Goal: Information Seeking & Learning: Learn about a topic

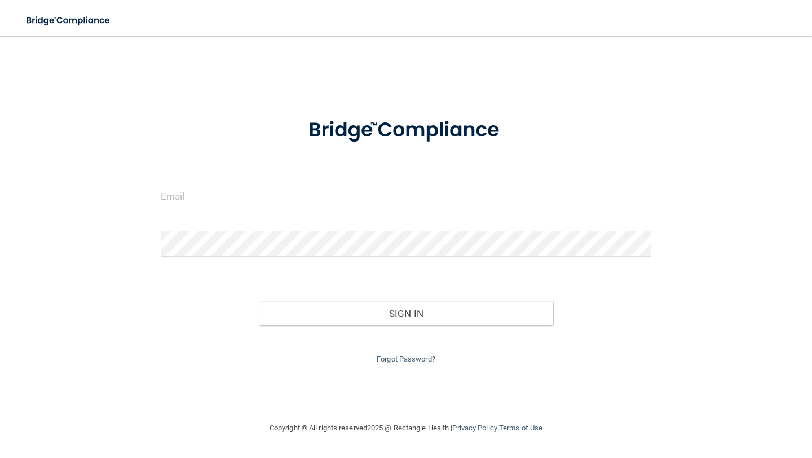
click at [285, 183] on form "Invalid email/password. You don't have permission to access that page. Sign In …" at bounding box center [406, 235] width 491 height 262
click at [285, 196] on input "email" at bounding box center [406, 196] width 491 height 25
type input "[PERSON_NAME][EMAIL_ADDRESS][PERSON_NAME][DOMAIN_NAME]"
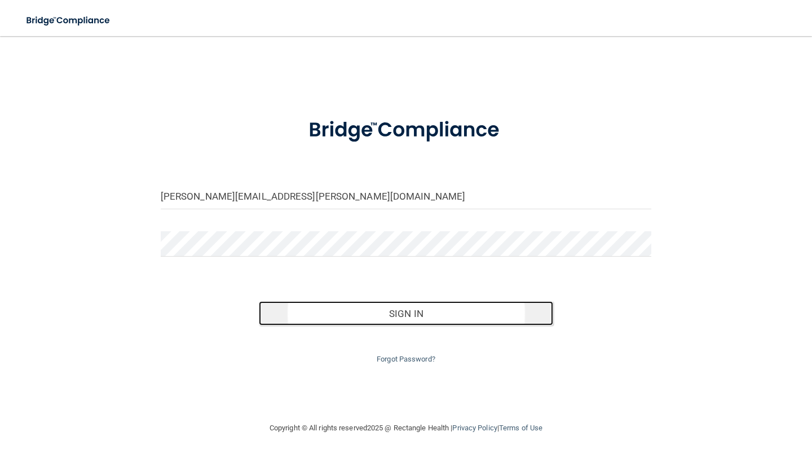
click at [377, 305] on button "Sign In" at bounding box center [406, 313] width 294 height 25
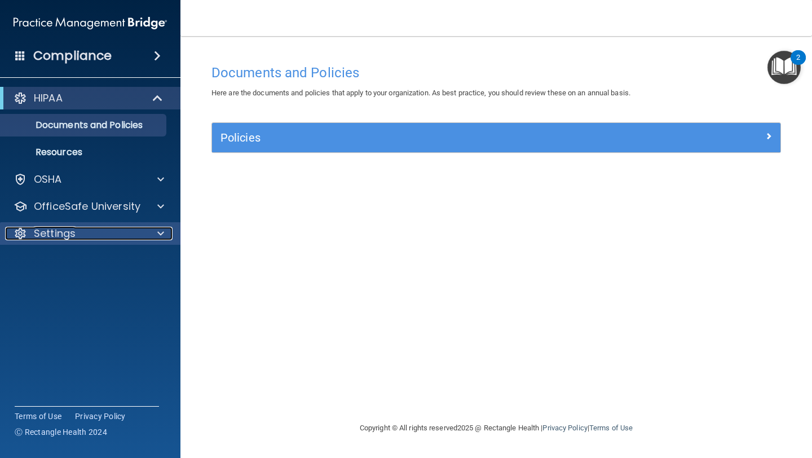
click at [74, 234] on p "Settings" at bounding box center [55, 234] width 42 height 14
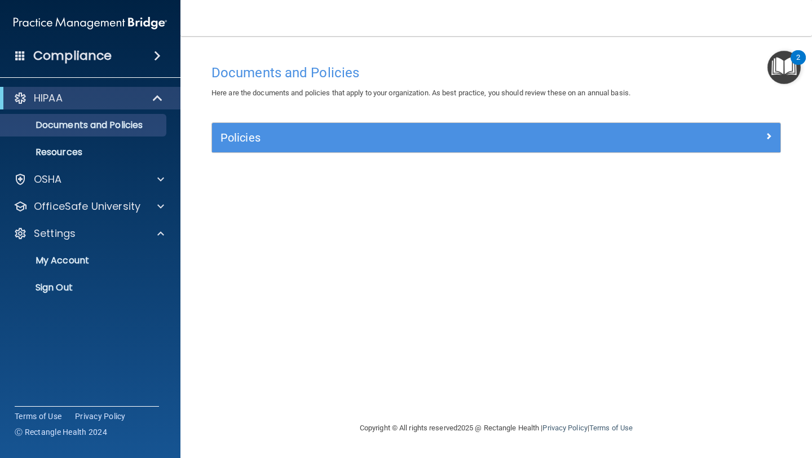
click at [83, 55] on h4 "Compliance" at bounding box center [72, 56] width 78 height 16
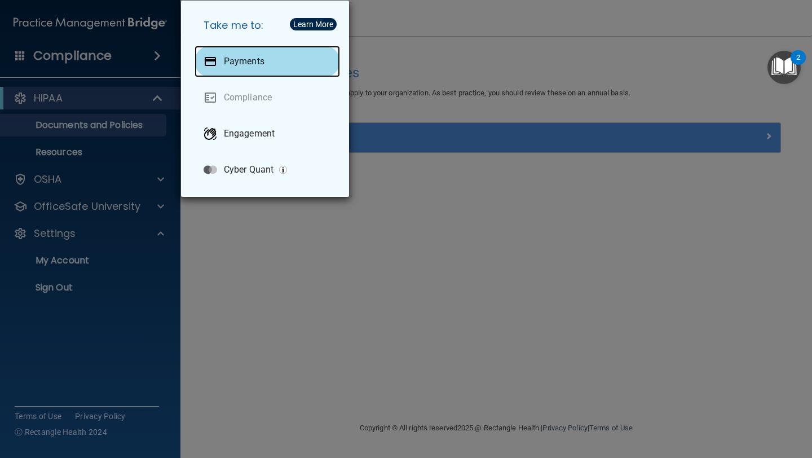
click at [266, 71] on div "Payments" at bounding box center [268, 62] width 146 height 32
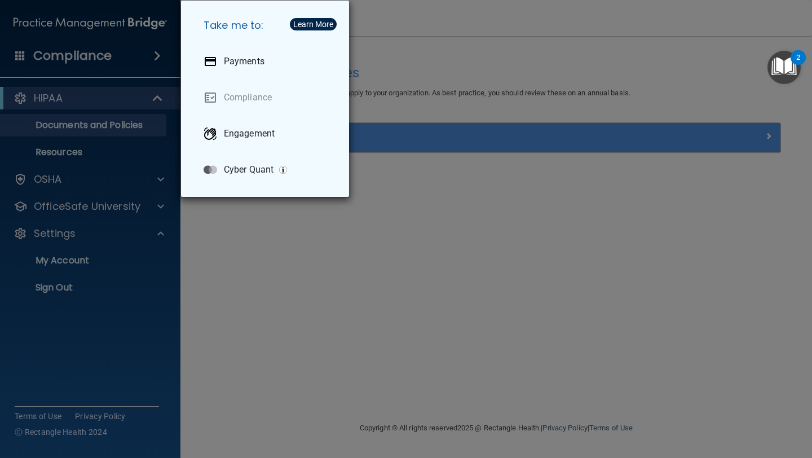
click at [275, 240] on div "Take me to: Payments Compliance Engagement Cyber Quant" at bounding box center [406, 229] width 812 height 458
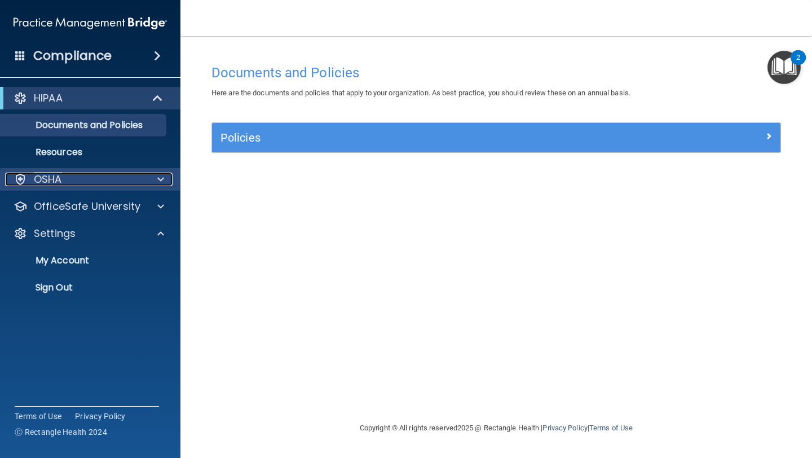
click at [102, 186] on div "OSHA" at bounding box center [75, 180] width 140 height 14
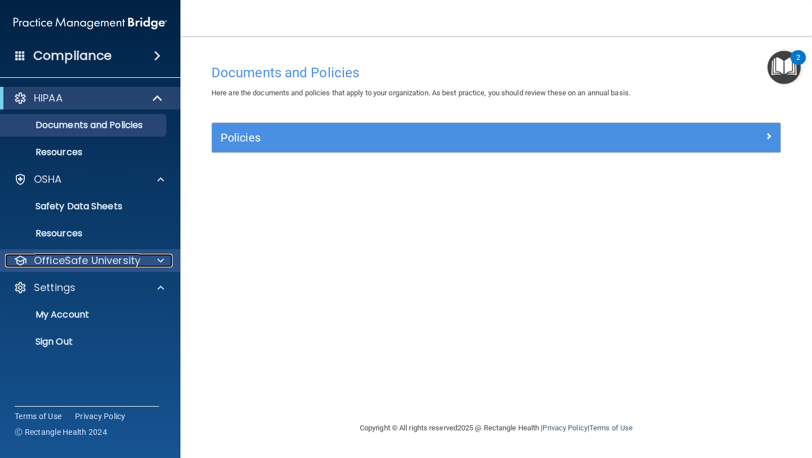
click at [77, 267] on p "OfficeSafe University" at bounding box center [87, 261] width 107 height 14
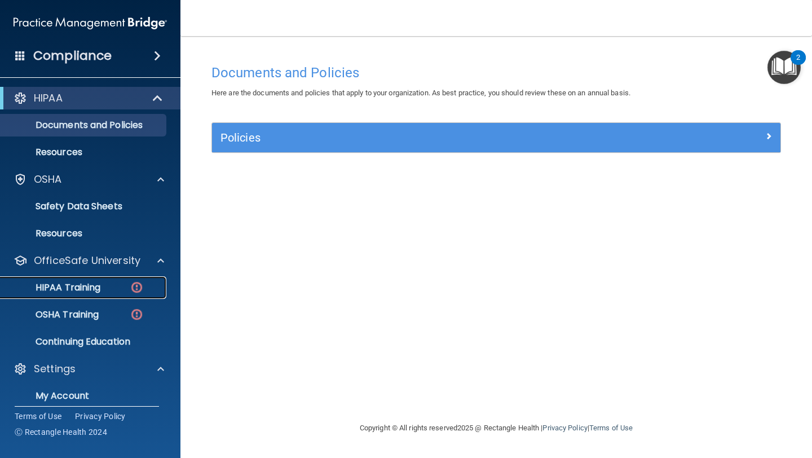
click at [77, 285] on p "HIPAA Training" at bounding box center [53, 287] width 93 height 11
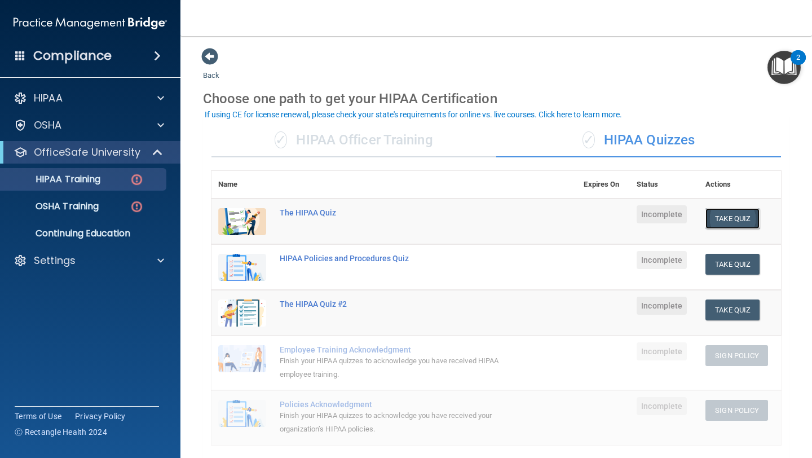
click at [725, 221] on button "Take Quiz" at bounding box center [733, 218] width 54 height 21
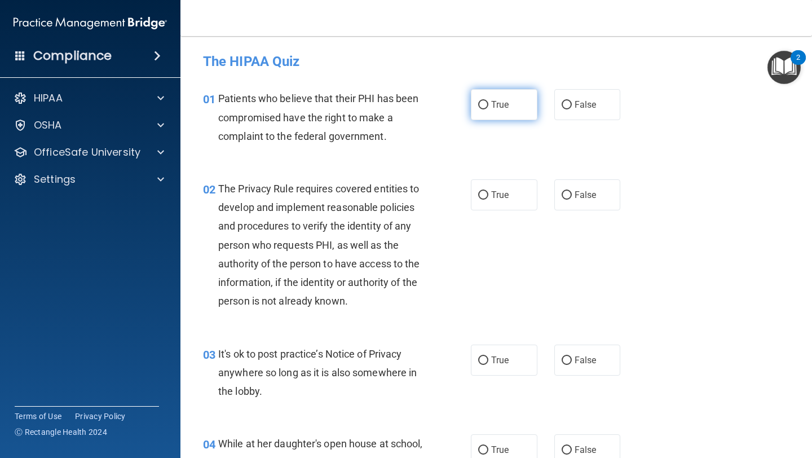
click at [505, 106] on span "True" at bounding box center [499, 104] width 17 height 11
click at [488, 106] on input "True" at bounding box center [483, 105] width 10 height 8
radio input "true"
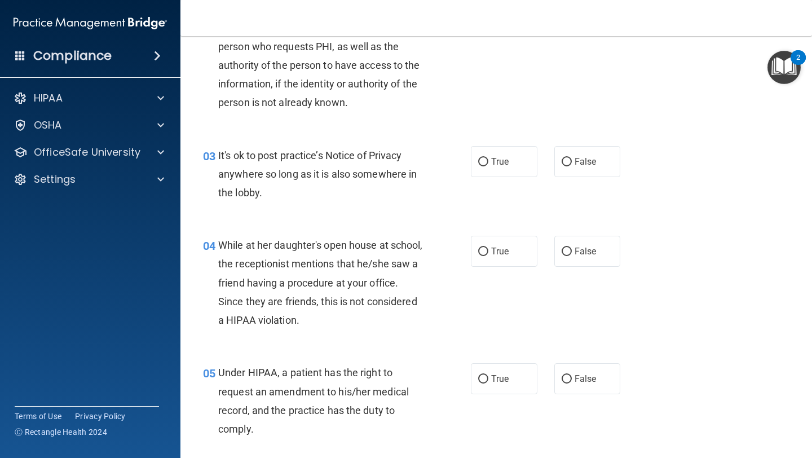
scroll to position [231, 0]
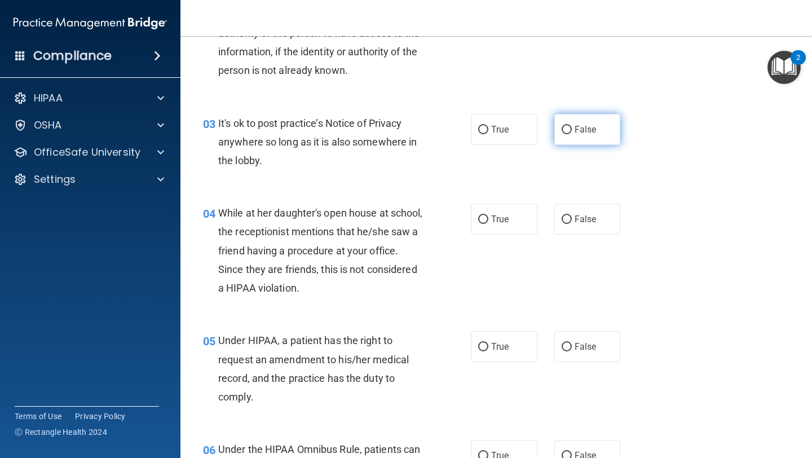
click at [572, 133] on label "False" at bounding box center [587, 129] width 67 height 31
click at [572, 133] on input "False" at bounding box center [567, 130] width 10 height 8
radio input "true"
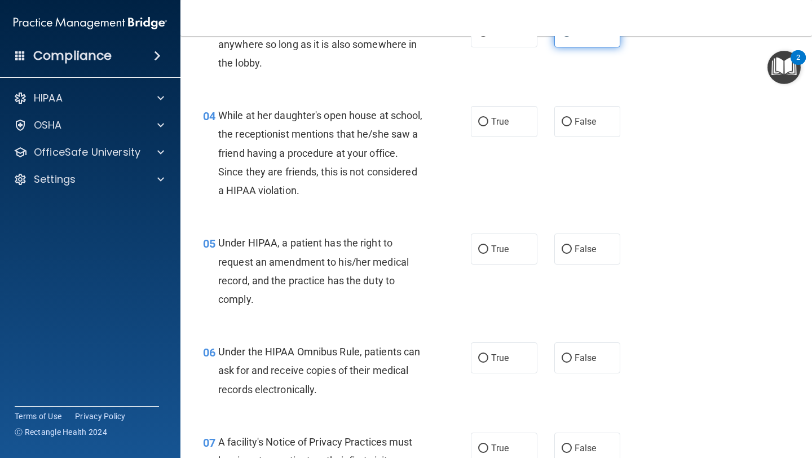
scroll to position [336, 0]
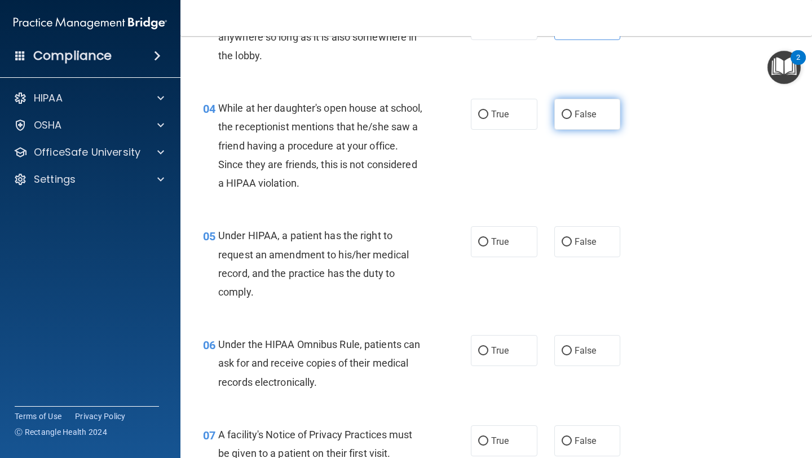
click at [576, 120] on label "False" at bounding box center [587, 114] width 67 height 31
click at [572, 119] on input "False" at bounding box center [567, 115] width 10 height 8
radio input "true"
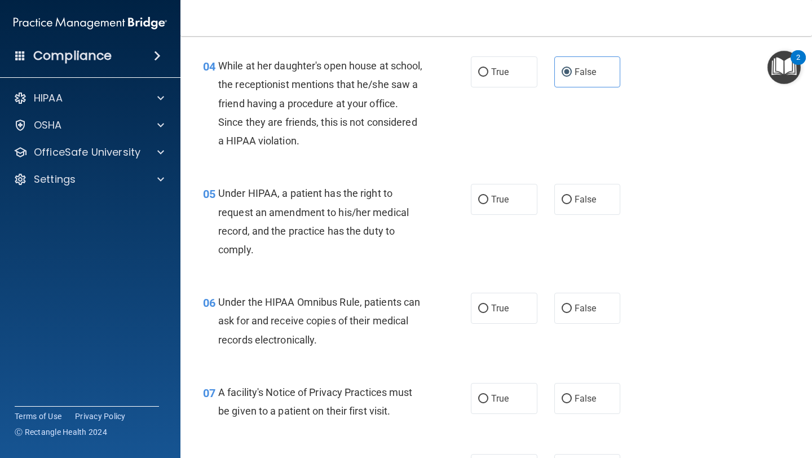
scroll to position [465, 0]
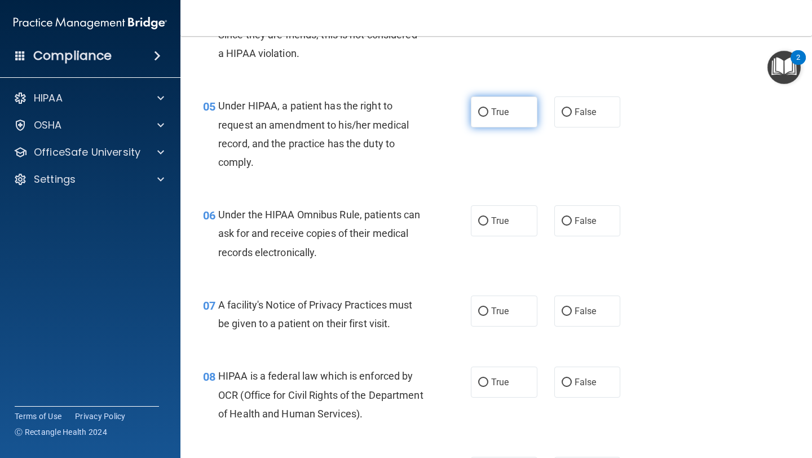
click at [488, 116] on input "True" at bounding box center [483, 112] width 10 height 8
radio input "true"
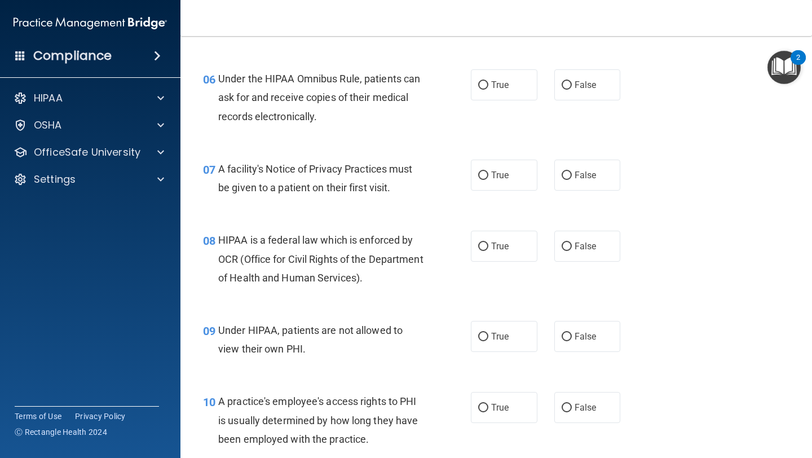
scroll to position [602, 0]
click at [519, 89] on label "True" at bounding box center [504, 84] width 67 height 31
click at [488, 89] on input "True" at bounding box center [483, 85] width 10 height 8
radio input "true"
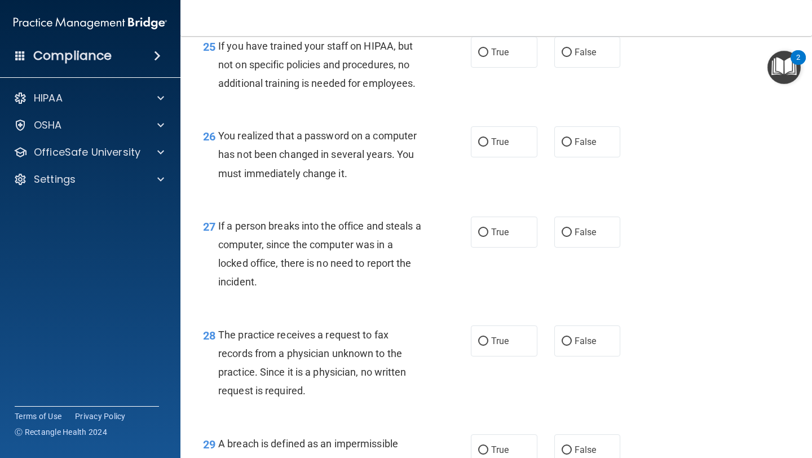
scroll to position [2842, 0]
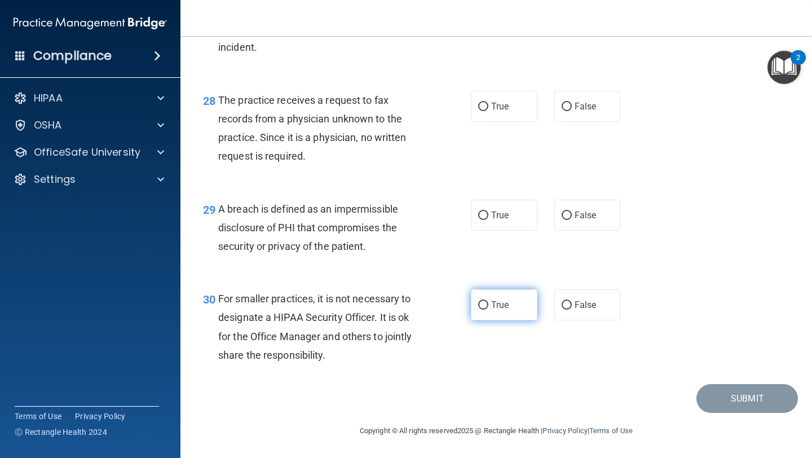
click at [522, 300] on label "True" at bounding box center [504, 304] width 67 height 31
click at [488, 301] on input "True" at bounding box center [483, 305] width 10 height 8
radio input "true"
click at [574, 303] on label "False" at bounding box center [587, 304] width 67 height 31
click at [572, 303] on input "False" at bounding box center [567, 305] width 10 height 8
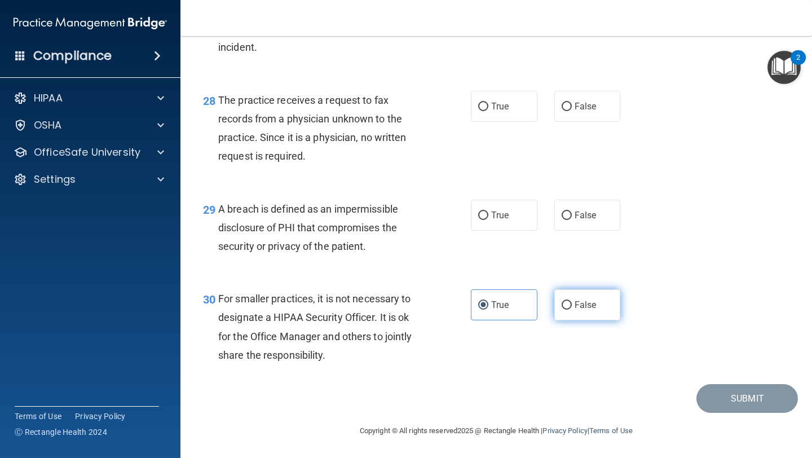
radio input "true"
radio input "false"
click at [485, 212] on input "True" at bounding box center [483, 215] width 10 height 8
radio input "true"
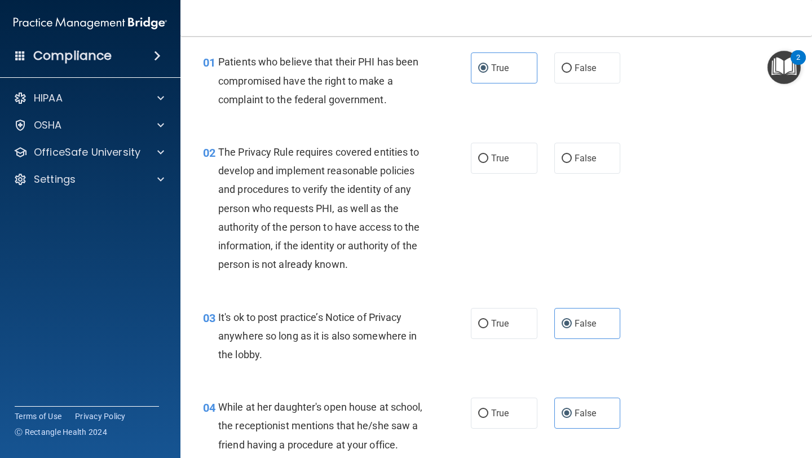
scroll to position [0, 0]
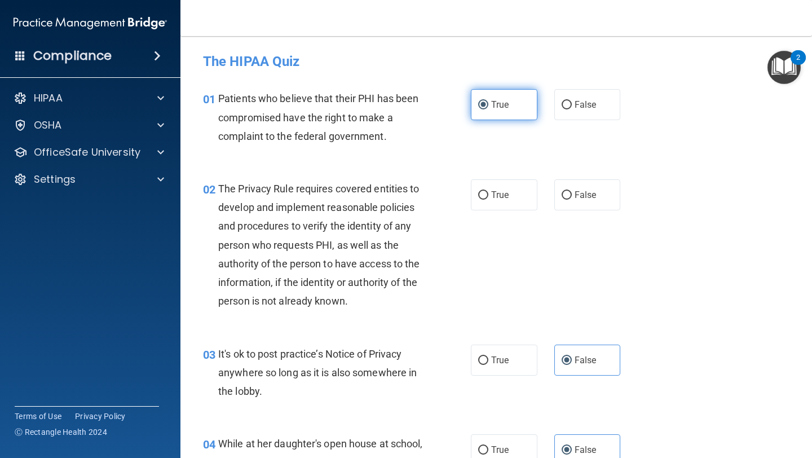
click at [493, 100] on span "True" at bounding box center [499, 104] width 17 height 11
click at [488, 101] on input "True" at bounding box center [483, 105] width 10 height 8
click at [484, 107] on input "True" at bounding box center [483, 105] width 10 height 8
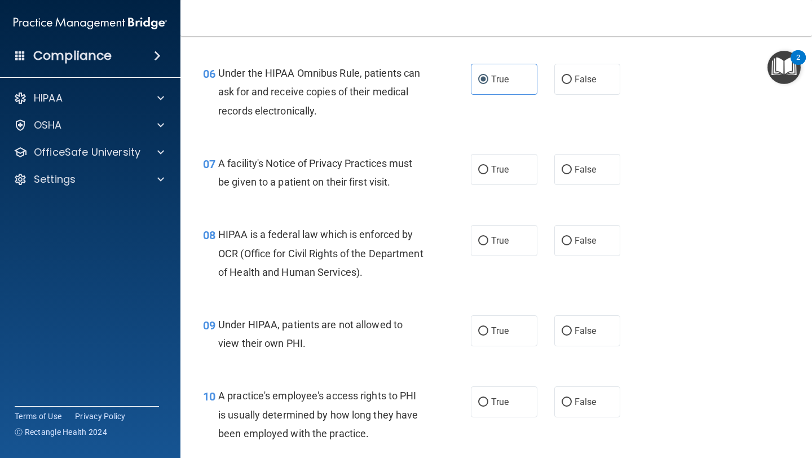
scroll to position [602, 0]
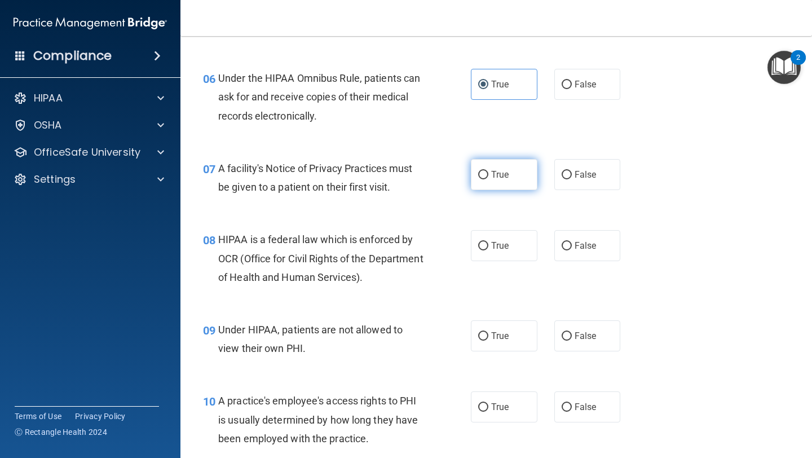
click at [492, 179] on span "True" at bounding box center [499, 174] width 17 height 11
click at [488, 179] on input "True" at bounding box center [483, 175] width 10 height 8
radio input "true"
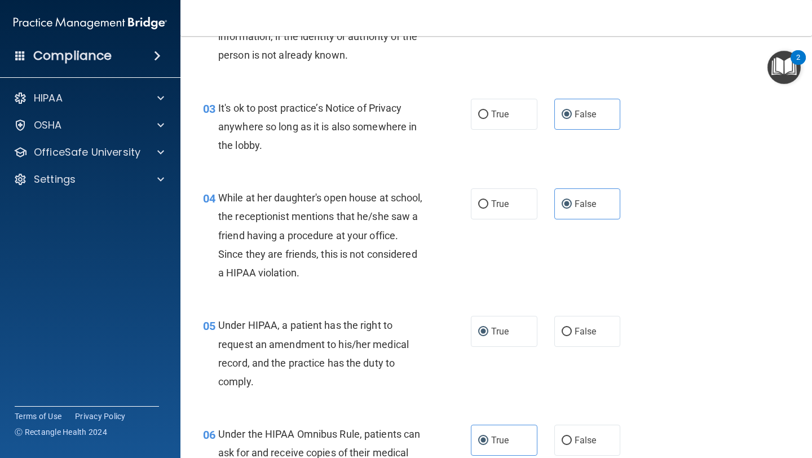
scroll to position [0, 0]
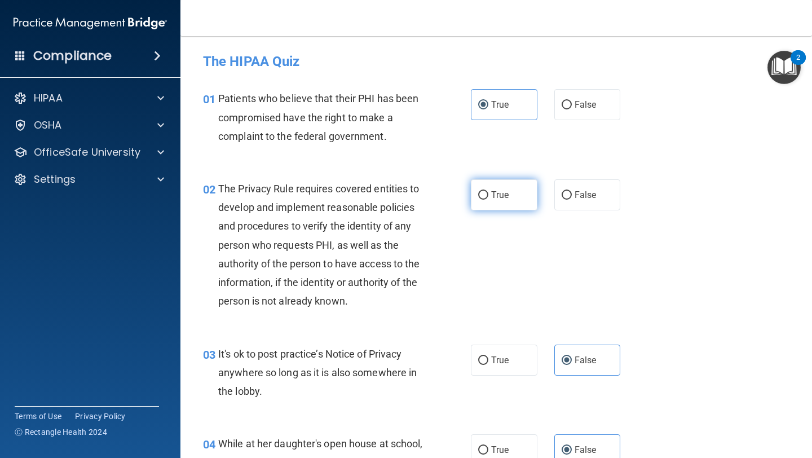
click at [479, 191] on input "True" at bounding box center [483, 195] width 10 height 8
radio input "true"
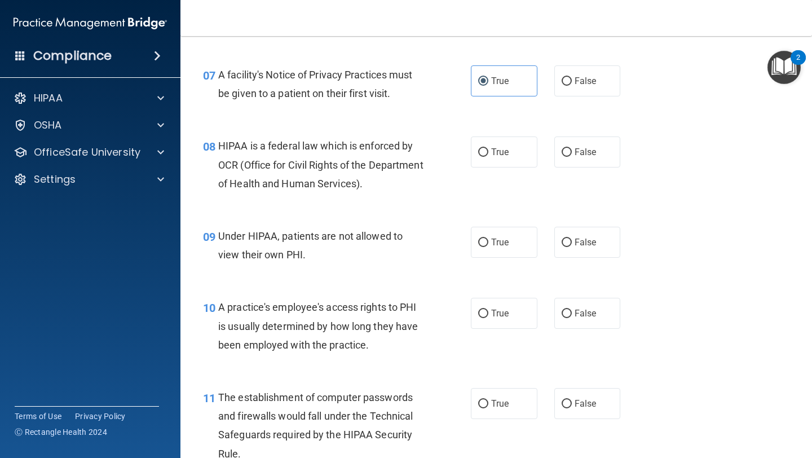
scroll to position [700, 0]
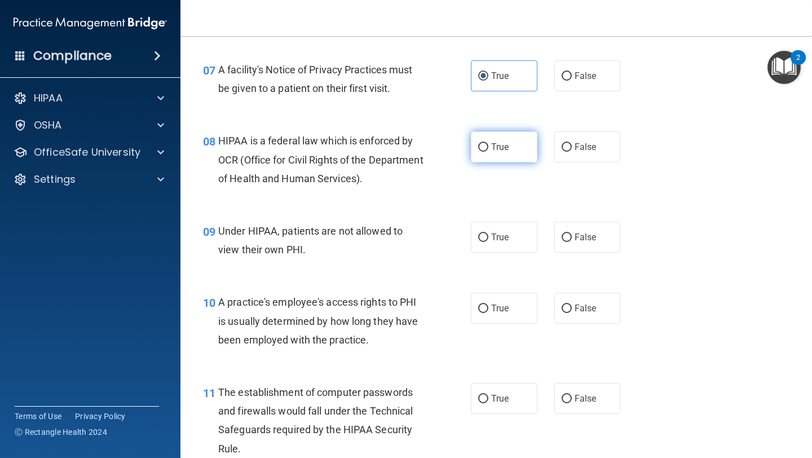
click at [492, 152] on span "True" at bounding box center [499, 147] width 17 height 11
click at [488, 152] on input "True" at bounding box center [483, 147] width 10 height 8
radio input "true"
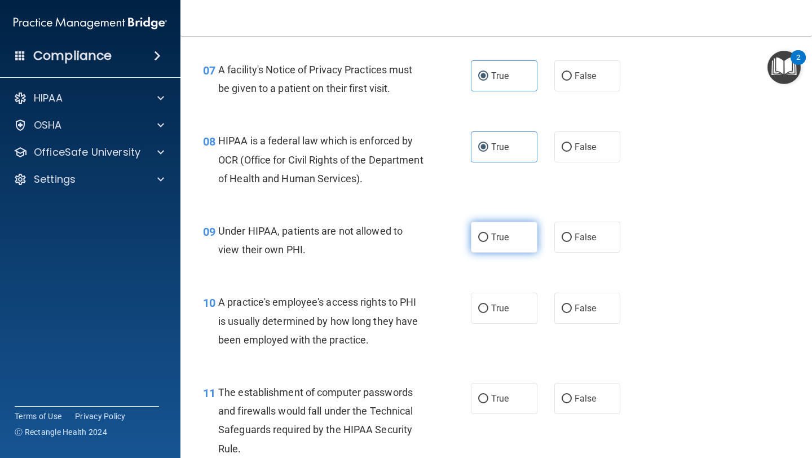
click at [487, 241] on input "True" at bounding box center [483, 237] width 10 height 8
radio input "true"
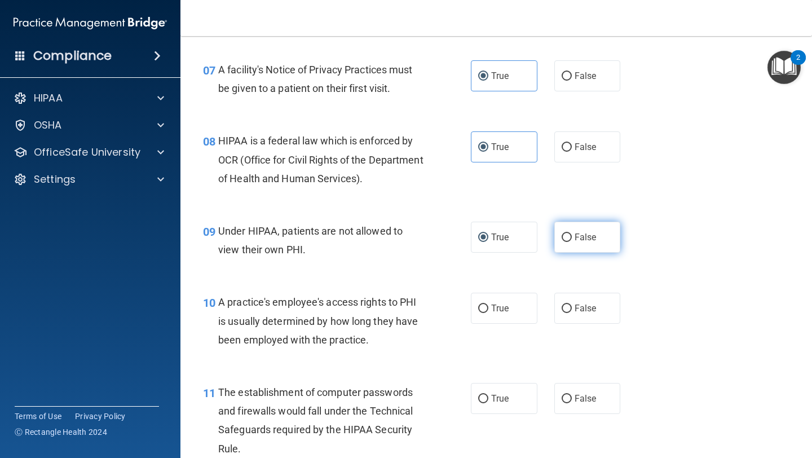
click at [562, 235] on input "False" at bounding box center [567, 237] width 10 height 8
radio input "true"
radio input "false"
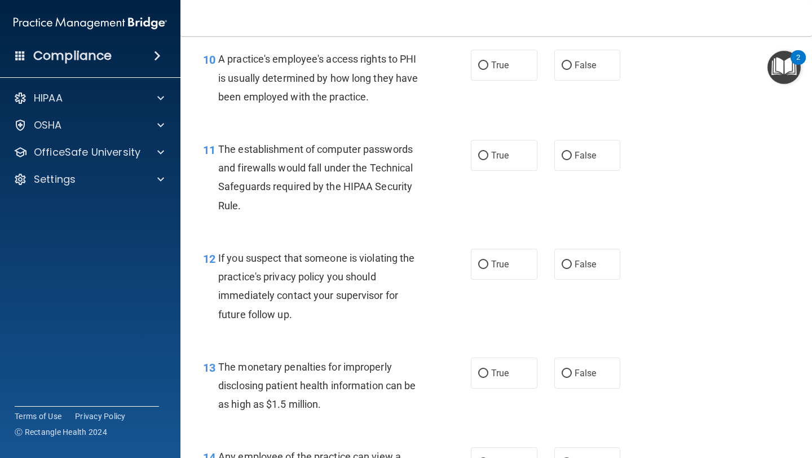
scroll to position [950, 0]
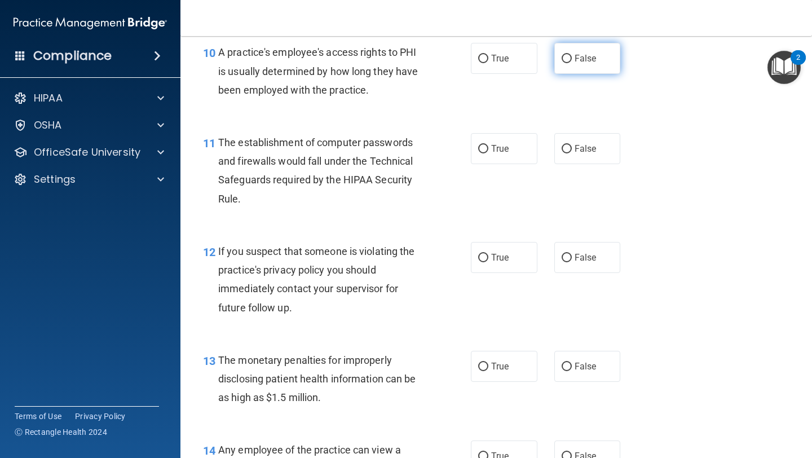
click at [574, 68] on label "False" at bounding box center [587, 58] width 67 height 31
click at [572, 63] on input "False" at bounding box center [567, 59] width 10 height 8
radio input "true"
click at [503, 140] on label "True" at bounding box center [504, 148] width 67 height 31
click at [488, 145] on input "True" at bounding box center [483, 149] width 10 height 8
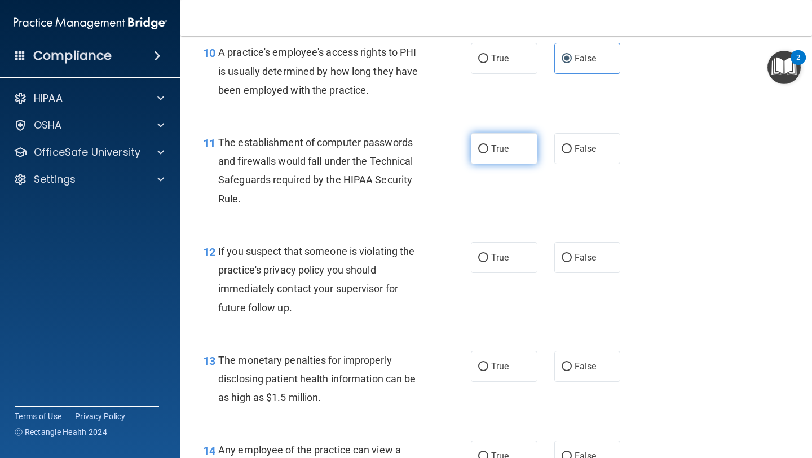
radio input "true"
click at [508, 257] on span "True" at bounding box center [499, 257] width 17 height 11
click at [488, 257] on input "True" at bounding box center [483, 258] width 10 height 8
radio input "true"
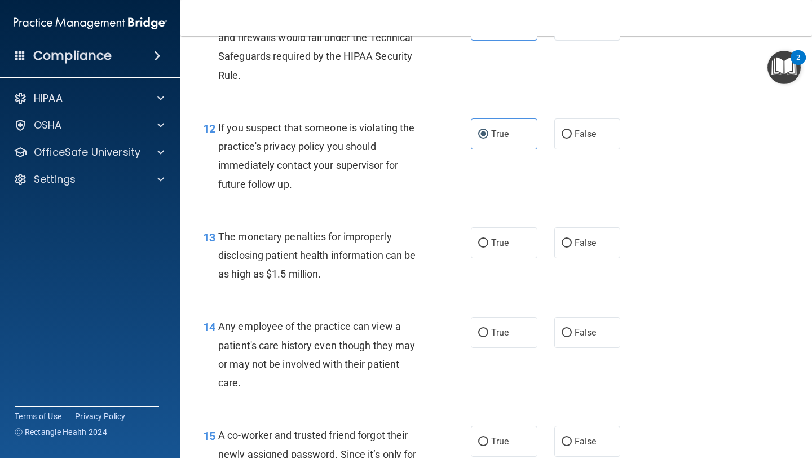
scroll to position [1079, 0]
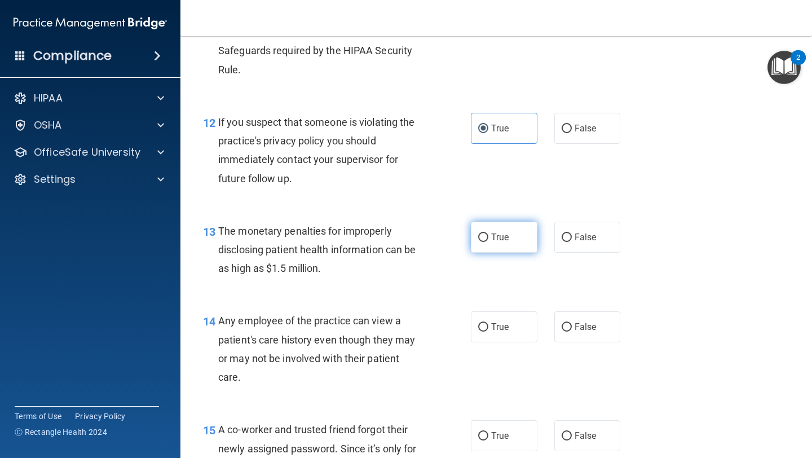
click at [500, 237] on span "True" at bounding box center [499, 237] width 17 height 11
click at [488, 237] on input "True" at bounding box center [483, 237] width 10 height 8
radio input "true"
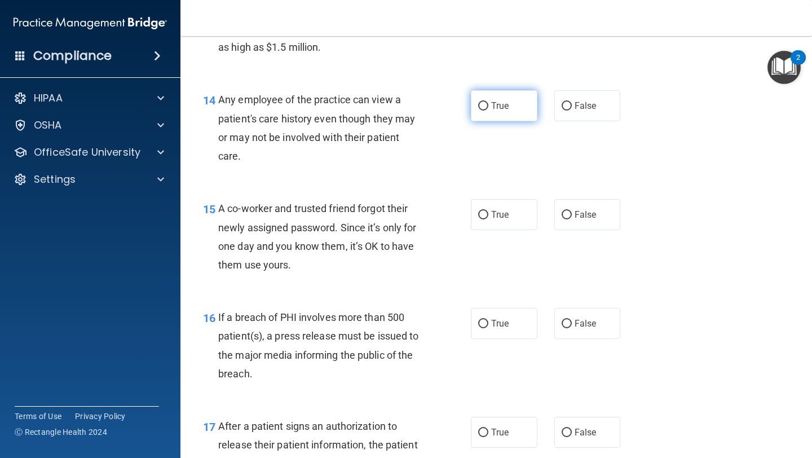
scroll to position [1304, 0]
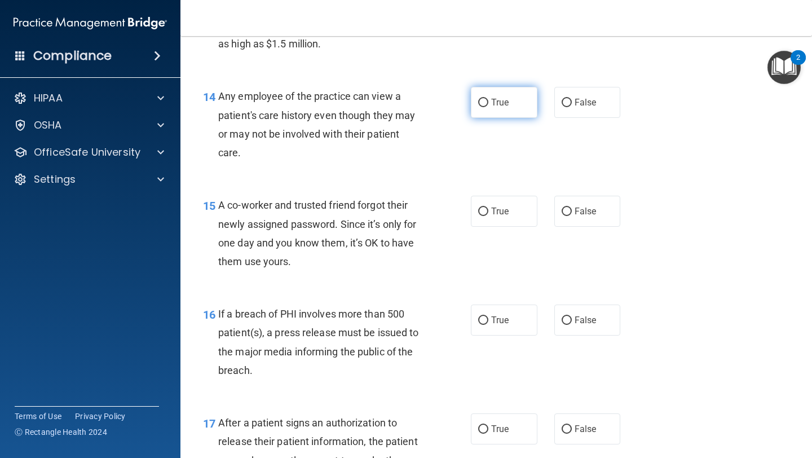
click at [493, 100] on span "True" at bounding box center [499, 102] width 17 height 11
click at [488, 100] on input "True" at bounding box center [483, 103] width 10 height 8
radio input "true"
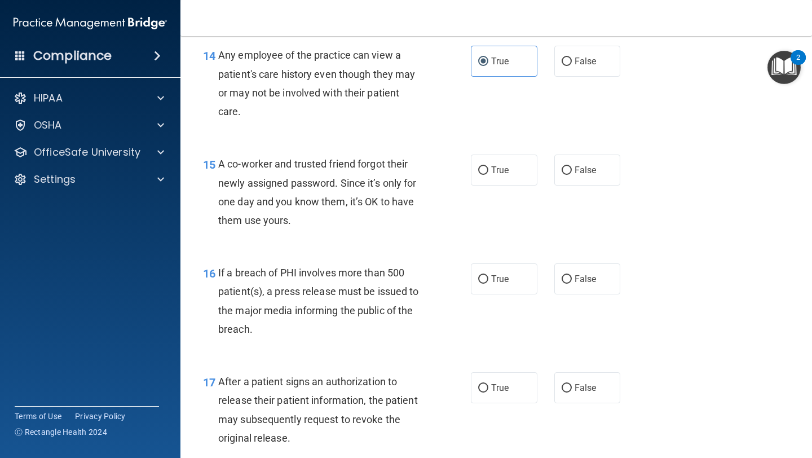
scroll to position [1350, 0]
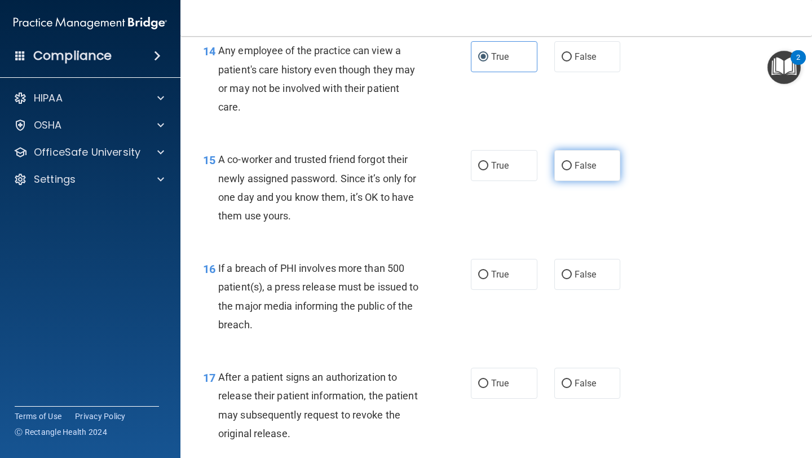
click at [574, 171] on label "False" at bounding box center [587, 165] width 67 height 31
click at [572, 170] on input "False" at bounding box center [567, 166] width 10 height 8
radio input "true"
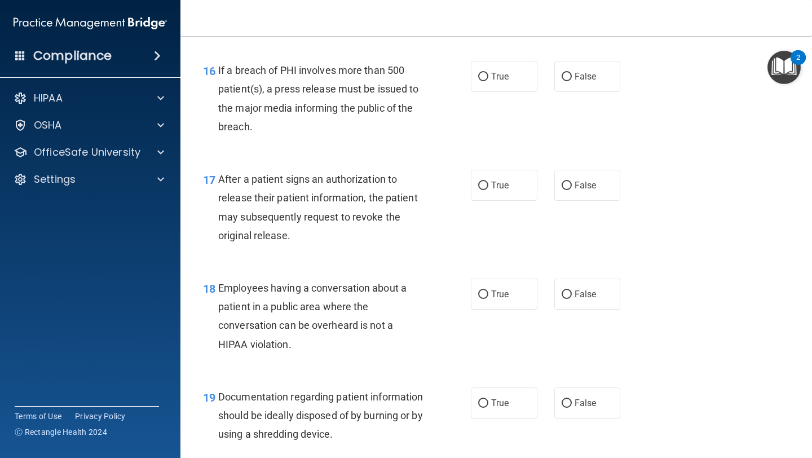
scroll to position [1554, 0]
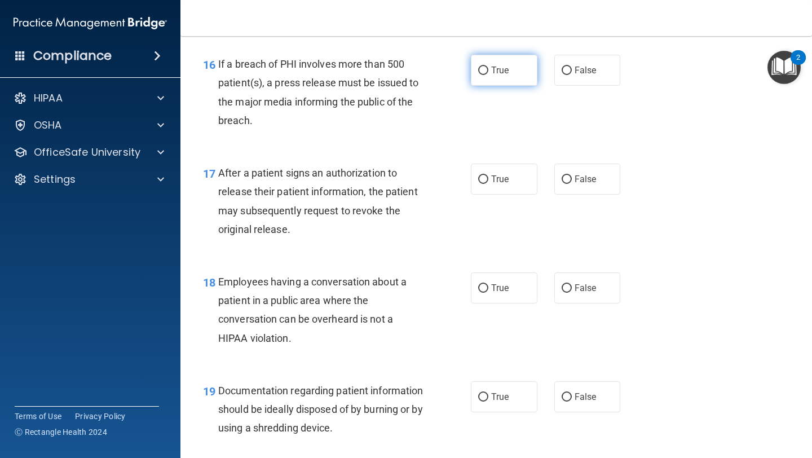
click at [505, 72] on span "True" at bounding box center [499, 70] width 17 height 11
click at [488, 72] on input "True" at bounding box center [483, 71] width 10 height 8
radio input "true"
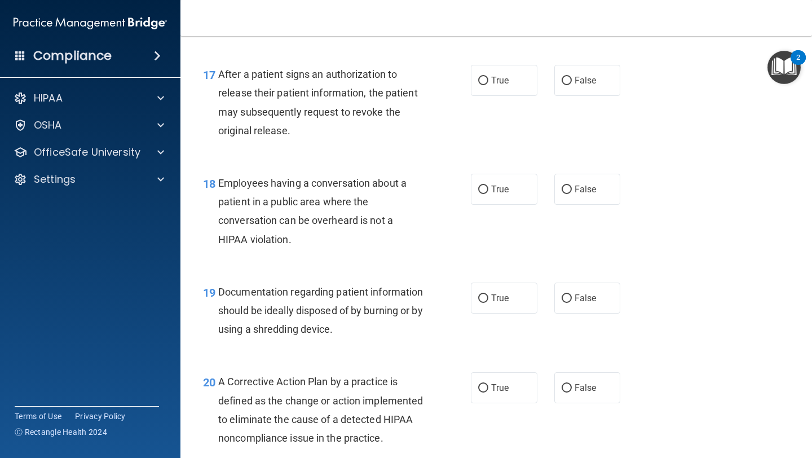
scroll to position [1659, 0]
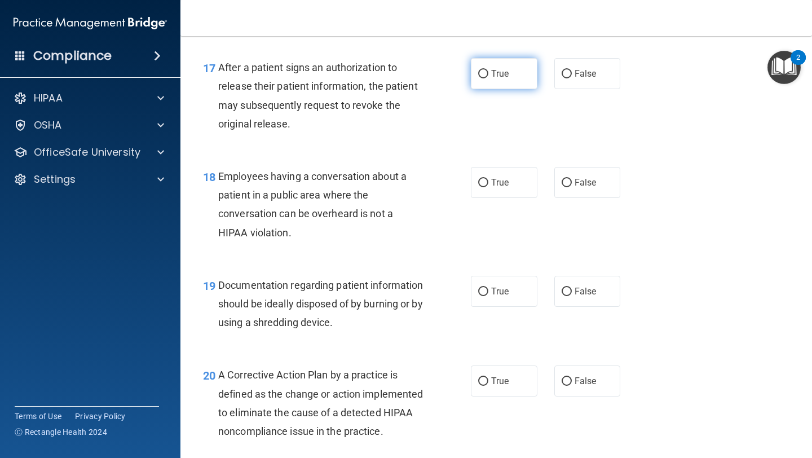
click at [518, 81] on label "True" at bounding box center [504, 73] width 67 height 31
click at [488, 78] on input "True" at bounding box center [483, 74] width 10 height 8
radio input "true"
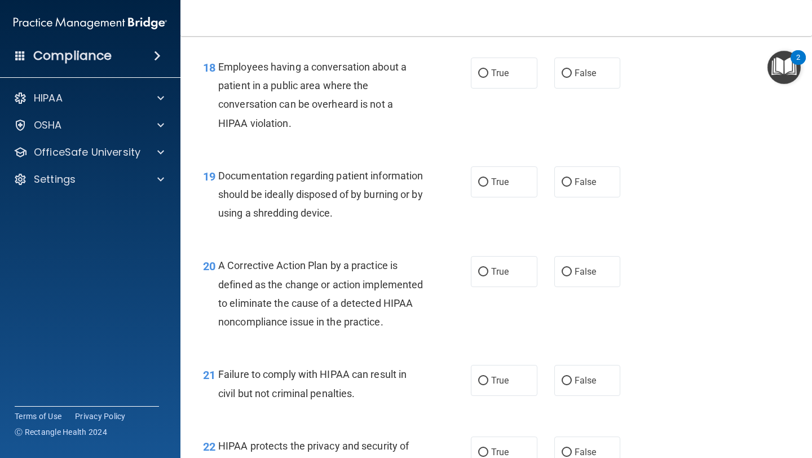
scroll to position [1771, 0]
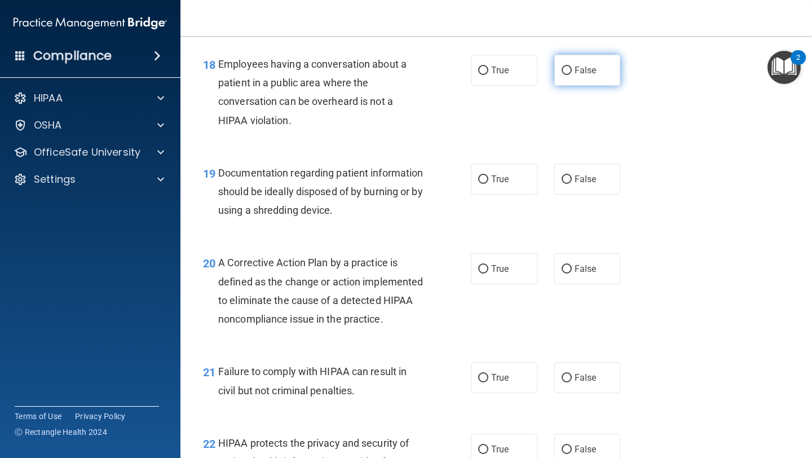
click at [563, 79] on label "False" at bounding box center [587, 70] width 67 height 31
click at [563, 75] on input "False" at bounding box center [567, 71] width 10 height 8
radio input "true"
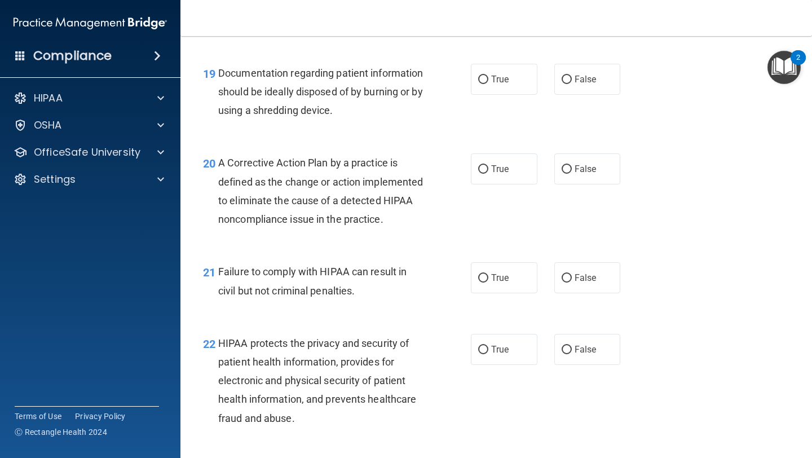
scroll to position [1872, 0]
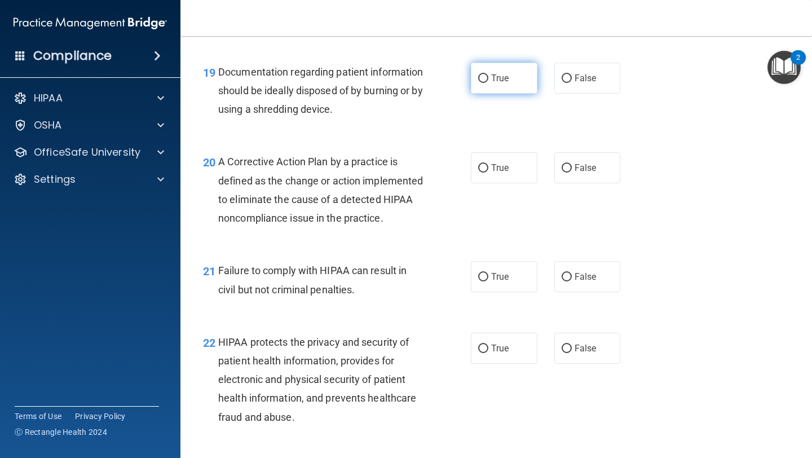
click at [477, 85] on label "True" at bounding box center [504, 78] width 67 height 31
click at [478, 83] on input "True" at bounding box center [483, 78] width 10 height 8
radio input "true"
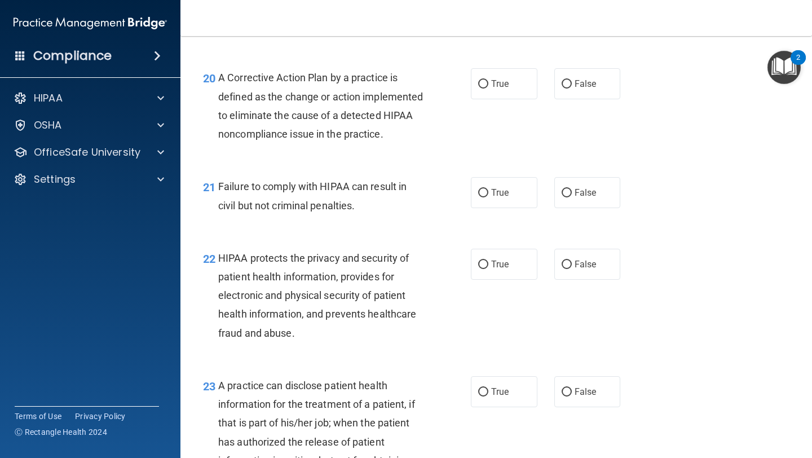
scroll to position [1956, 0]
click at [490, 80] on label "True" at bounding box center [504, 84] width 67 height 31
click at [488, 81] on input "True" at bounding box center [483, 85] width 10 height 8
radio input "true"
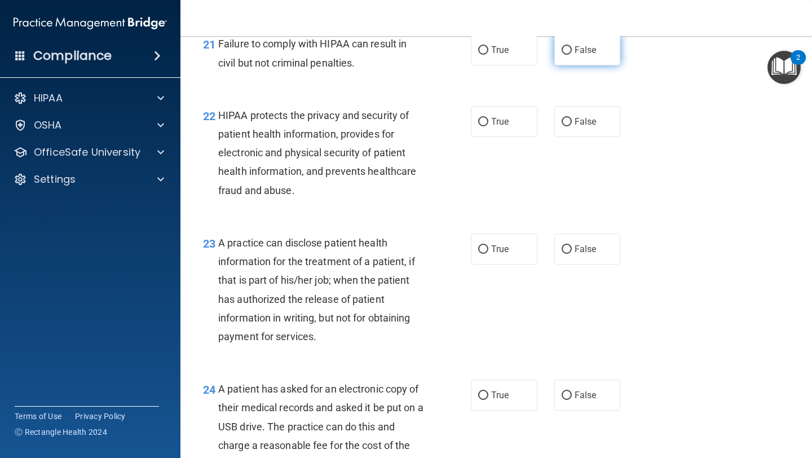
scroll to position [2101, 0]
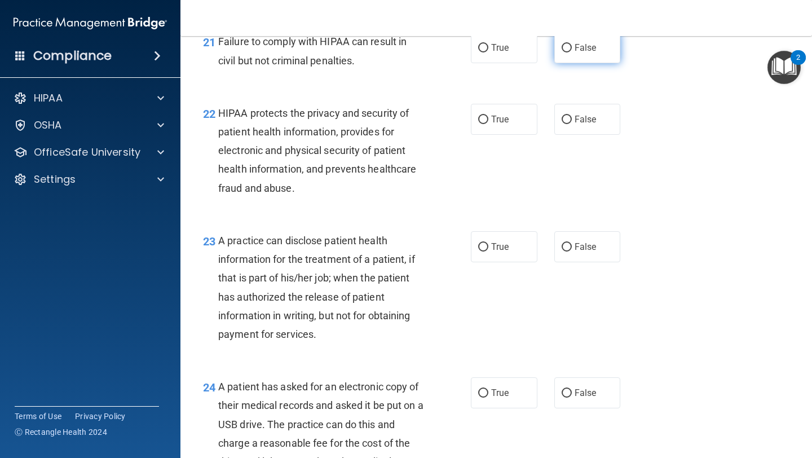
click at [585, 53] on span "False" at bounding box center [586, 47] width 22 height 11
click at [572, 52] on input "False" at bounding box center [567, 48] width 10 height 8
radio input "true"
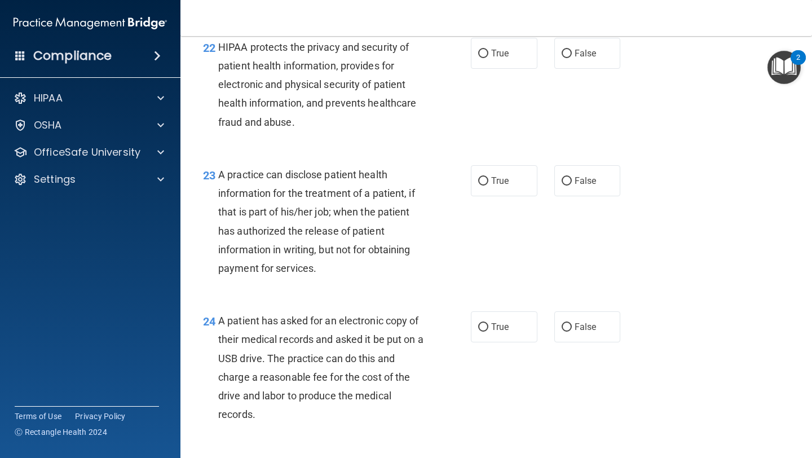
scroll to position [2172, 0]
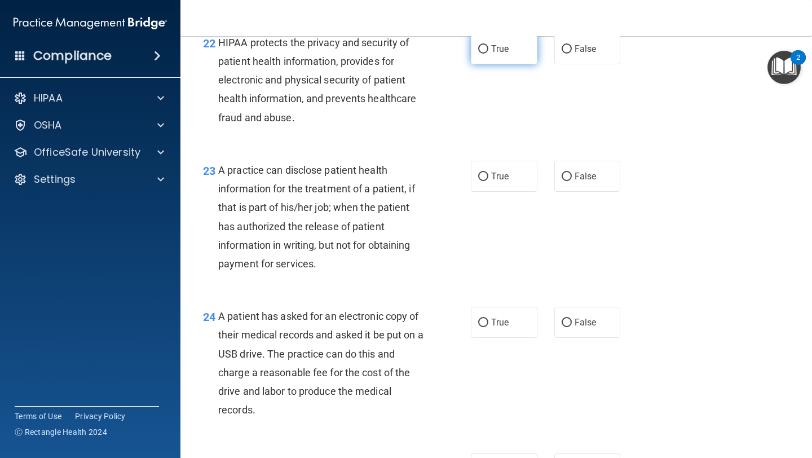
click at [516, 64] on label "True" at bounding box center [504, 48] width 67 height 31
click at [488, 54] on input "True" at bounding box center [483, 49] width 10 height 8
radio input "true"
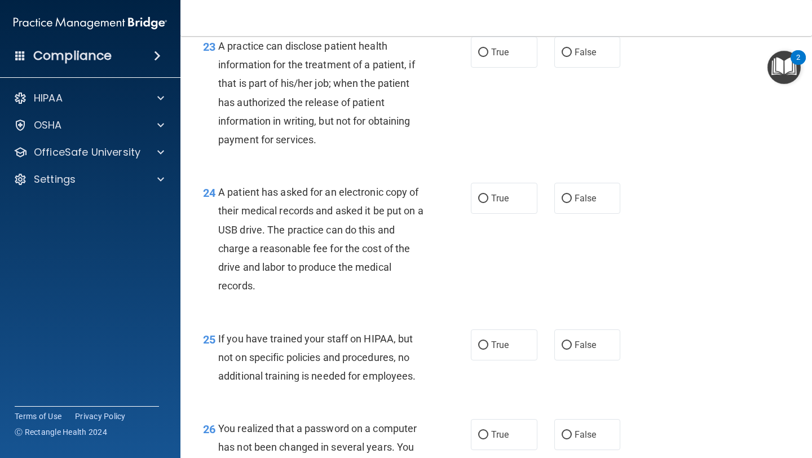
scroll to position [2297, 0]
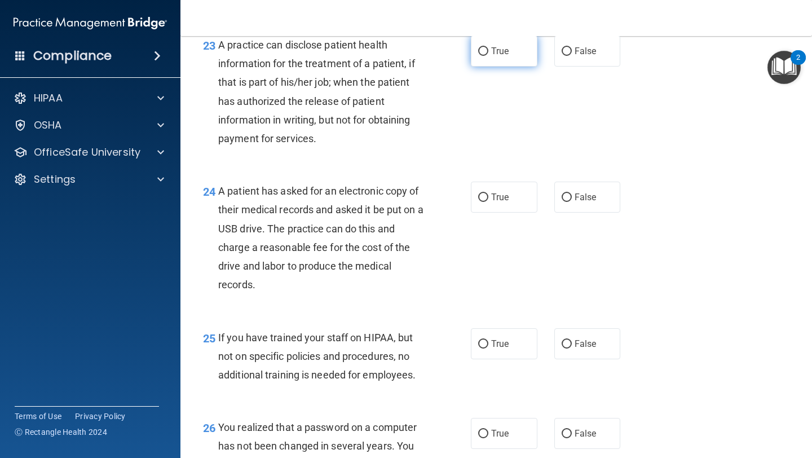
click at [487, 56] on input "True" at bounding box center [483, 51] width 10 height 8
radio input "true"
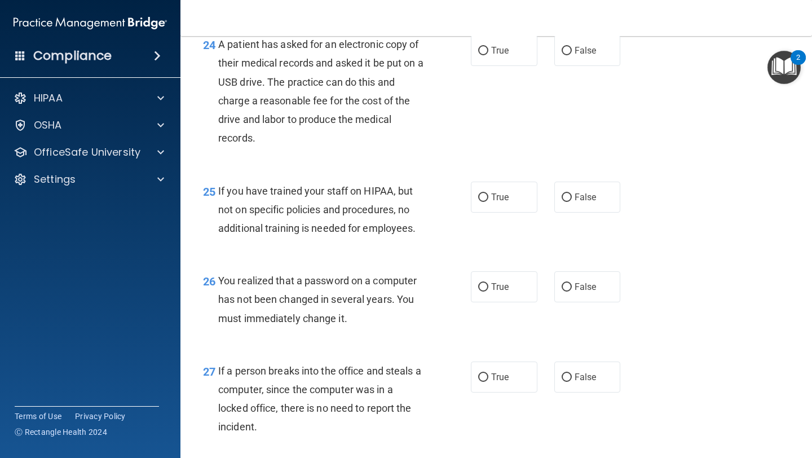
scroll to position [2449, 0]
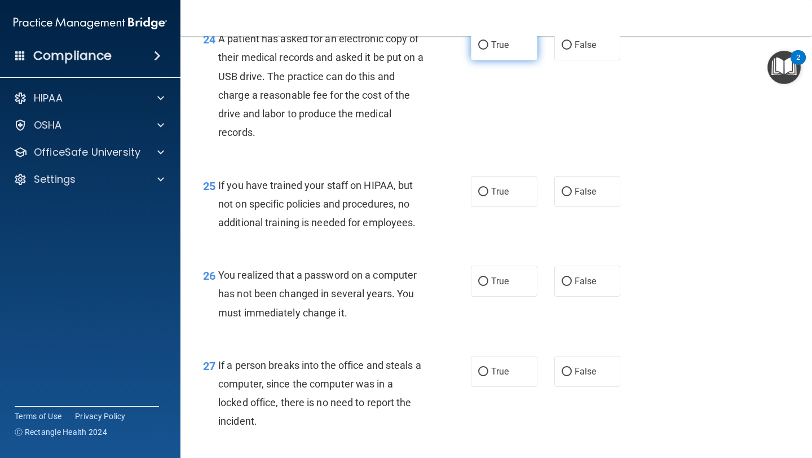
click at [497, 50] on span "True" at bounding box center [499, 44] width 17 height 11
click at [488, 50] on input "True" at bounding box center [483, 45] width 10 height 8
radio input "true"
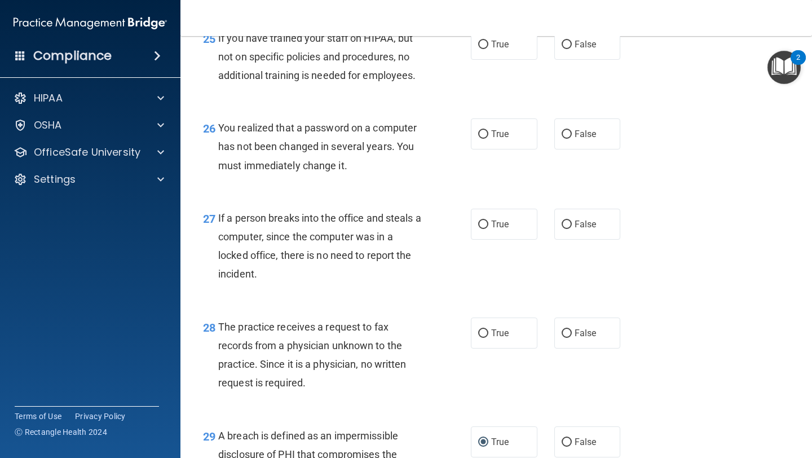
scroll to position [2600, 0]
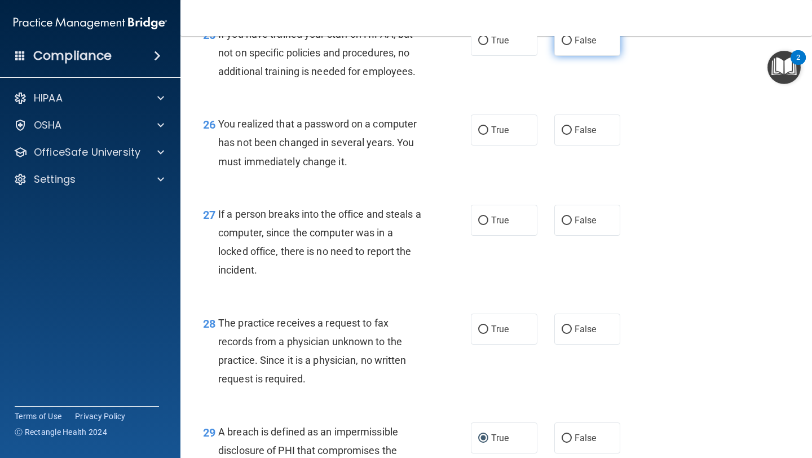
click at [564, 45] on input "False" at bounding box center [567, 41] width 10 height 8
radio input "true"
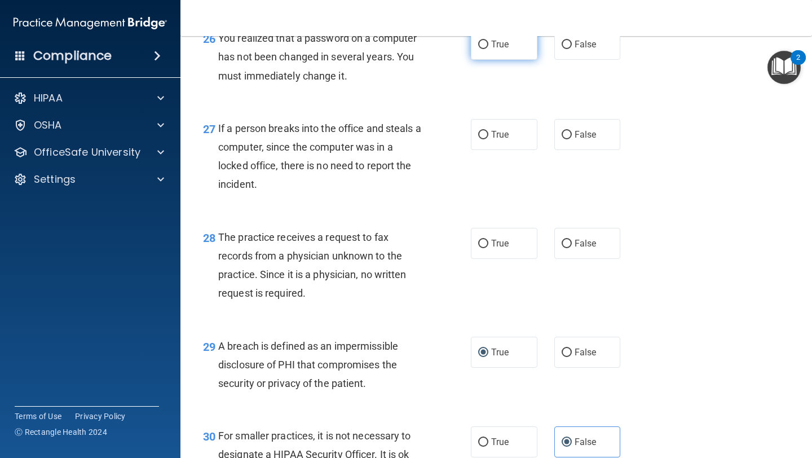
scroll to position [2690, 0]
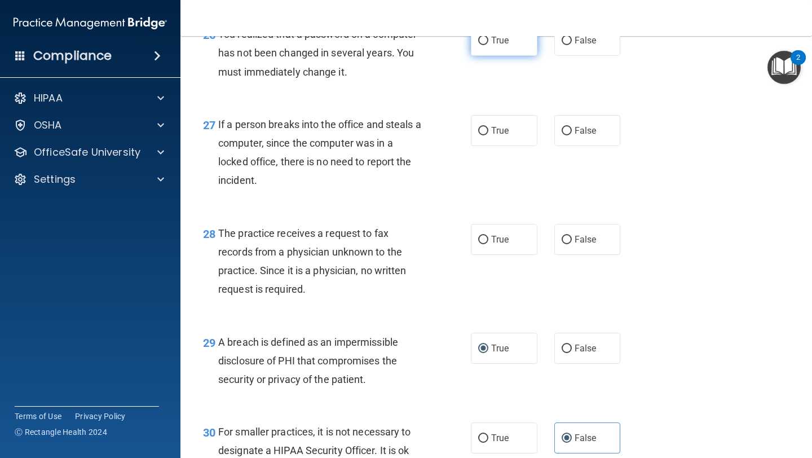
click at [490, 56] on label "True" at bounding box center [504, 40] width 67 height 31
click at [488, 45] on input "True" at bounding box center [483, 41] width 10 height 8
radio input "true"
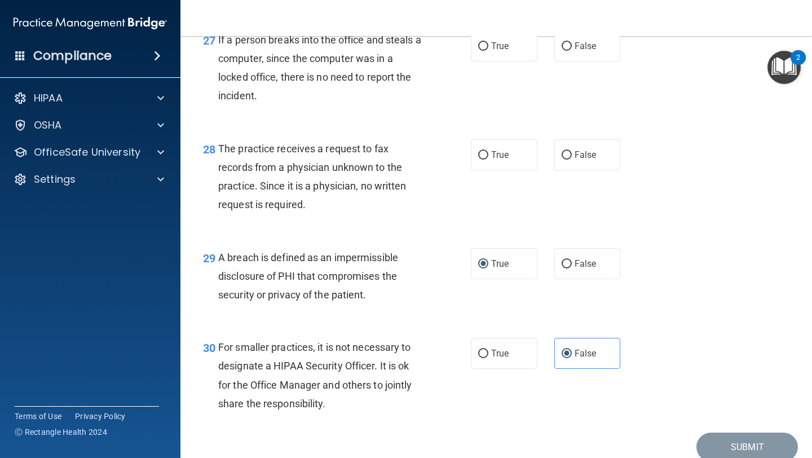
scroll to position [2782, 0]
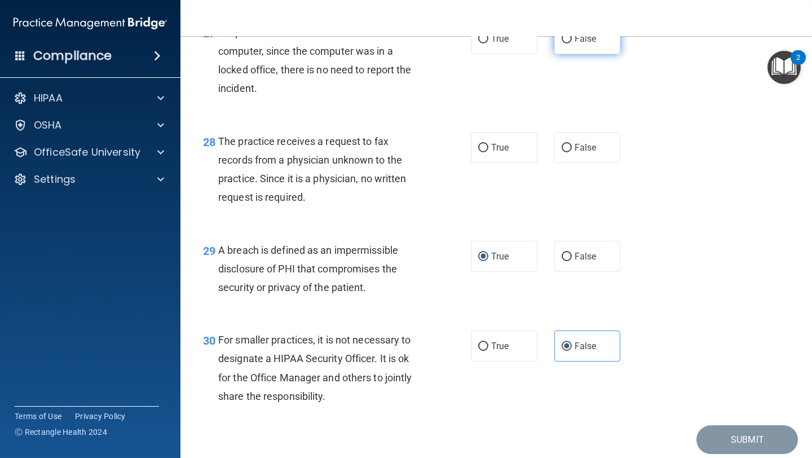
click at [567, 43] on input "False" at bounding box center [567, 39] width 10 height 8
radio input "true"
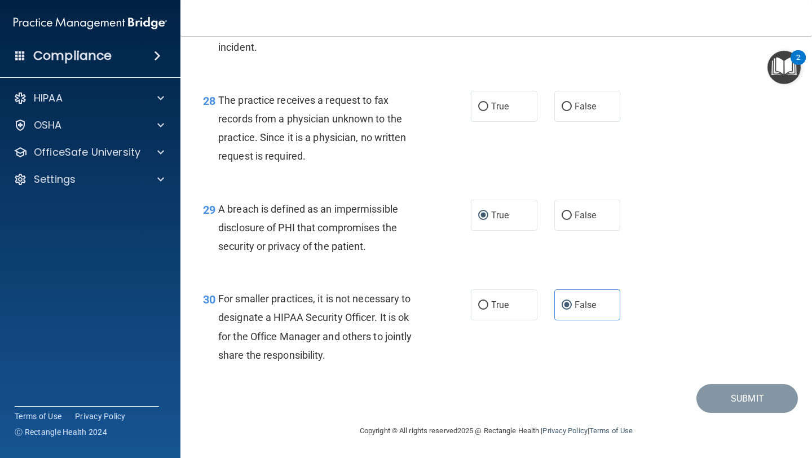
scroll to position [2842, 0]
click at [584, 107] on span "False" at bounding box center [586, 106] width 22 height 11
click at [572, 107] on input "False" at bounding box center [567, 107] width 10 height 8
radio input "true"
click at [721, 400] on button "Submit" at bounding box center [748, 398] width 102 height 29
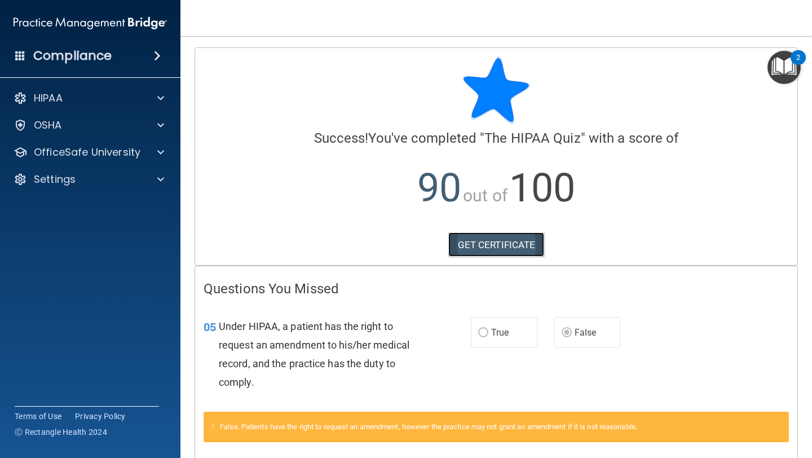
click at [490, 244] on link "GET CERTIFICATE" at bounding box center [496, 244] width 96 height 25
click at [93, 98] on div "HIPAA" at bounding box center [75, 98] width 140 height 14
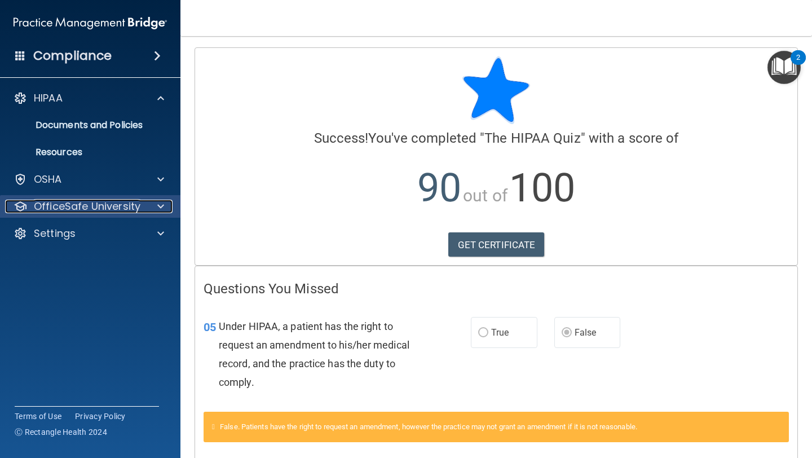
click at [107, 204] on p "OfficeSafe University" at bounding box center [87, 207] width 107 height 14
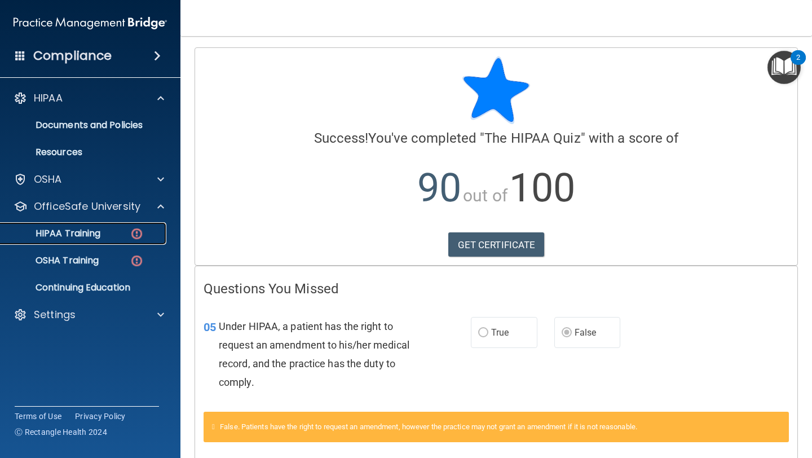
click at [102, 236] on div "HIPAA Training" at bounding box center [84, 233] width 154 height 11
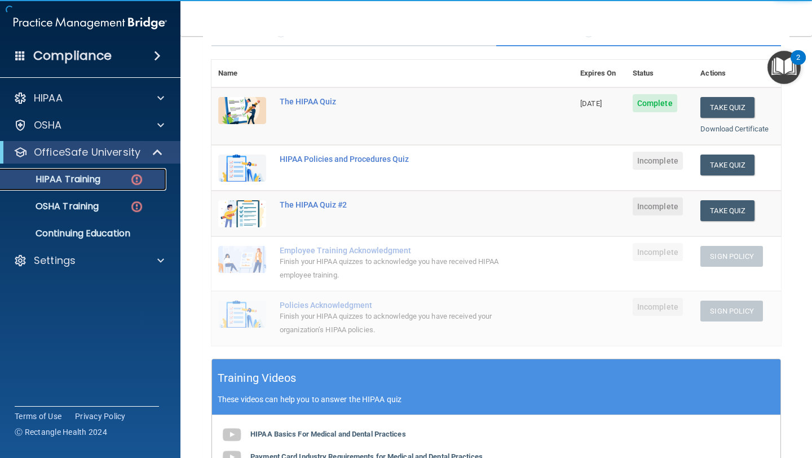
scroll to position [139, 0]
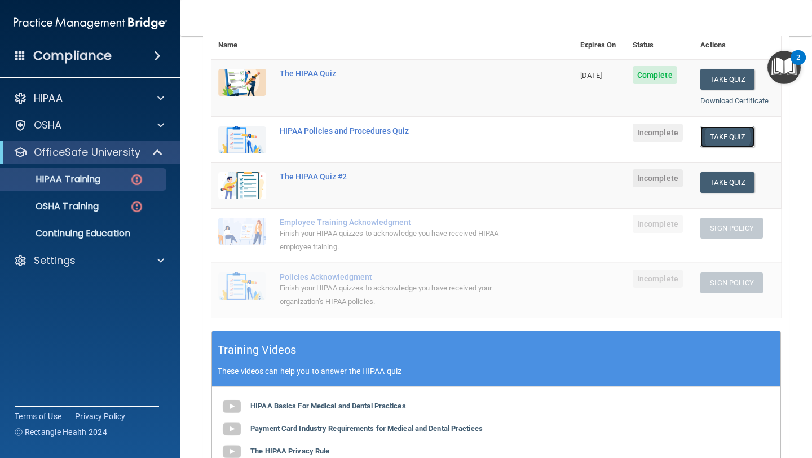
click at [711, 136] on button "Take Quiz" at bounding box center [727, 136] width 54 height 21
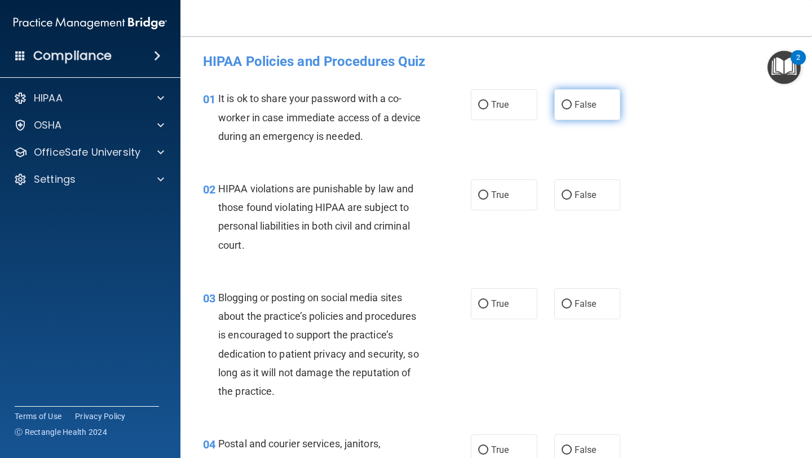
click at [565, 115] on label "False" at bounding box center [587, 104] width 67 height 31
click at [565, 109] on input "False" at bounding box center [567, 105] width 10 height 8
radio input "true"
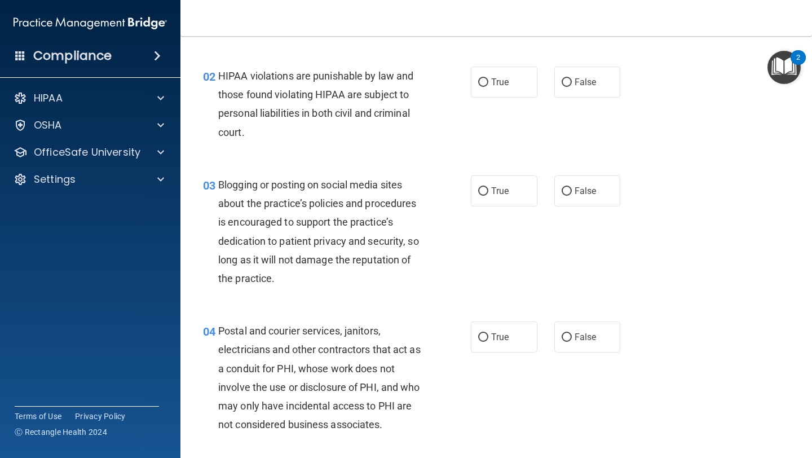
scroll to position [113, 0]
click at [506, 80] on span "True" at bounding box center [499, 81] width 17 height 11
click at [488, 80] on input "True" at bounding box center [483, 82] width 10 height 8
radio input "true"
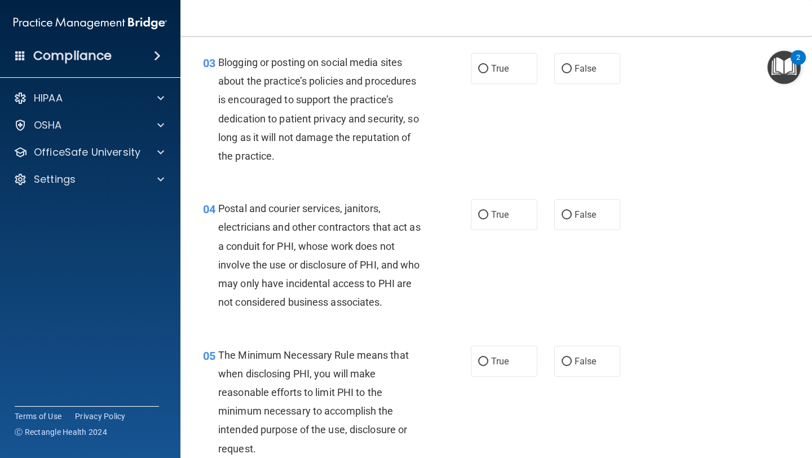
scroll to position [236, 0]
click at [570, 76] on label "False" at bounding box center [587, 67] width 67 height 31
click at [570, 72] on input "False" at bounding box center [567, 68] width 10 height 8
radio input "true"
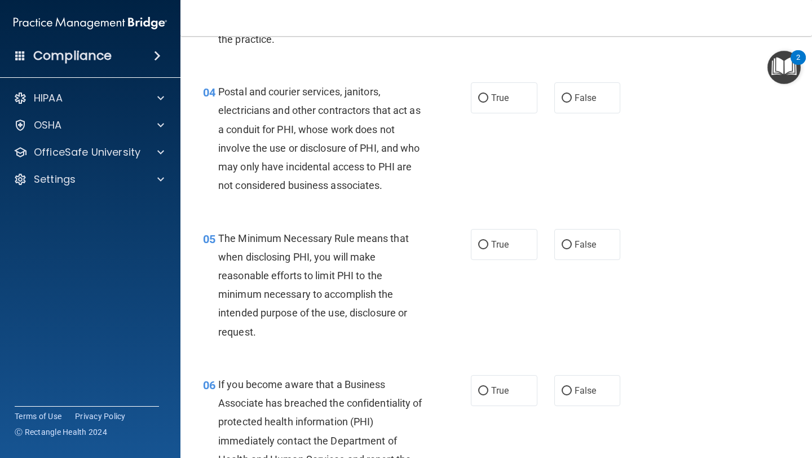
scroll to position [358, 0]
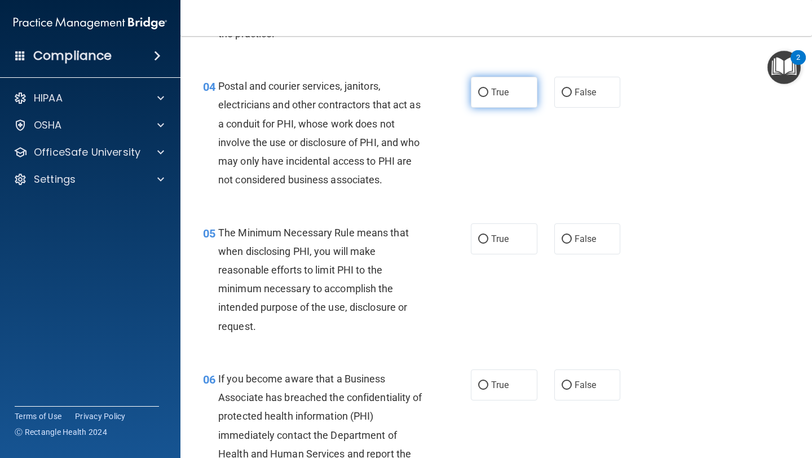
click at [515, 83] on label "True" at bounding box center [504, 92] width 67 height 31
click at [488, 89] on input "True" at bounding box center [483, 93] width 10 height 8
radio input "true"
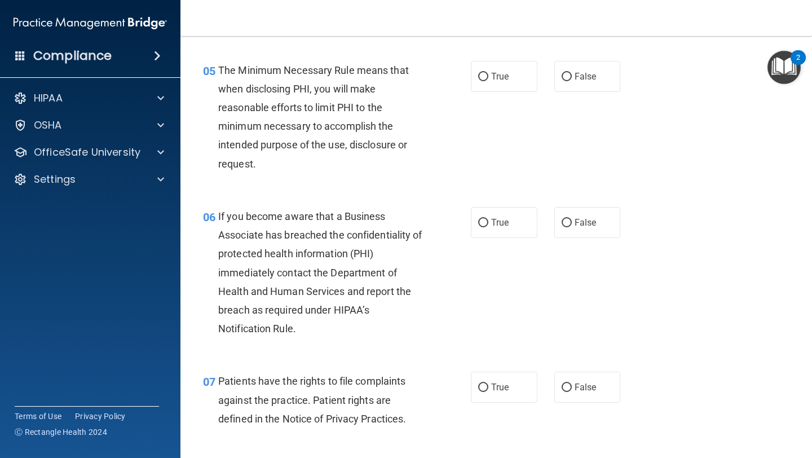
scroll to position [521, 0]
click at [500, 69] on label "True" at bounding box center [504, 75] width 67 height 31
click at [488, 72] on input "True" at bounding box center [483, 76] width 10 height 8
radio input "true"
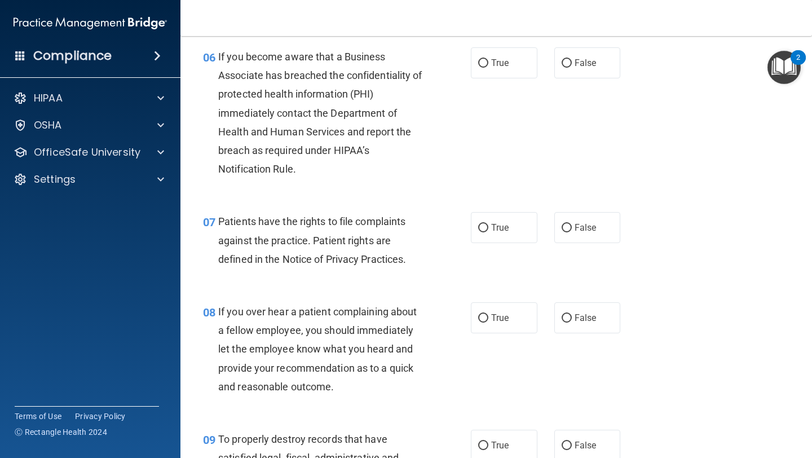
scroll to position [677, 0]
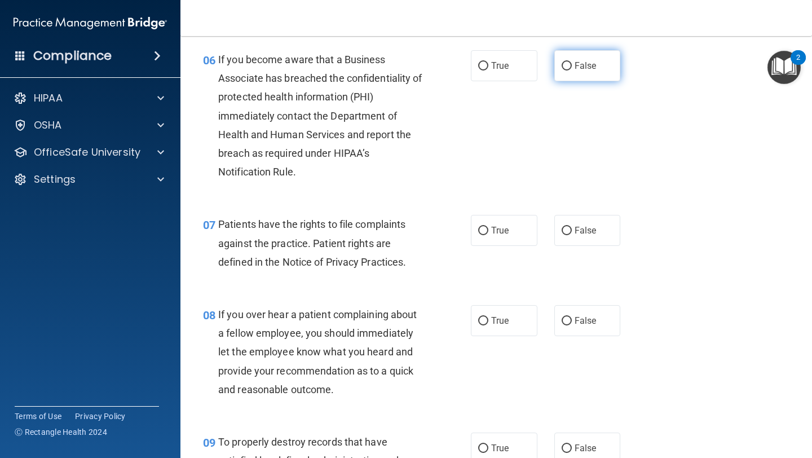
click at [573, 68] on label "False" at bounding box center [587, 65] width 67 height 31
click at [572, 68] on input "False" at bounding box center [567, 66] width 10 height 8
radio input "true"
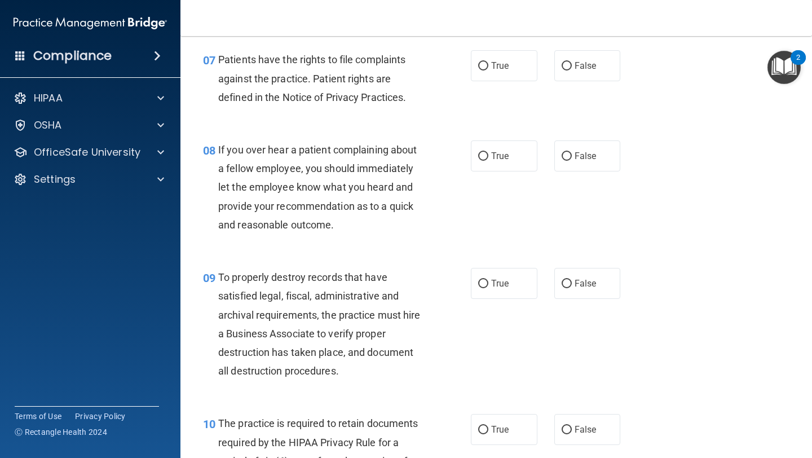
scroll to position [851, 0]
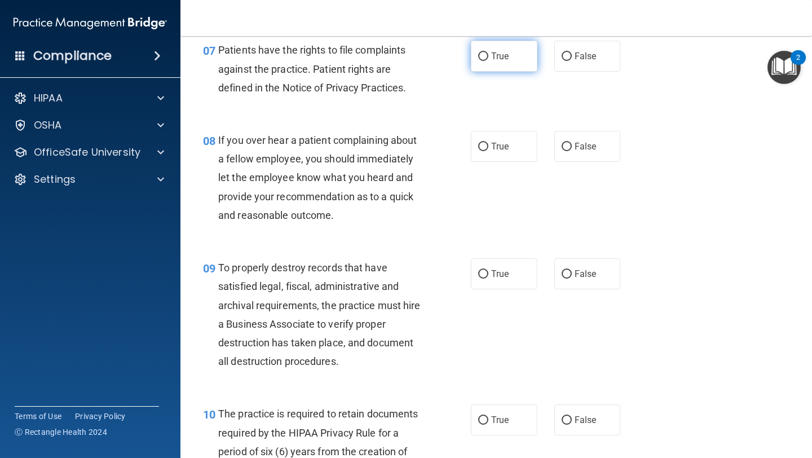
click at [495, 51] on span "True" at bounding box center [499, 56] width 17 height 11
click at [488, 52] on input "True" at bounding box center [483, 56] width 10 height 8
radio input "true"
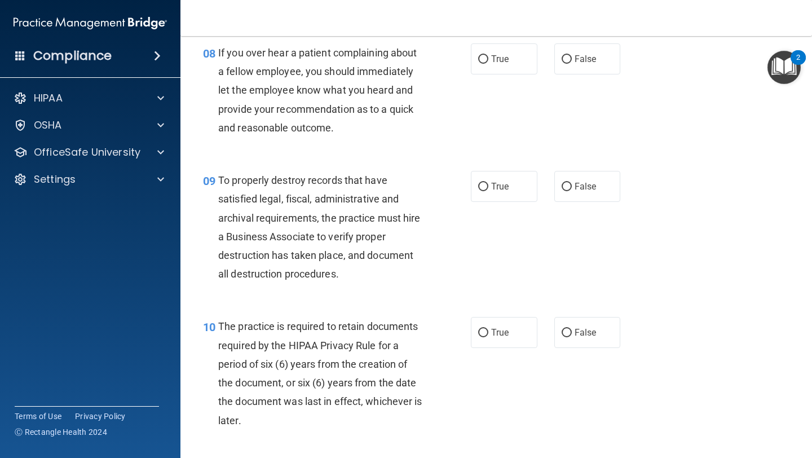
scroll to position [945, 0]
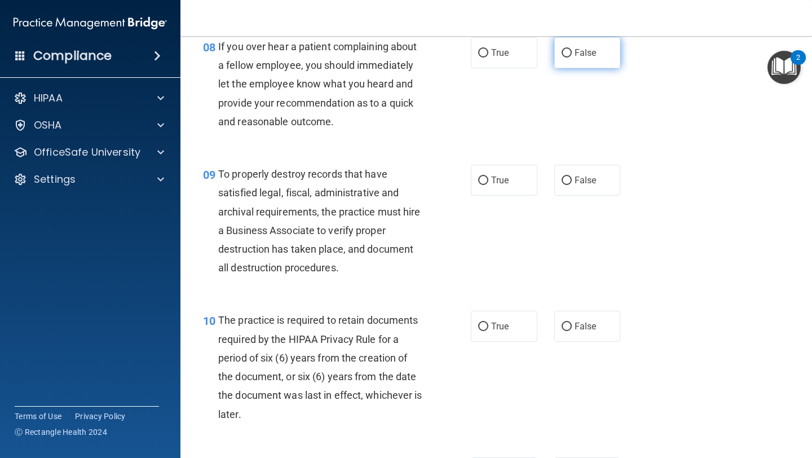
click at [578, 57] on span "False" at bounding box center [586, 52] width 22 height 11
click at [572, 57] on input "False" at bounding box center [567, 53] width 10 height 8
radio input "true"
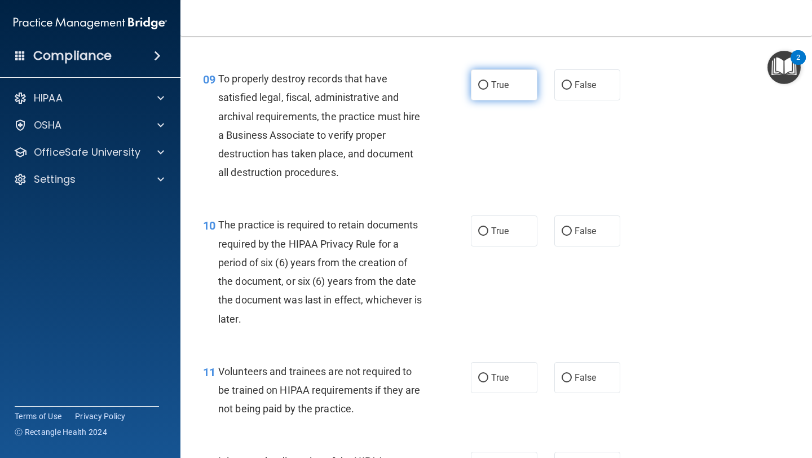
scroll to position [1049, 0]
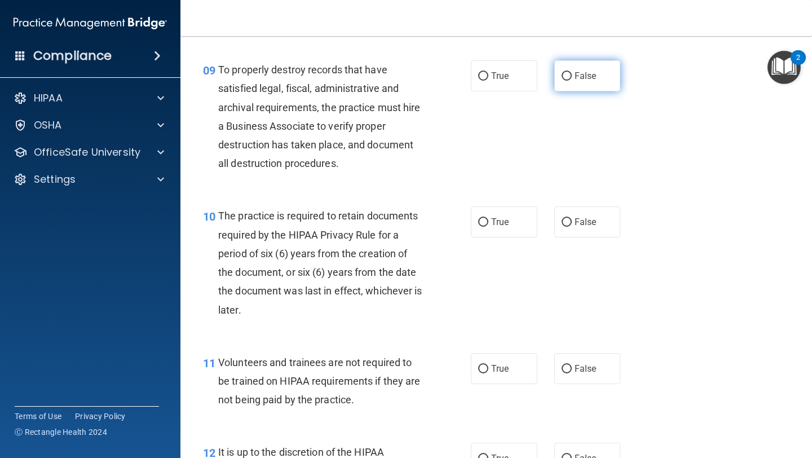
click at [562, 86] on label "False" at bounding box center [587, 75] width 67 height 31
click at [562, 81] on input "False" at bounding box center [567, 76] width 10 height 8
radio input "true"
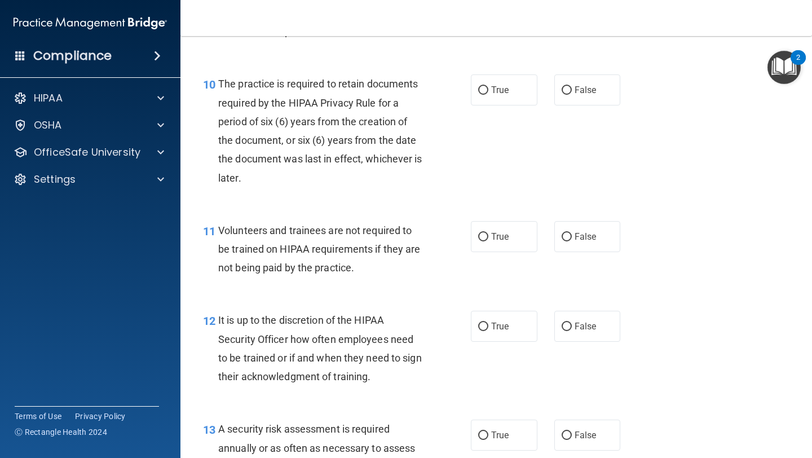
scroll to position [1182, 0]
click at [498, 97] on label "True" at bounding box center [504, 89] width 67 height 31
click at [488, 94] on input "True" at bounding box center [483, 90] width 10 height 8
radio input "true"
click at [576, 230] on label "False" at bounding box center [587, 236] width 67 height 31
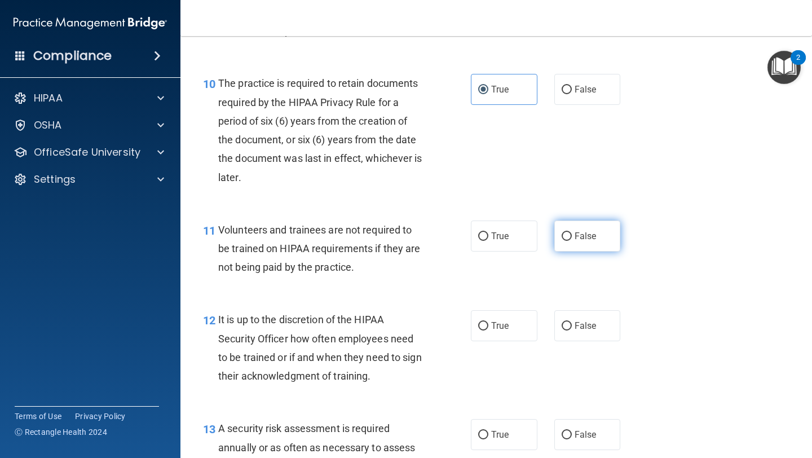
click at [572, 232] on input "False" at bounding box center [567, 236] width 10 height 8
radio input "true"
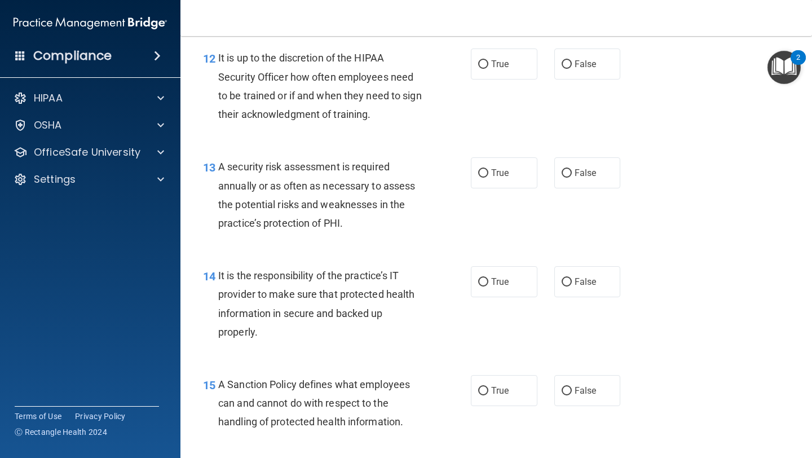
scroll to position [1449, 0]
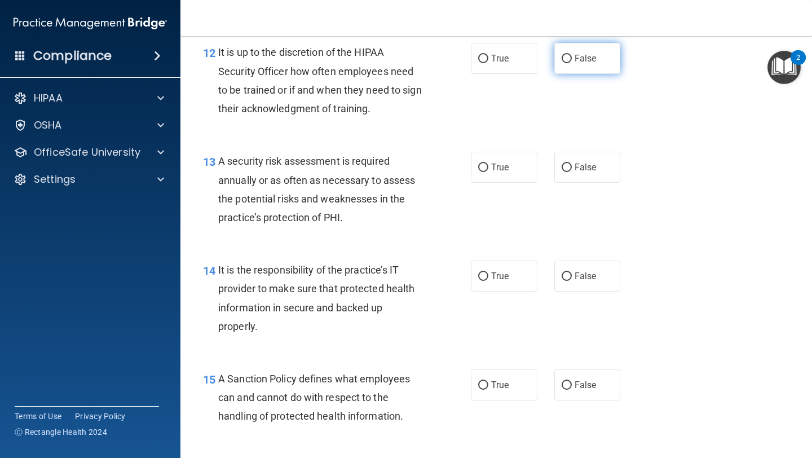
click at [583, 60] on span "False" at bounding box center [586, 58] width 22 height 11
click at [572, 60] on input "False" at bounding box center [567, 59] width 10 height 8
radio input "true"
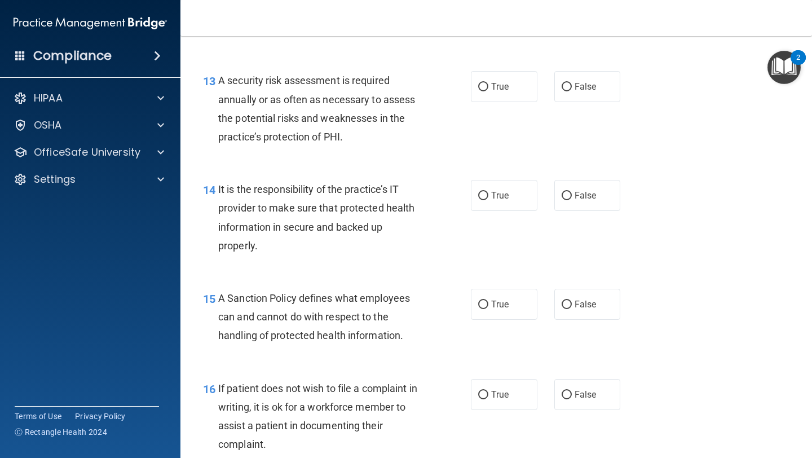
scroll to position [1531, 0]
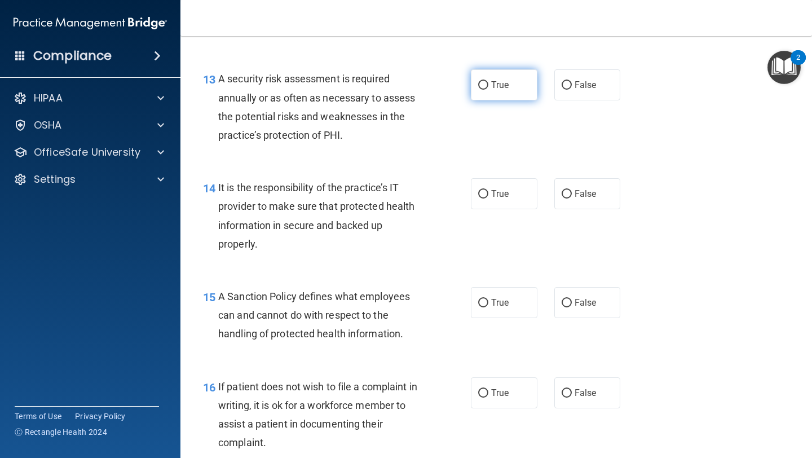
click at [508, 83] on span "True" at bounding box center [499, 85] width 17 height 11
click at [488, 83] on input "True" at bounding box center [483, 85] width 10 height 8
radio input "true"
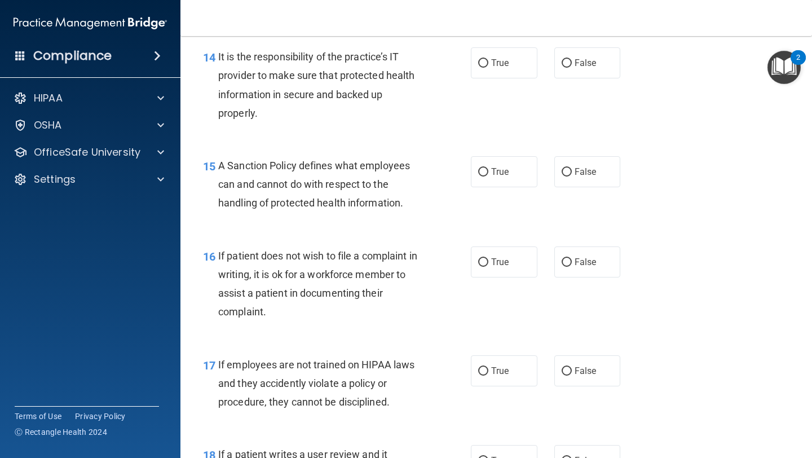
scroll to position [1663, 0]
click at [499, 72] on label "True" at bounding box center [504, 62] width 67 height 31
click at [488, 67] on input "True" at bounding box center [483, 63] width 10 height 8
radio input "true"
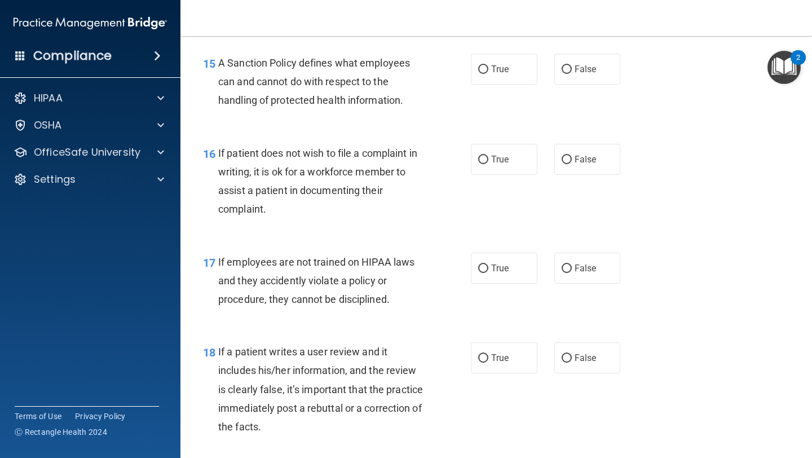
scroll to position [1765, 0]
click at [479, 68] on input "True" at bounding box center [483, 69] width 10 height 8
radio input "true"
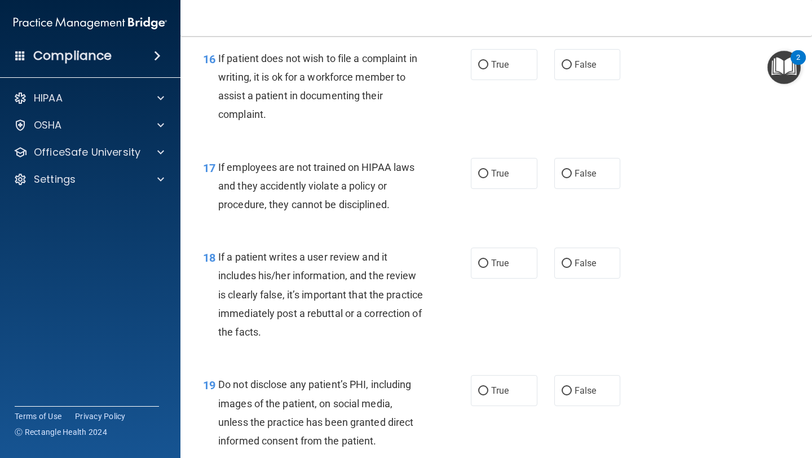
scroll to position [1864, 0]
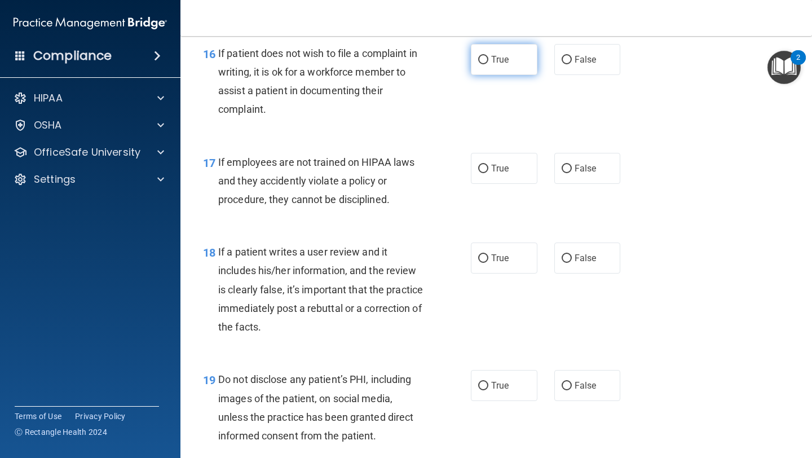
click at [503, 65] on label "True" at bounding box center [504, 59] width 67 height 31
click at [488, 64] on input "True" at bounding box center [483, 60] width 10 height 8
radio input "true"
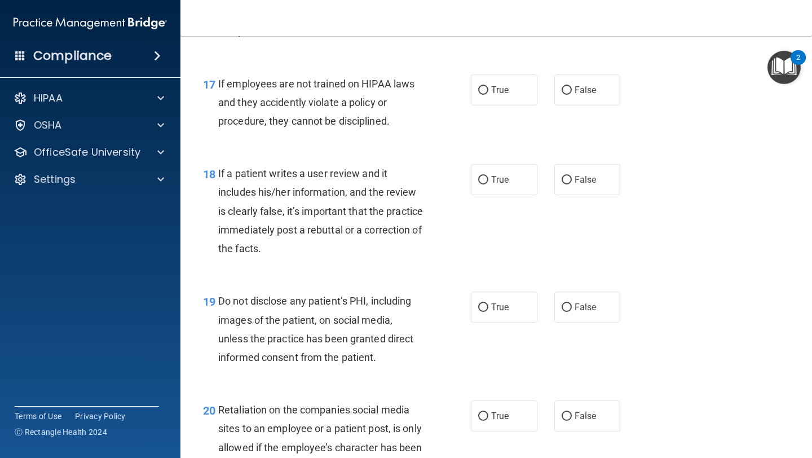
scroll to position [1945, 0]
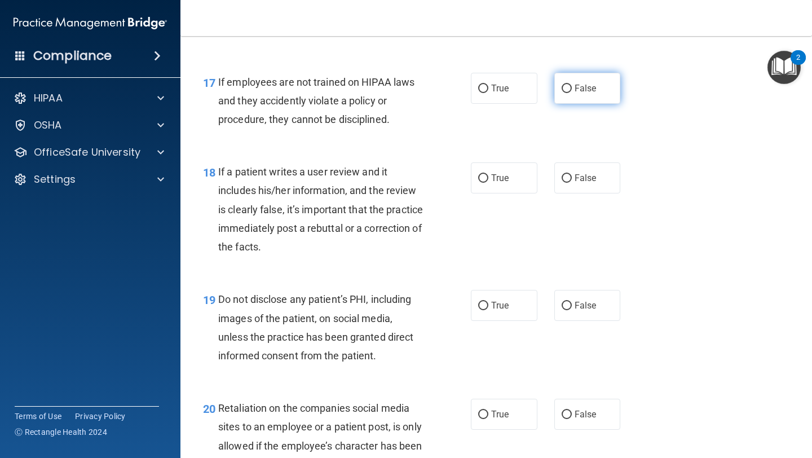
click at [566, 100] on label "False" at bounding box center [587, 88] width 67 height 31
click at [566, 93] on input "False" at bounding box center [567, 89] width 10 height 8
radio input "true"
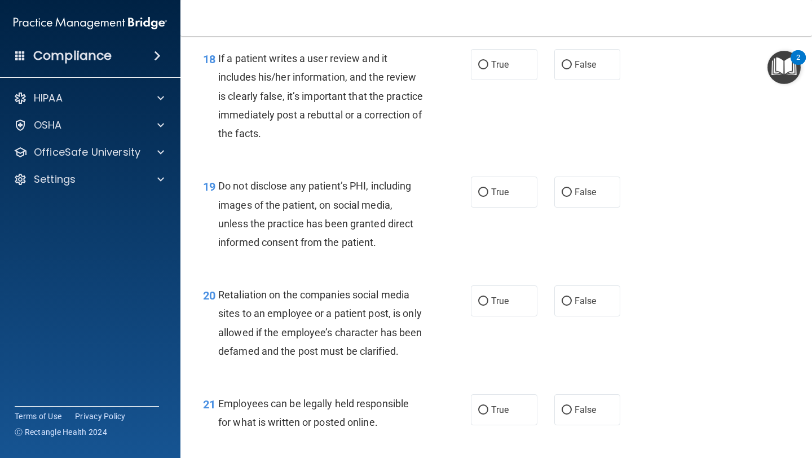
scroll to position [2070, 0]
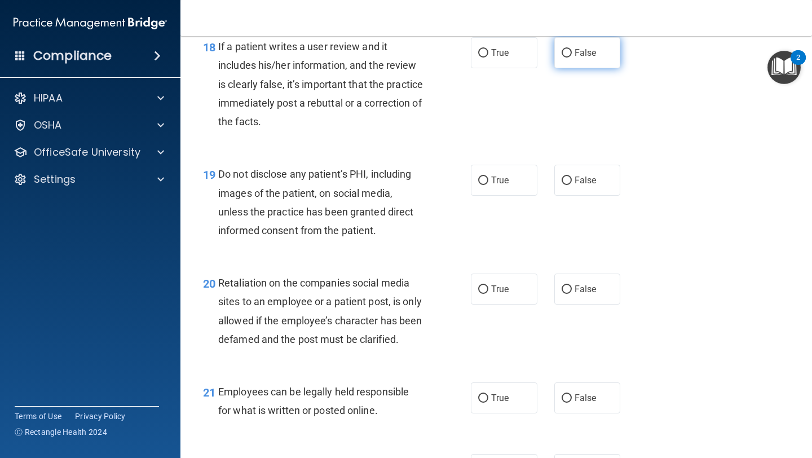
click at [572, 55] on label "False" at bounding box center [587, 52] width 67 height 31
click at [572, 55] on input "False" at bounding box center [567, 53] width 10 height 8
radio input "true"
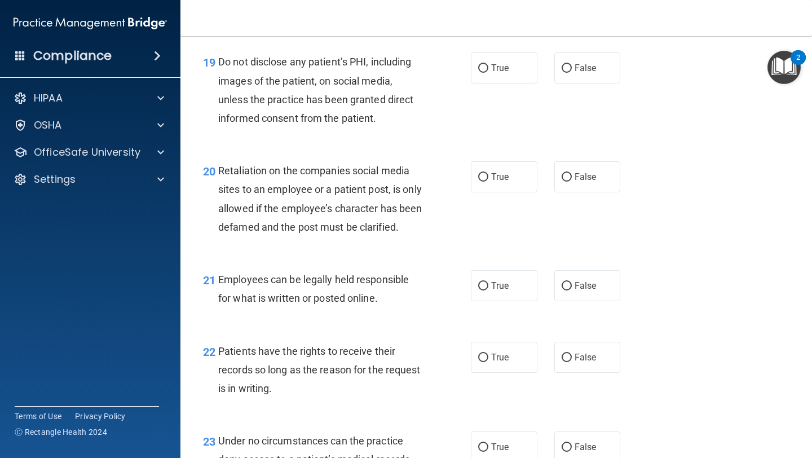
scroll to position [2179, 0]
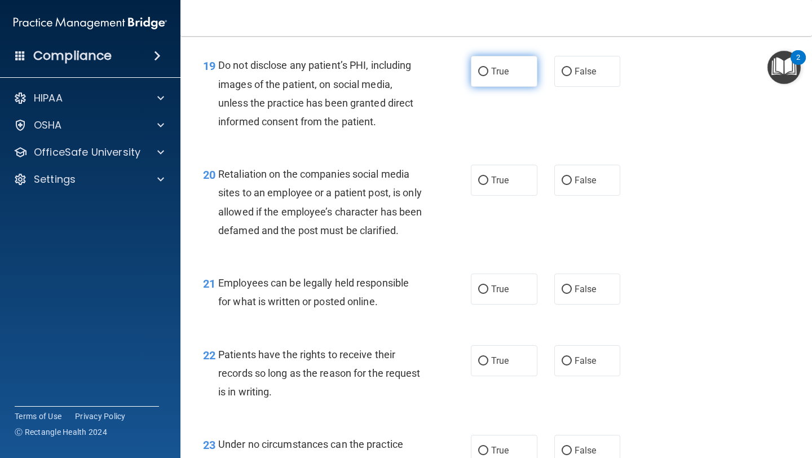
click at [499, 74] on span "True" at bounding box center [499, 71] width 17 height 11
click at [488, 74] on input "True" at bounding box center [483, 72] width 10 height 8
radio input "true"
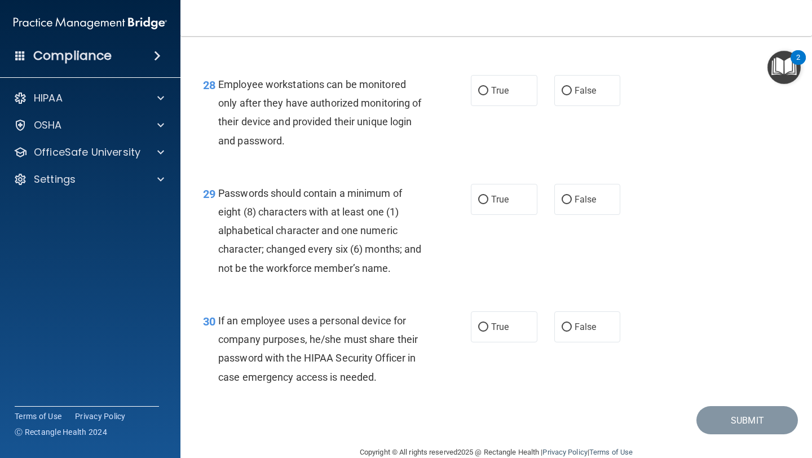
scroll to position [3067, 0]
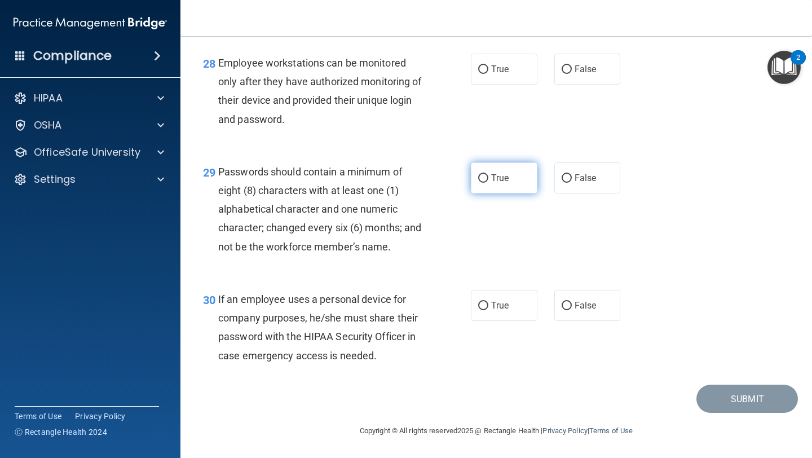
click at [490, 179] on label "True" at bounding box center [504, 177] width 67 height 31
click at [488, 179] on input "True" at bounding box center [483, 178] width 10 height 8
radio input "true"
click at [566, 293] on label "False" at bounding box center [587, 305] width 67 height 31
click at [566, 302] on input "False" at bounding box center [567, 306] width 10 height 8
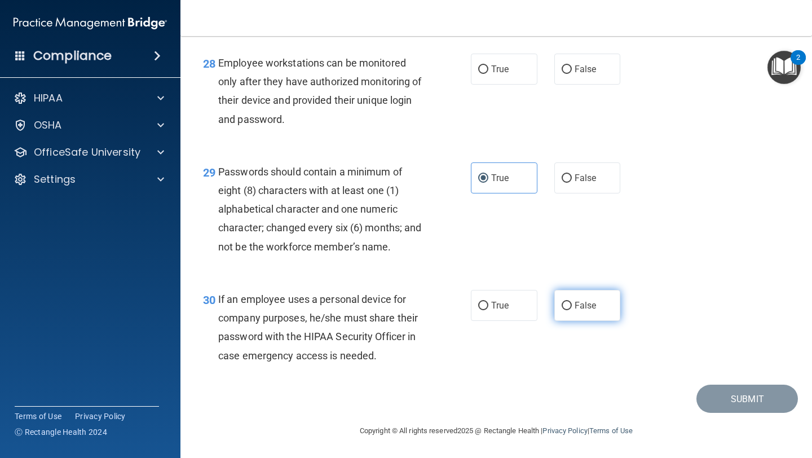
radio input "true"
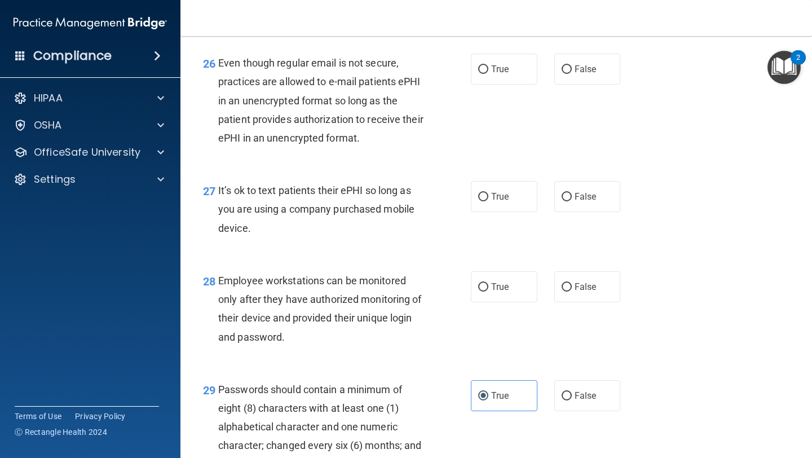
scroll to position [2829, 0]
click at [582, 213] on label "False" at bounding box center [587, 197] width 67 height 31
click at [572, 202] on input "False" at bounding box center [567, 198] width 10 height 8
radio input "true"
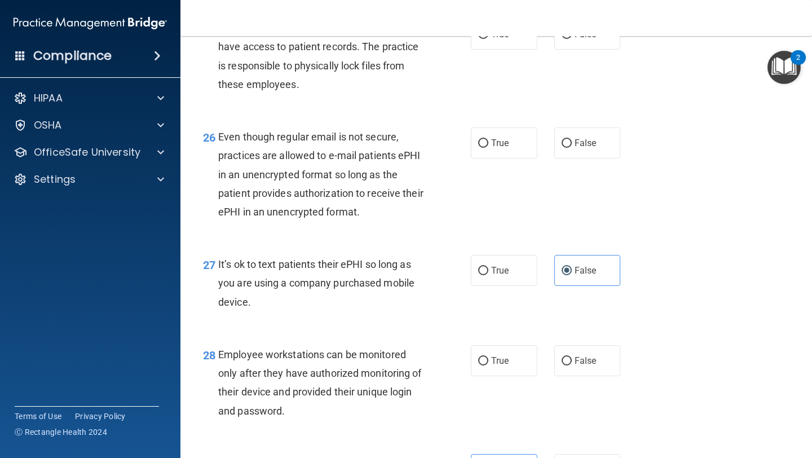
scroll to position [2747, 0]
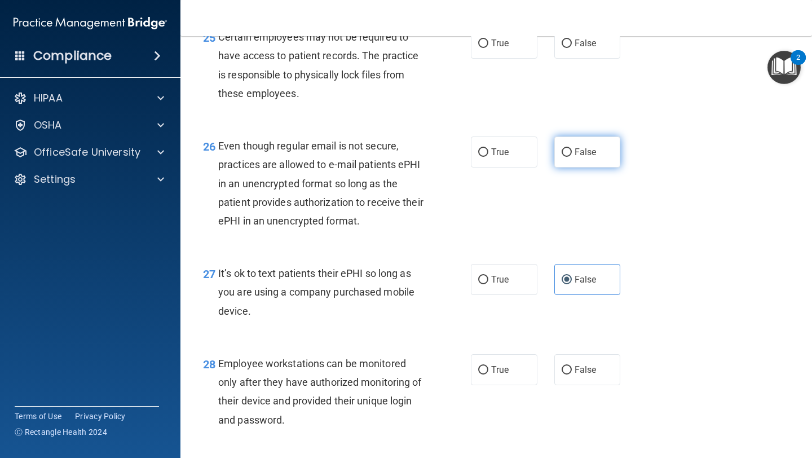
click at [578, 157] on span "False" at bounding box center [586, 152] width 22 height 11
click at [572, 157] on input "False" at bounding box center [567, 152] width 10 height 8
radio input "true"
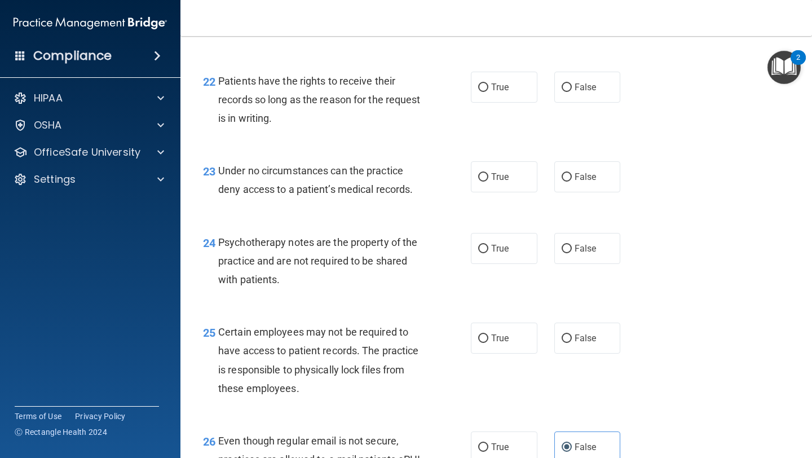
scroll to position [2452, 0]
click at [488, 103] on label "True" at bounding box center [504, 87] width 67 height 31
click at [488, 92] on input "True" at bounding box center [483, 88] width 10 height 8
radio input "true"
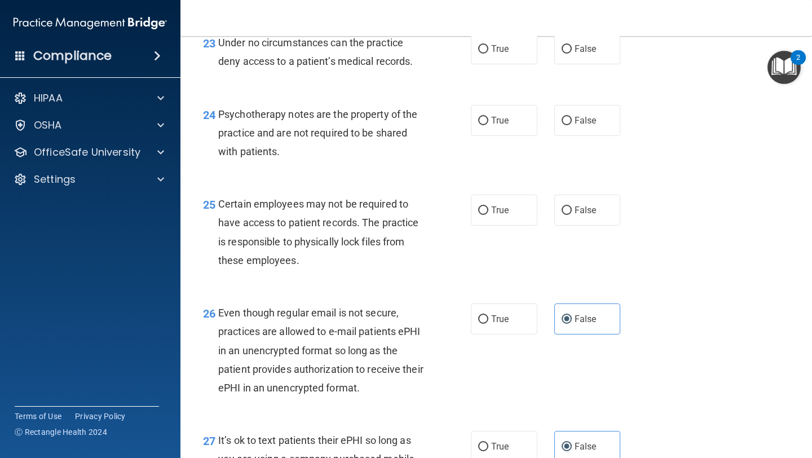
scroll to position [2584, 0]
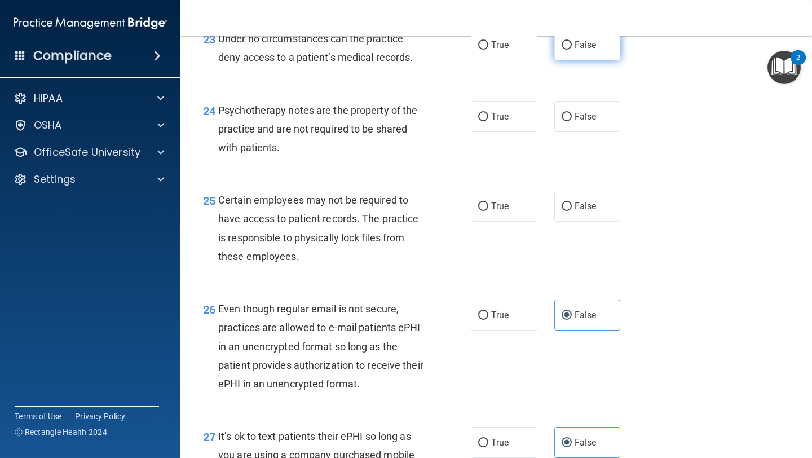
click at [584, 60] on label "False" at bounding box center [587, 44] width 67 height 31
click at [572, 50] on input "False" at bounding box center [567, 45] width 10 height 8
radio input "true"
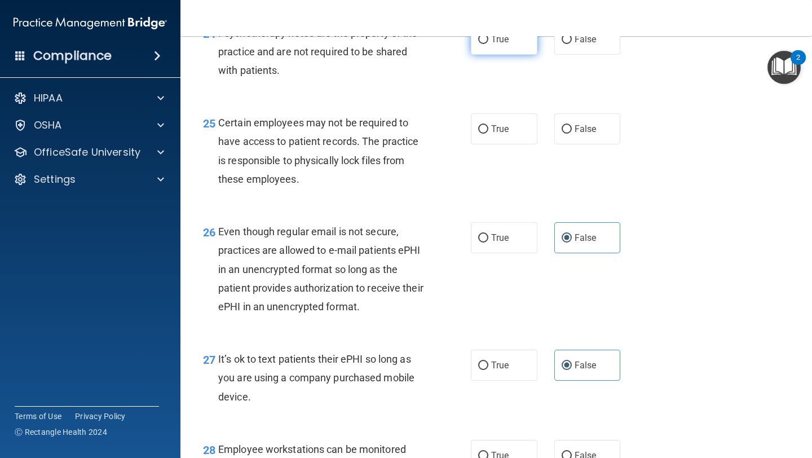
scroll to position [2662, 0]
click at [499, 54] on label "True" at bounding box center [504, 38] width 67 height 31
click at [488, 43] on input "True" at bounding box center [483, 39] width 10 height 8
radio input "true"
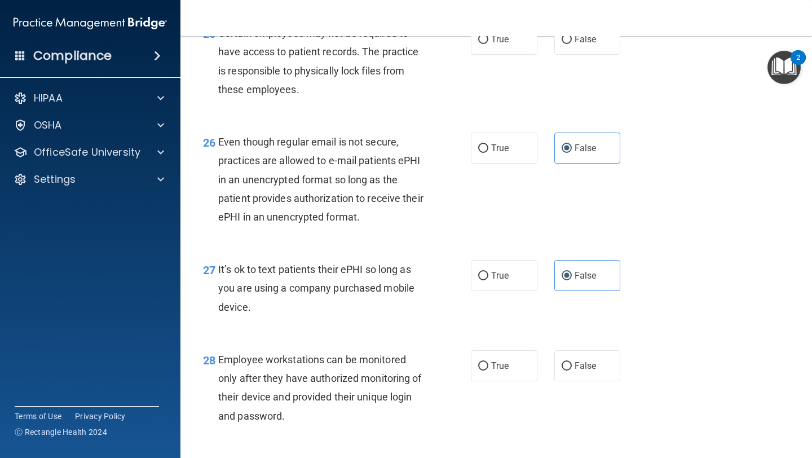
scroll to position [2752, 0]
click at [501, 44] on span "True" at bounding box center [499, 38] width 17 height 11
click at [488, 43] on input "True" at bounding box center [483, 39] width 10 height 8
radio input "true"
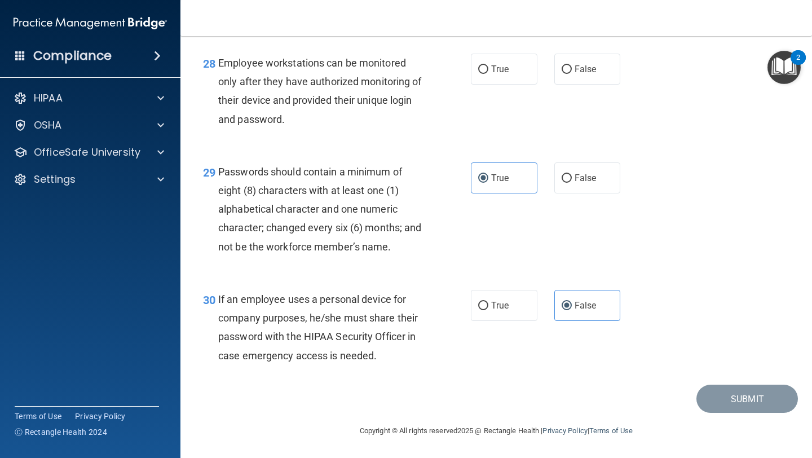
scroll to position [3041, 0]
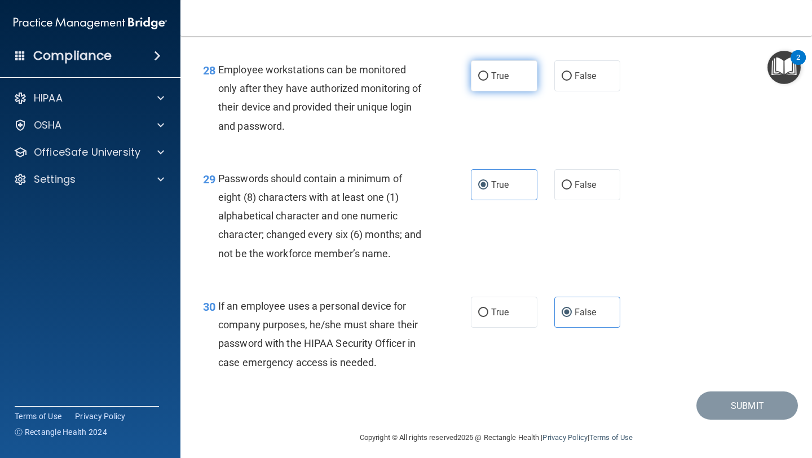
click at [514, 91] on label "True" at bounding box center [504, 75] width 67 height 31
click at [488, 81] on input "True" at bounding box center [483, 76] width 10 height 8
radio input "true"
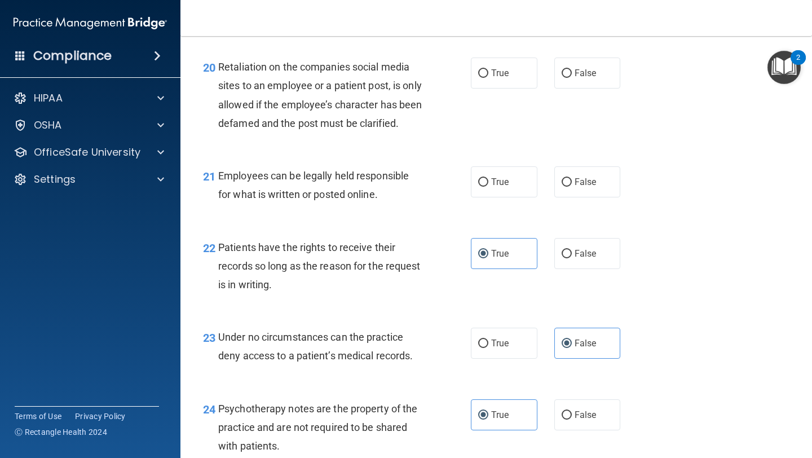
scroll to position [2285, 0]
click at [479, 187] on input "True" at bounding box center [483, 183] width 10 height 8
radio input "true"
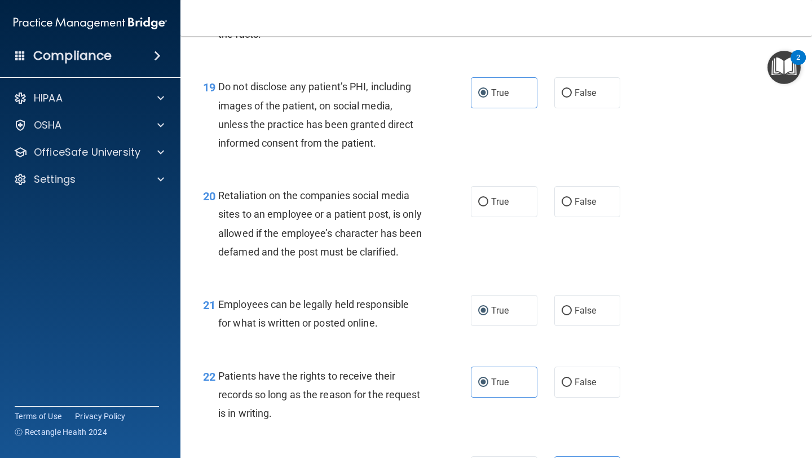
scroll to position [2155, 0]
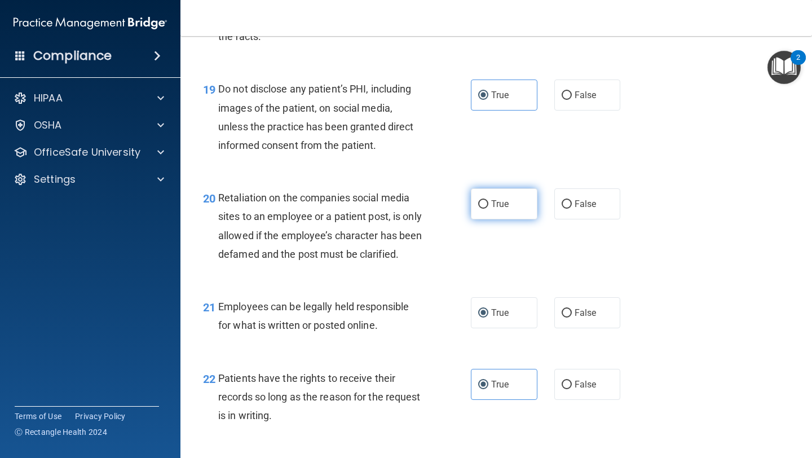
click at [495, 206] on span "True" at bounding box center [499, 204] width 17 height 11
click at [488, 206] on input "True" at bounding box center [483, 204] width 10 height 8
radio input "true"
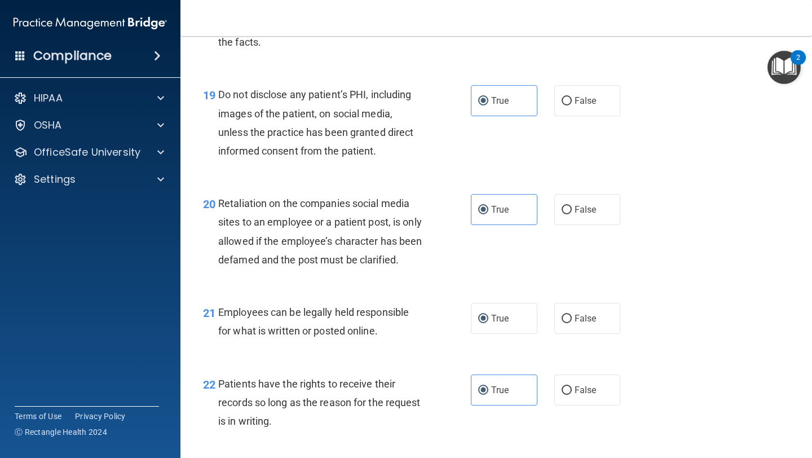
scroll to position [2145, 0]
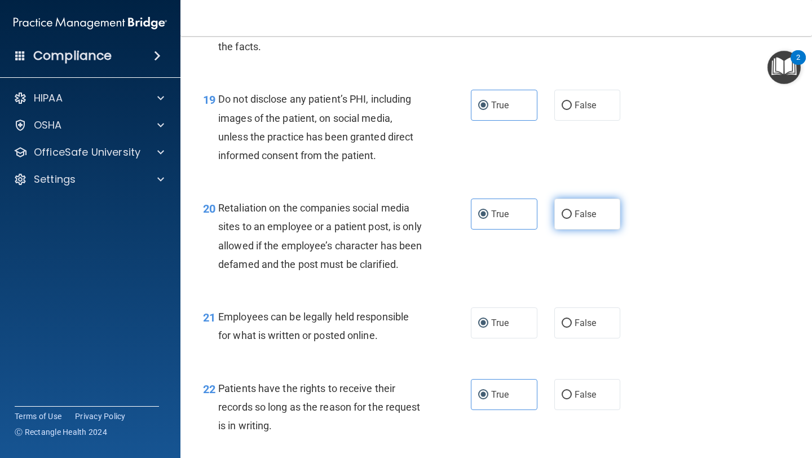
click at [575, 215] on span "False" at bounding box center [586, 214] width 22 height 11
click at [572, 215] on input "False" at bounding box center [567, 214] width 10 height 8
radio input "true"
radio input "false"
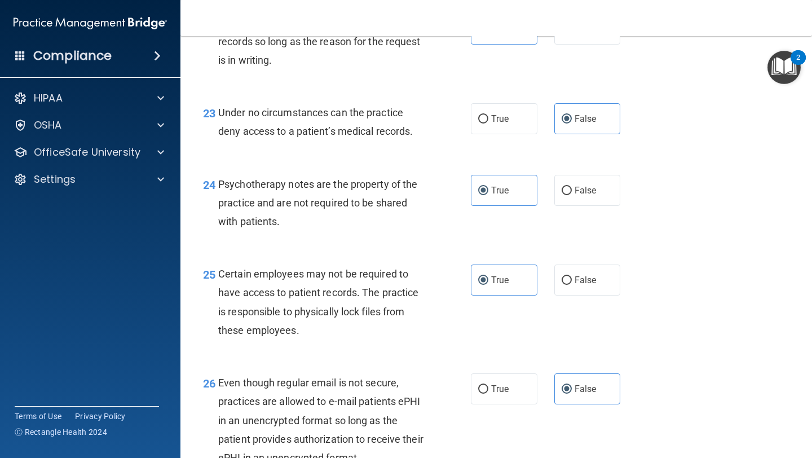
scroll to position [3067, 0]
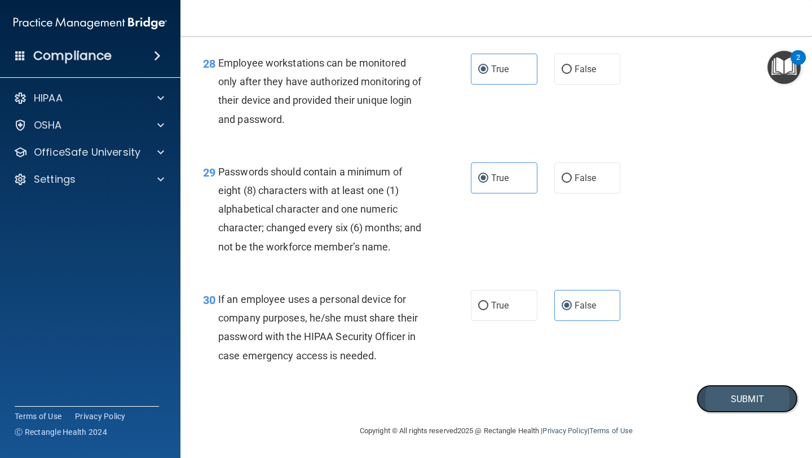
click at [729, 403] on button "Submit" at bounding box center [748, 399] width 102 height 29
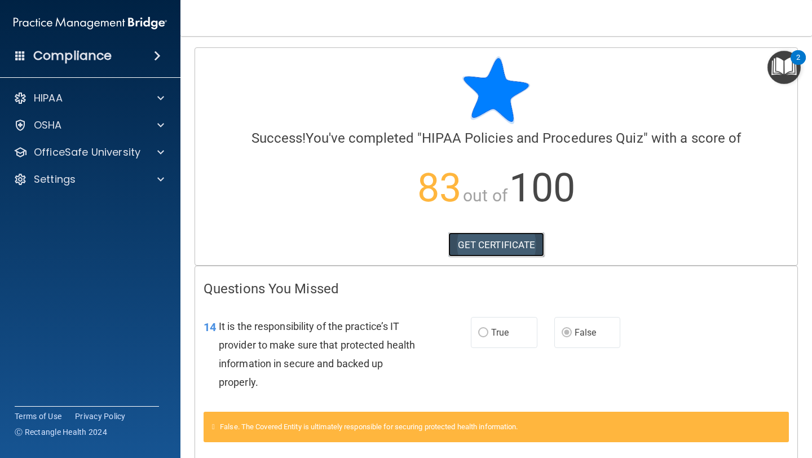
click at [472, 239] on link "GET CERTIFICATE" at bounding box center [496, 244] width 96 height 25
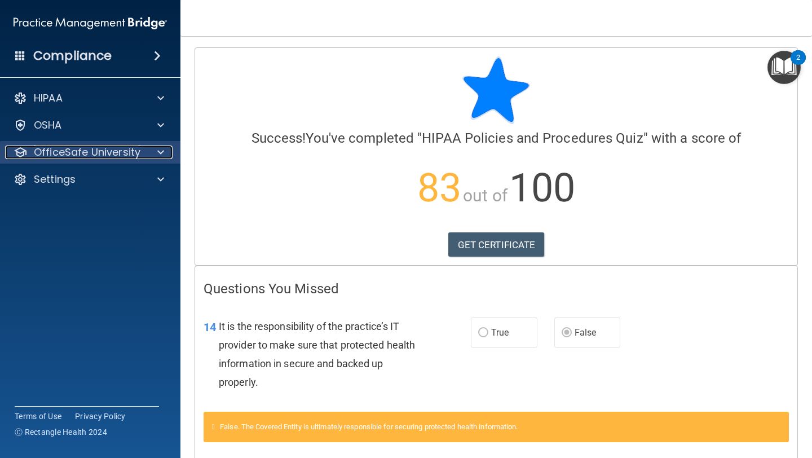
click at [138, 154] on p "OfficeSafe University" at bounding box center [87, 153] width 107 height 14
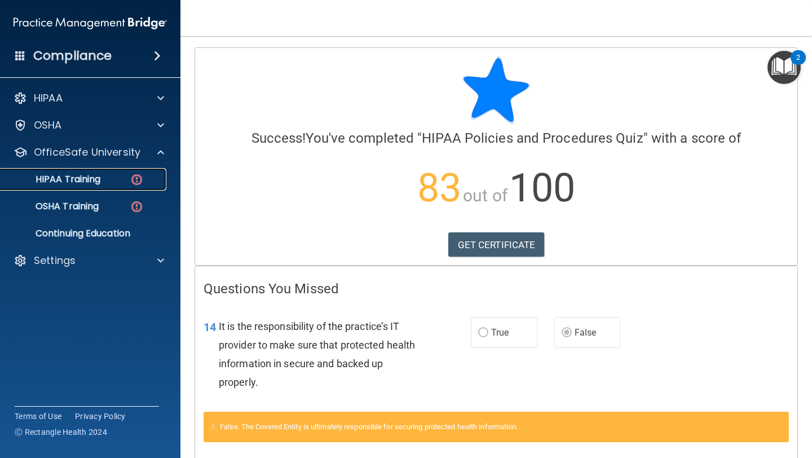
click at [117, 183] on div "HIPAA Training" at bounding box center [84, 179] width 154 height 11
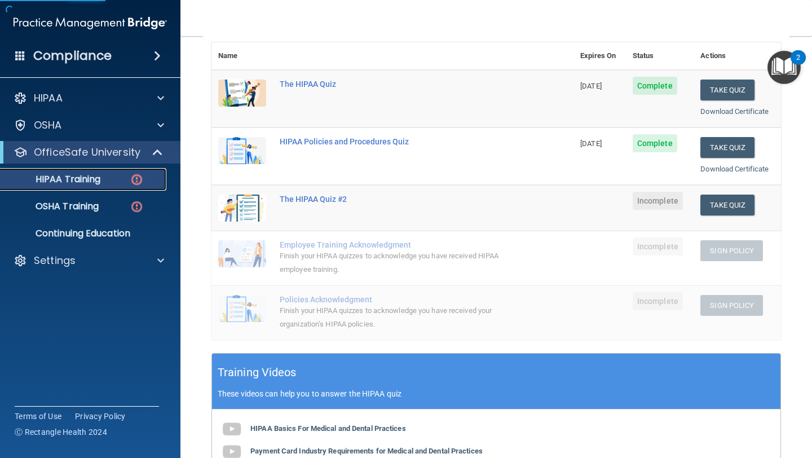
scroll to position [139, 0]
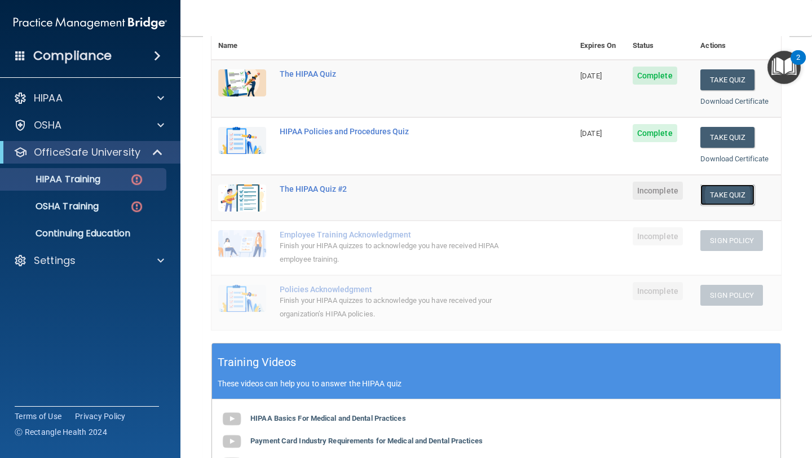
click at [716, 196] on button "Take Quiz" at bounding box center [727, 194] width 54 height 21
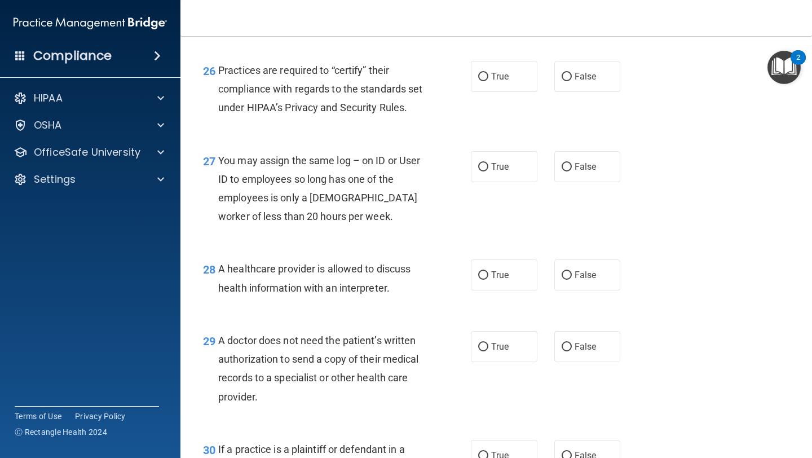
scroll to position [2805, 0]
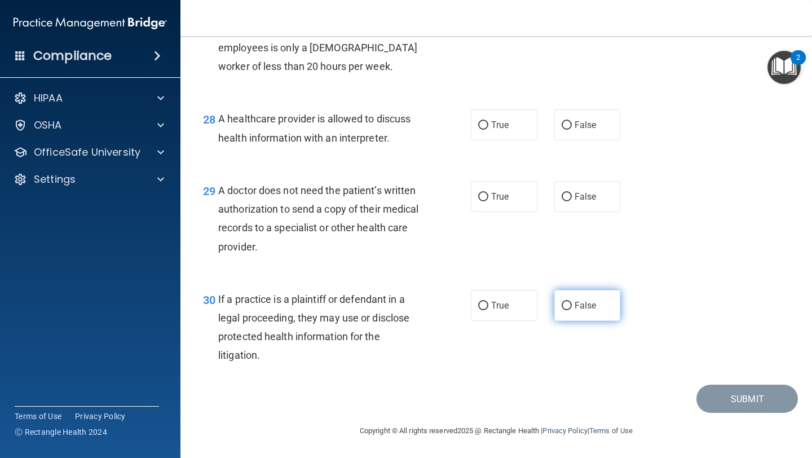
click at [572, 306] on label "False" at bounding box center [587, 305] width 67 height 31
click at [572, 306] on input "False" at bounding box center [567, 306] width 10 height 8
radio input "true"
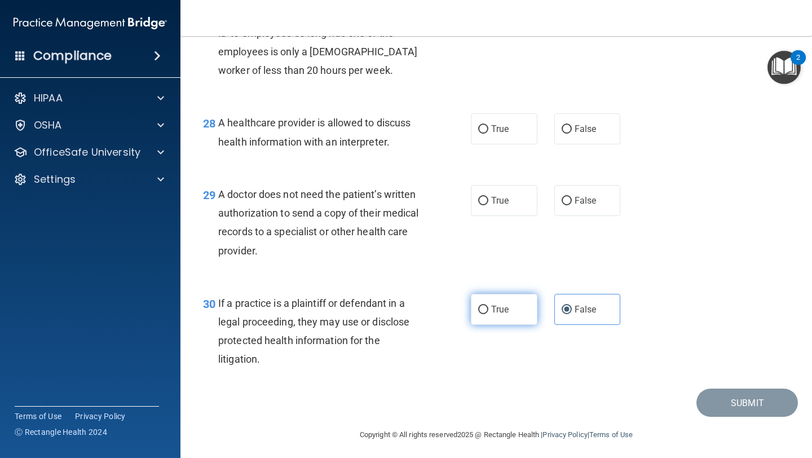
click at [501, 315] on span "True" at bounding box center [499, 309] width 17 height 11
click at [488, 314] on input "True" at bounding box center [483, 310] width 10 height 8
radio input "true"
radio input "false"
click at [568, 216] on label "False" at bounding box center [587, 200] width 67 height 31
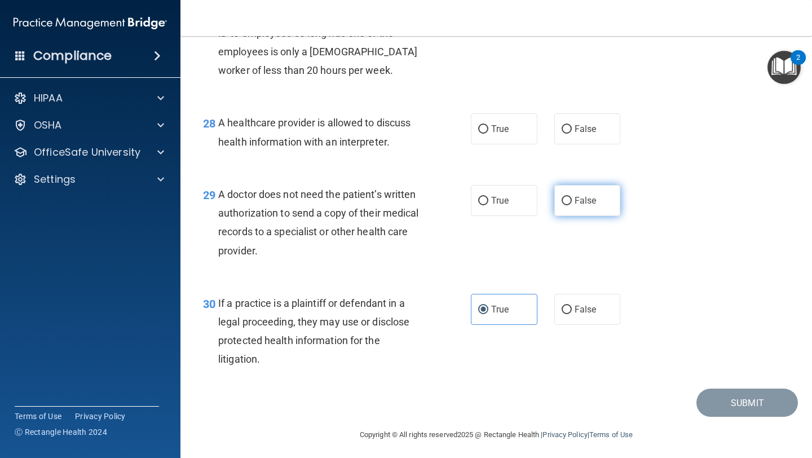
click at [568, 205] on input "False" at bounding box center [567, 201] width 10 height 8
radio input "true"
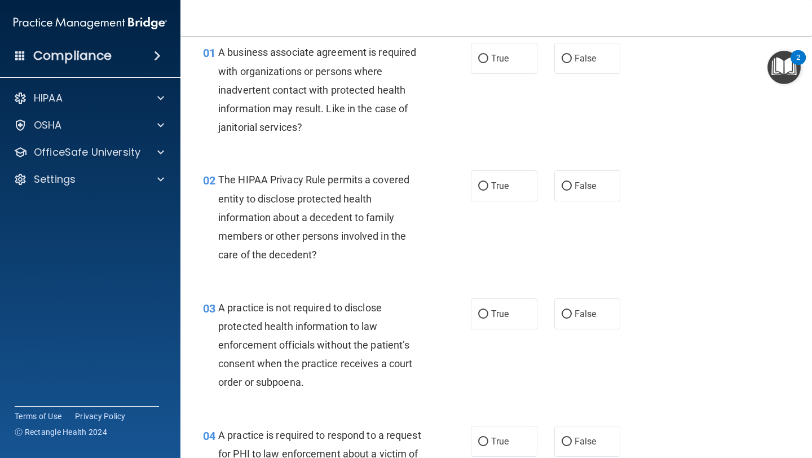
scroll to position [0, 0]
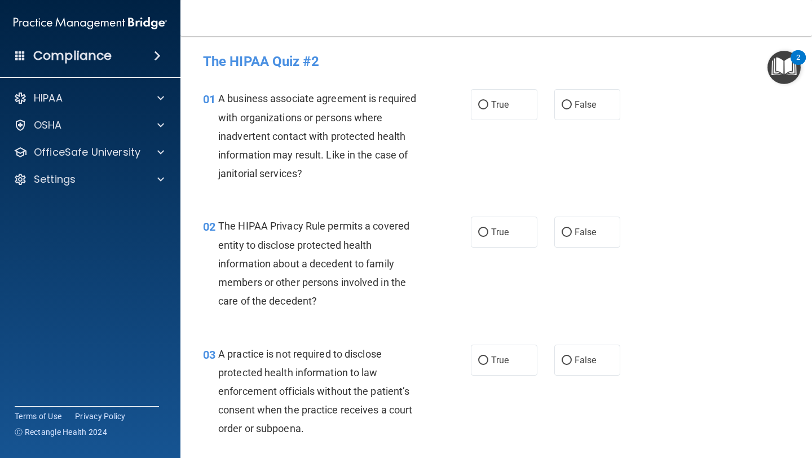
click at [724, 49] on div "The HIPAA Quiz #2" at bounding box center [496, 61] width 603 height 28
click at [510, 115] on label "True" at bounding box center [504, 104] width 67 height 31
click at [488, 109] on input "True" at bounding box center [483, 105] width 10 height 8
radio input "true"
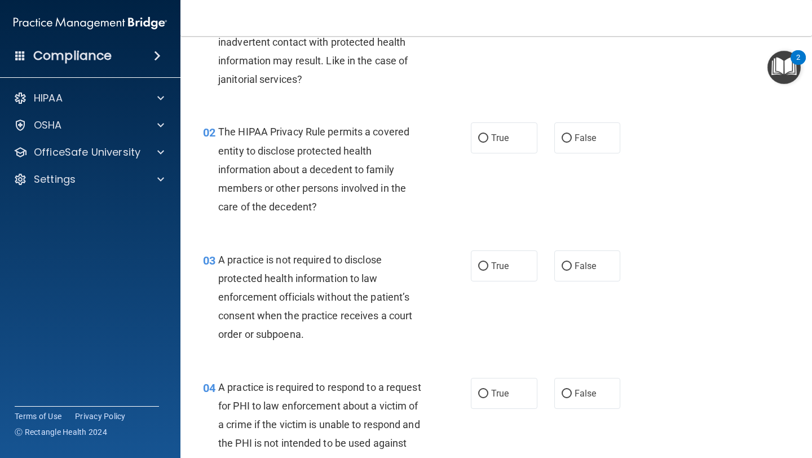
scroll to position [99, 0]
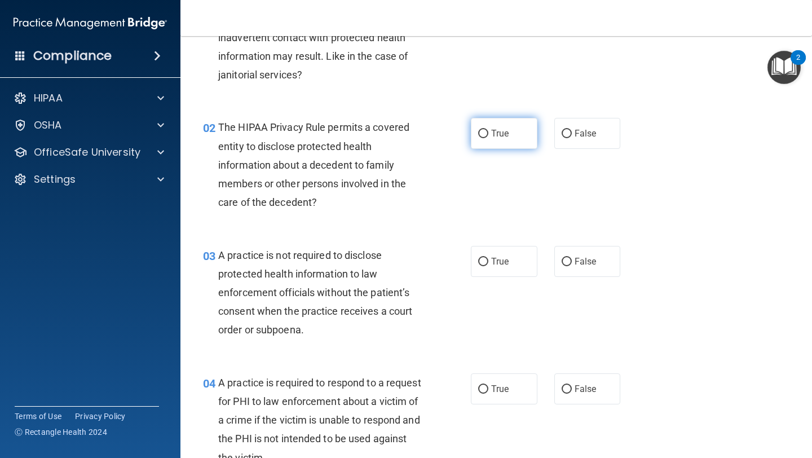
click at [509, 139] on label "True" at bounding box center [504, 133] width 67 height 31
click at [488, 138] on input "True" at bounding box center [483, 134] width 10 height 8
radio input "true"
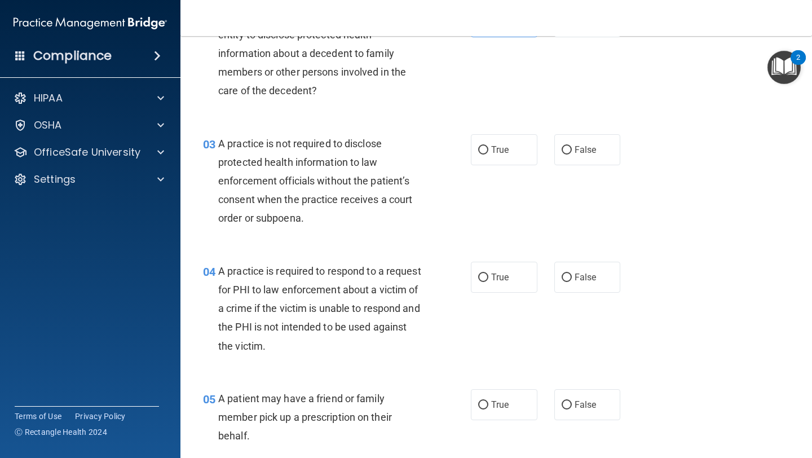
scroll to position [223, 0]
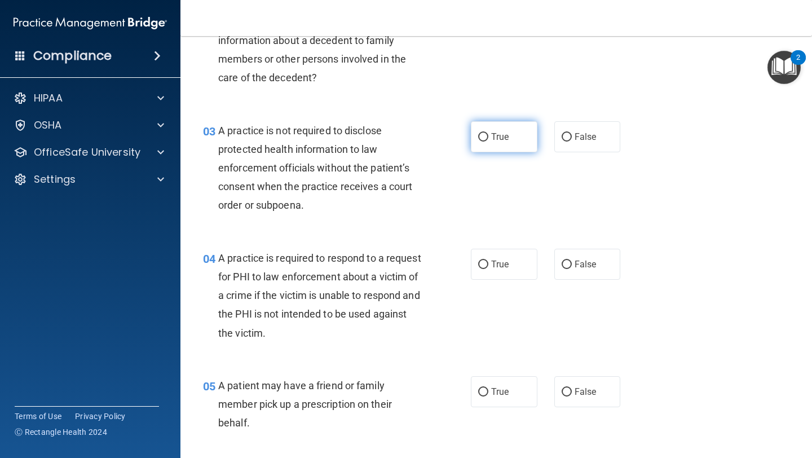
click at [497, 141] on span "True" at bounding box center [499, 136] width 17 height 11
click at [488, 141] on input "True" at bounding box center [483, 137] width 10 height 8
radio input "true"
click at [589, 142] on label "False" at bounding box center [587, 136] width 67 height 31
click at [572, 142] on input "False" at bounding box center [567, 137] width 10 height 8
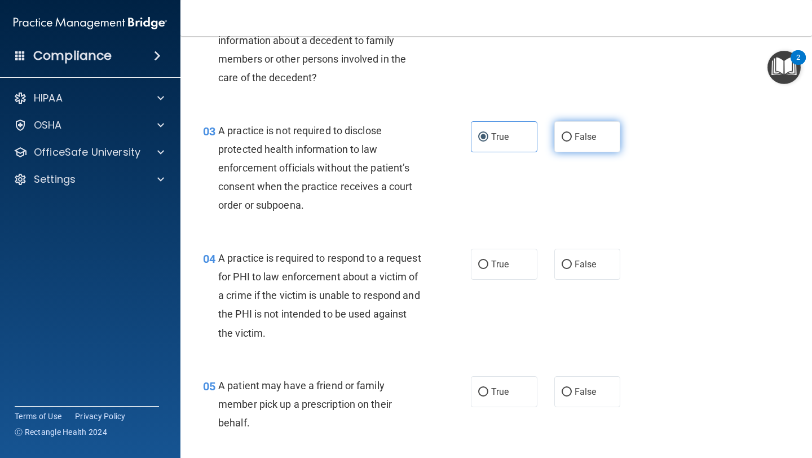
radio input "true"
radio input "false"
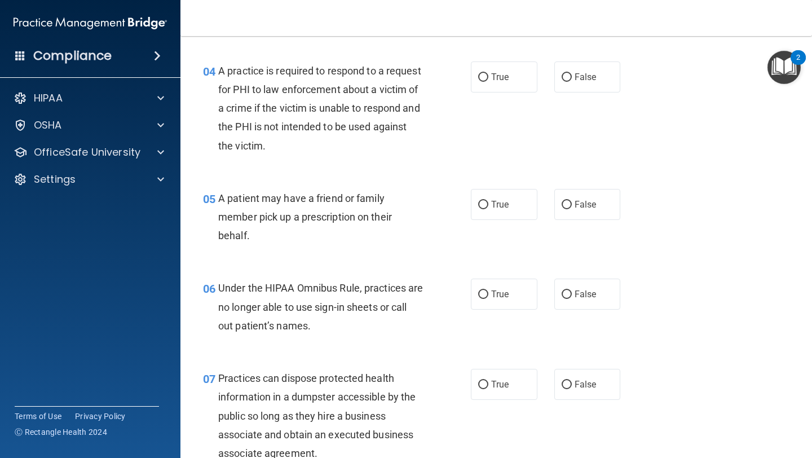
scroll to position [412, 0]
click at [486, 73] on input "True" at bounding box center [483, 76] width 10 height 8
radio input "true"
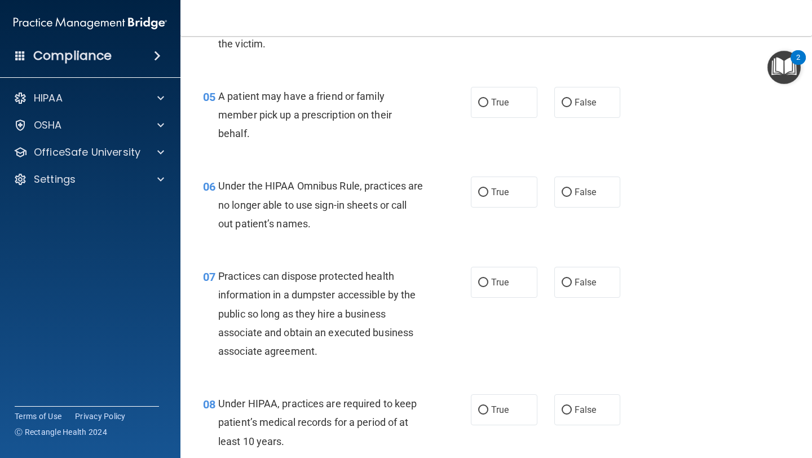
scroll to position [514, 0]
click at [510, 106] on label "True" at bounding box center [504, 101] width 67 height 31
click at [488, 106] on input "True" at bounding box center [483, 102] width 10 height 8
radio input "true"
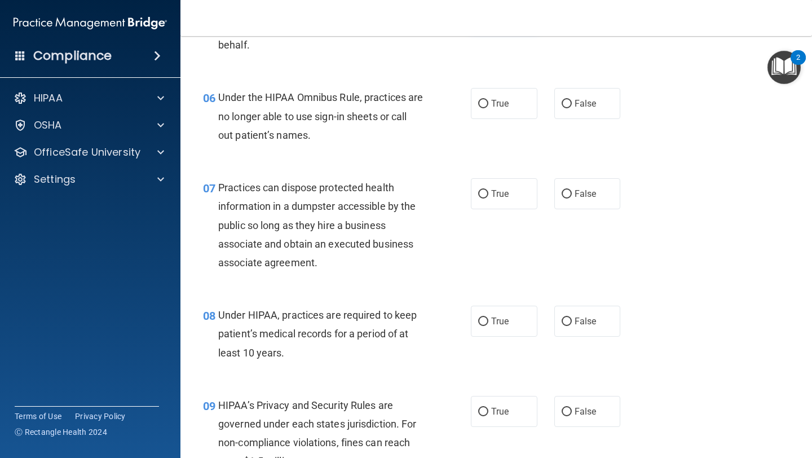
scroll to position [614, 0]
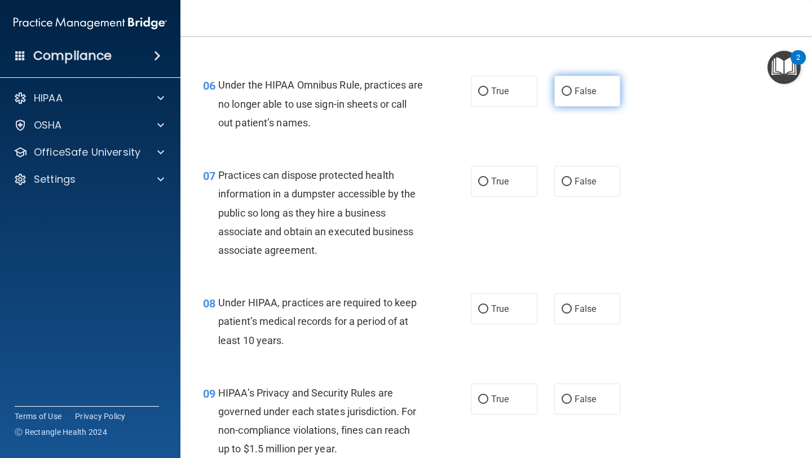
click at [571, 81] on label "False" at bounding box center [587, 91] width 67 height 31
click at [571, 87] on input "False" at bounding box center [567, 91] width 10 height 8
radio input "true"
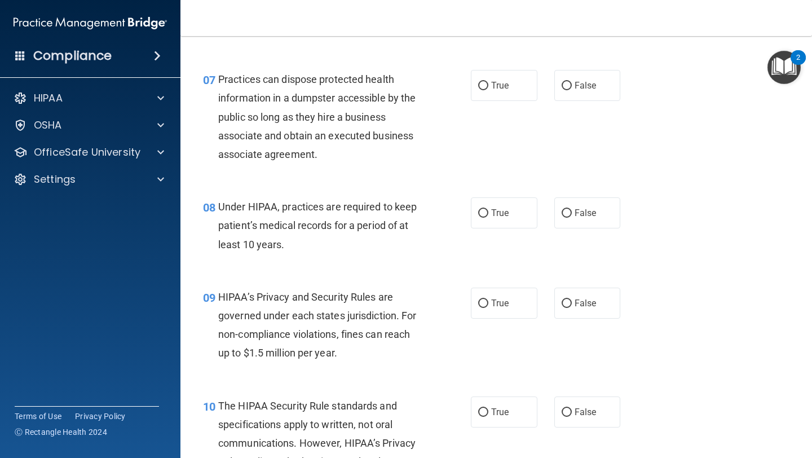
scroll to position [711, 0]
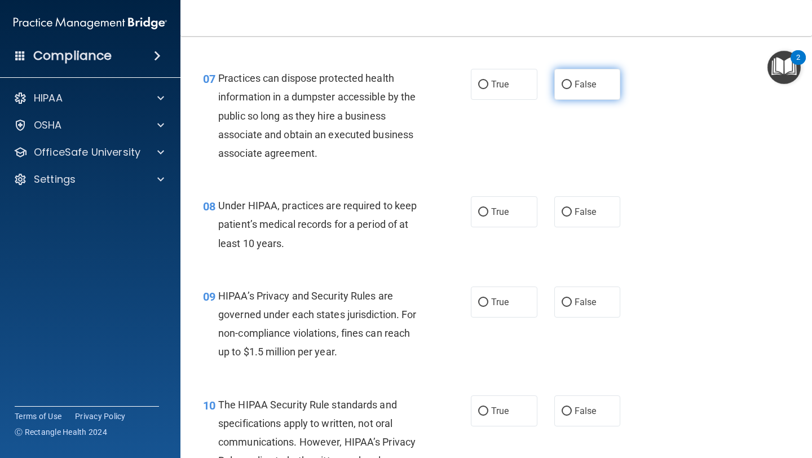
click at [587, 72] on label "False" at bounding box center [587, 84] width 67 height 31
click at [572, 81] on input "False" at bounding box center [567, 85] width 10 height 8
radio input "true"
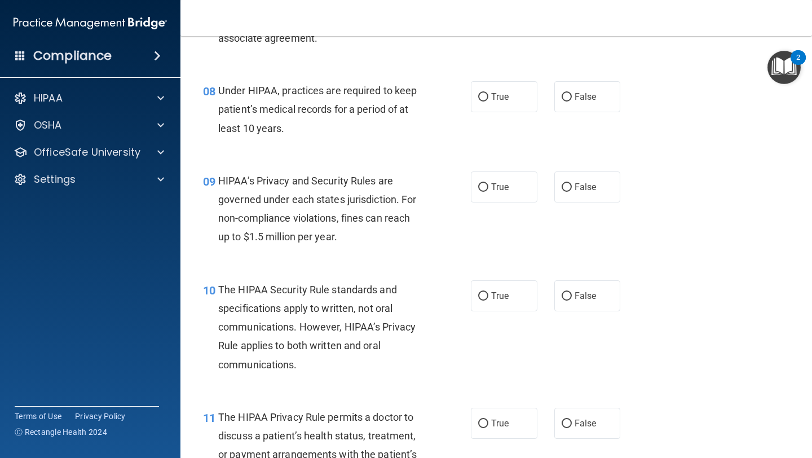
scroll to position [823, 0]
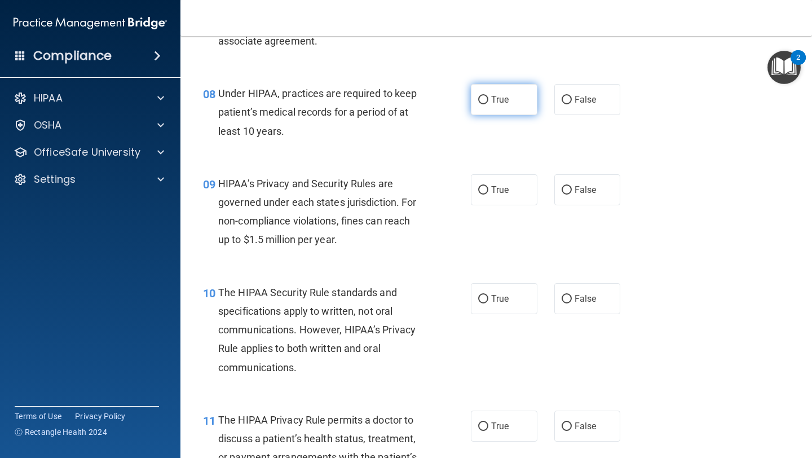
click at [516, 98] on label "True" at bounding box center [504, 99] width 67 height 31
click at [488, 98] on input "True" at bounding box center [483, 100] width 10 height 8
radio input "true"
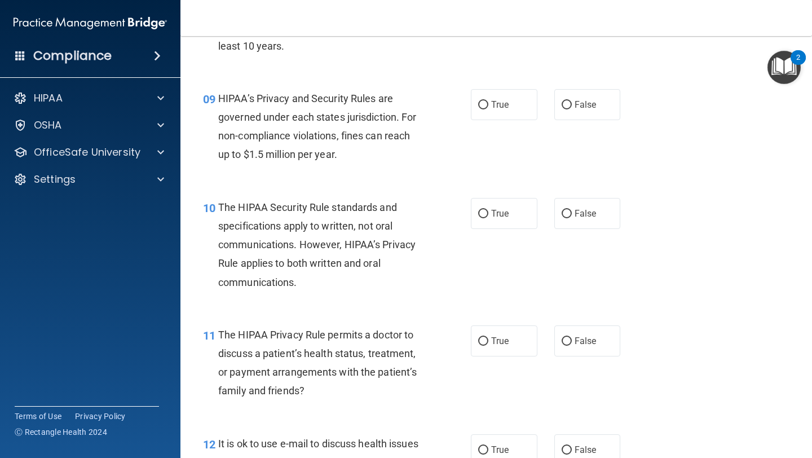
scroll to position [913, 0]
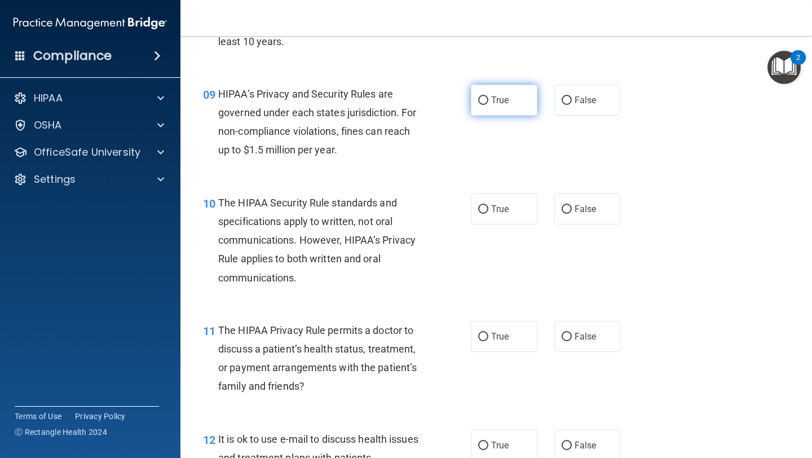
click at [499, 112] on label "True" at bounding box center [504, 100] width 67 height 31
click at [488, 105] on input "True" at bounding box center [483, 100] width 10 height 8
radio input "true"
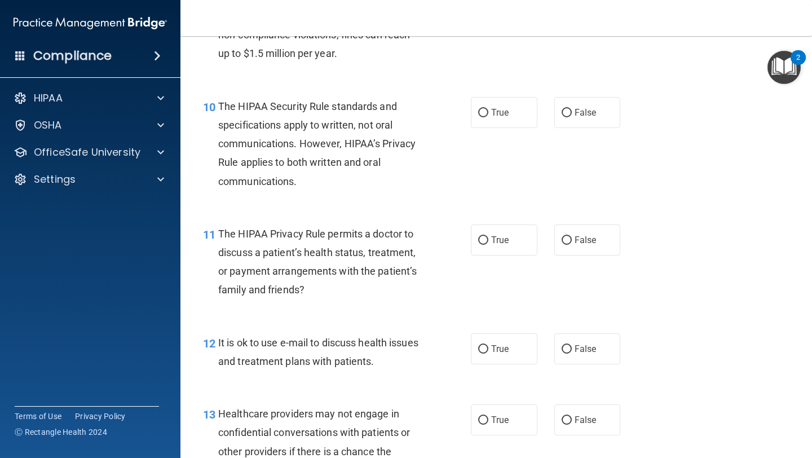
scroll to position [997, 0]
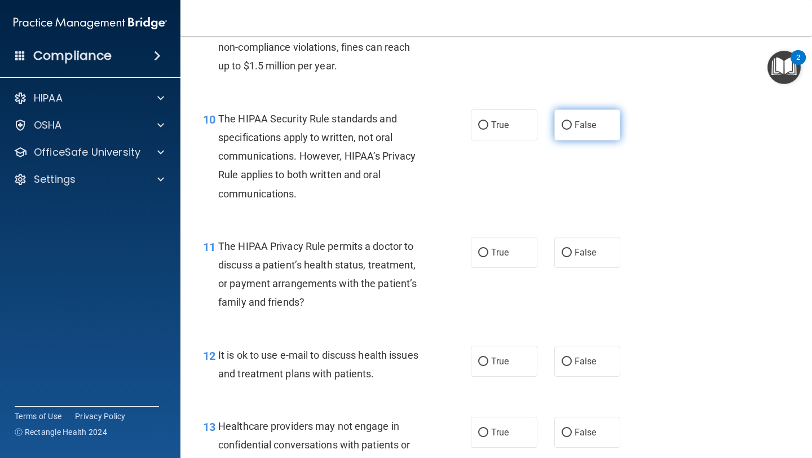
click at [584, 127] on span "False" at bounding box center [586, 125] width 22 height 11
click at [572, 127] on input "False" at bounding box center [567, 125] width 10 height 8
radio input "true"
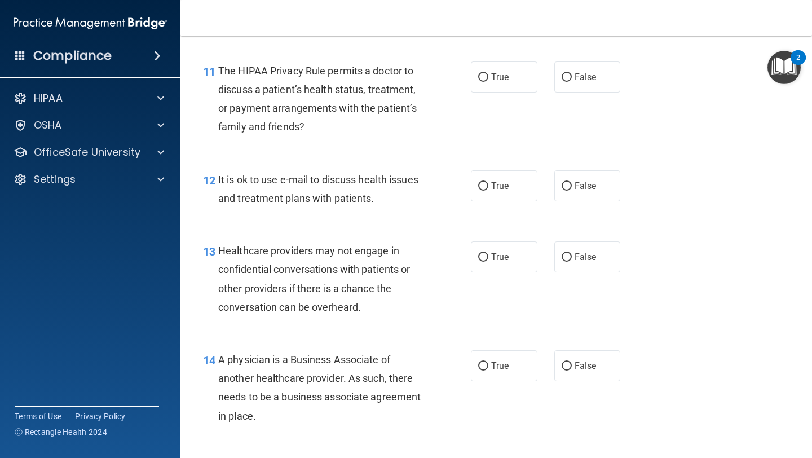
scroll to position [1166, 0]
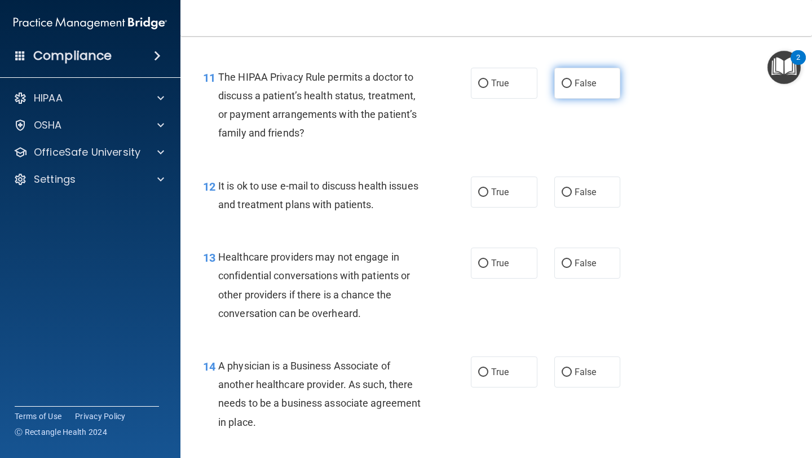
click at [567, 92] on label "False" at bounding box center [587, 83] width 67 height 31
click at [567, 88] on input "False" at bounding box center [567, 84] width 10 height 8
radio input "true"
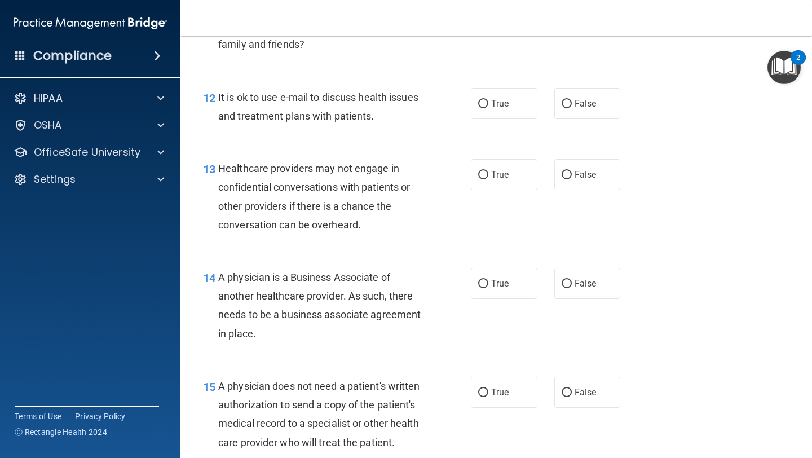
scroll to position [1264, 0]
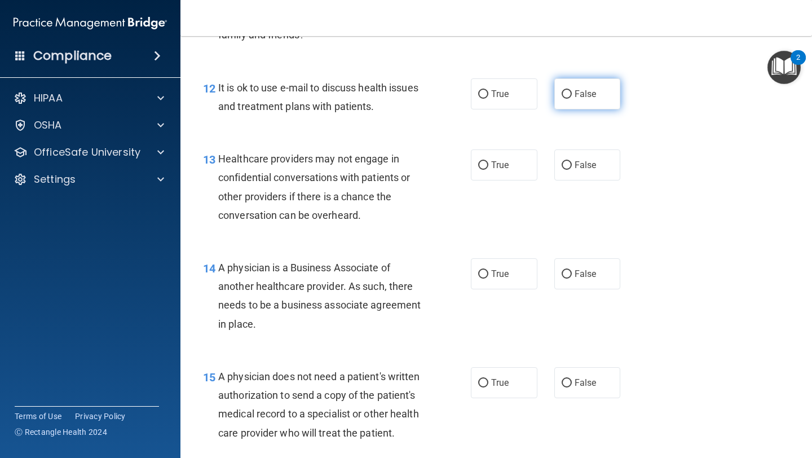
click at [602, 94] on label "False" at bounding box center [587, 93] width 67 height 31
click at [572, 94] on input "False" at bounding box center [567, 94] width 10 height 8
radio input "true"
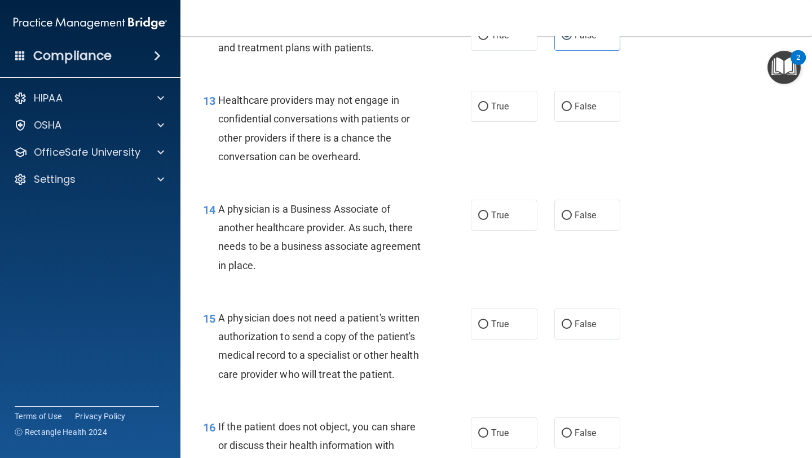
scroll to position [1321, 0]
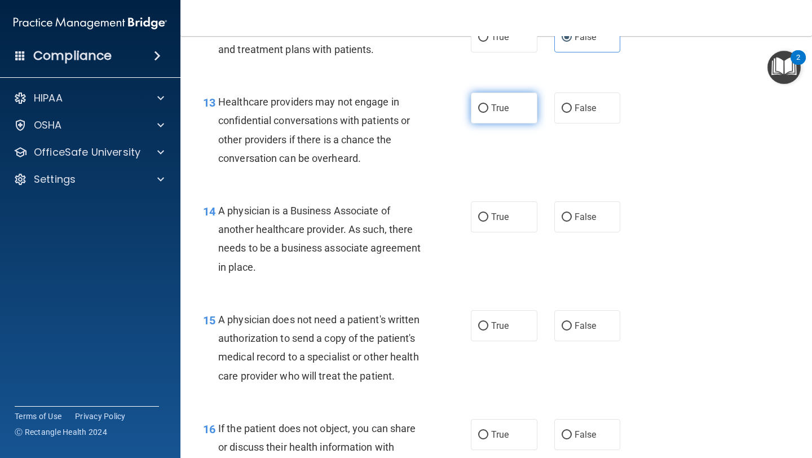
click at [508, 104] on span "True" at bounding box center [499, 108] width 17 height 11
click at [488, 104] on input "True" at bounding box center [483, 108] width 10 height 8
radio input "true"
click at [575, 116] on label "False" at bounding box center [587, 107] width 67 height 31
click at [572, 113] on input "False" at bounding box center [567, 108] width 10 height 8
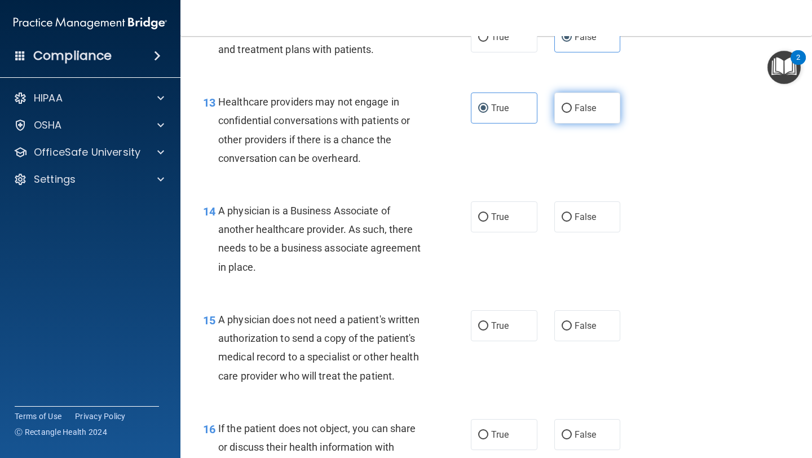
radio input "true"
radio input "false"
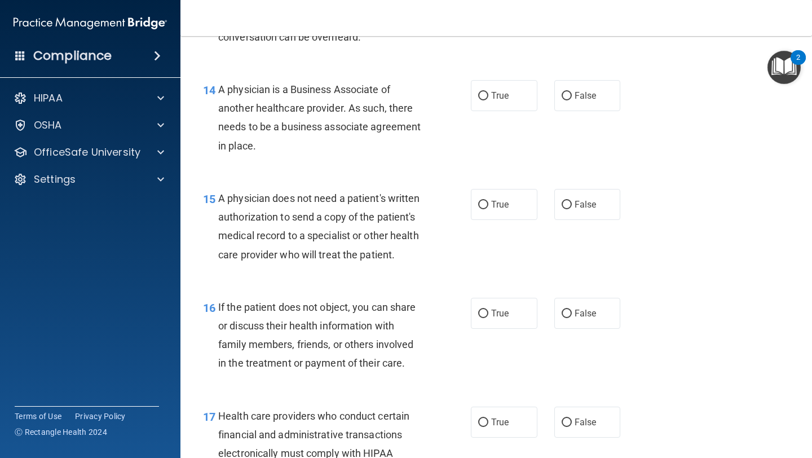
scroll to position [1447, 0]
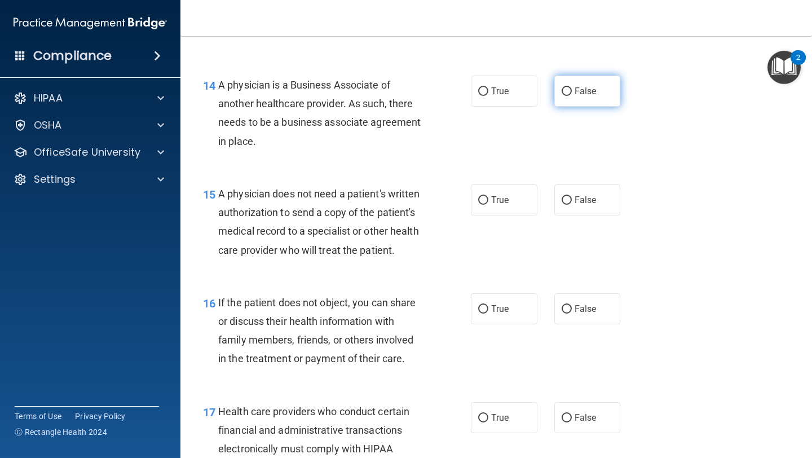
click at [571, 94] on input "False" at bounding box center [567, 91] width 10 height 8
radio input "true"
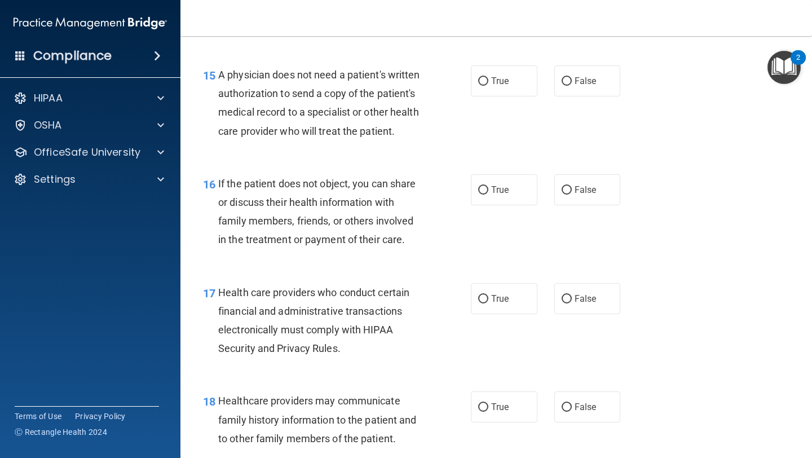
scroll to position [1568, 0]
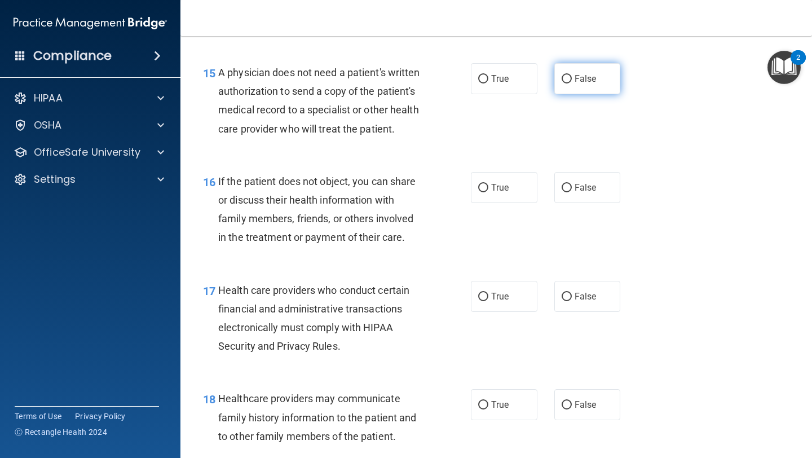
click at [583, 67] on label "False" at bounding box center [587, 78] width 67 height 31
click at [572, 75] on input "False" at bounding box center [567, 79] width 10 height 8
radio input "true"
click at [510, 89] on label "True" at bounding box center [504, 78] width 67 height 31
click at [488, 83] on input "True" at bounding box center [483, 79] width 10 height 8
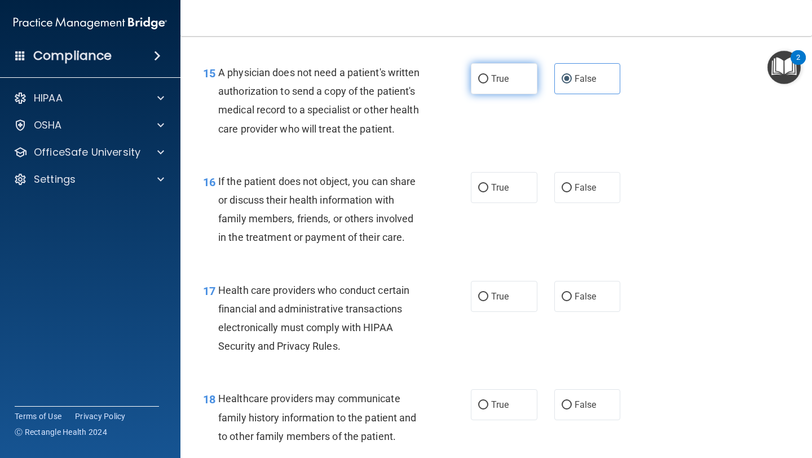
radio input "true"
radio input "false"
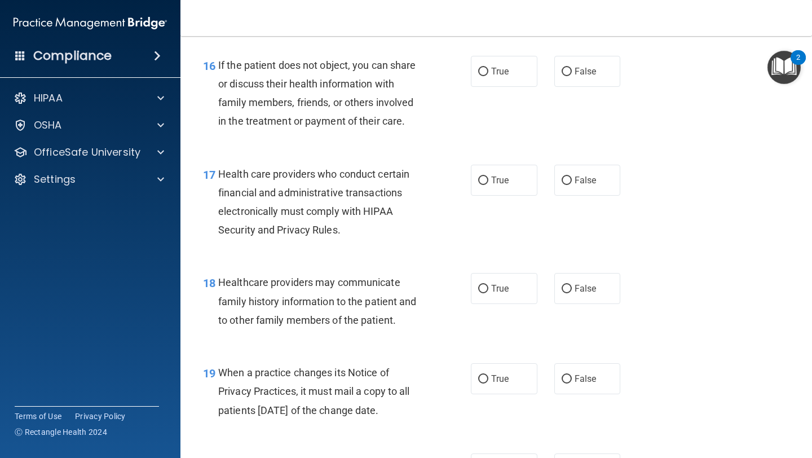
scroll to position [1690, 0]
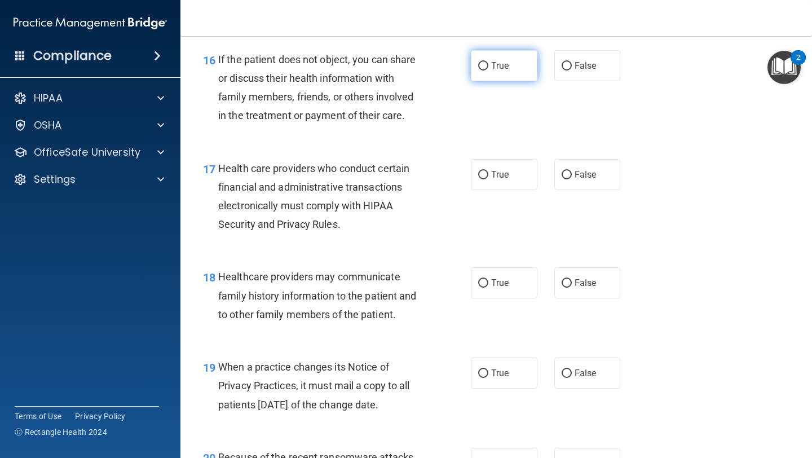
click at [501, 74] on label "True" at bounding box center [504, 65] width 67 height 31
click at [488, 70] on input "True" at bounding box center [483, 66] width 10 height 8
radio input "true"
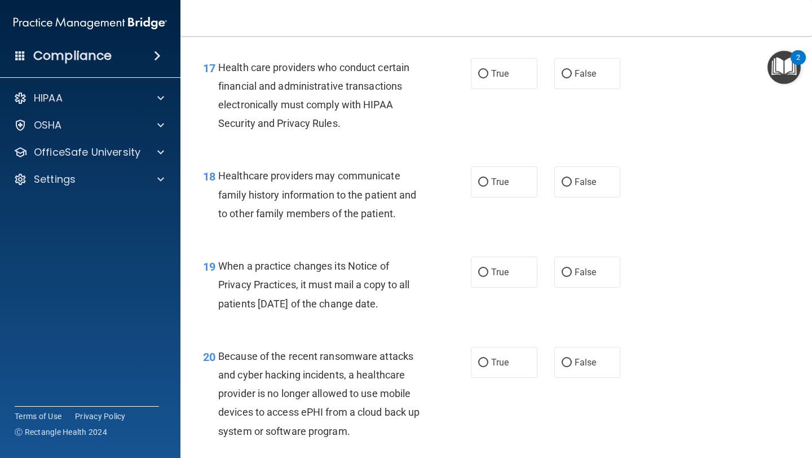
scroll to position [1798, 0]
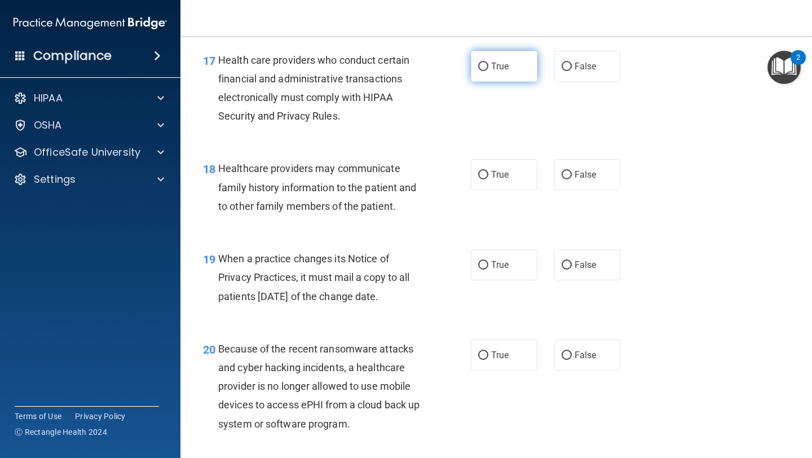
click at [504, 64] on span "True" at bounding box center [499, 66] width 17 height 11
click at [488, 64] on input "True" at bounding box center [483, 67] width 10 height 8
radio input "true"
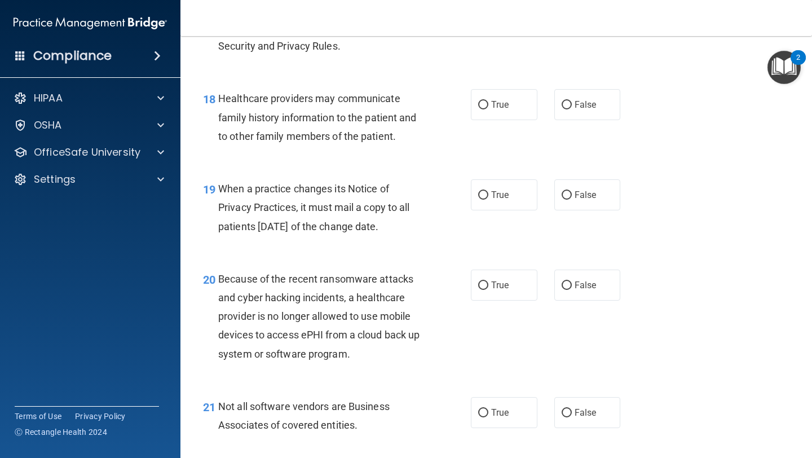
scroll to position [1876, 0]
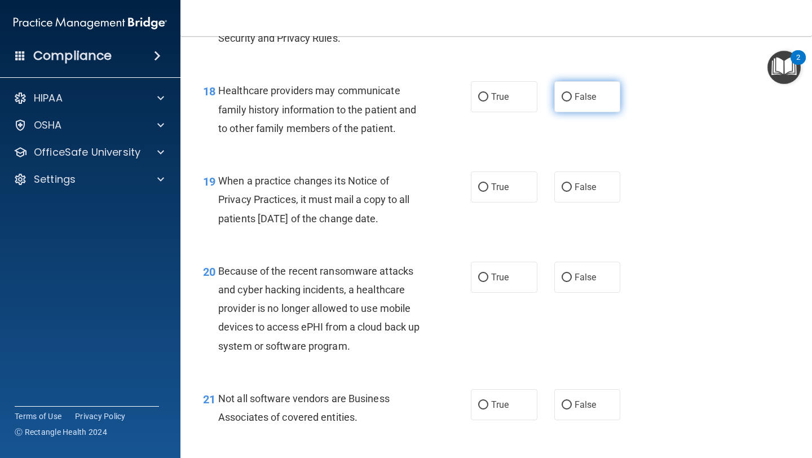
click at [570, 90] on label "False" at bounding box center [587, 96] width 67 height 31
click at [570, 93] on input "False" at bounding box center [567, 97] width 10 height 8
radio input "true"
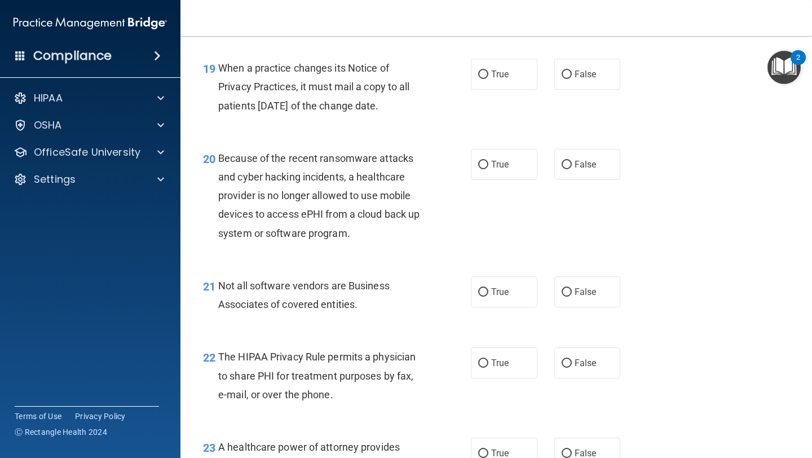
scroll to position [1990, 0]
click at [513, 78] on label "True" at bounding box center [504, 73] width 67 height 31
click at [488, 78] on input "True" at bounding box center [483, 73] width 10 height 8
radio input "true"
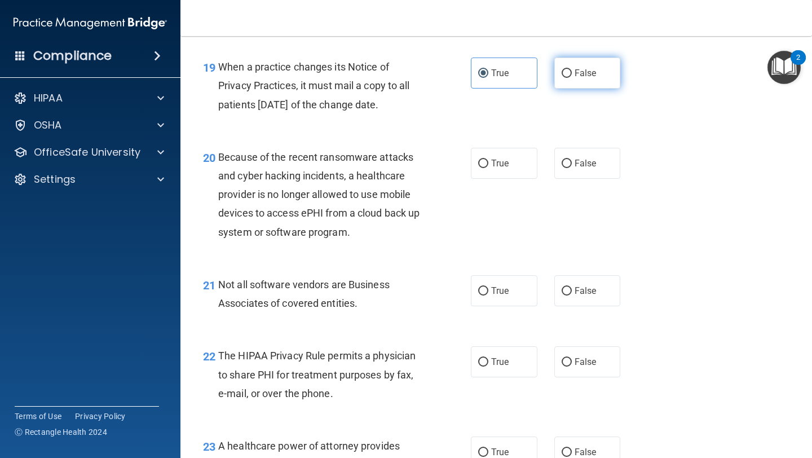
click at [576, 74] on span "False" at bounding box center [586, 73] width 22 height 11
click at [572, 74] on input "False" at bounding box center [567, 73] width 10 height 8
radio input "true"
radio input "false"
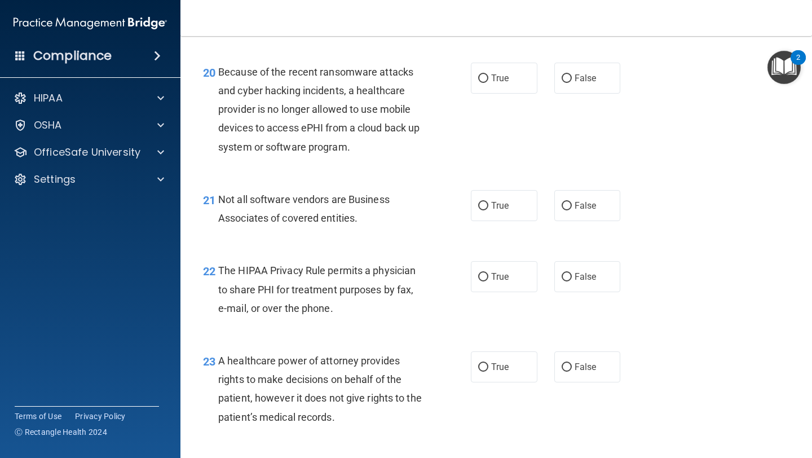
scroll to position [2090, 0]
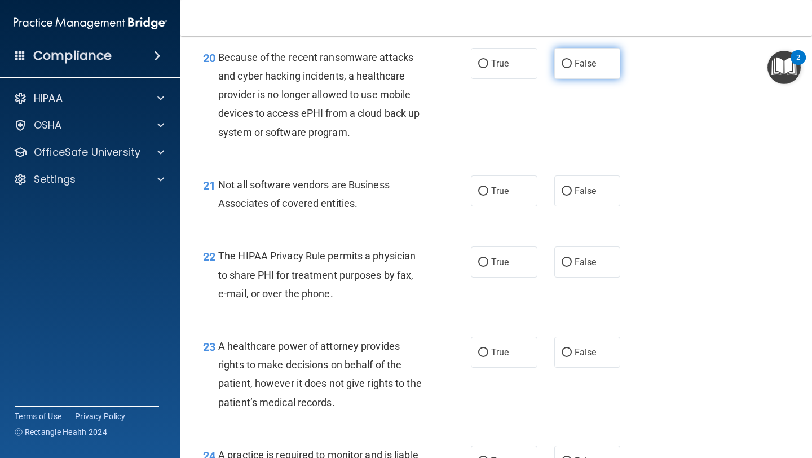
click at [595, 67] on span "False" at bounding box center [586, 63] width 22 height 11
click at [572, 67] on input "False" at bounding box center [567, 64] width 10 height 8
radio input "true"
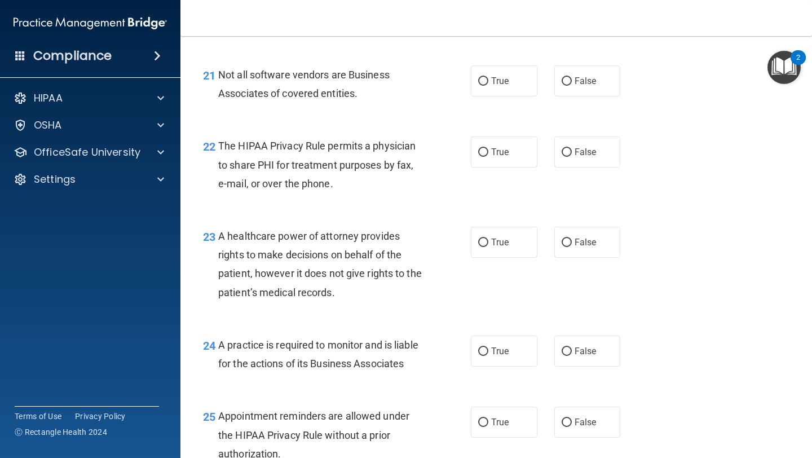
scroll to position [2214, 0]
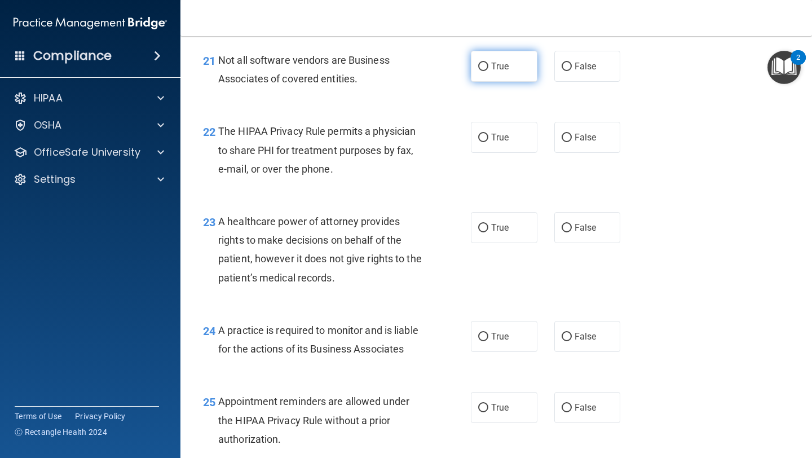
click at [494, 68] on span "True" at bounding box center [499, 66] width 17 height 11
click at [488, 68] on input "True" at bounding box center [483, 67] width 10 height 8
radio input "true"
click at [486, 138] on input "True" at bounding box center [483, 138] width 10 height 8
radio input "true"
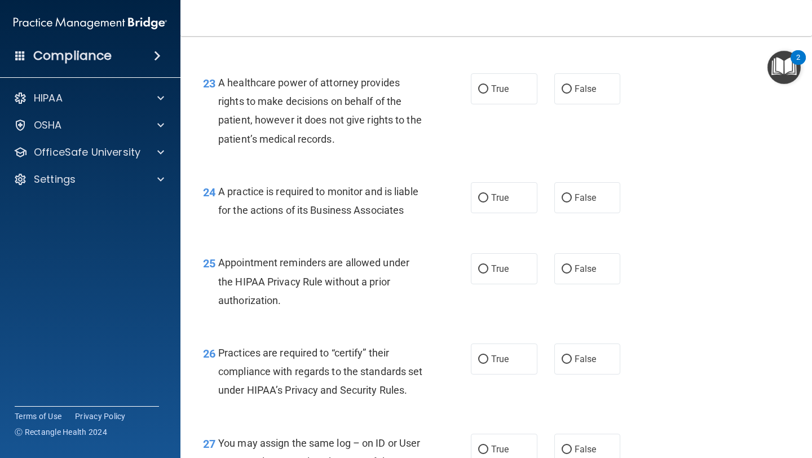
scroll to position [2356, 0]
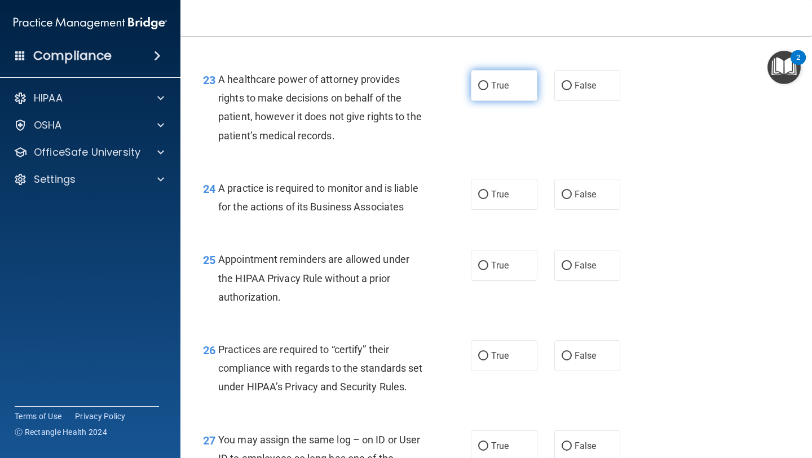
click at [508, 78] on label "True" at bounding box center [504, 85] width 67 height 31
click at [488, 82] on input "True" at bounding box center [483, 86] width 10 height 8
radio input "true"
click at [565, 94] on label "False" at bounding box center [587, 85] width 67 height 31
click at [565, 90] on input "False" at bounding box center [567, 86] width 10 height 8
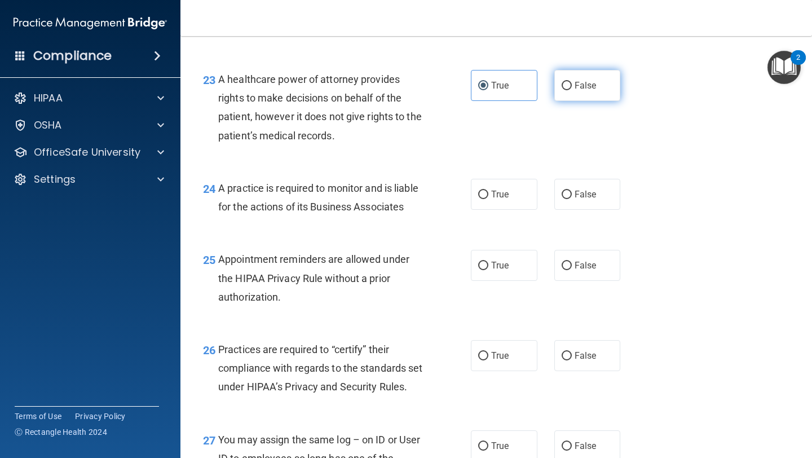
radio input "true"
radio input "false"
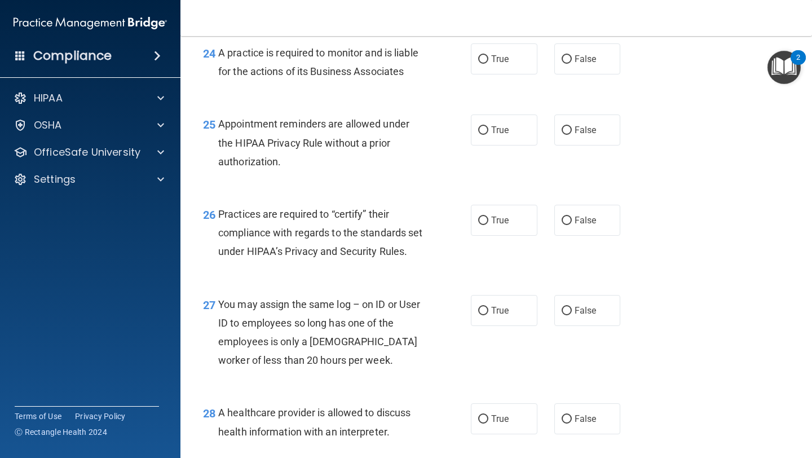
scroll to position [2493, 0]
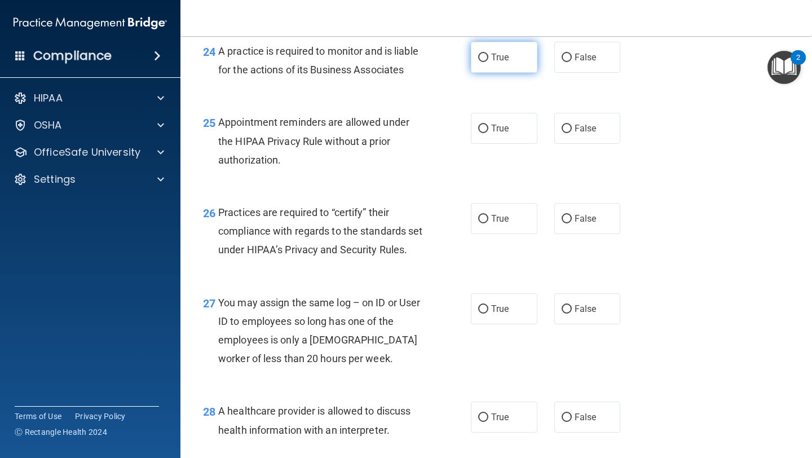
click at [492, 57] on span "True" at bounding box center [499, 57] width 17 height 11
click at [488, 57] on input "True" at bounding box center [483, 58] width 10 height 8
radio input "true"
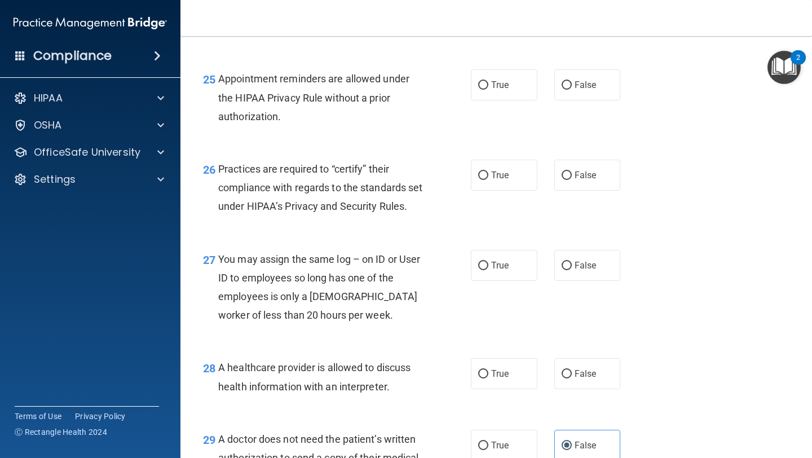
scroll to position [2538, 0]
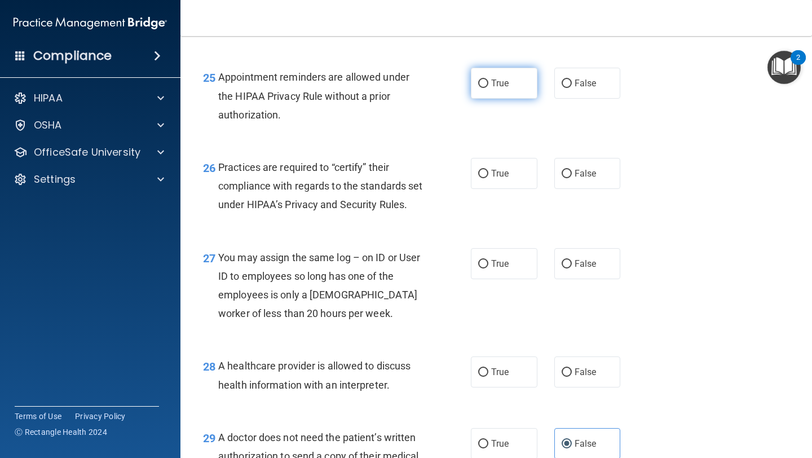
click at [499, 84] on span "True" at bounding box center [499, 83] width 17 height 11
click at [488, 84] on input "True" at bounding box center [483, 84] width 10 height 8
radio input "true"
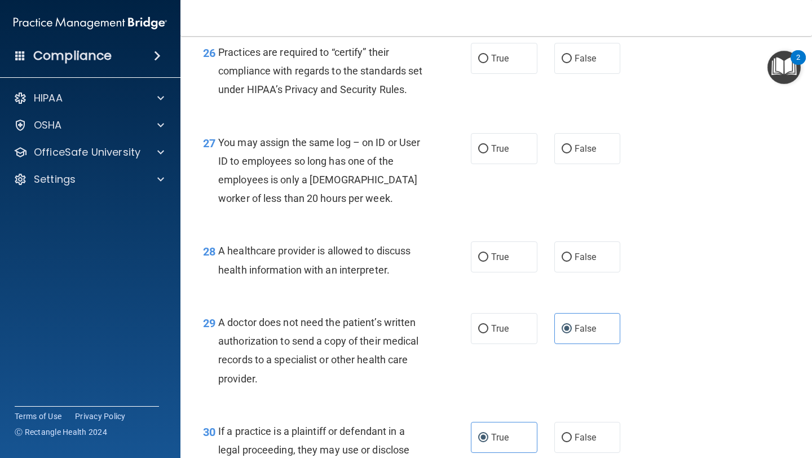
scroll to position [2657, 0]
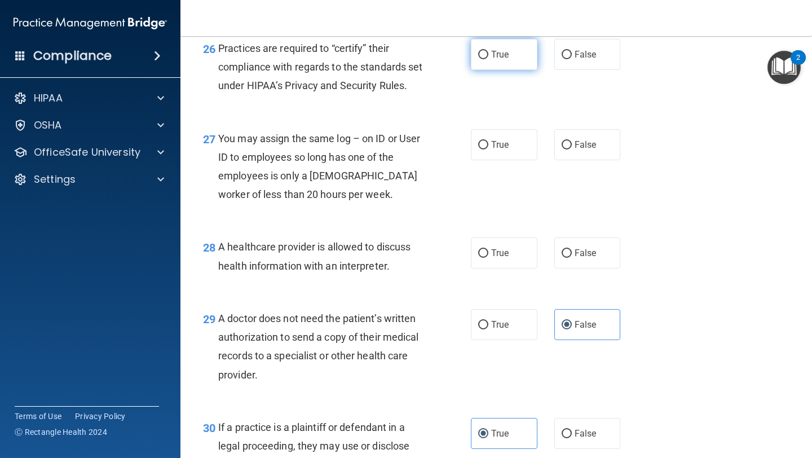
click at [502, 63] on label "True" at bounding box center [504, 54] width 67 height 31
click at [488, 59] on input "True" at bounding box center [483, 55] width 10 height 8
radio input "true"
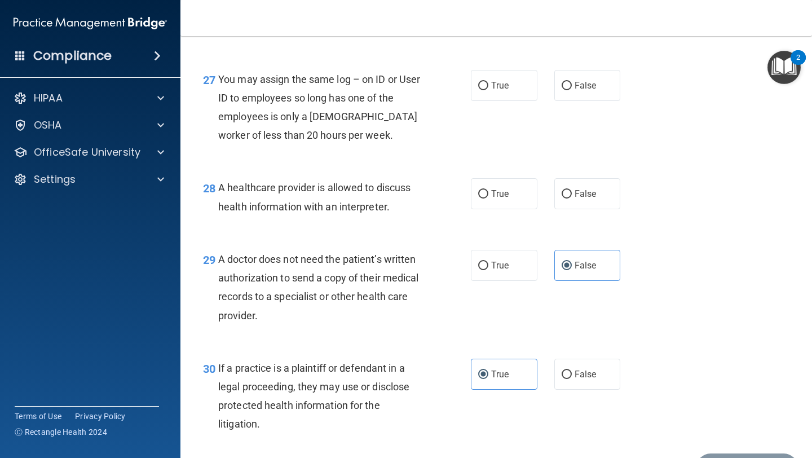
scroll to position [2685, 0]
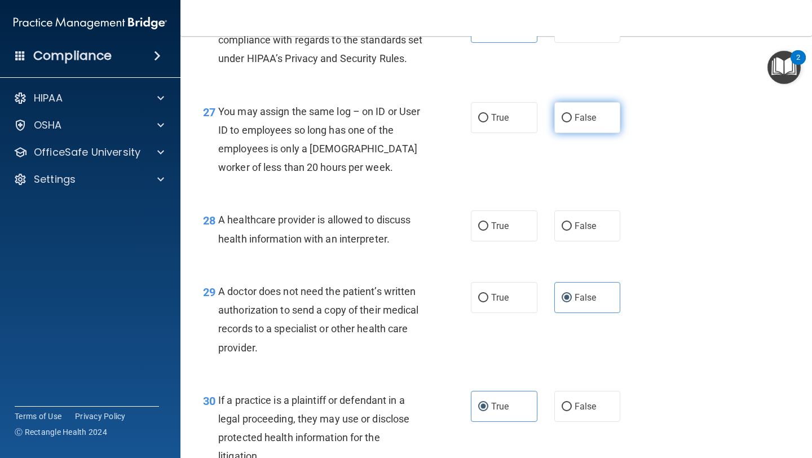
click at [571, 133] on label "False" at bounding box center [587, 117] width 67 height 31
click at [571, 122] on input "False" at bounding box center [567, 118] width 10 height 8
radio input "true"
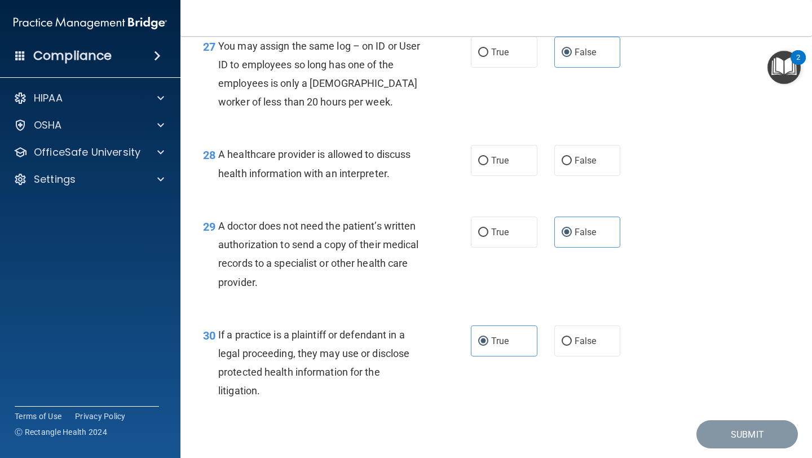
scroll to position [2752, 0]
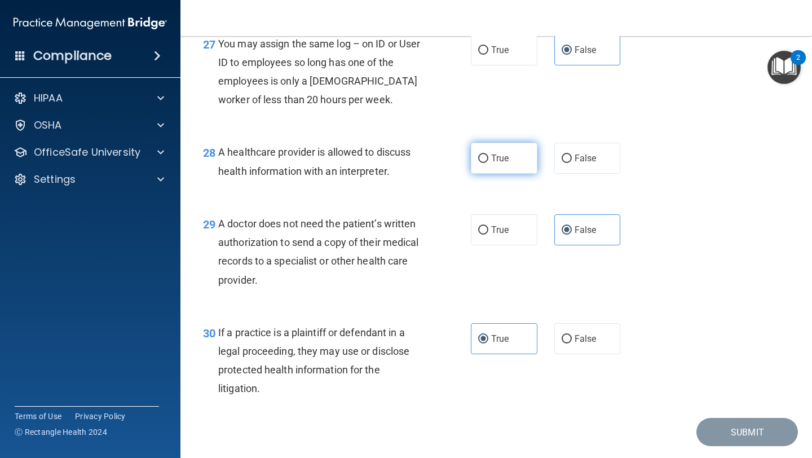
click at [515, 173] on label "True" at bounding box center [504, 158] width 67 height 31
click at [488, 163] on input "True" at bounding box center [483, 159] width 10 height 8
radio input "true"
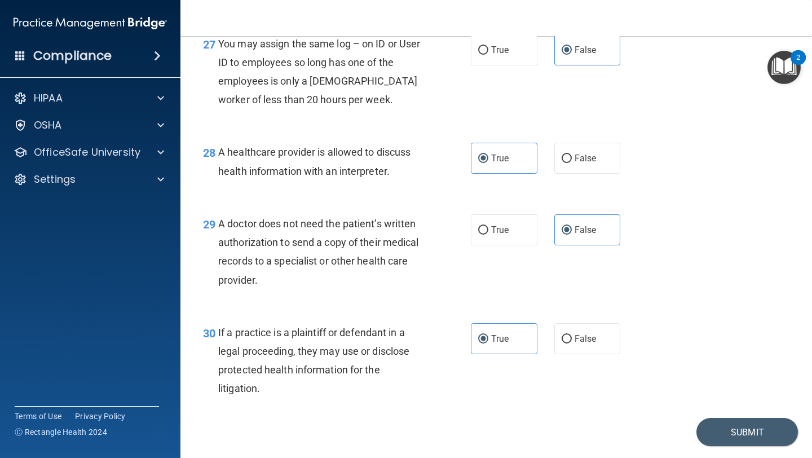
scroll to position [2805, 0]
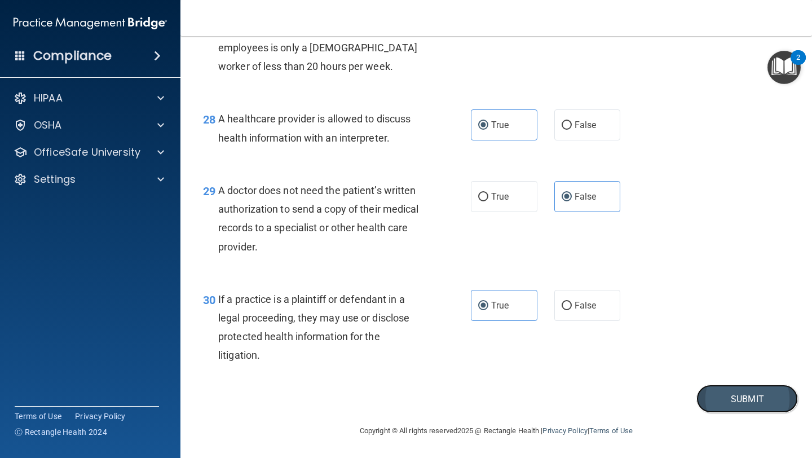
click at [720, 406] on button "Submit" at bounding box center [748, 399] width 102 height 29
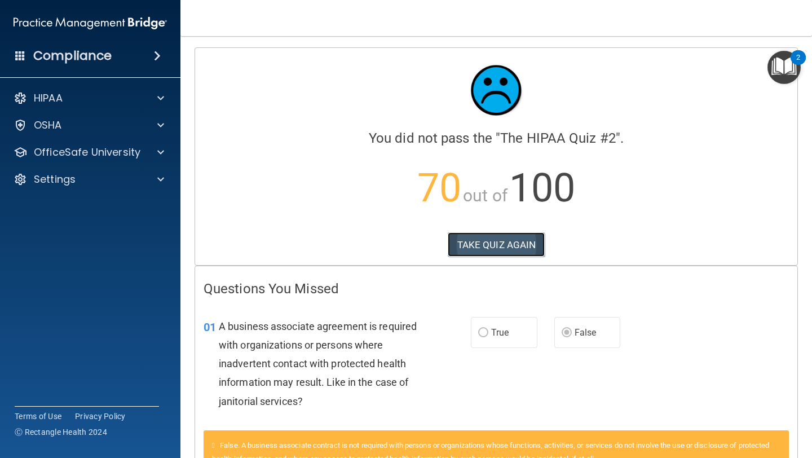
click at [485, 243] on button "TAKE QUIZ AGAIN" at bounding box center [497, 244] width 98 height 25
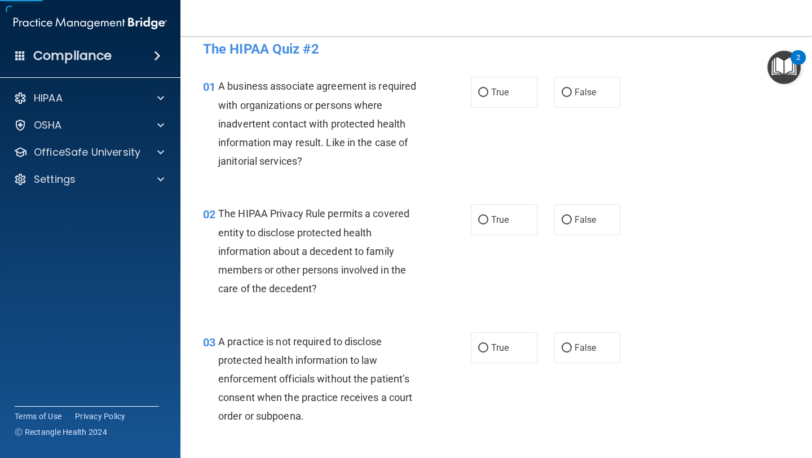
scroll to position [13, 0]
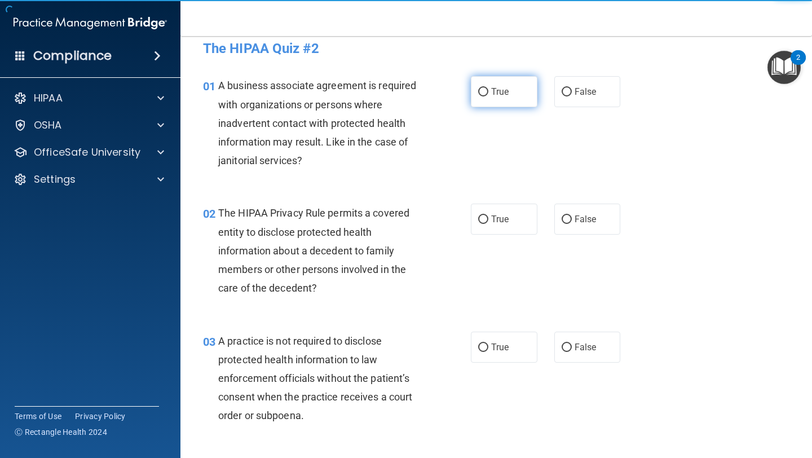
click at [488, 90] on input "True" at bounding box center [483, 92] width 10 height 8
radio input "true"
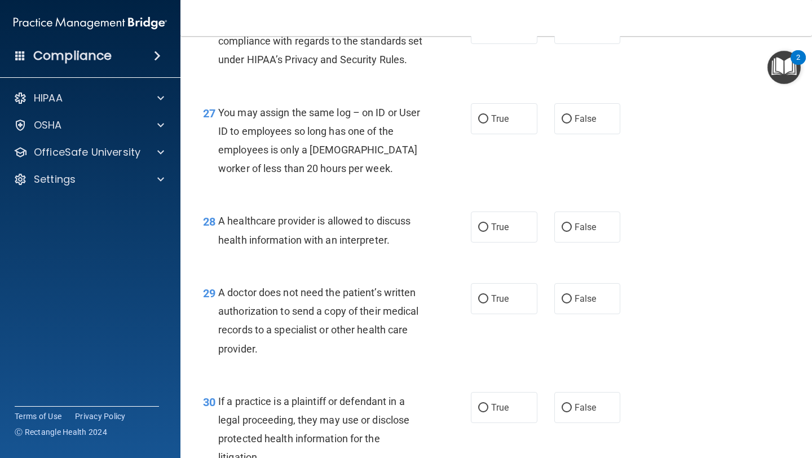
scroll to position [2805, 0]
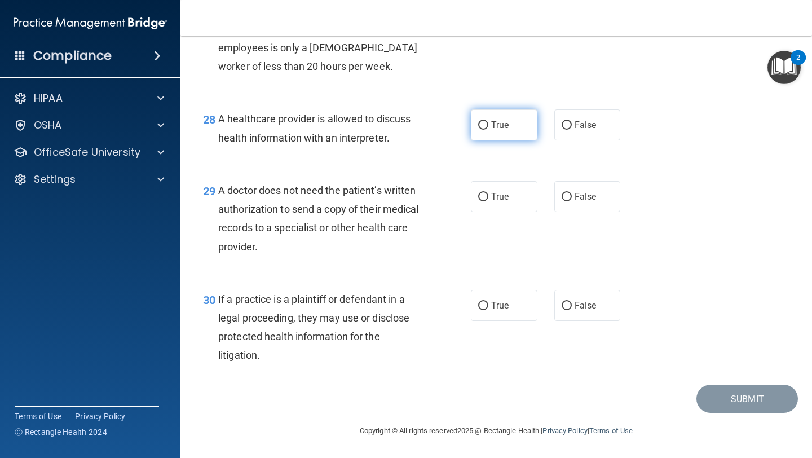
click at [499, 133] on label "True" at bounding box center [504, 124] width 67 height 31
click at [488, 130] on input "True" at bounding box center [483, 125] width 10 height 8
radio input "true"
click at [575, 198] on span "False" at bounding box center [586, 196] width 22 height 11
click at [572, 198] on input "False" at bounding box center [567, 197] width 10 height 8
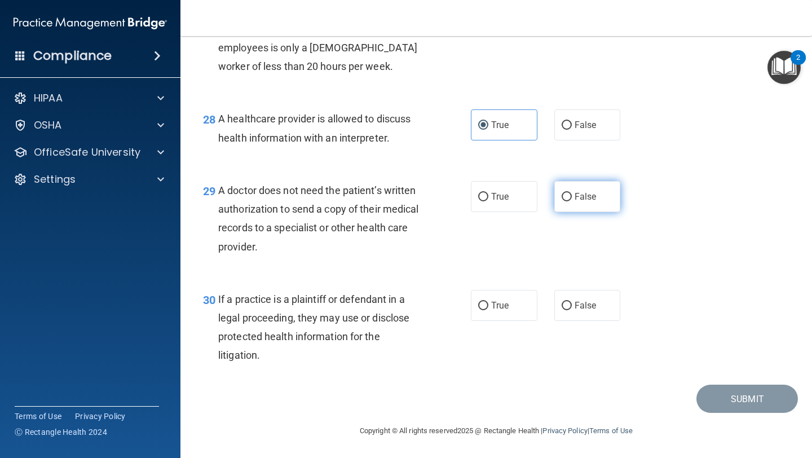
radio input "true"
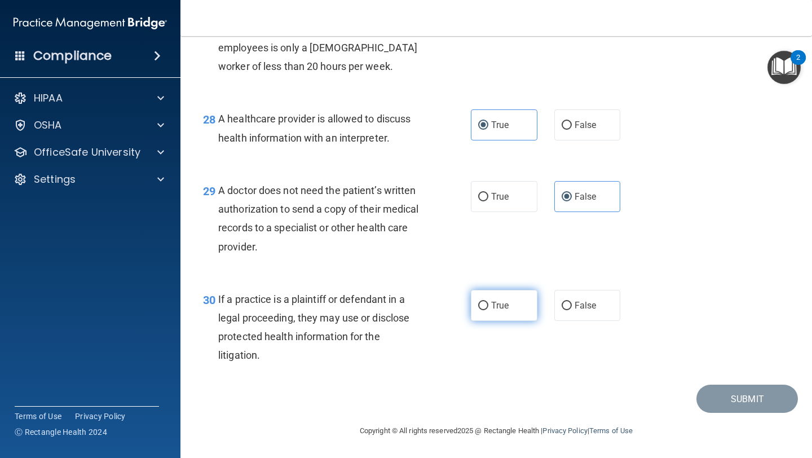
click at [510, 305] on label "True" at bounding box center [504, 305] width 67 height 31
click at [488, 305] on input "True" at bounding box center [483, 306] width 10 height 8
radio input "true"
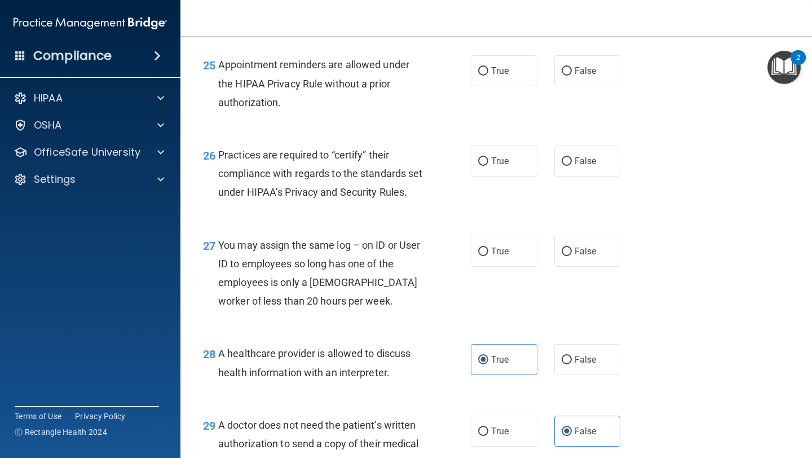
scroll to position [2480, 0]
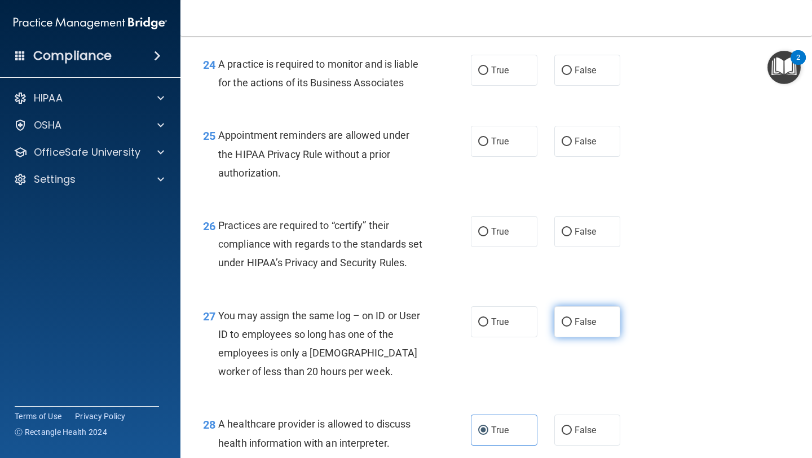
click at [573, 337] on label "False" at bounding box center [587, 321] width 67 height 31
click at [572, 327] on input "False" at bounding box center [567, 322] width 10 height 8
radio input "true"
click at [517, 227] on label "True" at bounding box center [504, 231] width 67 height 31
click at [488, 228] on input "True" at bounding box center [483, 232] width 10 height 8
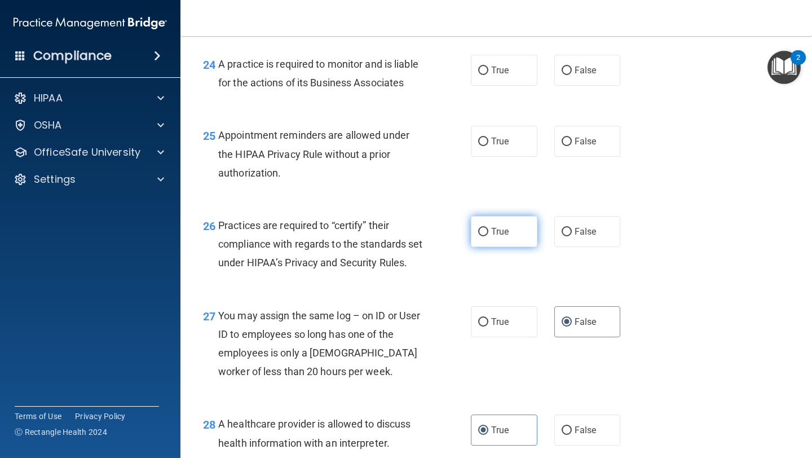
radio input "true"
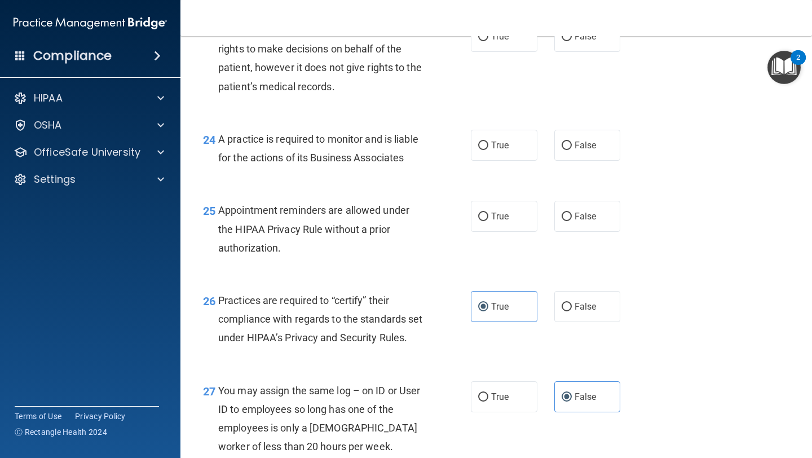
scroll to position [2399, 0]
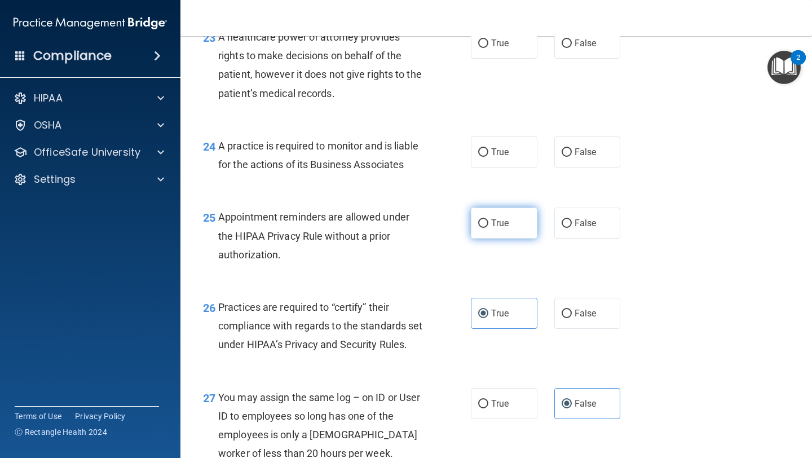
click at [501, 220] on span "True" at bounding box center [499, 223] width 17 height 11
click at [488, 220] on input "True" at bounding box center [483, 223] width 10 height 8
radio input "true"
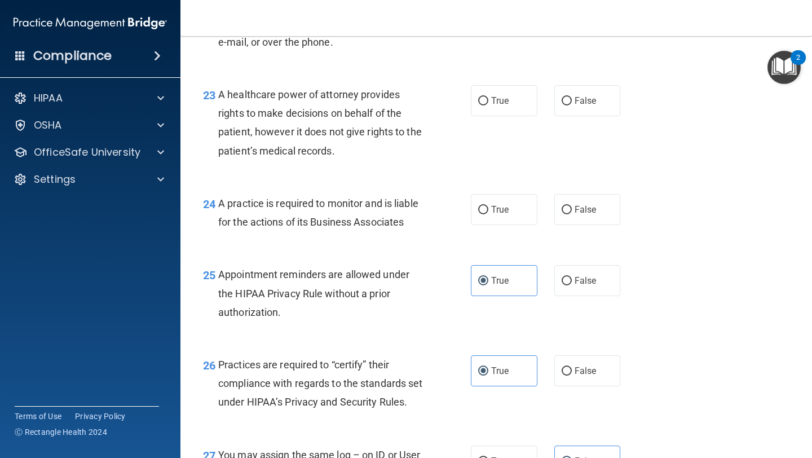
scroll to position [2332, 0]
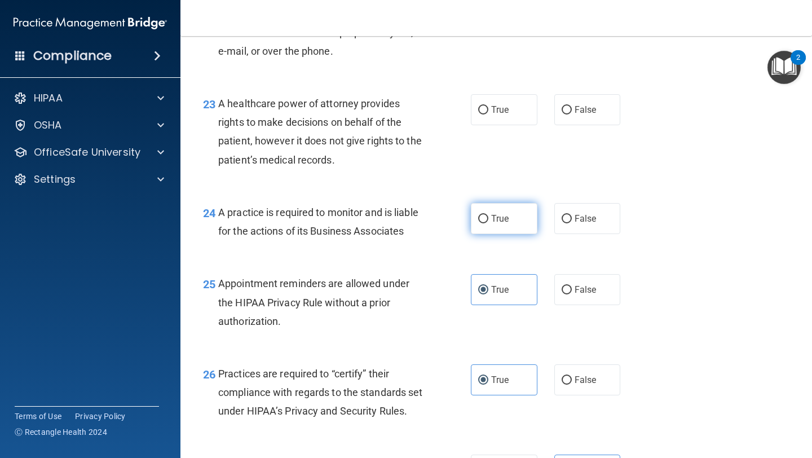
click at [502, 221] on span "True" at bounding box center [499, 218] width 17 height 11
click at [488, 221] on input "True" at bounding box center [483, 219] width 10 height 8
radio input "true"
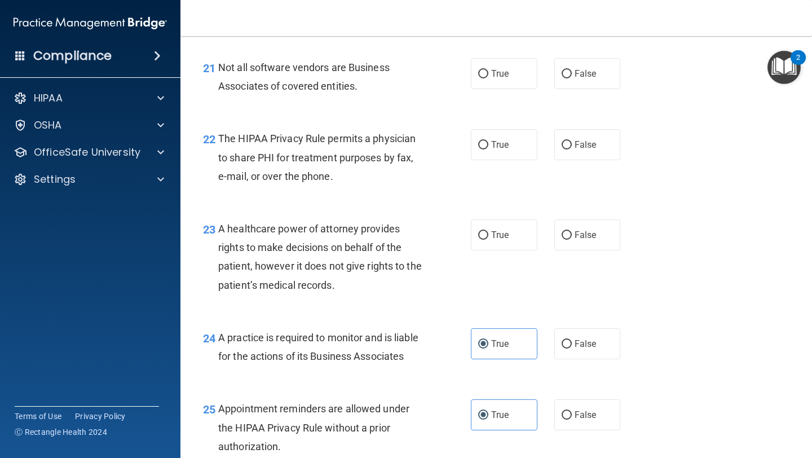
scroll to position [2201, 0]
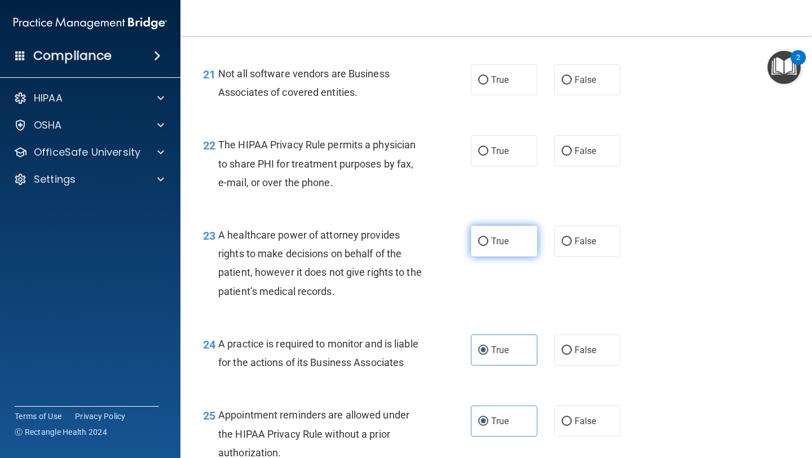
click at [500, 241] on span "True" at bounding box center [499, 241] width 17 height 11
click at [488, 241] on input "True" at bounding box center [483, 241] width 10 height 8
radio input "true"
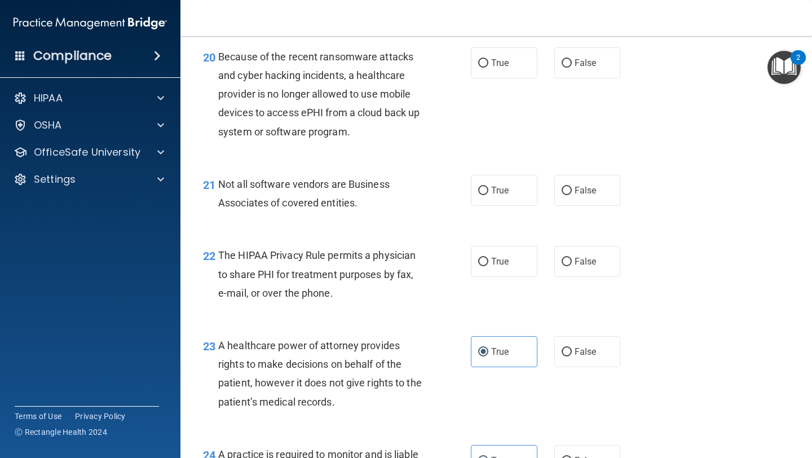
scroll to position [2082, 0]
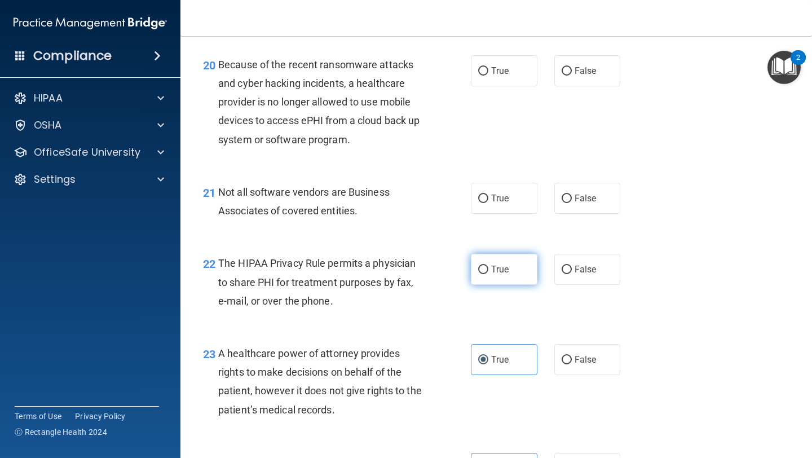
click at [496, 271] on span "True" at bounding box center [499, 269] width 17 height 11
click at [488, 271] on input "True" at bounding box center [483, 270] width 10 height 8
radio input "true"
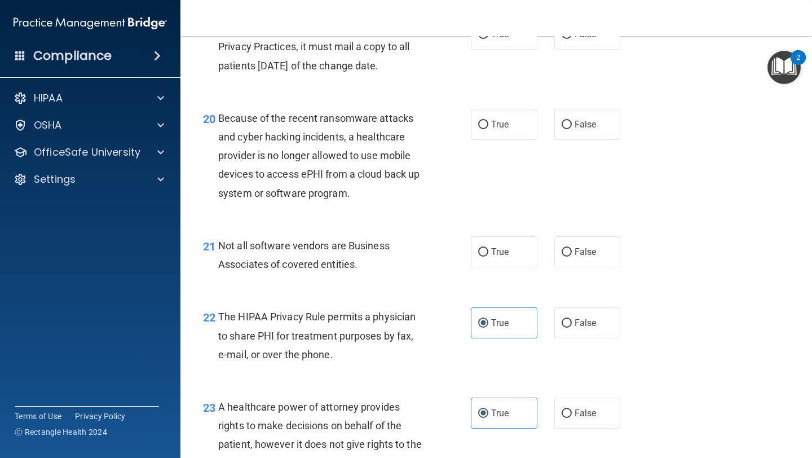
scroll to position [2028, 0]
click at [508, 250] on span "True" at bounding box center [499, 252] width 17 height 11
click at [488, 250] on input "True" at bounding box center [483, 253] width 10 height 8
radio input "true"
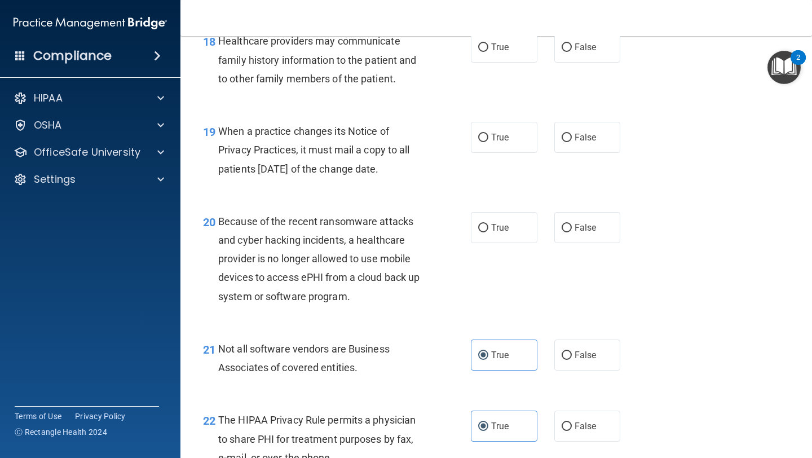
scroll to position [1921, 0]
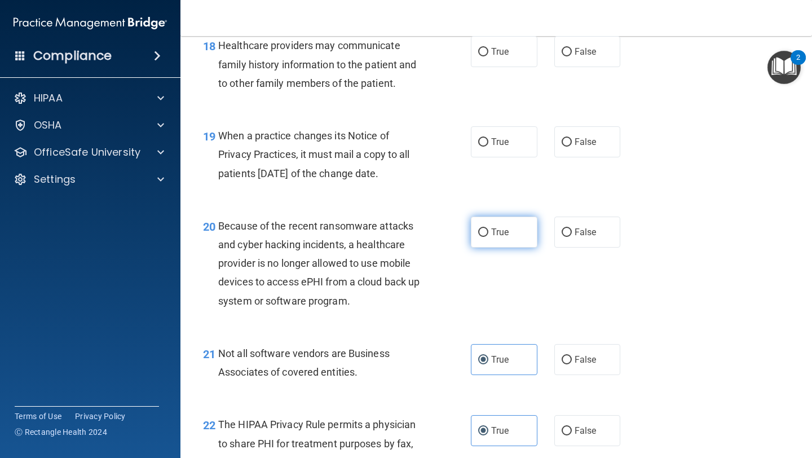
click at [500, 224] on label "True" at bounding box center [504, 232] width 67 height 31
click at [488, 228] on input "True" at bounding box center [483, 232] width 10 height 8
radio input "true"
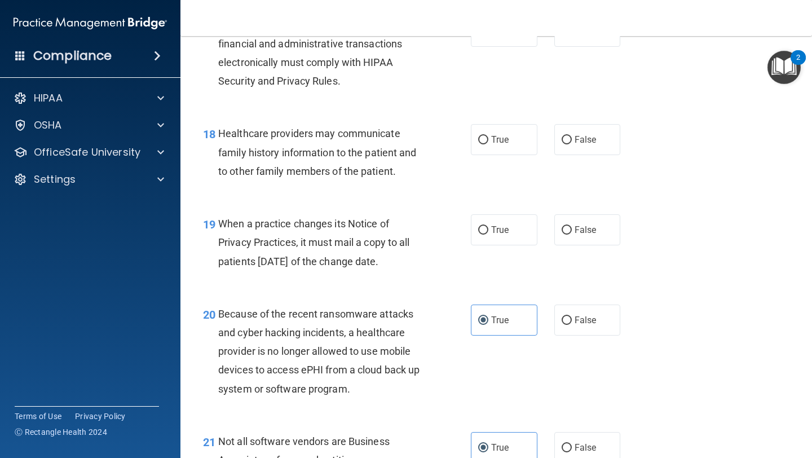
scroll to position [1831, 0]
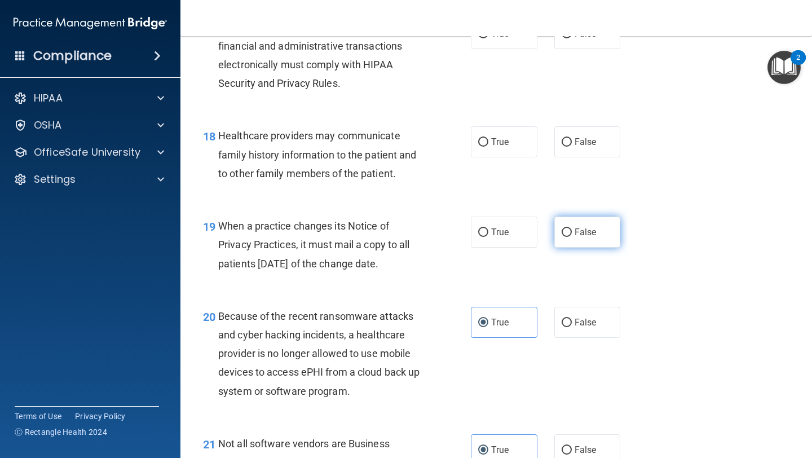
click at [562, 239] on label "False" at bounding box center [587, 232] width 67 height 31
click at [562, 237] on input "False" at bounding box center [567, 232] width 10 height 8
radio input "true"
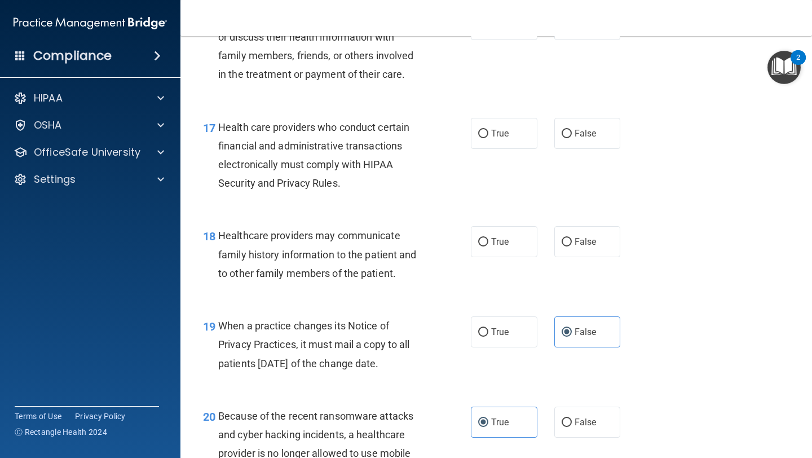
scroll to position [1722, 0]
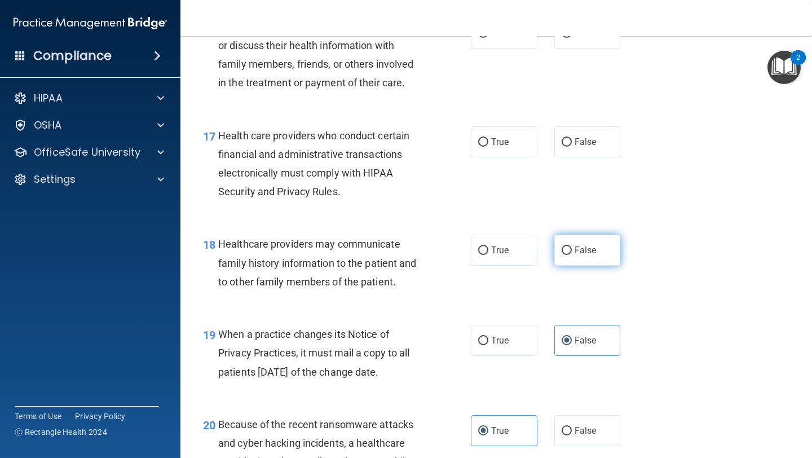
click at [572, 252] on label "False" at bounding box center [587, 250] width 67 height 31
click at [572, 252] on input "False" at bounding box center [567, 250] width 10 height 8
radio input "true"
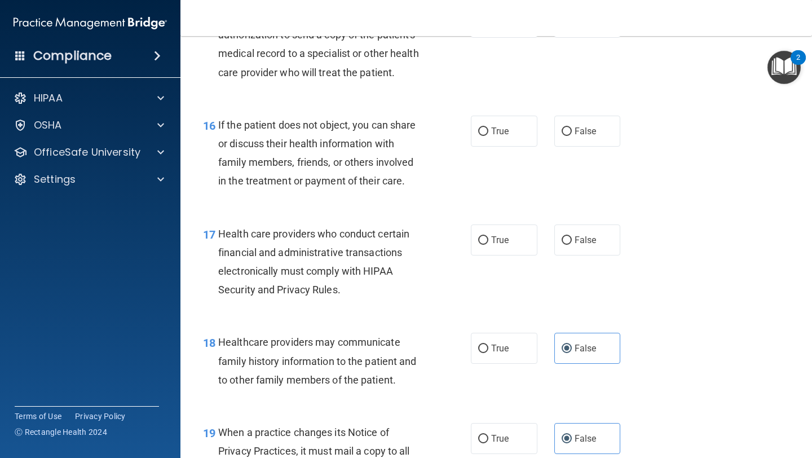
scroll to position [1607, 0]
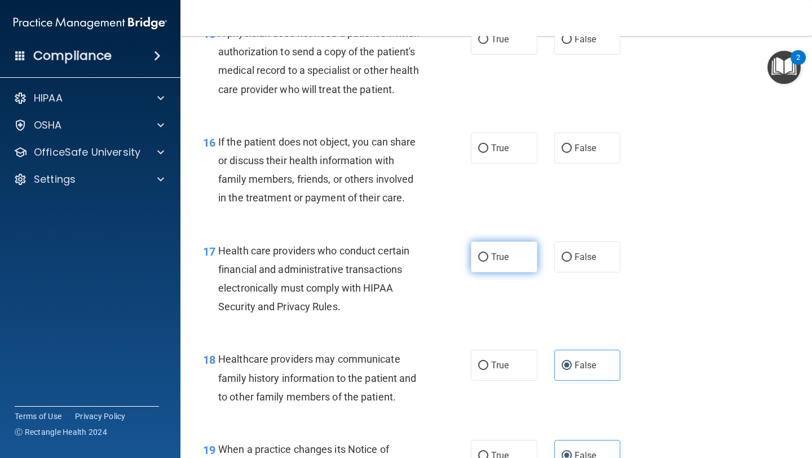
click at [497, 254] on span "True" at bounding box center [499, 257] width 17 height 11
click at [488, 254] on input "True" at bounding box center [483, 257] width 10 height 8
radio input "true"
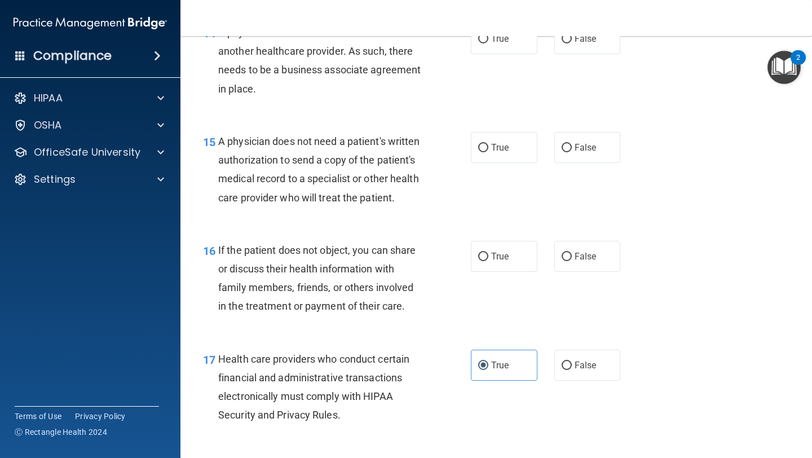
scroll to position [1494, 0]
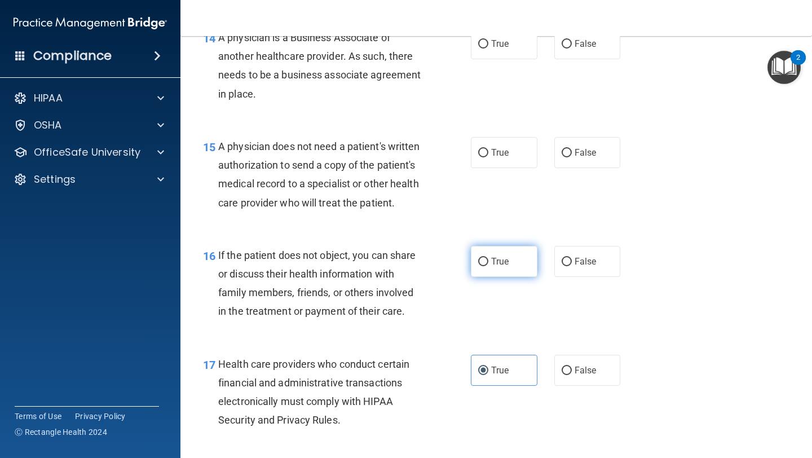
click at [472, 261] on label "True" at bounding box center [504, 261] width 67 height 31
click at [478, 261] on input "True" at bounding box center [483, 262] width 10 height 8
radio input "true"
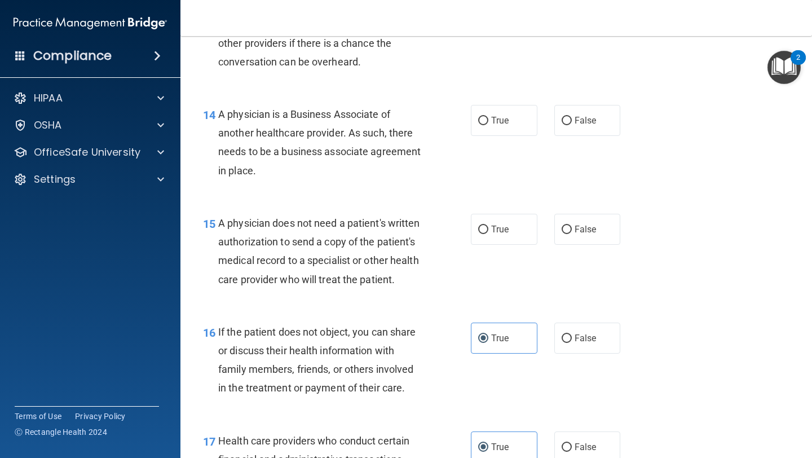
scroll to position [1415, 0]
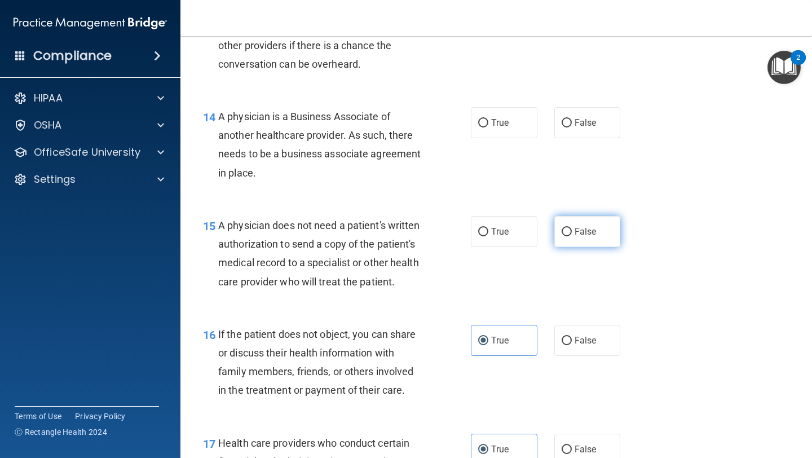
click at [596, 233] on label "False" at bounding box center [587, 231] width 67 height 31
click at [572, 233] on input "False" at bounding box center [567, 232] width 10 height 8
radio input "true"
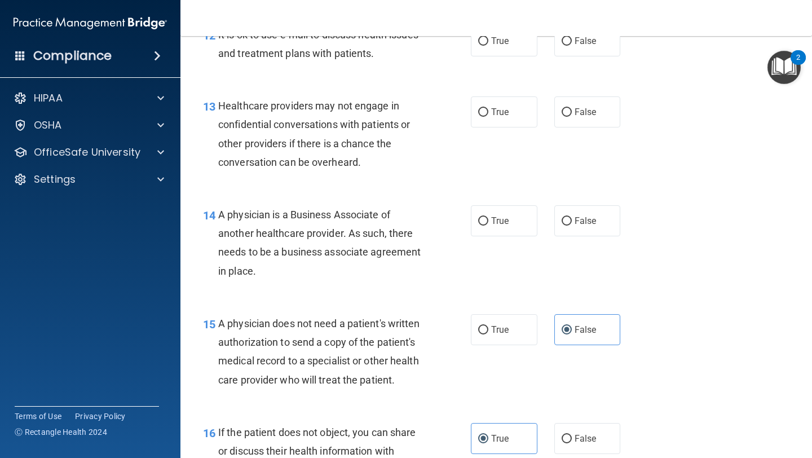
scroll to position [1316, 0]
click at [501, 232] on label "True" at bounding box center [504, 221] width 67 height 31
click at [488, 226] on input "True" at bounding box center [483, 222] width 10 height 8
radio input "true"
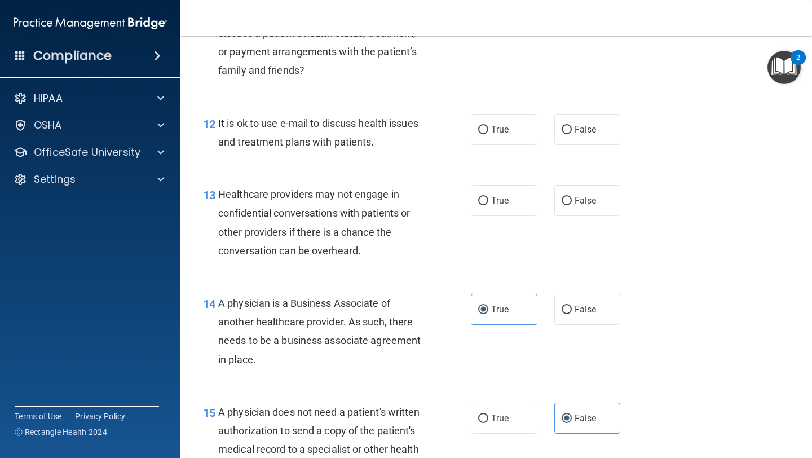
scroll to position [1224, 0]
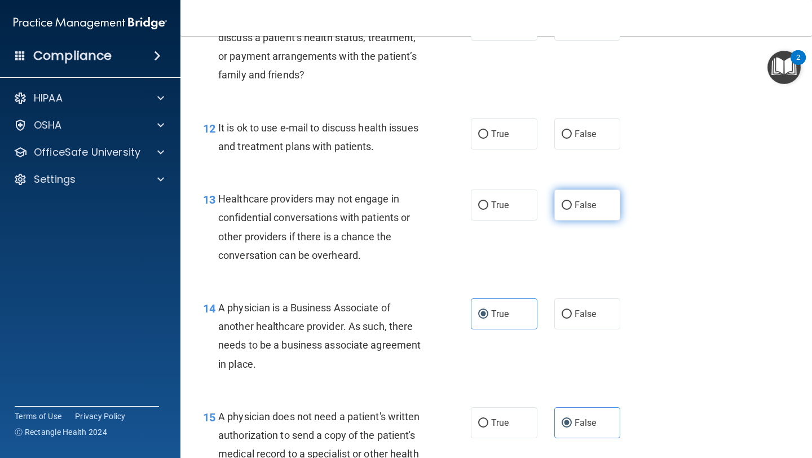
click at [581, 199] on label "False" at bounding box center [587, 204] width 67 height 31
click at [572, 201] on input "False" at bounding box center [567, 205] width 10 height 8
radio input "true"
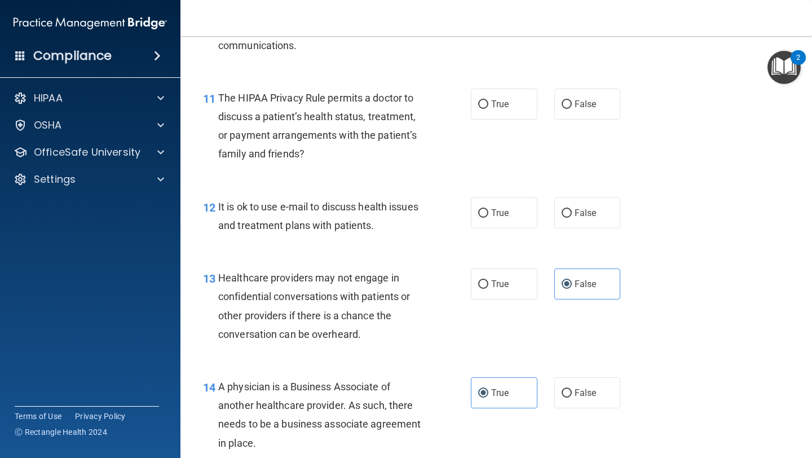
scroll to position [1140, 0]
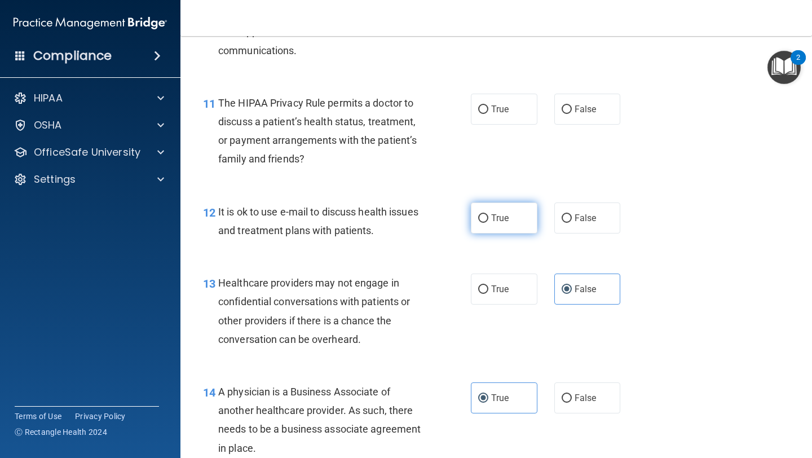
click at [530, 211] on label "True" at bounding box center [504, 217] width 67 height 31
click at [488, 214] on input "True" at bounding box center [483, 218] width 10 height 8
radio input "true"
click at [562, 214] on input "False" at bounding box center [567, 218] width 10 height 8
radio input "true"
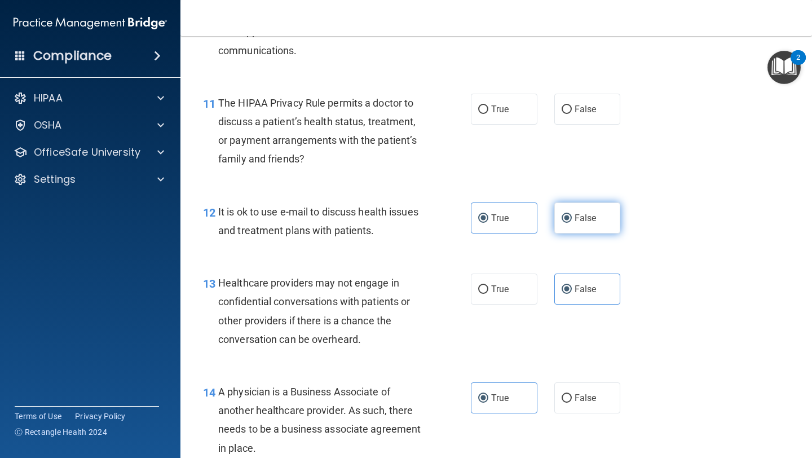
radio input "false"
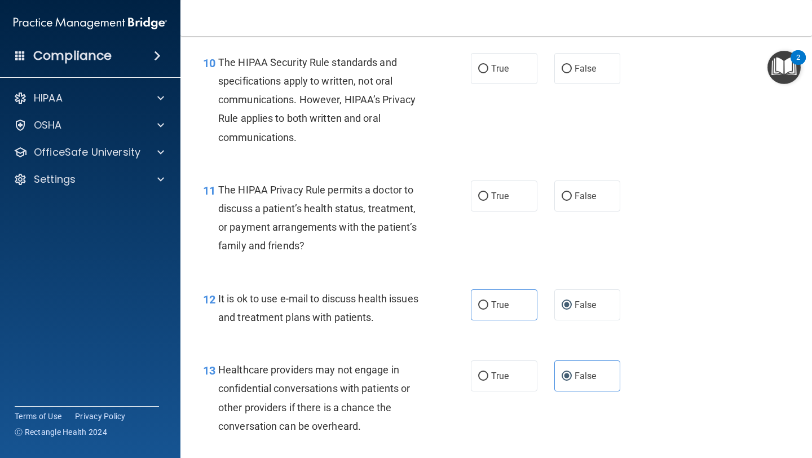
scroll to position [1050, 0]
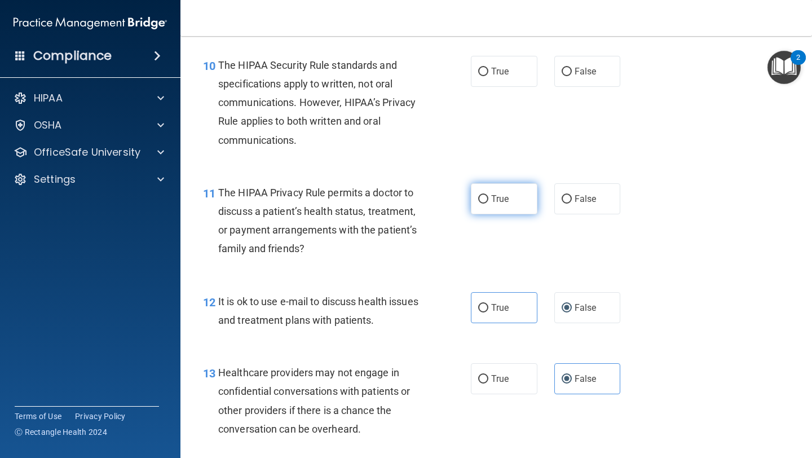
click at [500, 196] on span "True" at bounding box center [499, 198] width 17 height 11
click at [488, 196] on input "True" at bounding box center [483, 199] width 10 height 8
radio input "true"
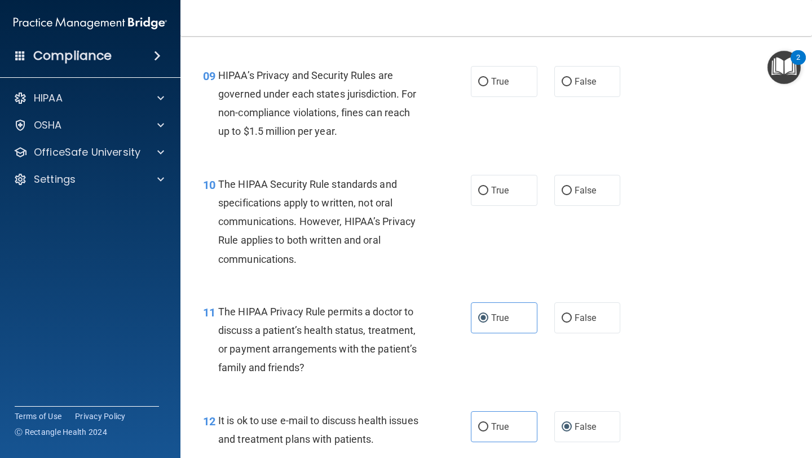
scroll to position [928, 0]
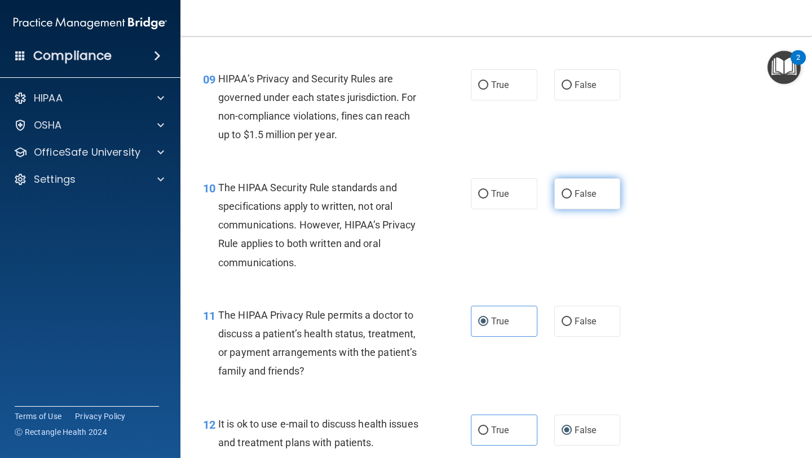
click at [576, 195] on span "False" at bounding box center [586, 193] width 22 height 11
click at [572, 195] on input "False" at bounding box center [567, 194] width 10 height 8
radio input "true"
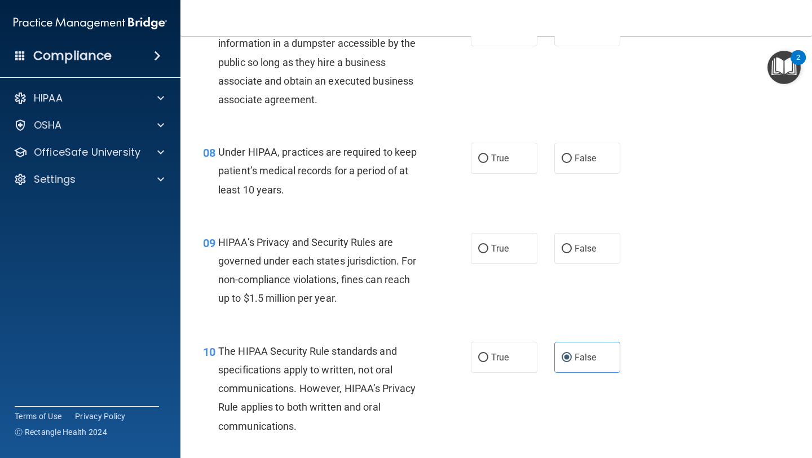
scroll to position [755, 0]
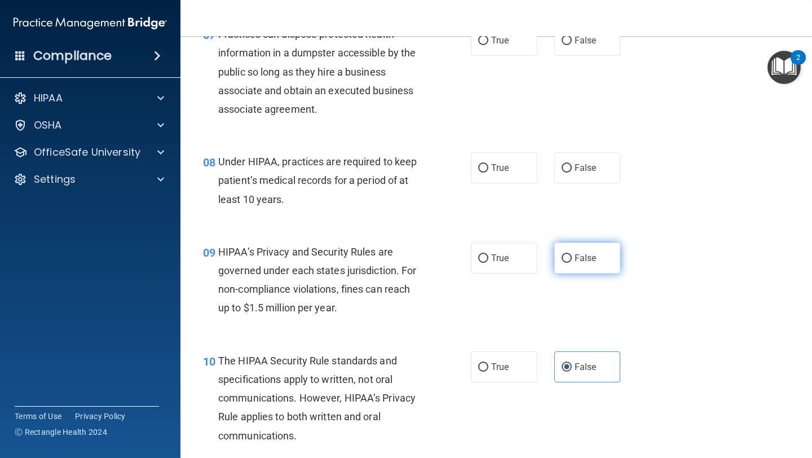
click at [579, 270] on label "False" at bounding box center [587, 258] width 67 height 31
click at [572, 263] on input "False" at bounding box center [567, 258] width 10 height 8
radio input "true"
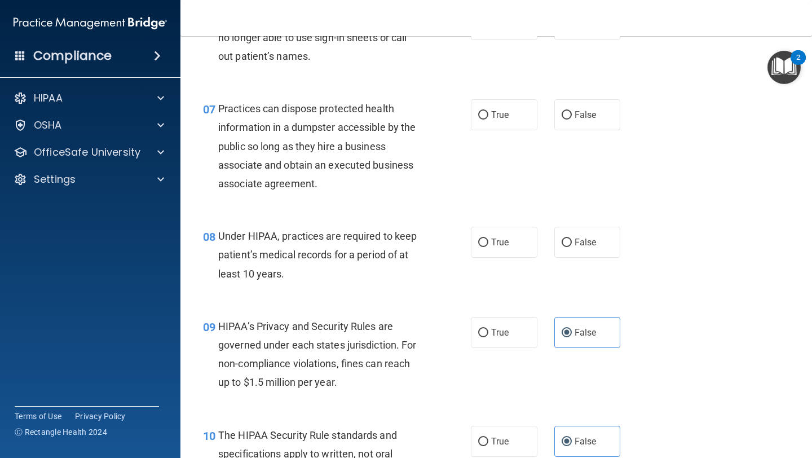
scroll to position [680, 0]
click at [527, 245] on label "True" at bounding box center [504, 242] width 67 height 31
click at [488, 245] on input "True" at bounding box center [483, 243] width 10 height 8
radio input "true"
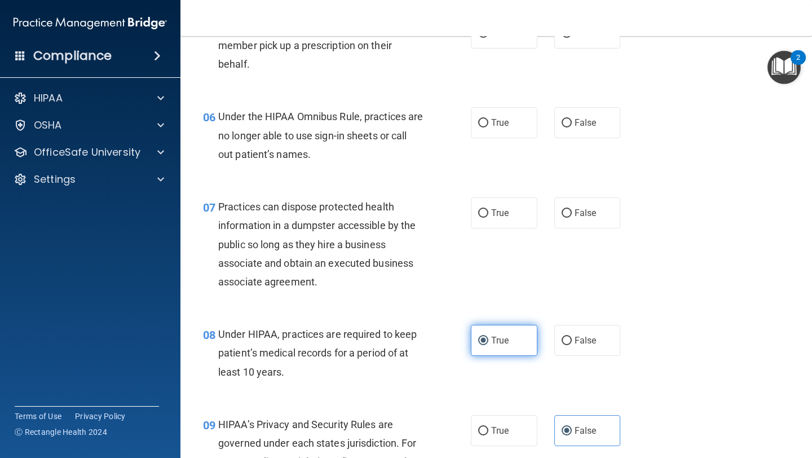
scroll to position [576, 0]
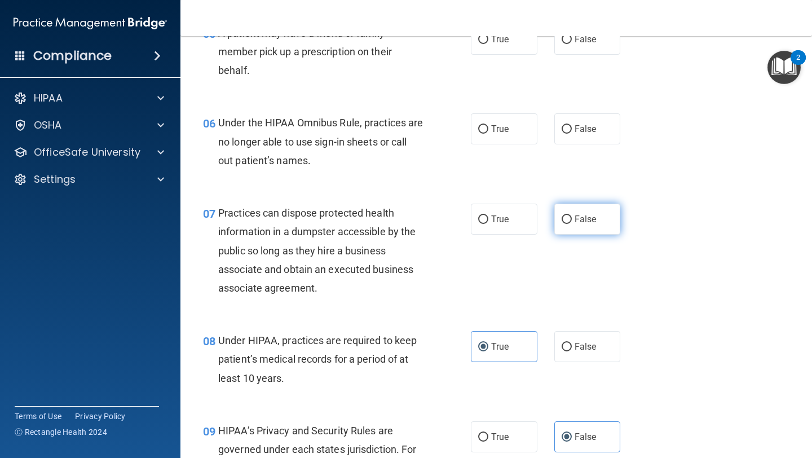
click at [572, 219] on label "False" at bounding box center [587, 219] width 67 height 31
click at [572, 219] on input "False" at bounding box center [567, 219] width 10 height 8
radio input "true"
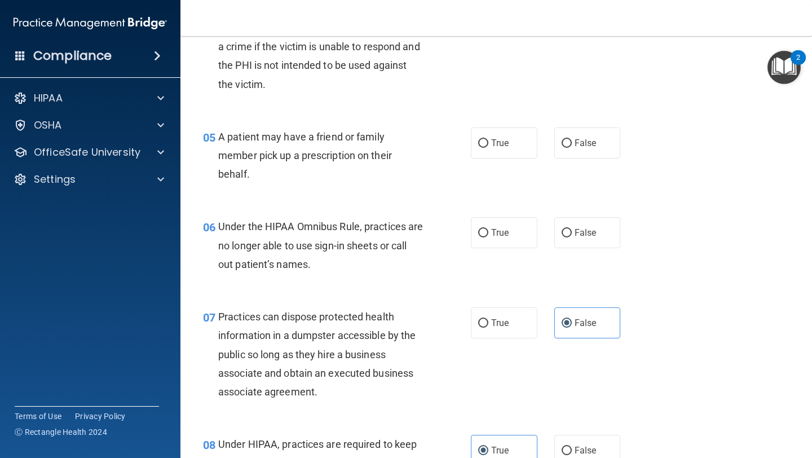
scroll to position [469, 0]
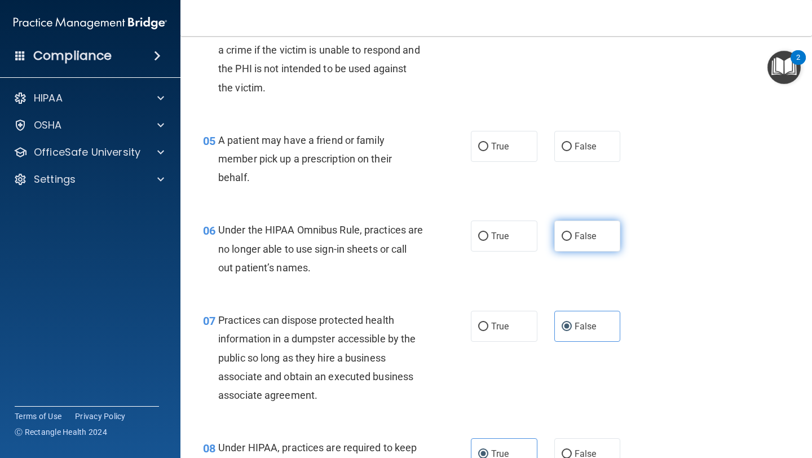
click at [572, 242] on label "False" at bounding box center [587, 236] width 67 height 31
click at [572, 241] on input "False" at bounding box center [567, 236] width 10 height 8
radio input "true"
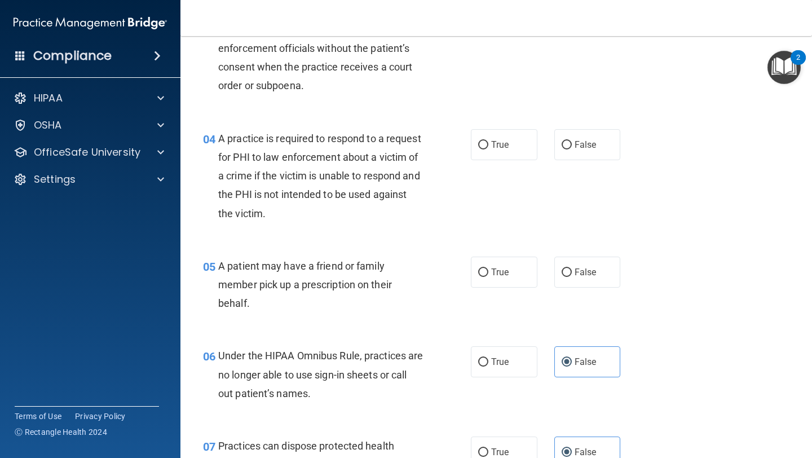
scroll to position [342, 0]
click at [507, 265] on label "True" at bounding box center [504, 272] width 67 height 31
click at [488, 269] on input "True" at bounding box center [483, 273] width 10 height 8
radio input "true"
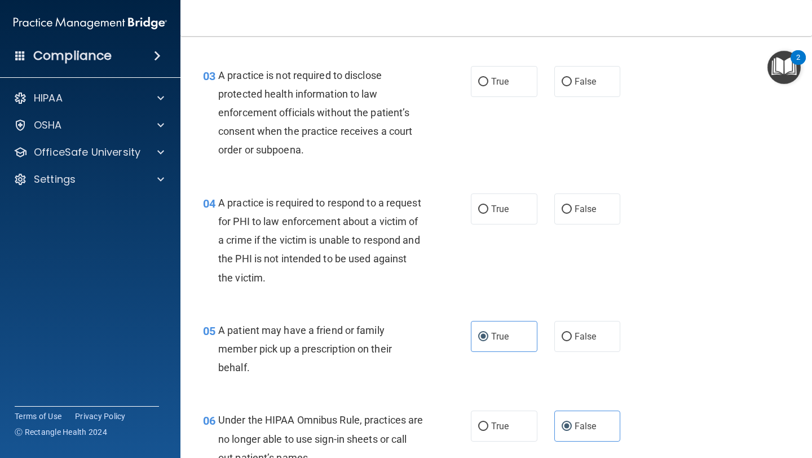
scroll to position [276, 0]
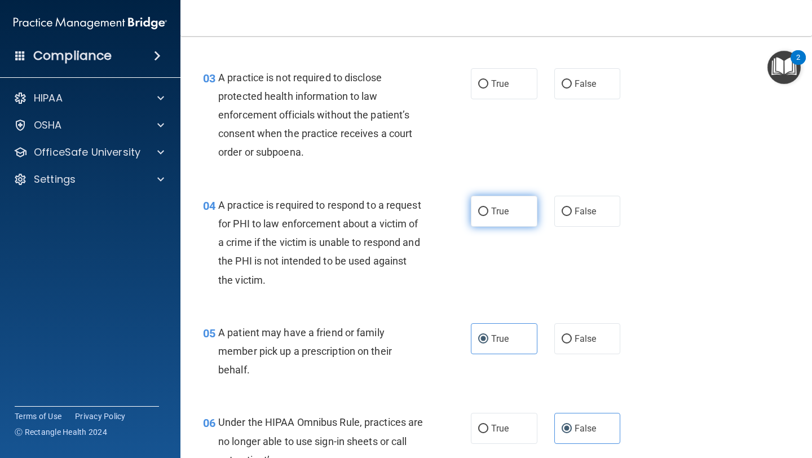
click at [479, 210] on input "True" at bounding box center [483, 212] width 10 height 8
radio input "true"
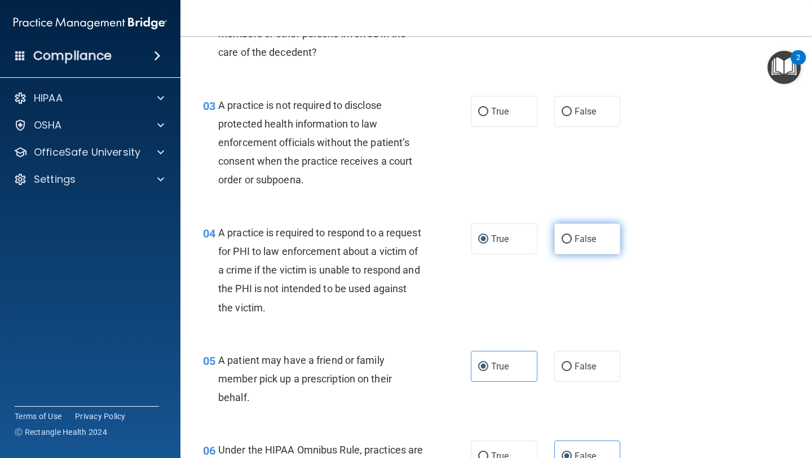
click at [556, 235] on label "False" at bounding box center [587, 238] width 67 height 31
click at [562, 235] on input "False" at bounding box center [567, 239] width 10 height 8
radio input "true"
radio input "false"
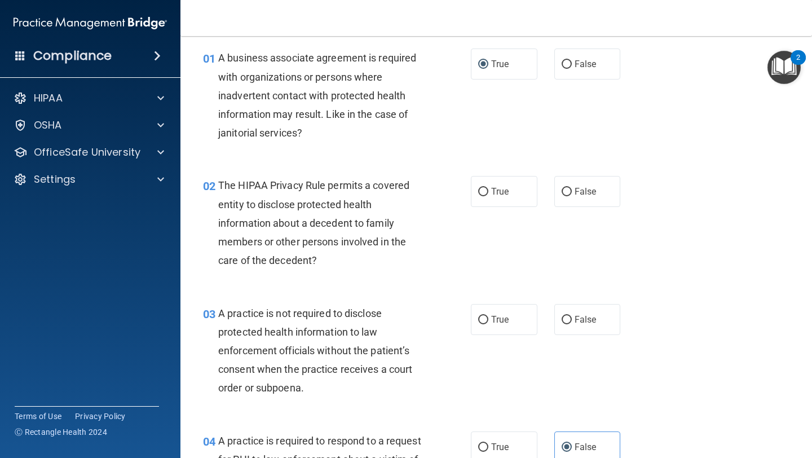
scroll to position [38, 0]
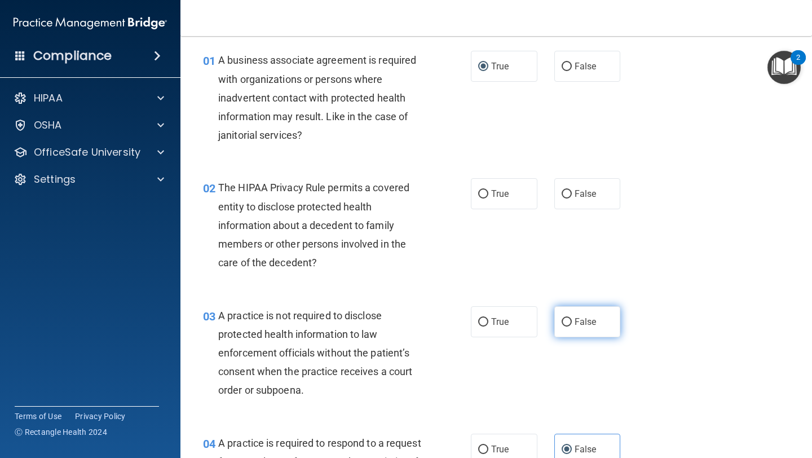
click at [596, 321] on span "False" at bounding box center [586, 321] width 22 height 11
click at [572, 321] on input "False" at bounding box center [567, 322] width 10 height 8
radio input "true"
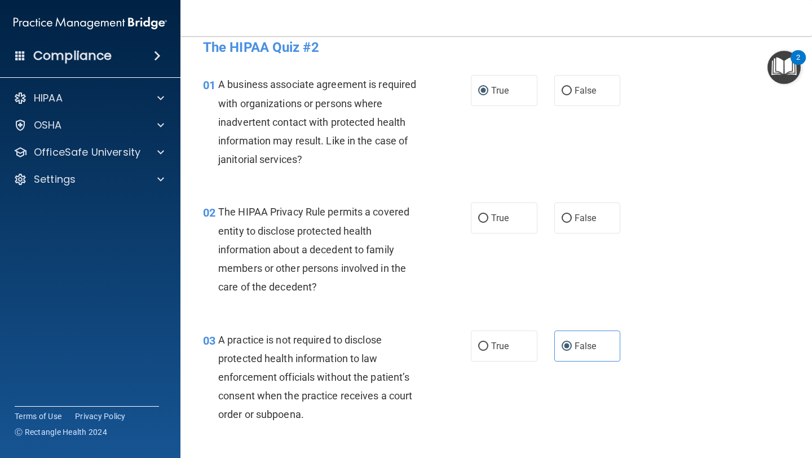
scroll to position [0, 0]
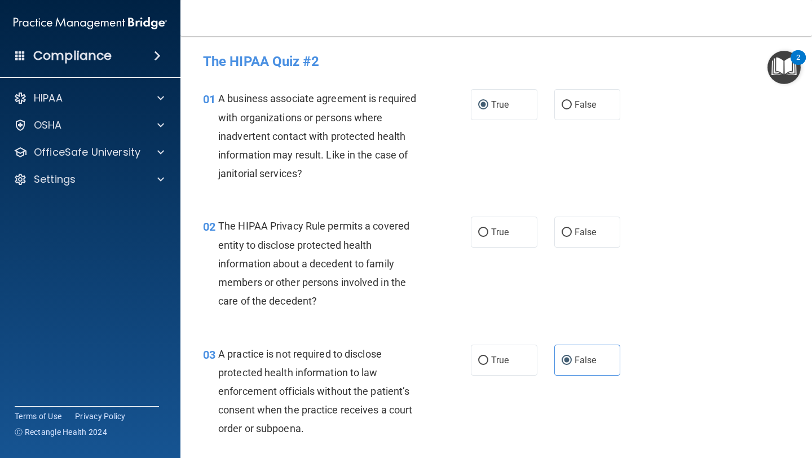
drag, startPoint x: 492, startPoint y: 233, endPoint x: 492, endPoint y: 188, distance: 45.7
click at [492, 233] on span "True" at bounding box center [499, 232] width 17 height 11
click at [488, 233] on input "True" at bounding box center [483, 232] width 10 height 8
radio input "true"
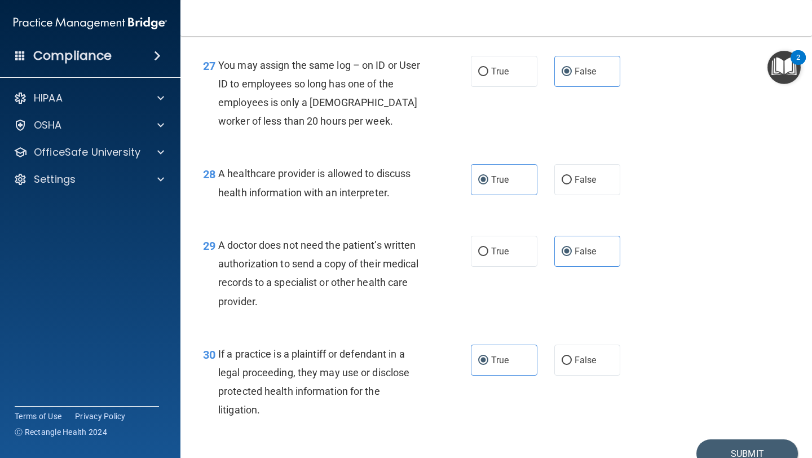
scroll to position [2805, 0]
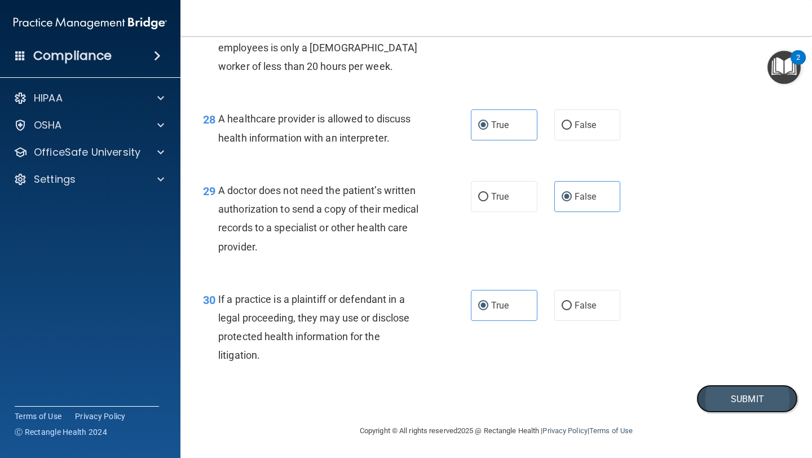
click at [717, 400] on button "Submit" at bounding box center [748, 399] width 102 height 29
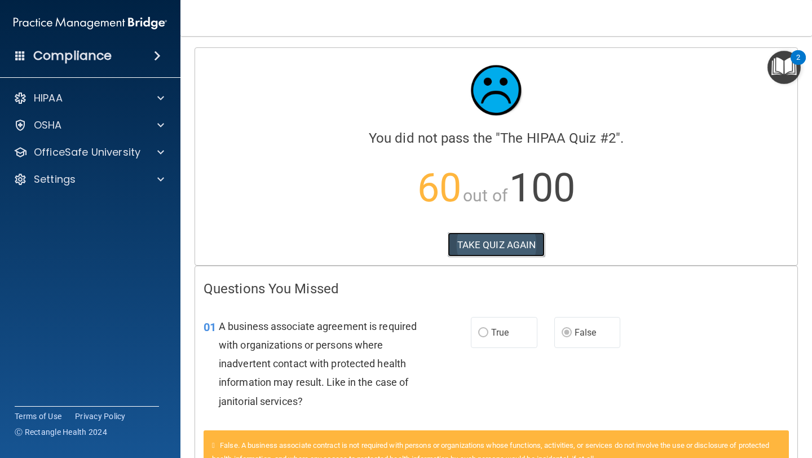
click at [461, 239] on button "TAKE QUIZ AGAIN" at bounding box center [497, 244] width 98 height 25
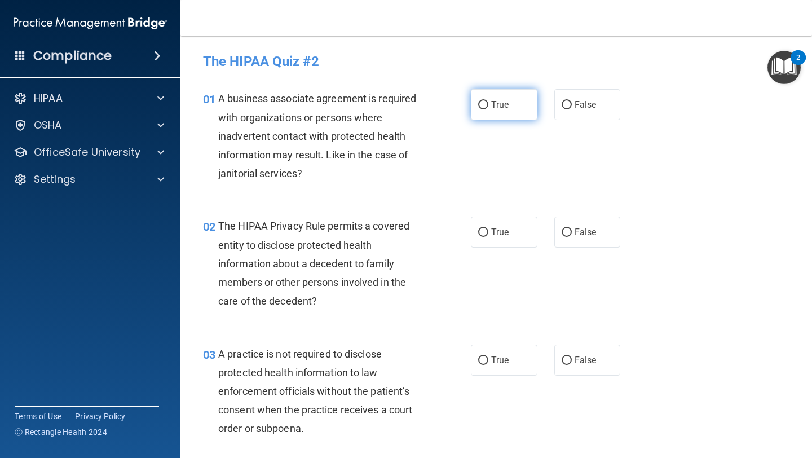
click at [496, 96] on label "True" at bounding box center [504, 104] width 67 height 31
click at [488, 101] on input "True" at bounding box center [483, 105] width 10 height 8
radio input "true"
click at [565, 101] on input "False" at bounding box center [567, 105] width 10 height 8
radio input "true"
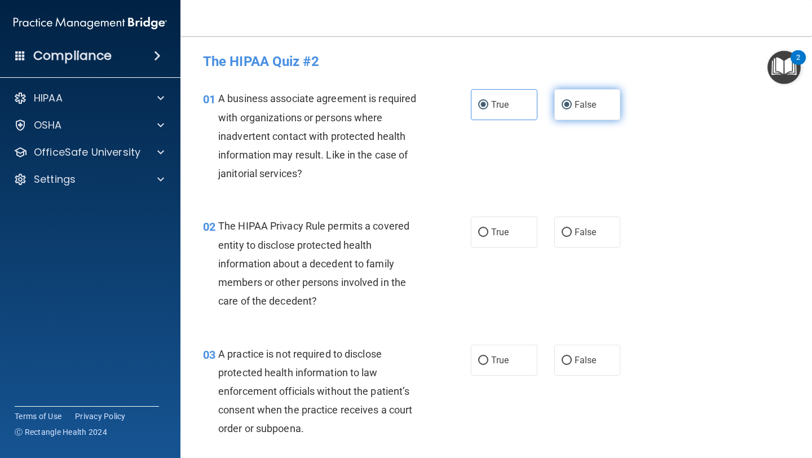
radio input "false"
click at [492, 231] on span "True" at bounding box center [499, 232] width 17 height 11
click at [488, 231] on input "True" at bounding box center [483, 232] width 10 height 8
radio input "true"
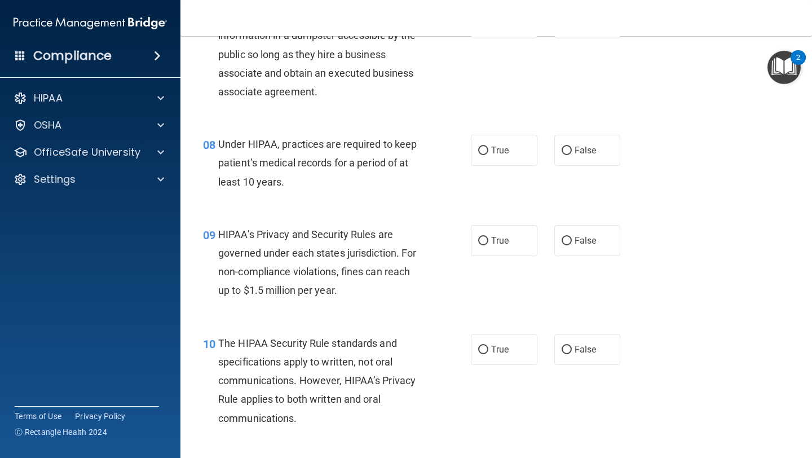
scroll to position [796, 0]
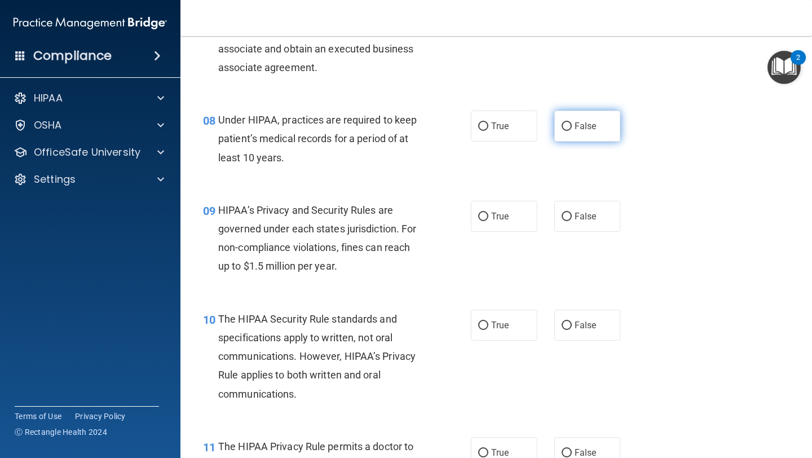
click at [565, 133] on label "False" at bounding box center [587, 126] width 67 height 31
click at [565, 131] on input "False" at bounding box center [567, 126] width 10 height 8
radio input "true"
click at [483, 316] on label "True" at bounding box center [504, 325] width 67 height 31
click at [483, 321] on input "True" at bounding box center [483, 325] width 10 height 8
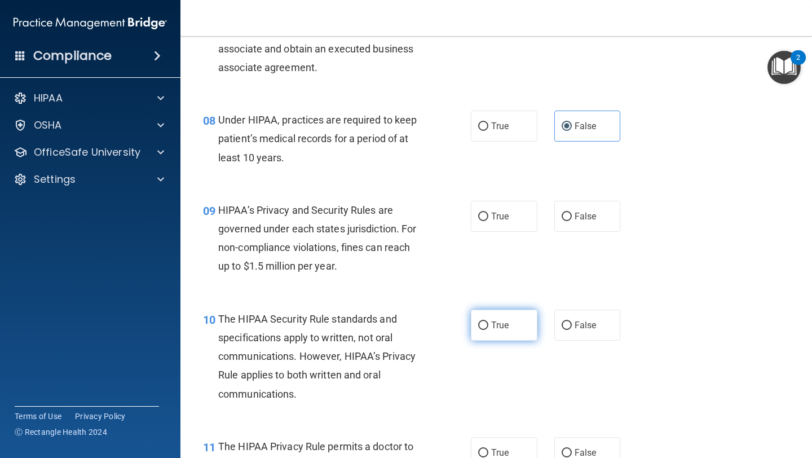
radio input "true"
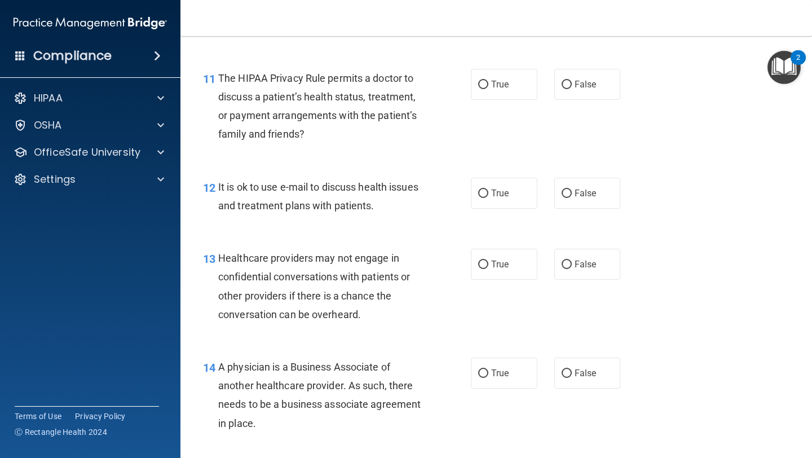
scroll to position [1258, 0]
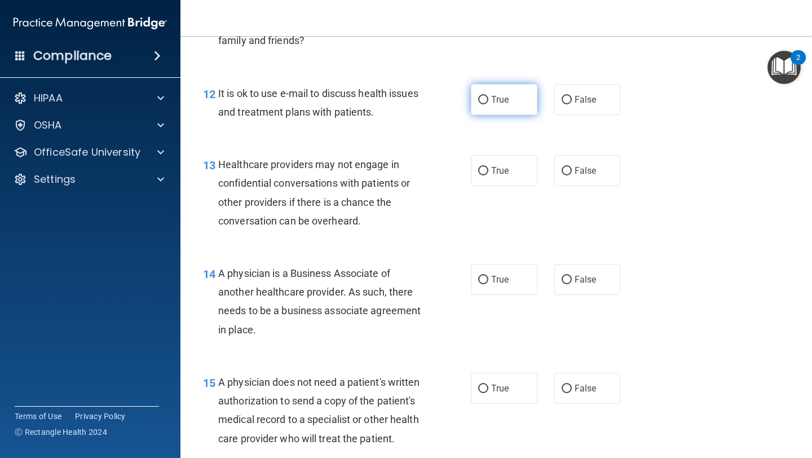
click at [483, 103] on input "True" at bounding box center [483, 100] width 10 height 8
radio input "true"
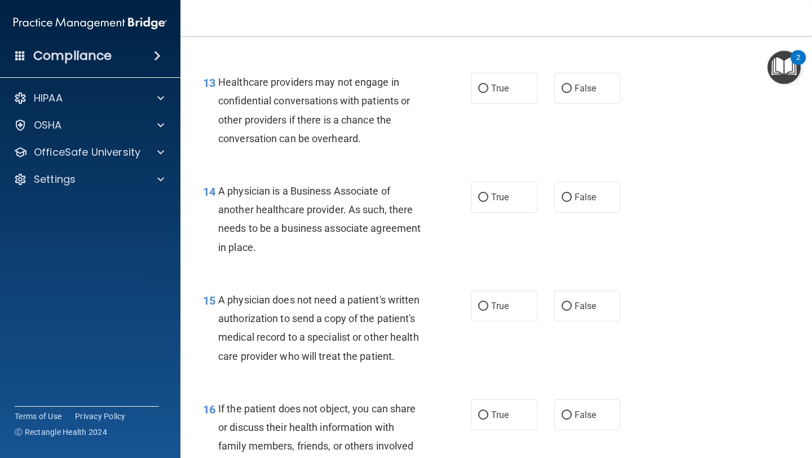
scroll to position [1342, 0]
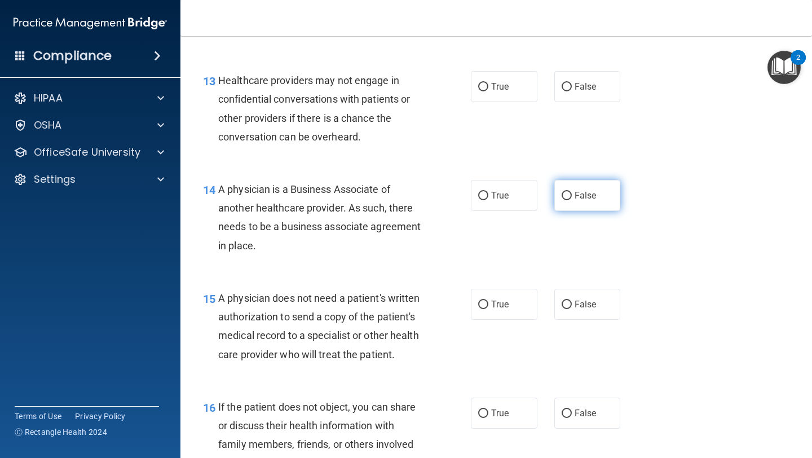
click at [564, 193] on input "False" at bounding box center [567, 196] width 10 height 8
radio input "true"
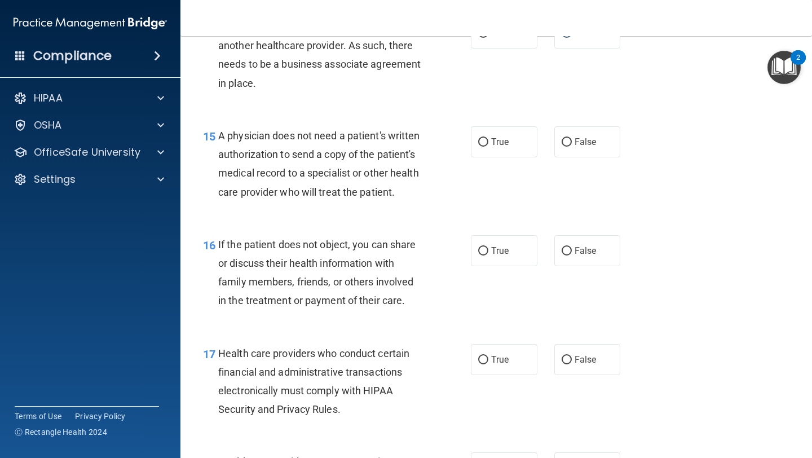
scroll to position [1506, 0]
click at [484, 142] on input "True" at bounding box center [483, 141] width 10 height 8
radio input "true"
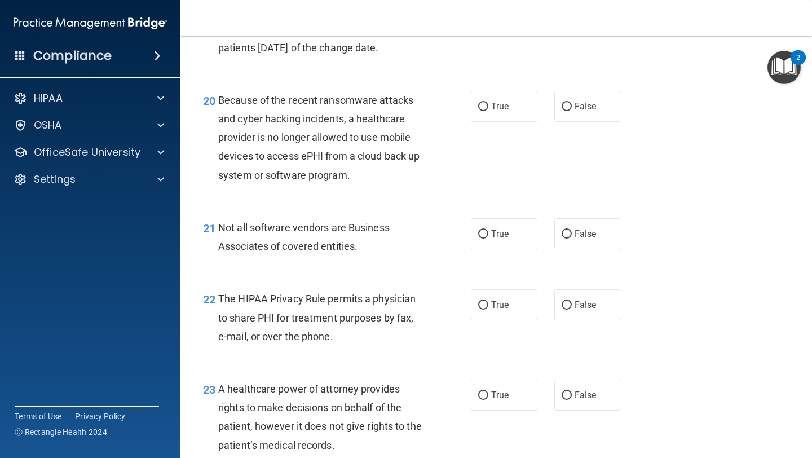
scroll to position [2044, 0]
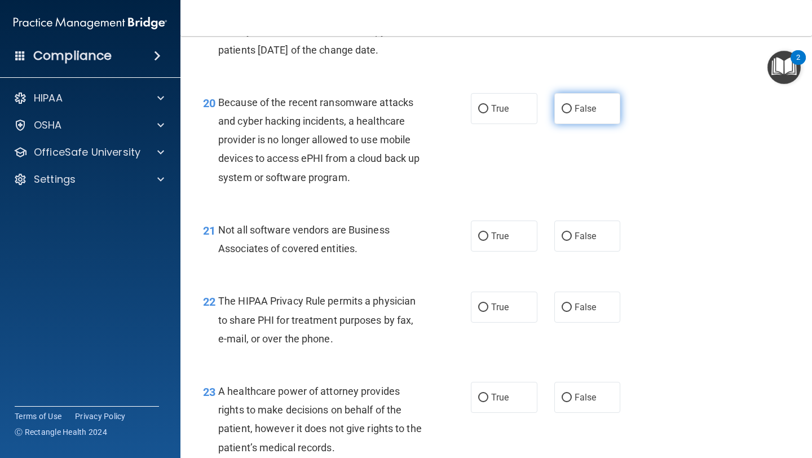
click at [587, 107] on span "False" at bounding box center [586, 108] width 22 height 11
click at [572, 107] on input "False" at bounding box center [567, 109] width 10 height 8
radio input "true"
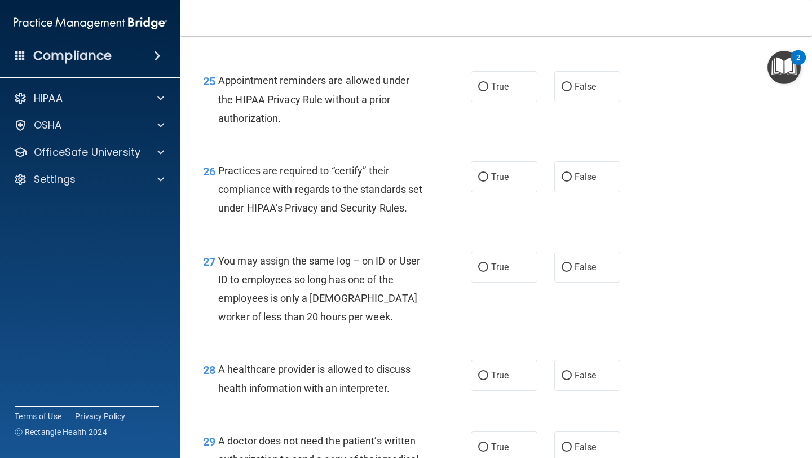
scroll to position [2533, 0]
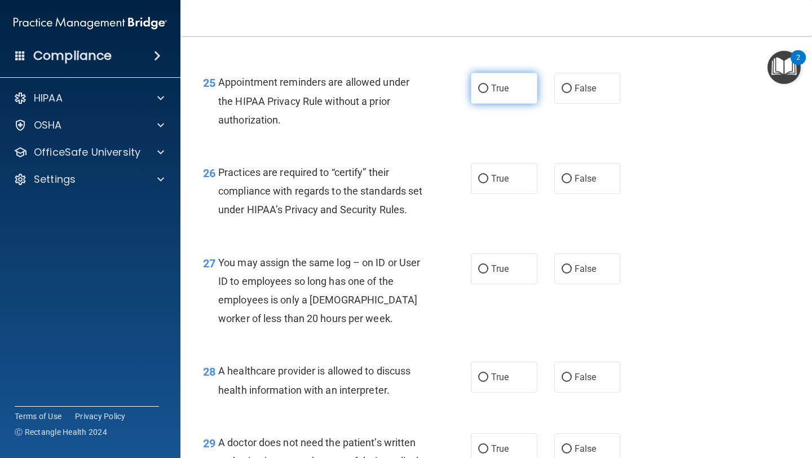
click at [503, 93] on span "True" at bounding box center [499, 88] width 17 height 11
click at [488, 93] on input "True" at bounding box center [483, 89] width 10 height 8
radio input "true"
click at [491, 180] on span "True" at bounding box center [499, 178] width 17 height 11
click at [488, 180] on input "True" at bounding box center [483, 179] width 10 height 8
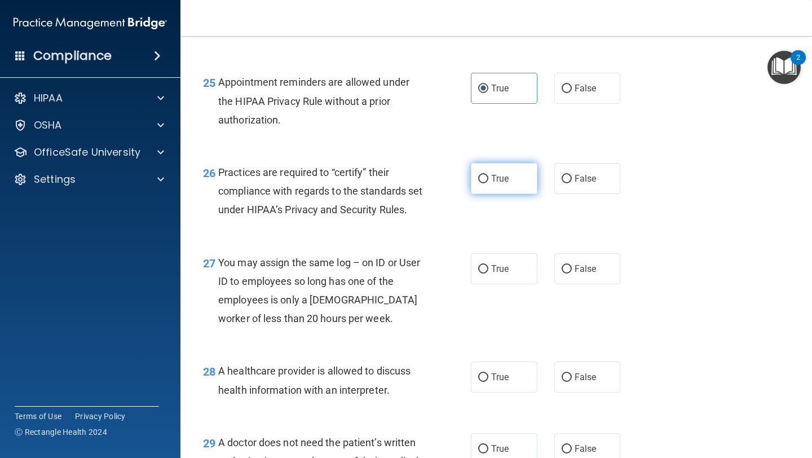
radio input "true"
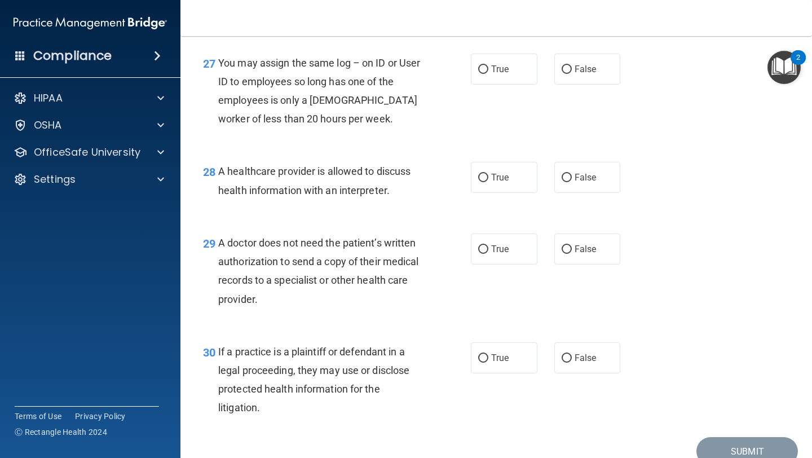
scroll to position [2735, 0]
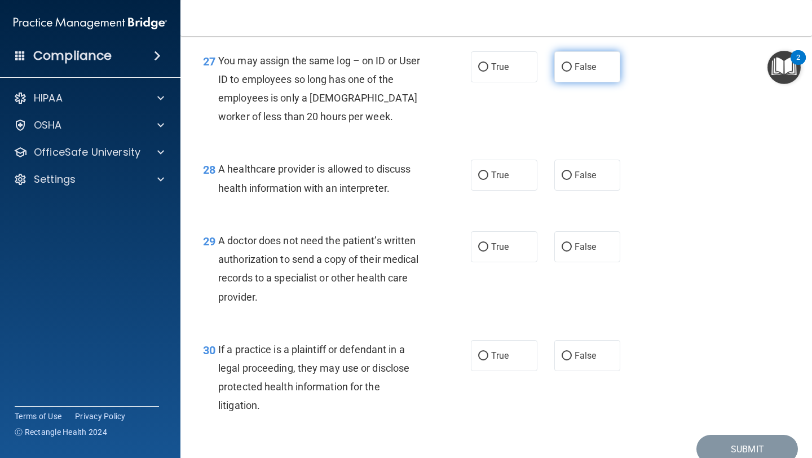
click at [580, 72] on span "False" at bounding box center [586, 66] width 22 height 11
click at [572, 72] on input "False" at bounding box center [567, 67] width 10 height 8
radio input "true"
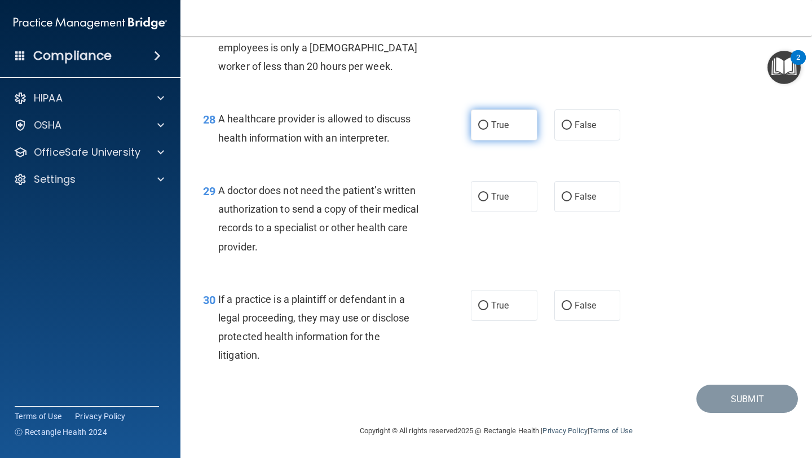
click at [497, 134] on label "True" at bounding box center [504, 124] width 67 height 31
click at [488, 130] on input "True" at bounding box center [483, 125] width 10 height 8
radio input "true"
click at [487, 206] on label "True" at bounding box center [504, 196] width 67 height 31
click at [487, 201] on input "True" at bounding box center [483, 197] width 10 height 8
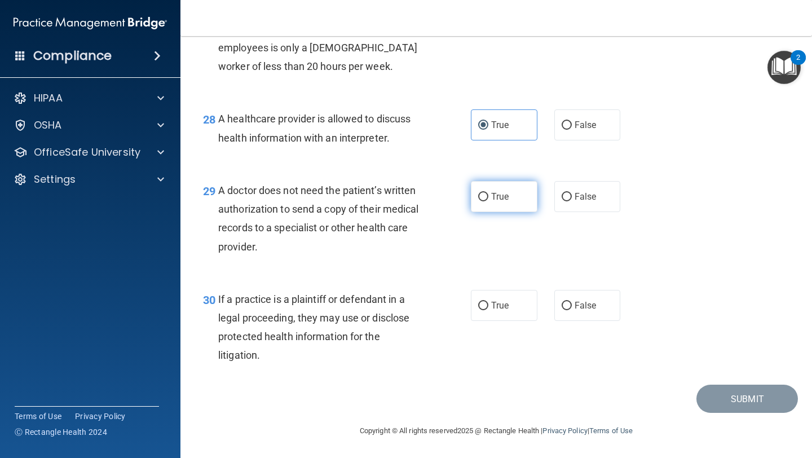
radio input "true"
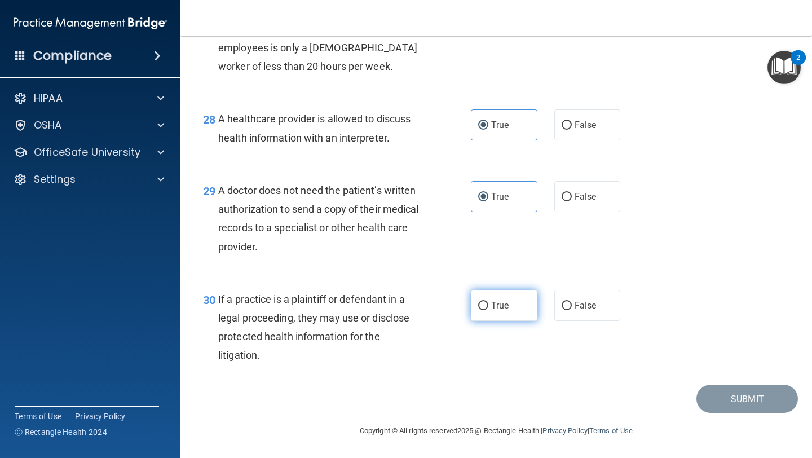
click at [488, 305] on label "True" at bounding box center [504, 305] width 67 height 31
click at [488, 305] on input "True" at bounding box center [483, 306] width 10 height 8
radio input "true"
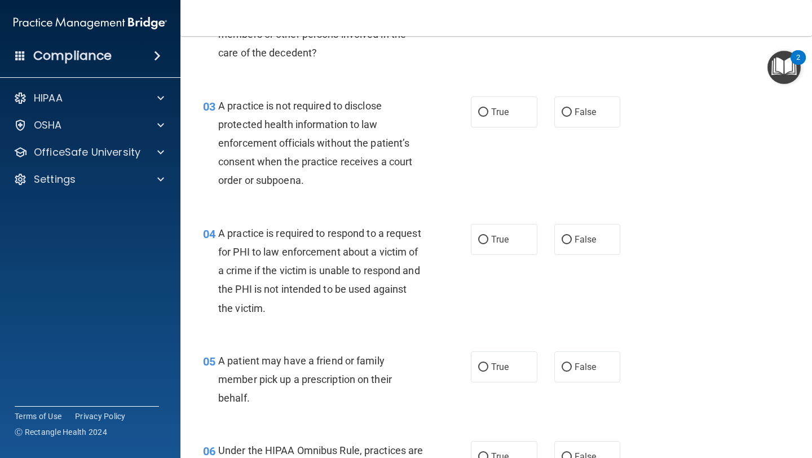
scroll to position [240, 0]
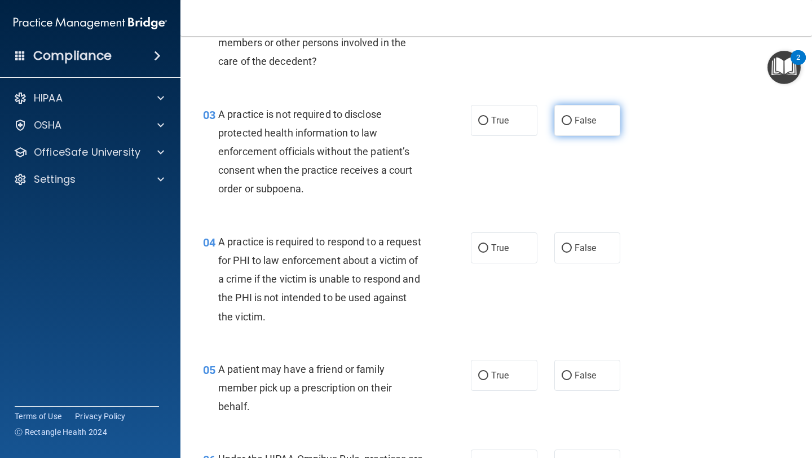
click at [590, 119] on span "False" at bounding box center [586, 120] width 22 height 11
click at [572, 119] on input "False" at bounding box center [567, 121] width 10 height 8
radio input "true"
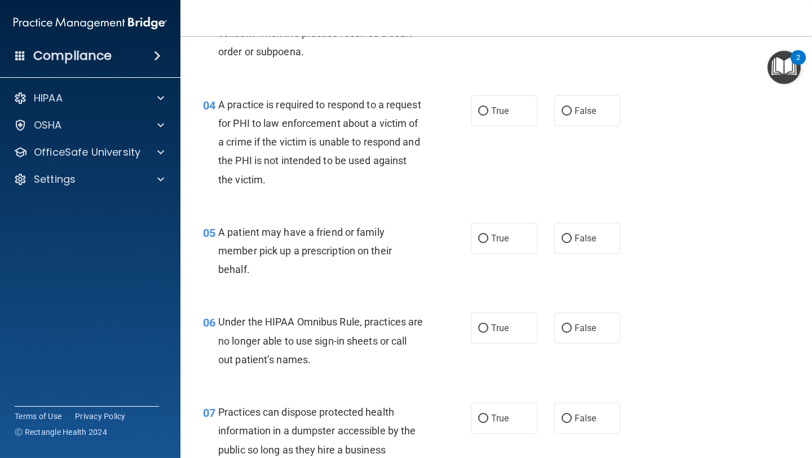
scroll to position [380, 0]
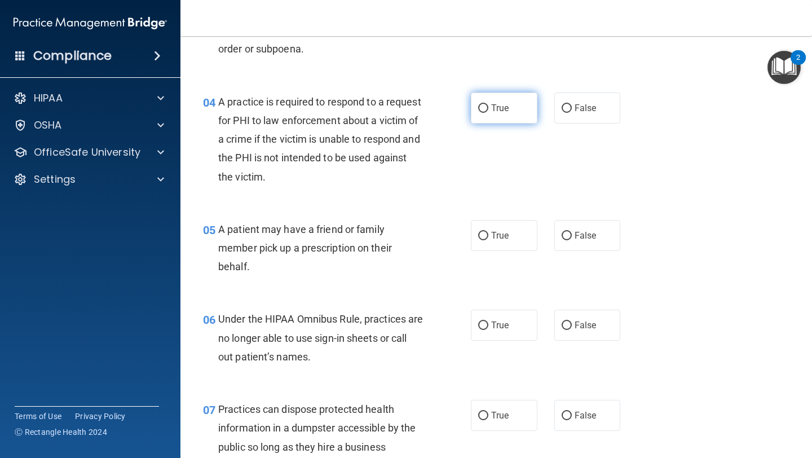
click at [507, 99] on label "True" at bounding box center [504, 107] width 67 height 31
click at [488, 104] on input "True" at bounding box center [483, 108] width 10 height 8
radio input "true"
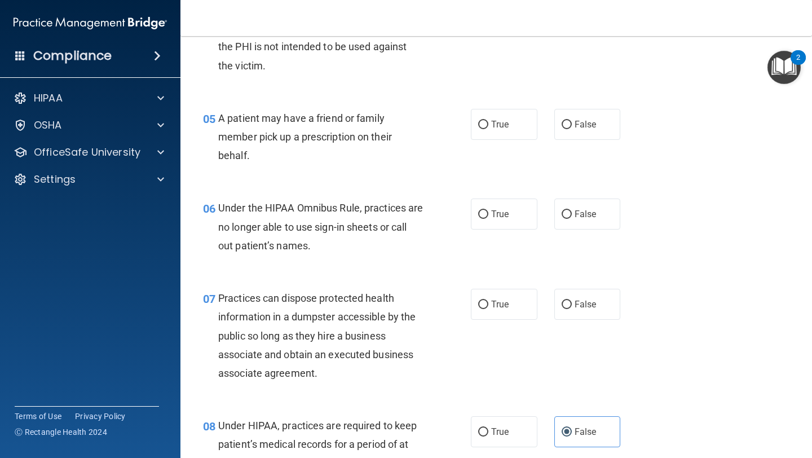
scroll to position [468, 0]
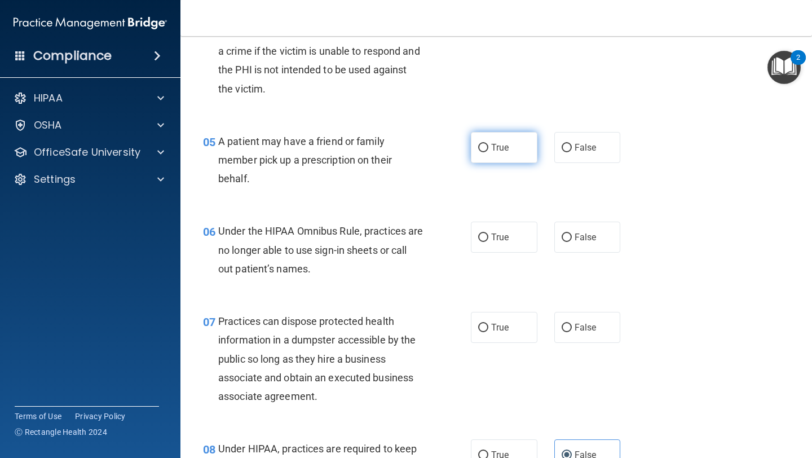
click at [492, 151] on span "True" at bounding box center [499, 147] width 17 height 11
click at [488, 151] on input "True" at bounding box center [483, 148] width 10 height 8
radio input "true"
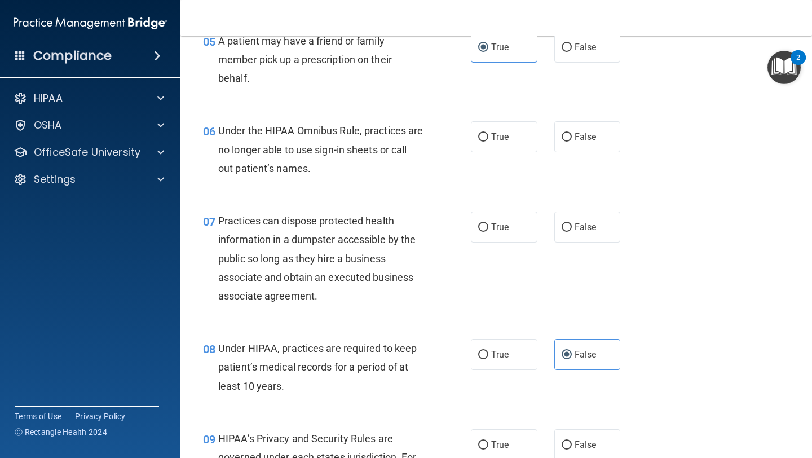
scroll to position [573, 0]
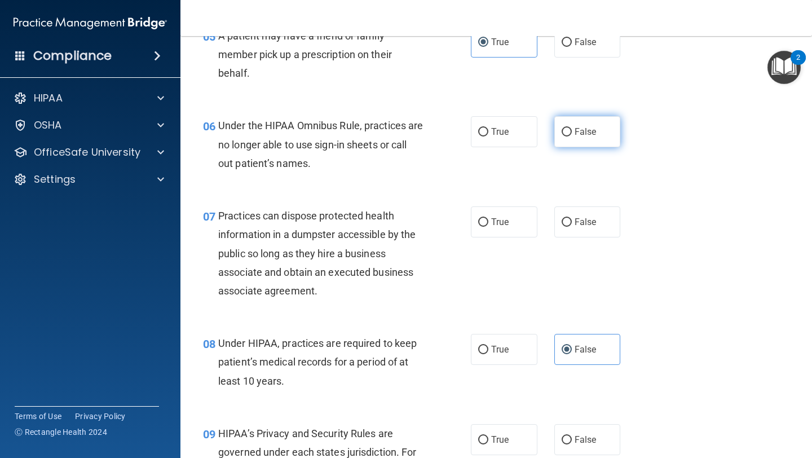
click at [585, 129] on span "False" at bounding box center [586, 131] width 22 height 11
click at [572, 129] on input "False" at bounding box center [567, 132] width 10 height 8
radio input "true"
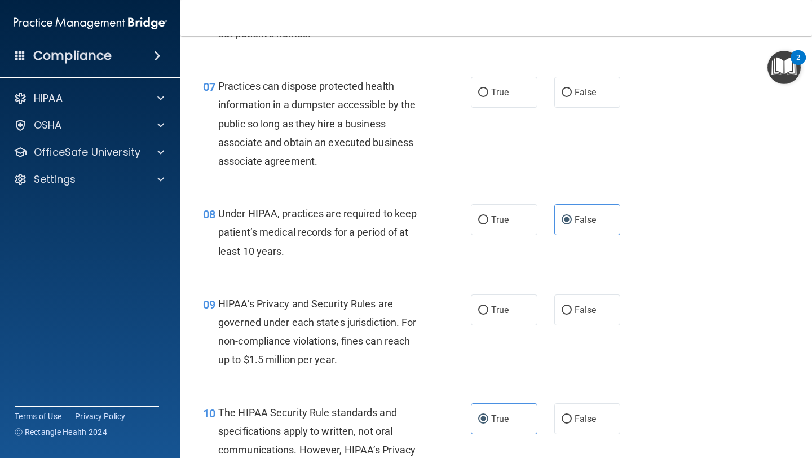
scroll to position [707, 0]
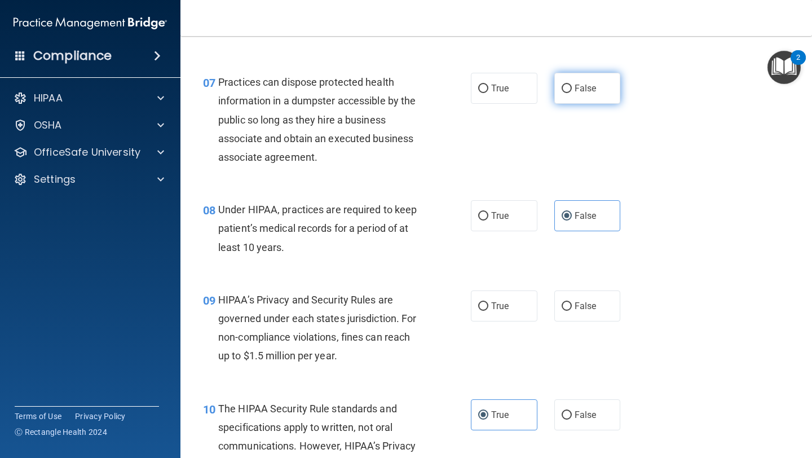
click at [577, 95] on label "False" at bounding box center [587, 88] width 67 height 31
click at [572, 93] on input "False" at bounding box center [567, 89] width 10 height 8
radio input "true"
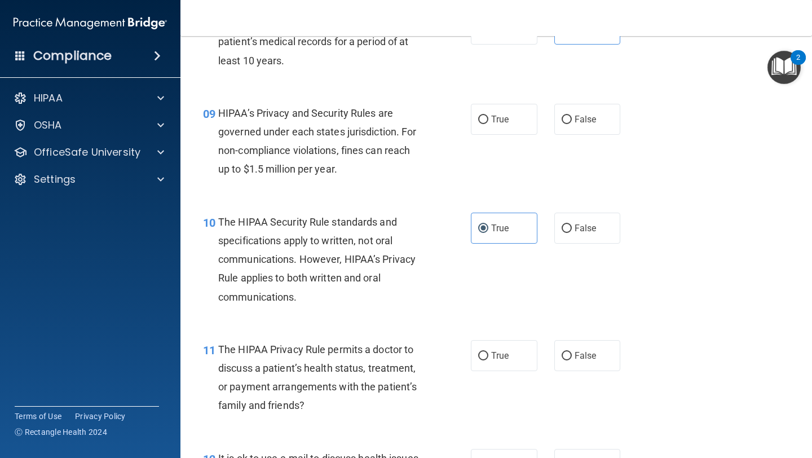
scroll to position [896, 0]
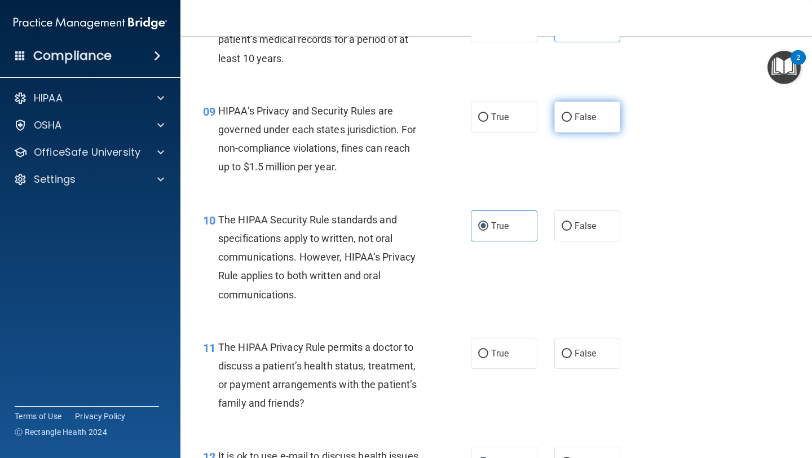
click at [578, 121] on span "False" at bounding box center [586, 117] width 22 height 11
click at [572, 121] on input "False" at bounding box center [567, 117] width 10 height 8
radio input "true"
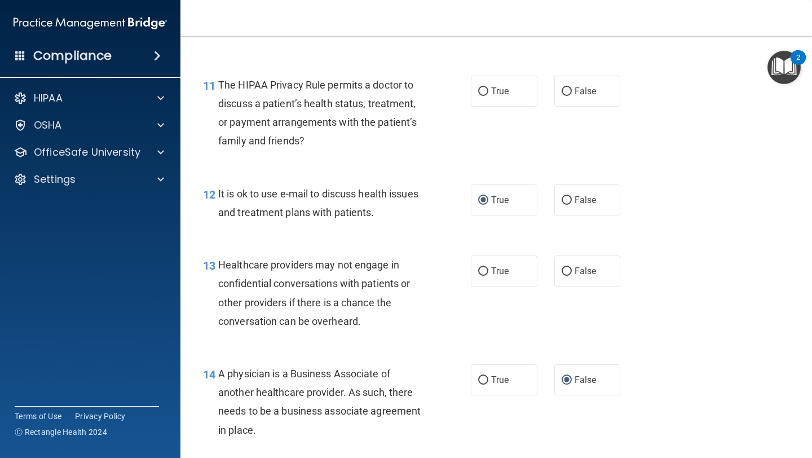
scroll to position [1159, 0]
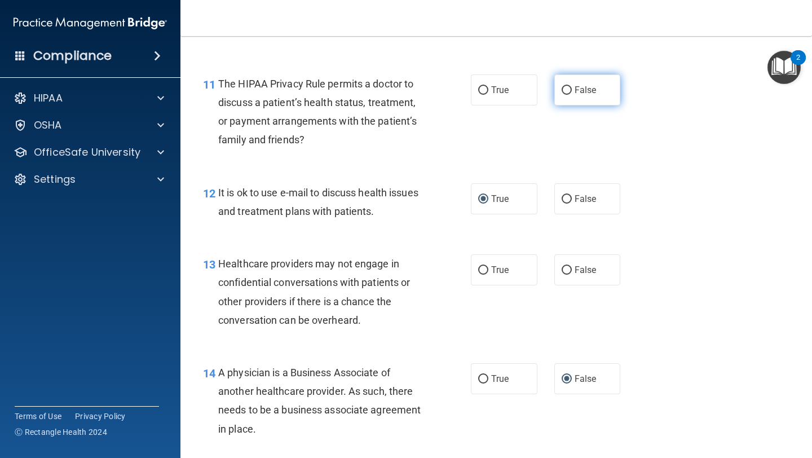
click at [556, 91] on label "False" at bounding box center [587, 89] width 67 height 31
click at [562, 91] on input "False" at bounding box center [567, 90] width 10 height 8
radio input "true"
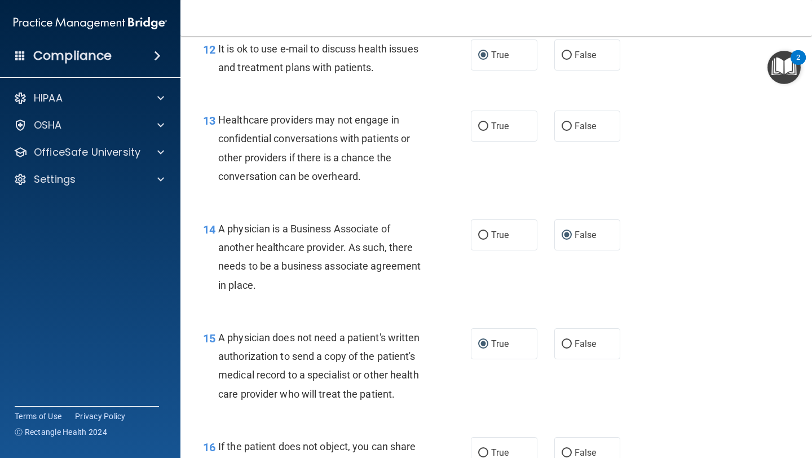
scroll to position [1310, 0]
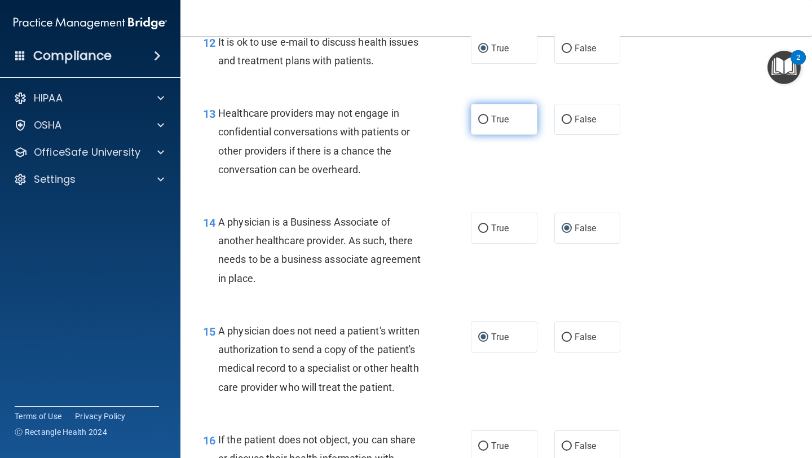
click at [514, 120] on label "True" at bounding box center [504, 119] width 67 height 31
click at [488, 120] on input "True" at bounding box center [483, 120] width 10 height 8
radio input "true"
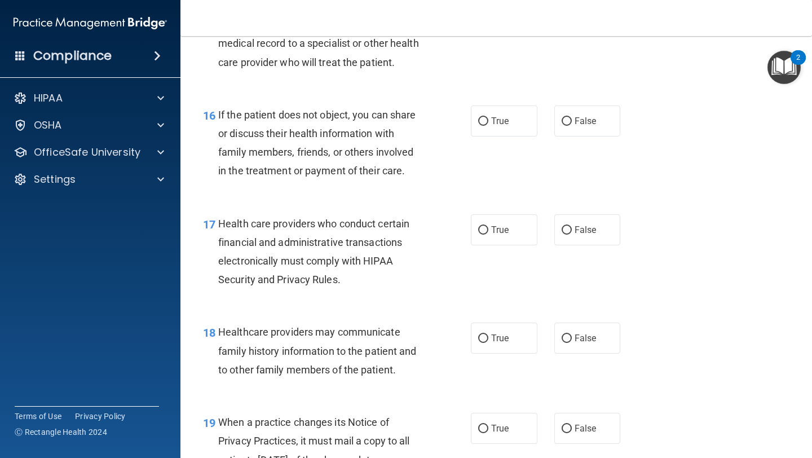
scroll to position [1630, 0]
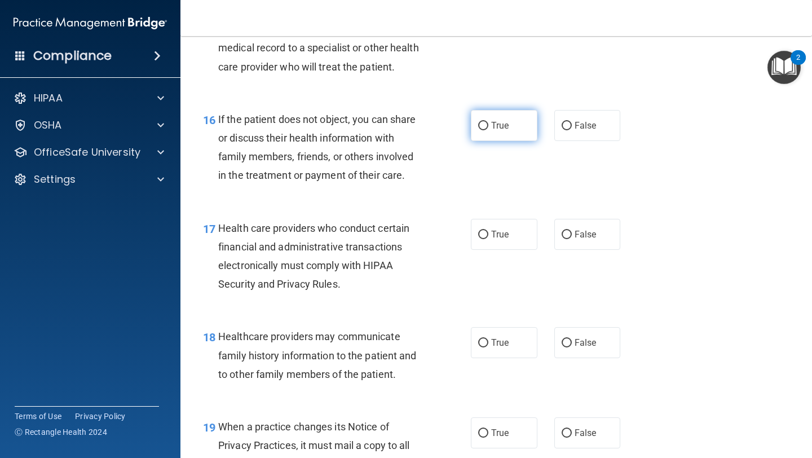
click at [488, 115] on label "True" at bounding box center [504, 125] width 67 height 31
click at [488, 122] on input "True" at bounding box center [483, 126] width 10 height 8
radio input "true"
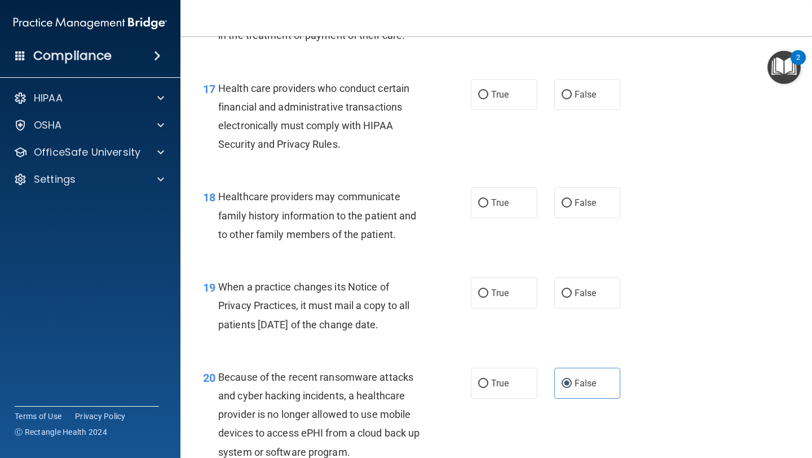
scroll to position [1776, 0]
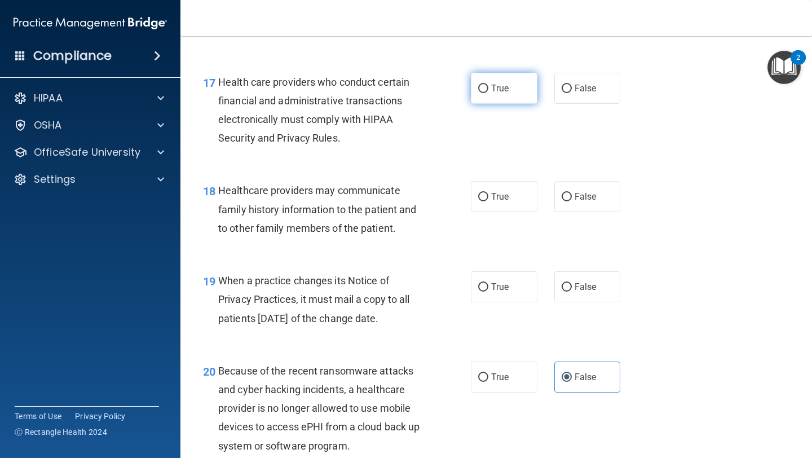
click at [501, 89] on span "True" at bounding box center [499, 88] width 17 height 11
click at [488, 89] on input "True" at bounding box center [483, 89] width 10 height 8
radio input "true"
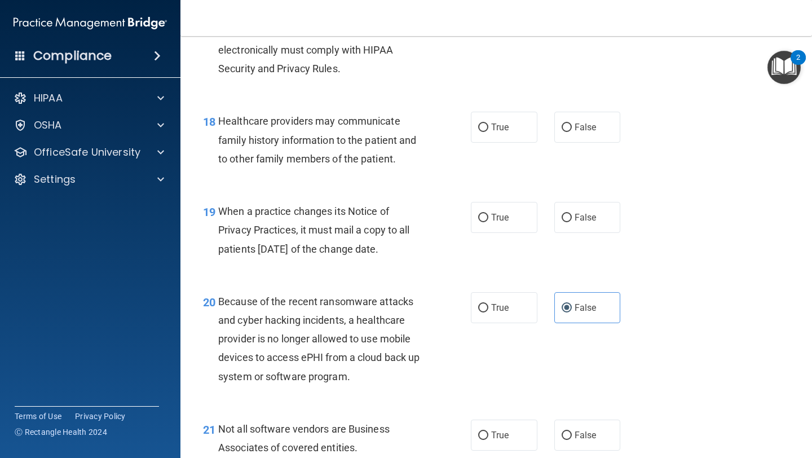
scroll to position [1840, 0]
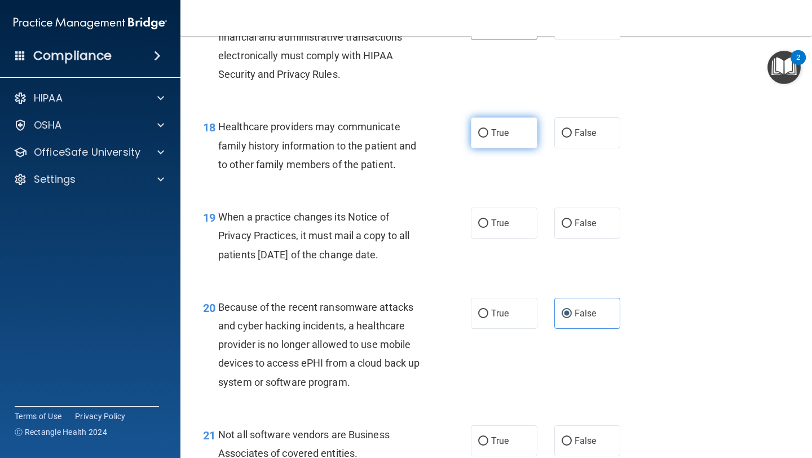
click at [502, 137] on span "True" at bounding box center [499, 132] width 17 height 11
click at [488, 137] on input "True" at bounding box center [483, 133] width 10 height 8
radio input "true"
click at [580, 130] on span "False" at bounding box center [586, 132] width 22 height 11
click at [572, 130] on input "False" at bounding box center [567, 133] width 10 height 8
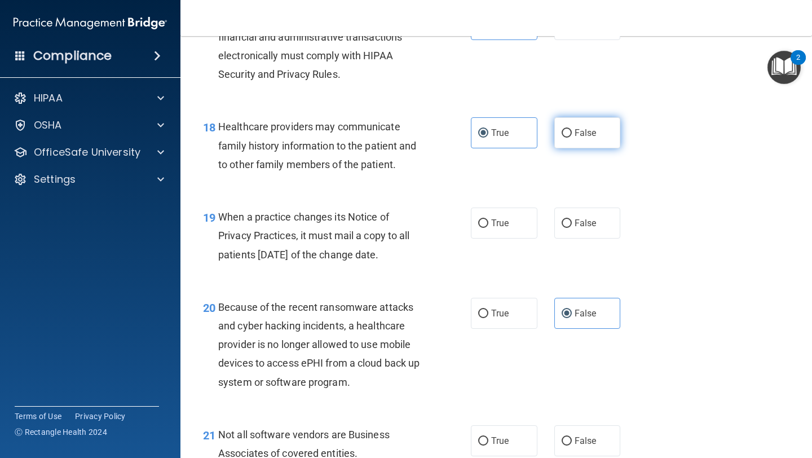
radio input "true"
radio input "false"
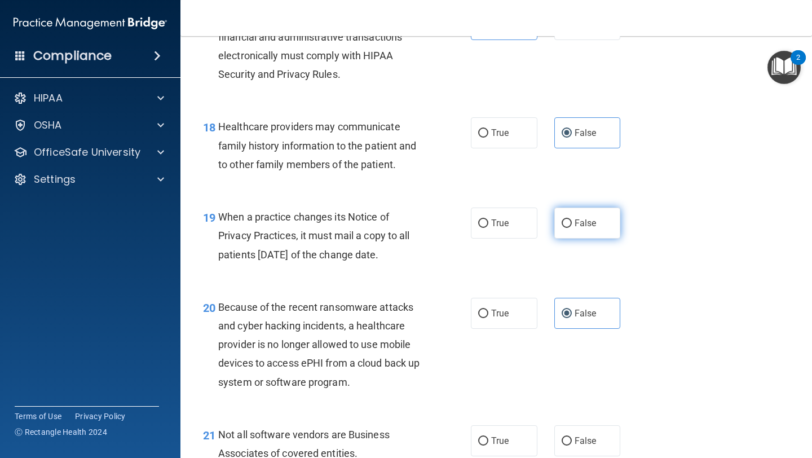
click at [573, 218] on label "False" at bounding box center [587, 223] width 67 height 31
click at [572, 219] on input "False" at bounding box center [567, 223] width 10 height 8
radio input "true"
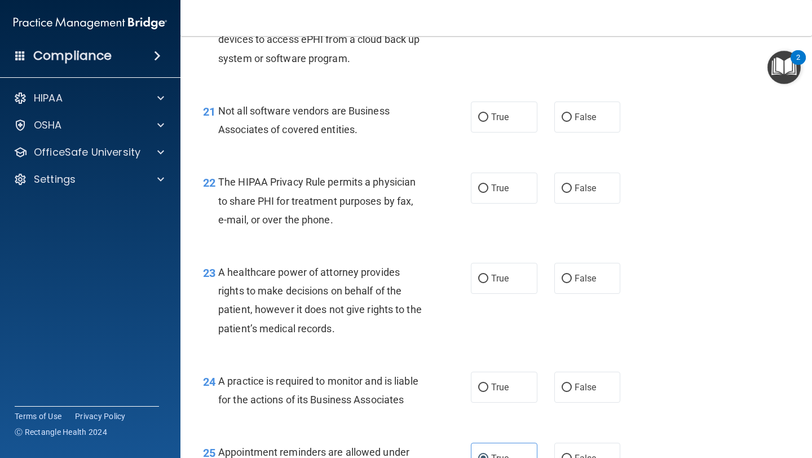
scroll to position [2163, 0]
click at [501, 114] on span "True" at bounding box center [499, 117] width 17 height 11
click at [488, 114] on input "True" at bounding box center [483, 118] width 10 height 8
radio input "true"
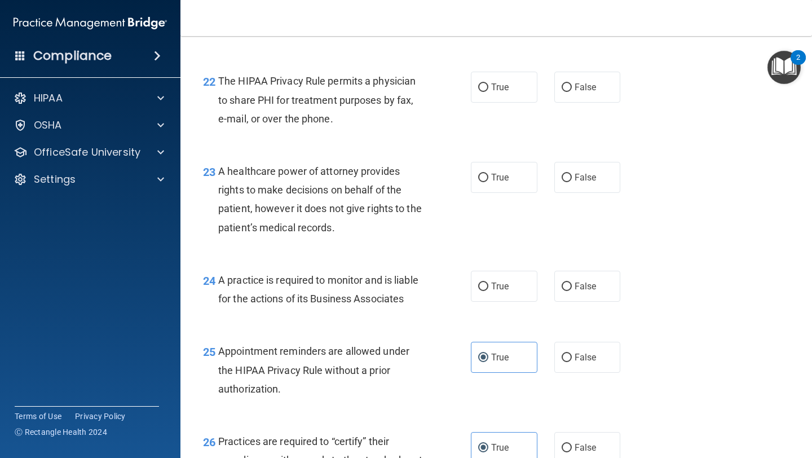
scroll to position [2265, 0]
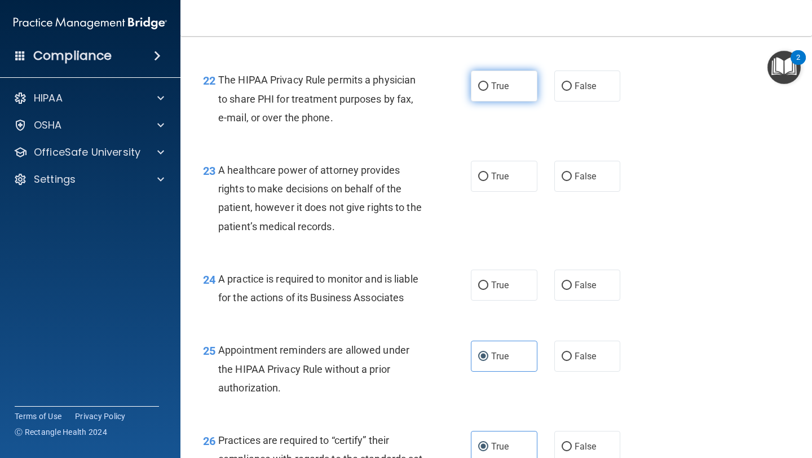
click at [498, 80] on label "True" at bounding box center [504, 85] width 67 height 31
click at [488, 82] on input "True" at bounding box center [483, 86] width 10 height 8
radio input "true"
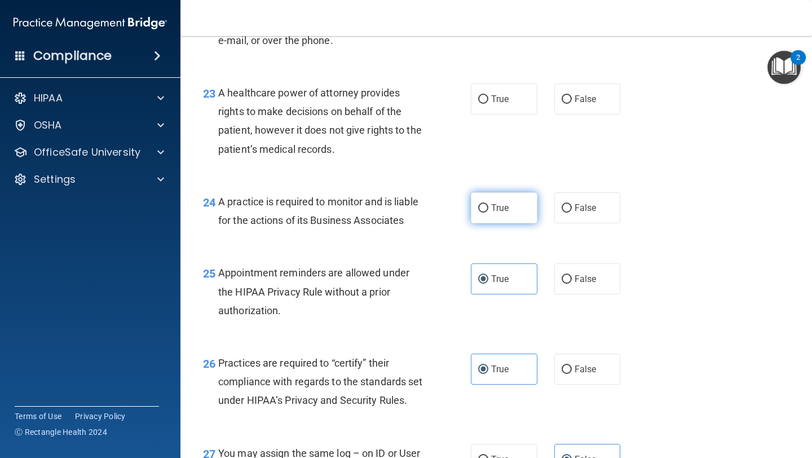
scroll to position [2344, 0]
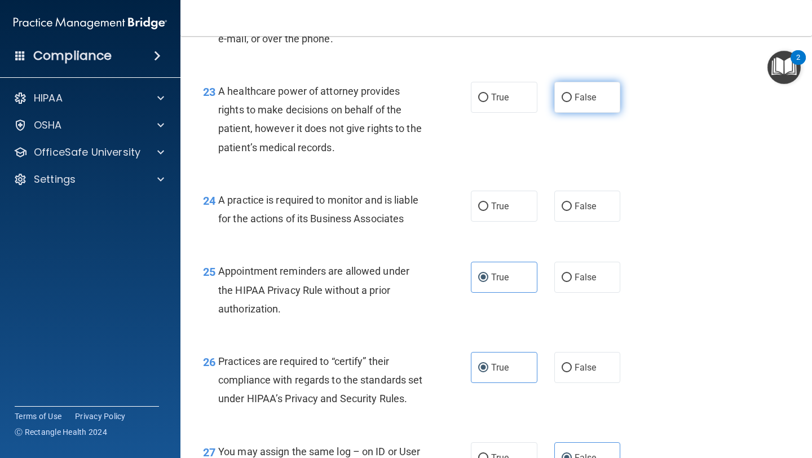
click at [575, 105] on label "False" at bounding box center [587, 97] width 67 height 31
click at [572, 102] on input "False" at bounding box center [567, 98] width 10 height 8
radio input "true"
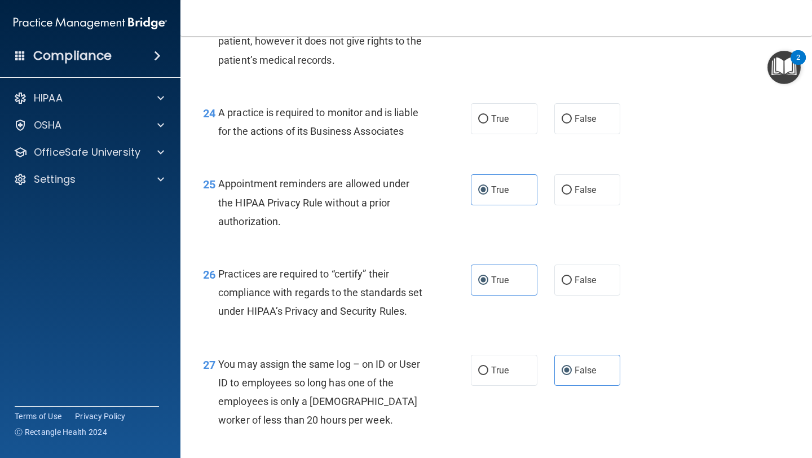
scroll to position [2439, 0]
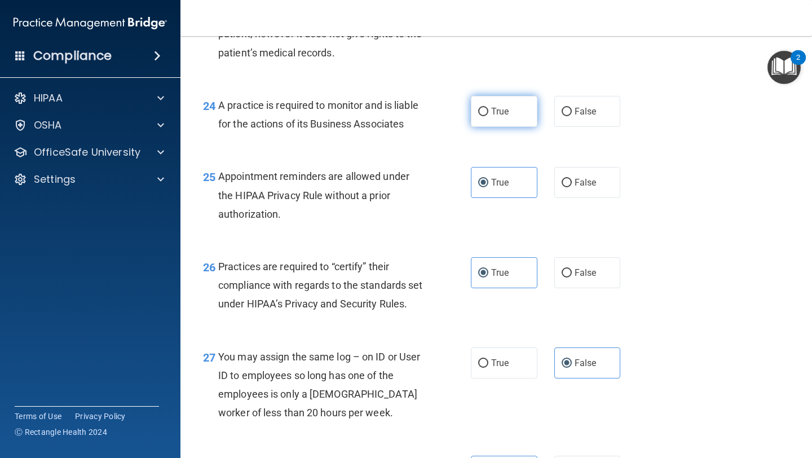
click at [490, 113] on label "True" at bounding box center [504, 111] width 67 height 31
click at [488, 113] on input "True" at bounding box center [483, 112] width 10 height 8
radio input "true"
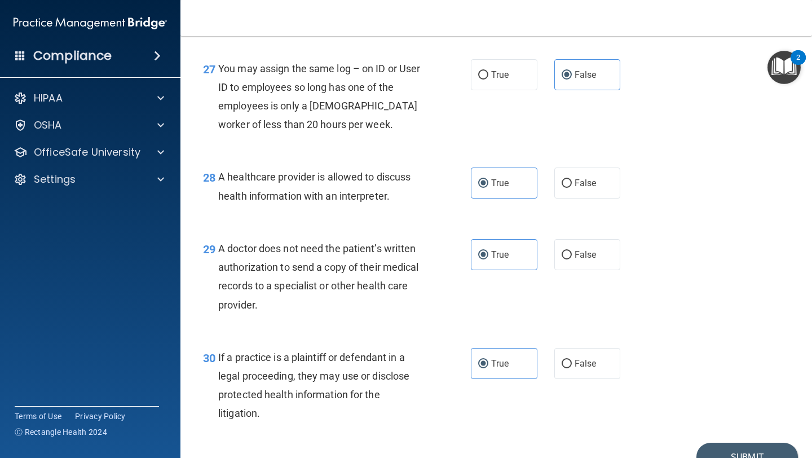
scroll to position [2805, 0]
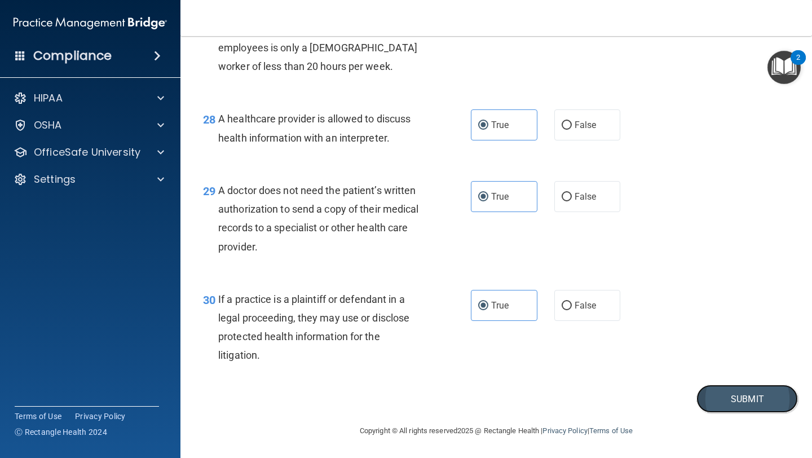
click at [708, 396] on button "Submit" at bounding box center [748, 399] width 102 height 29
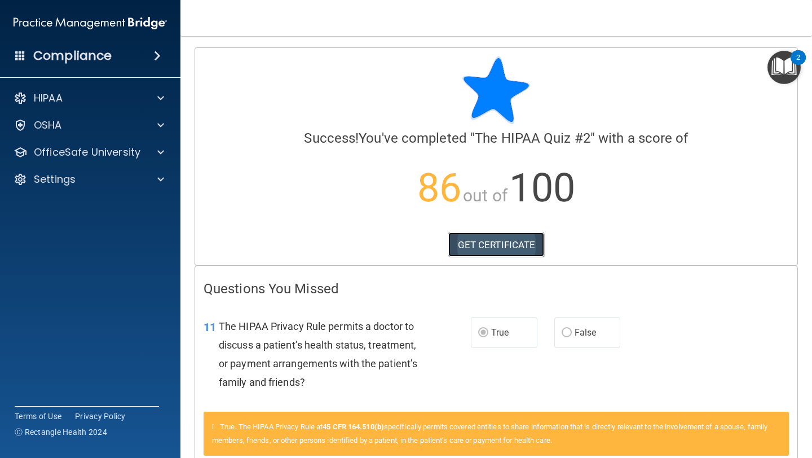
click at [506, 242] on link "GET CERTIFICATE" at bounding box center [496, 244] width 96 height 25
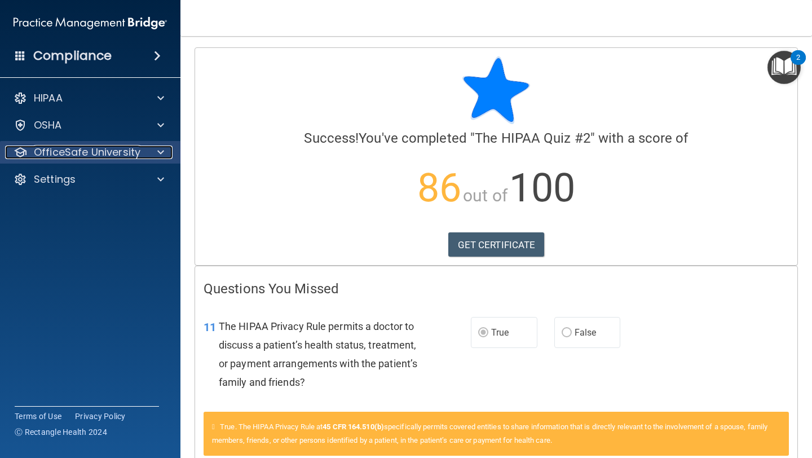
click at [120, 154] on p "OfficeSafe University" at bounding box center [87, 153] width 107 height 14
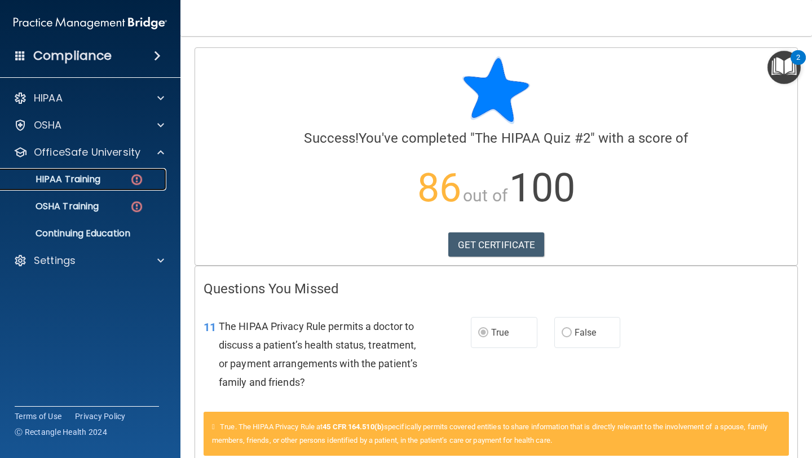
click at [120, 185] on link "HIPAA Training" at bounding box center [78, 179] width 178 height 23
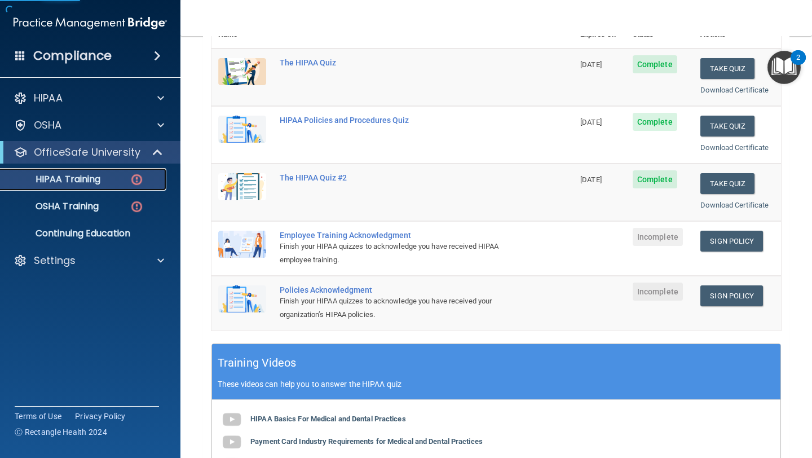
scroll to position [155, 0]
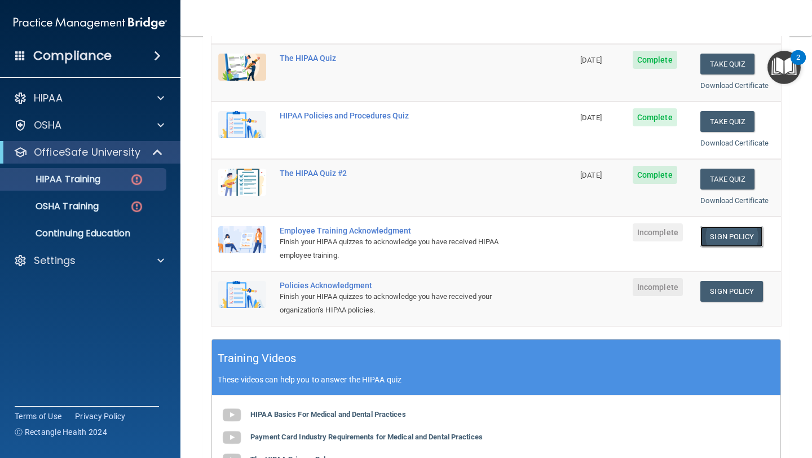
click at [734, 235] on link "Sign Policy" at bounding box center [731, 236] width 63 height 21
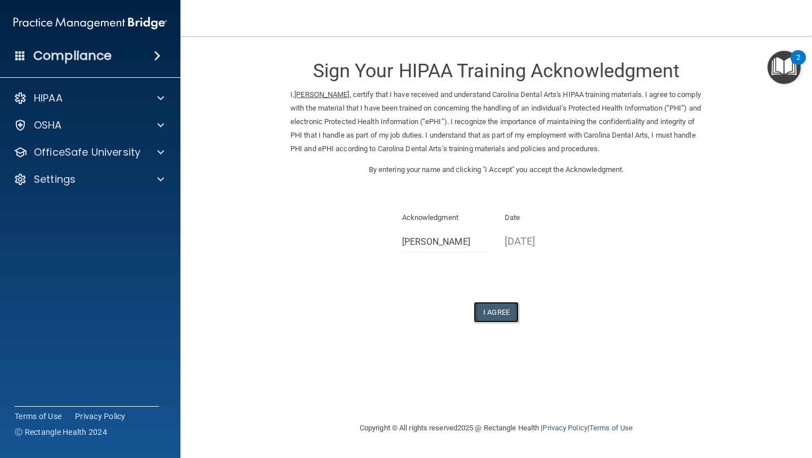
click at [496, 310] on button "I Agree" at bounding box center [496, 312] width 45 height 21
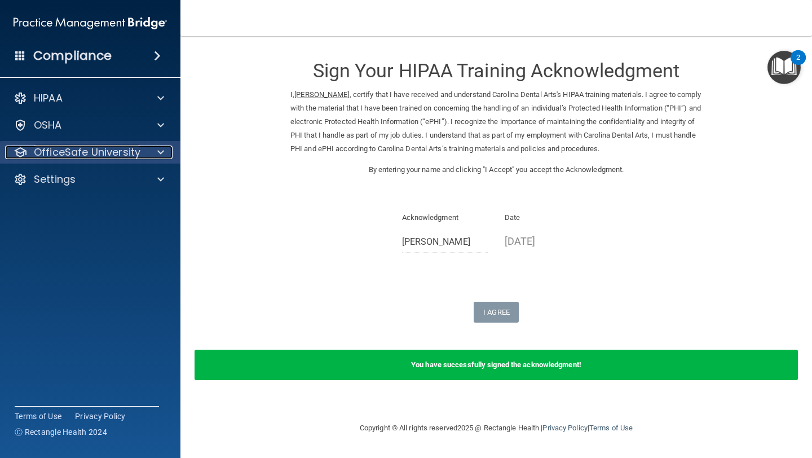
click at [88, 159] on p "OfficeSafe University" at bounding box center [87, 153] width 107 height 14
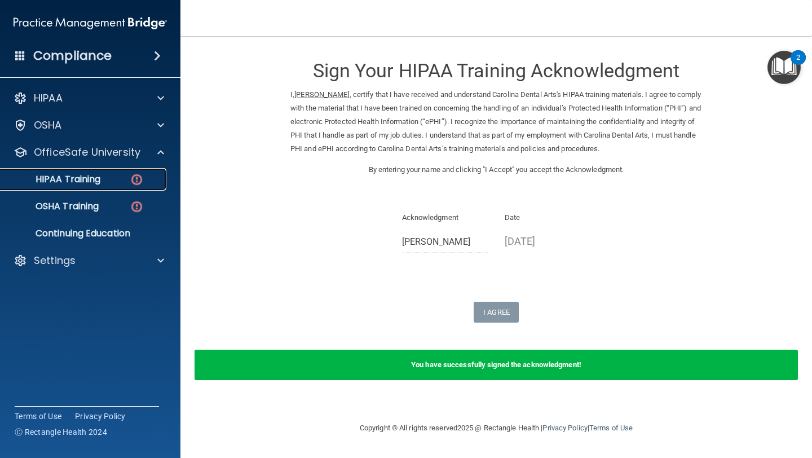
click at [110, 187] on link "HIPAA Training" at bounding box center [78, 179] width 178 height 23
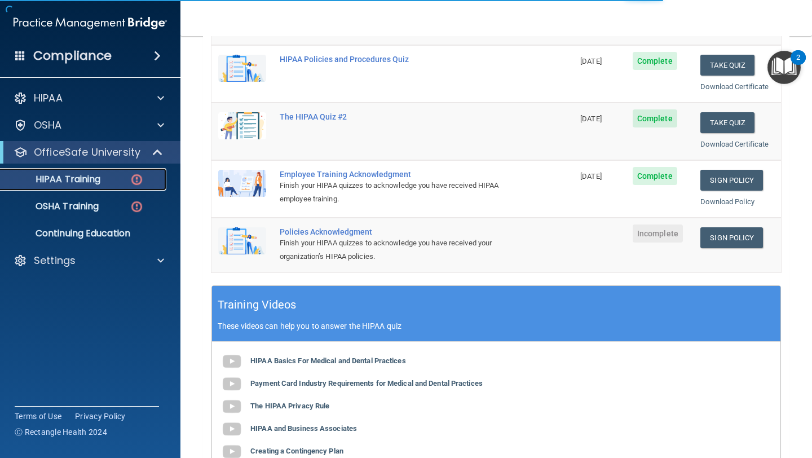
scroll to position [226, 0]
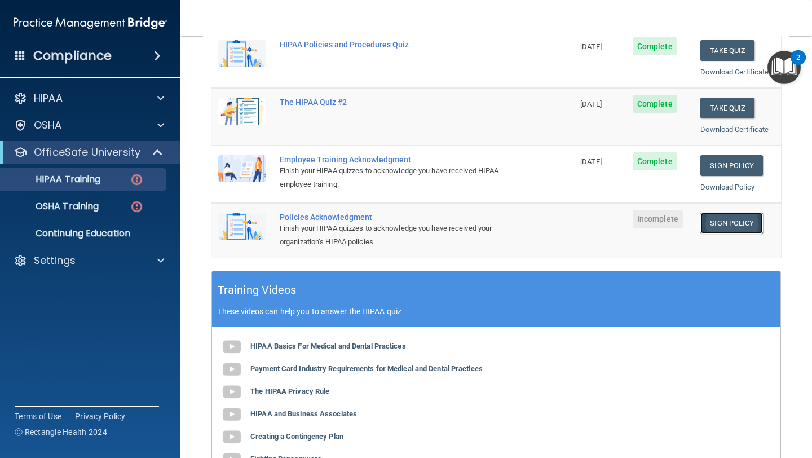
click at [722, 220] on link "Sign Policy" at bounding box center [731, 223] width 63 height 21
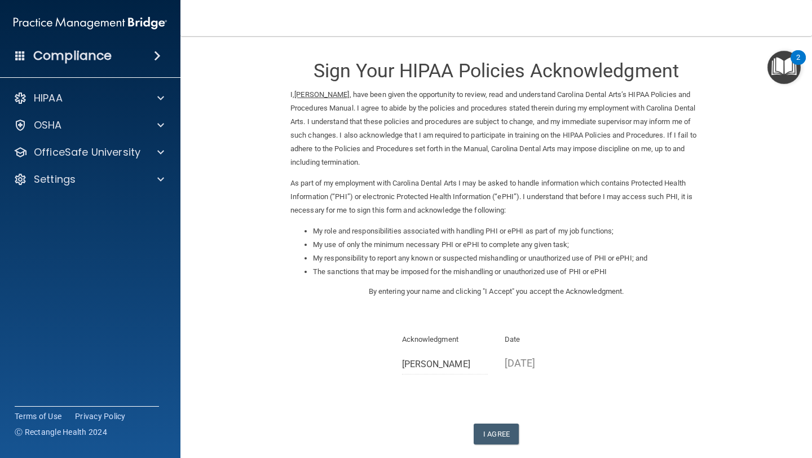
scroll to position [59, 0]
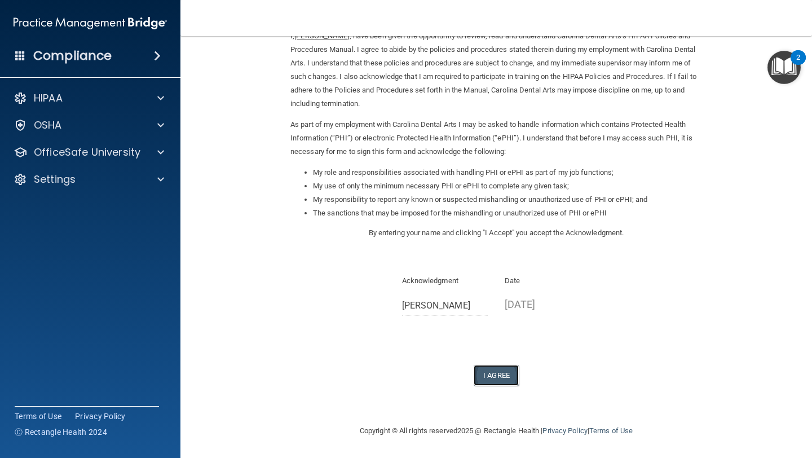
click at [492, 377] on button "I Agree" at bounding box center [496, 375] width 45 height 21
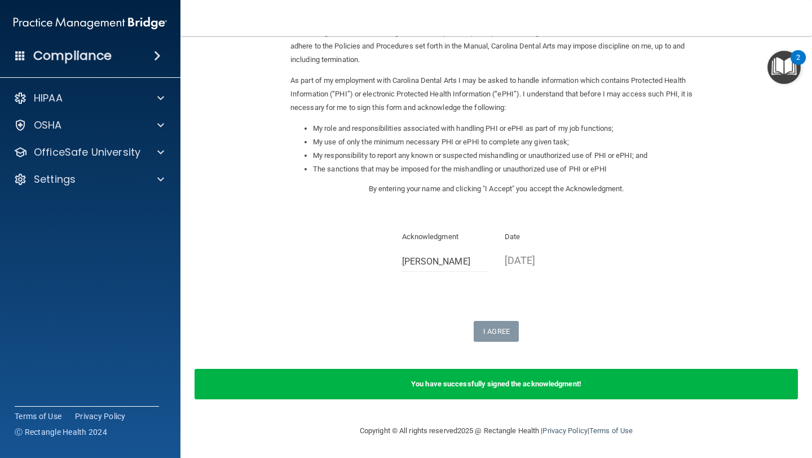
scroll to position [0, 0]
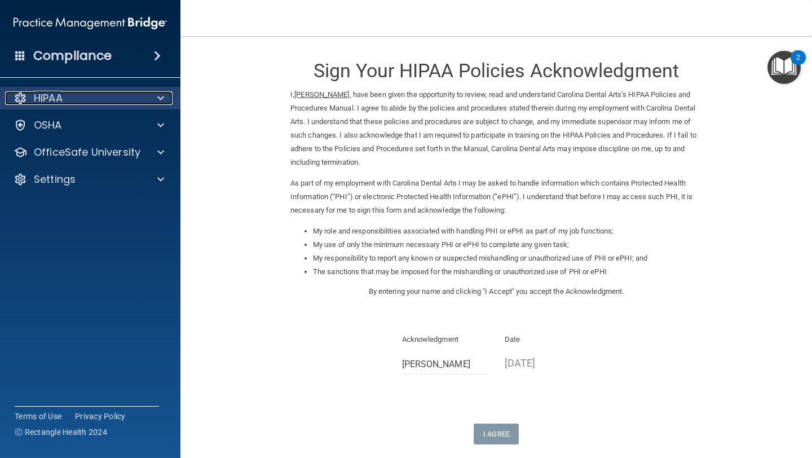
click at [166, 91] on div at bounding box center [159, 98] width 28 height 14
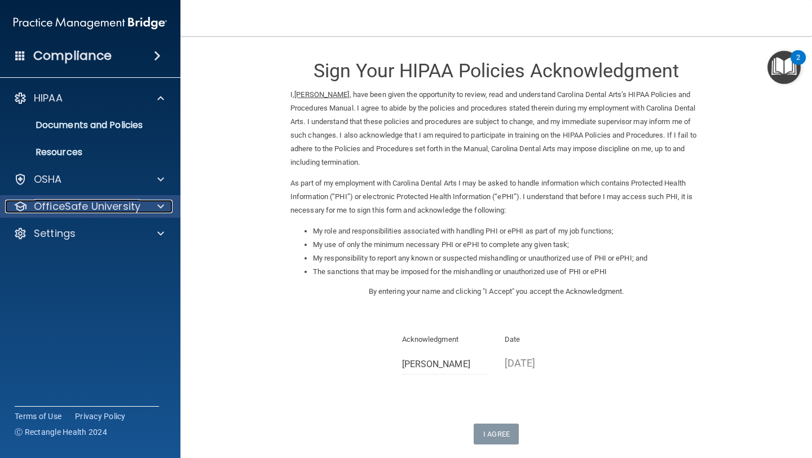
click at [105, 208] on p "OfficeSafe University" at bounding box center [87, 207] width 107 height 14
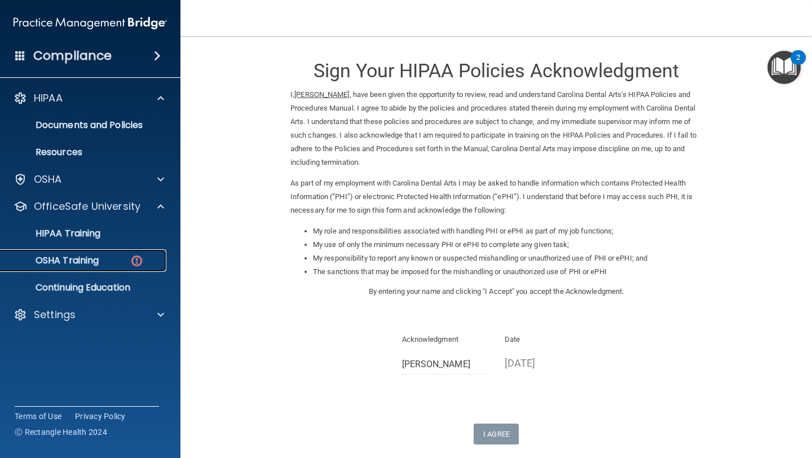
click at [102, 262] on div "OSHA Training" at bounding box center [84, 260] width 154 height 11
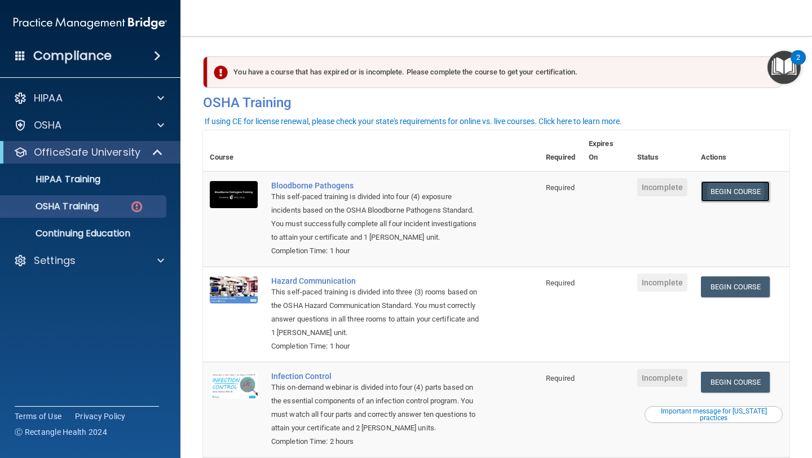
click at [740, 195] on link "Begin Course" at bounding box center [735, 191] width 69 height 21
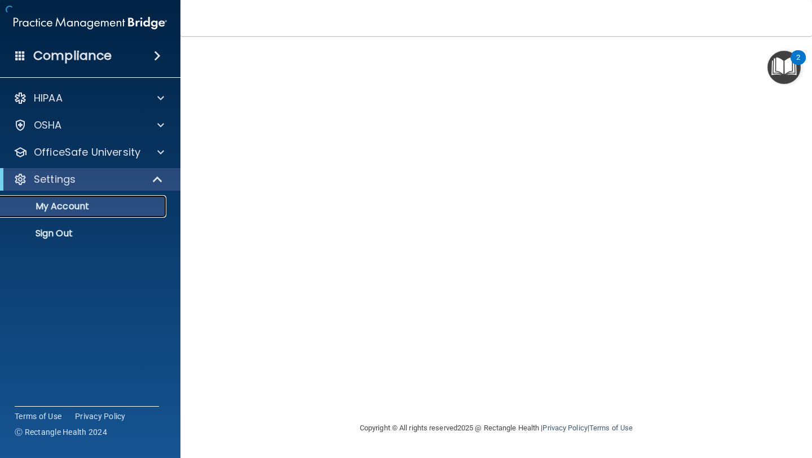
click at [88, 206] on p "My Account" at bounding box center [84, 206] width 154 height 11
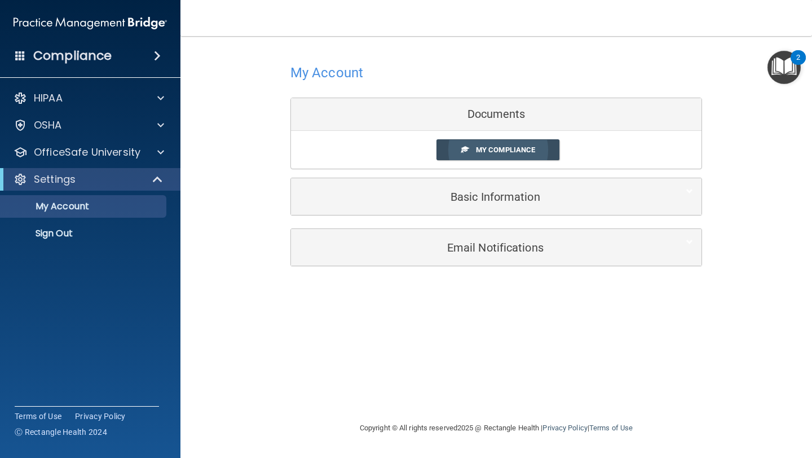
click at [461, 148] on span at bounding box center [464, 149] width 7 height 7
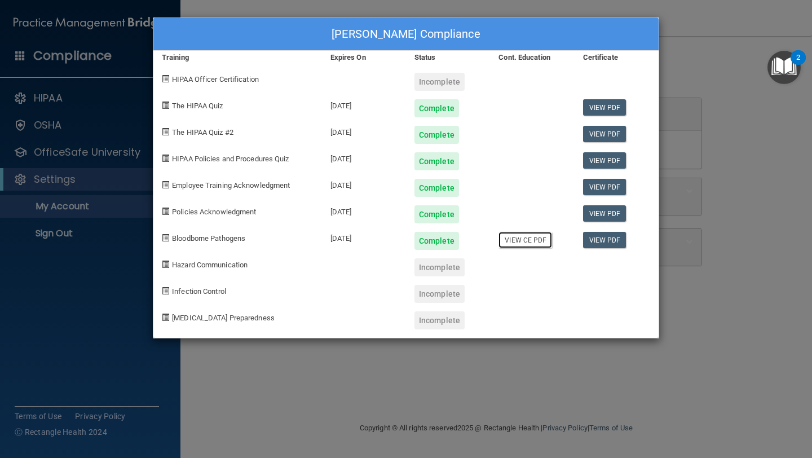
click at [522, 242] on link "View CE PDF" at bounding box center [526, 240] width 54 height 16
click at [531, 356] on div "Payton Peele's Compliance Training Expires On Status Cont. Education Certificat…" at bounding box center [406, 229] width 812 height 458
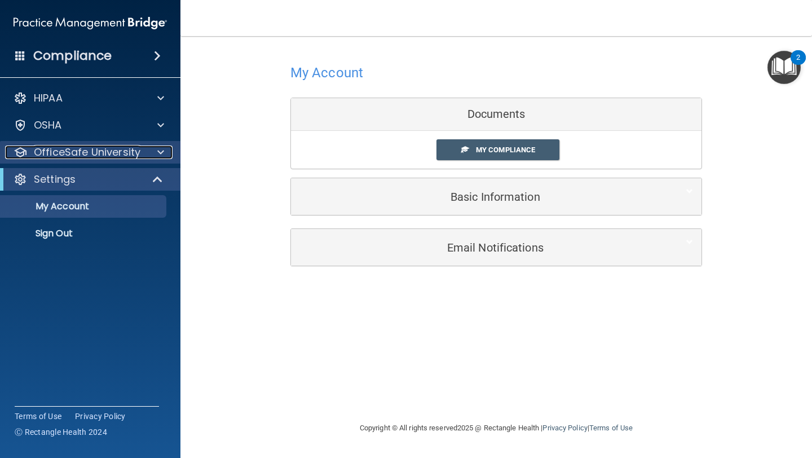
click at [81, 154] on p "OfficeSafe University" at bounding box center [87, 153] width 107 height 14
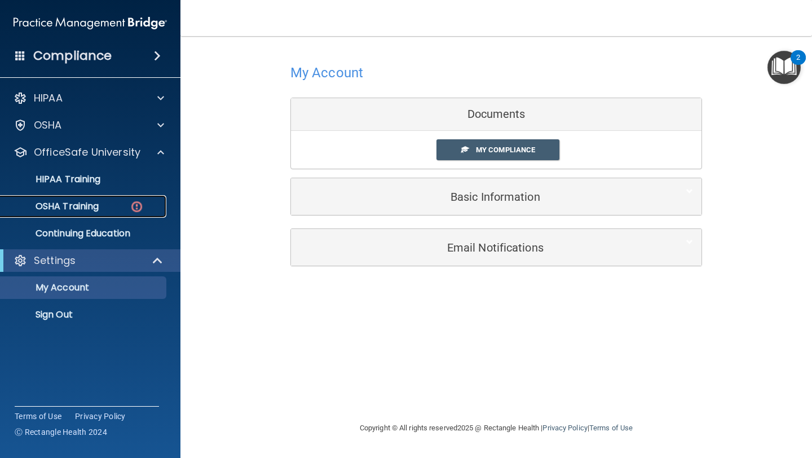
click at [89, 206] on p "OSHA Training" at bounding box center [52, 206] width 91 height 11
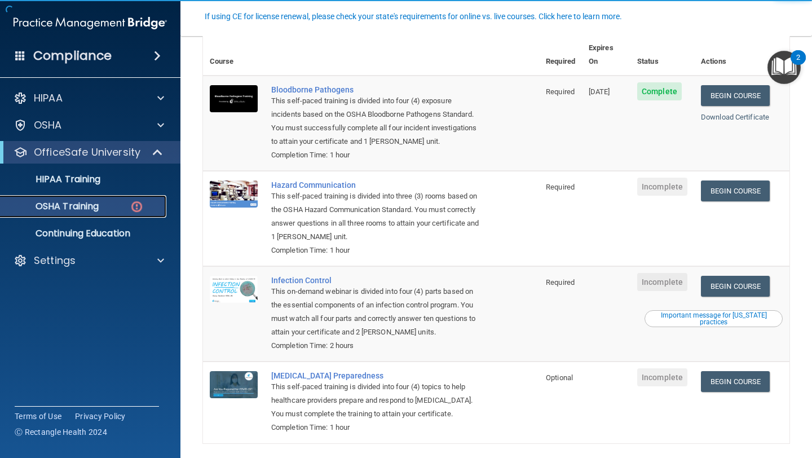
scroll to position [127, 0]
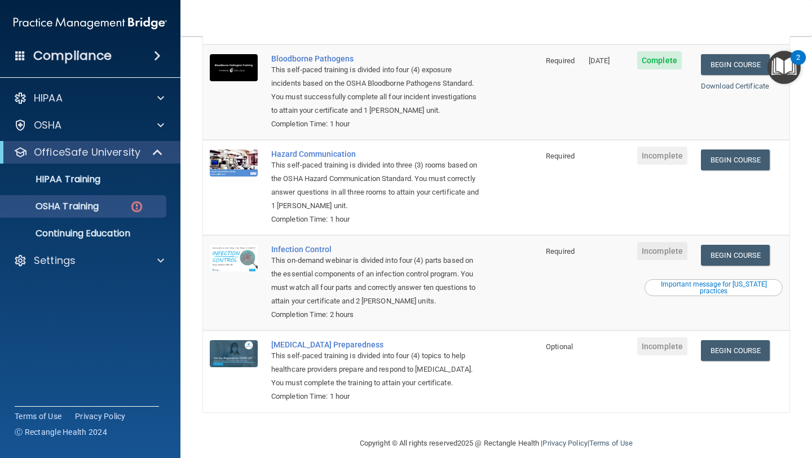
click at [709, 281] on div "Important message for [US_STATE] practices" at bounding box center [713, 288] width 135 height 14
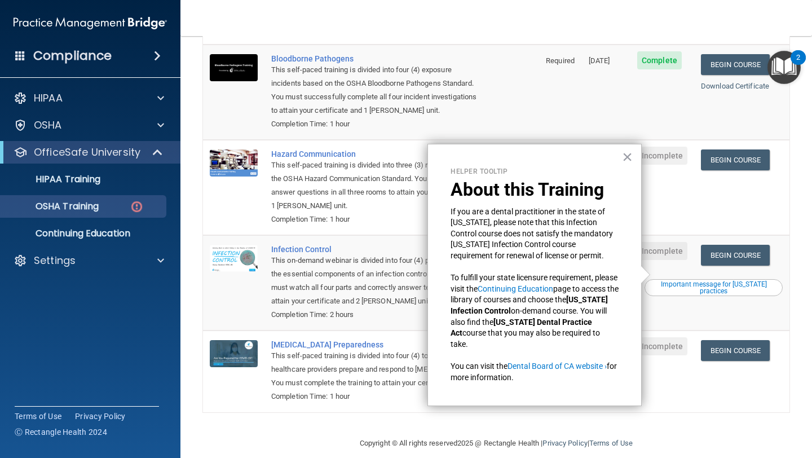
click at [661, 194] on td "Incomplete" at bounding box center [663, 187] width 64 height 95
click at [630, 162] on button "×" at bounding box center [627, 157] width 11 height 18
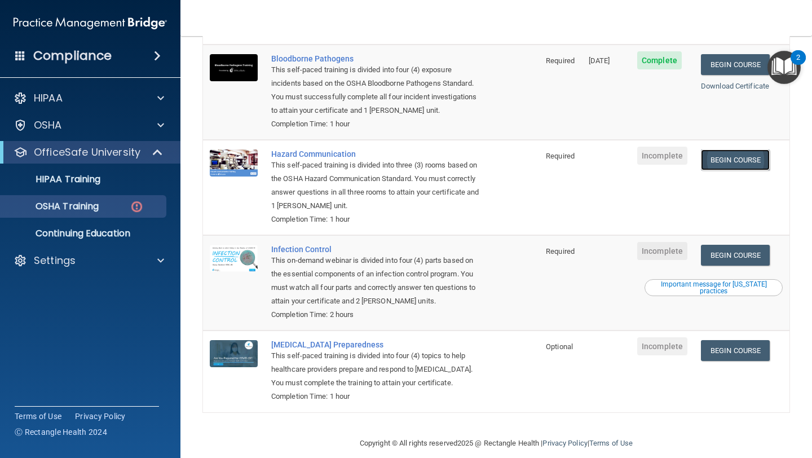
click at [751, 149] on link "Begin Course" at bounding box center [735, 159] width 69 height 21
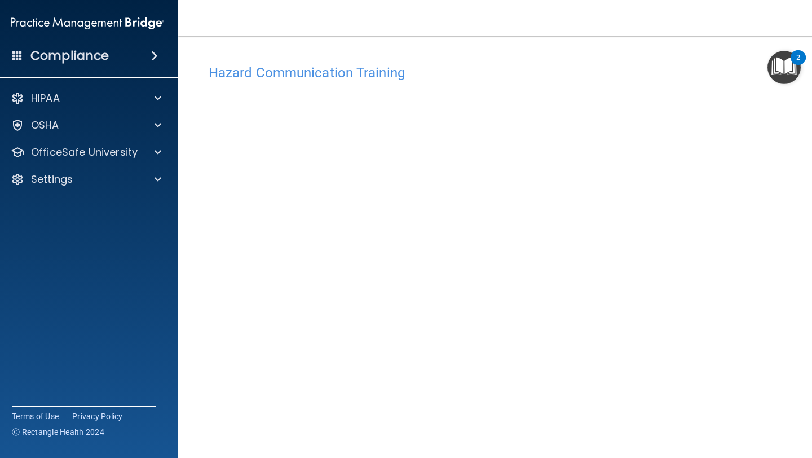
scroll to position [50, 0]
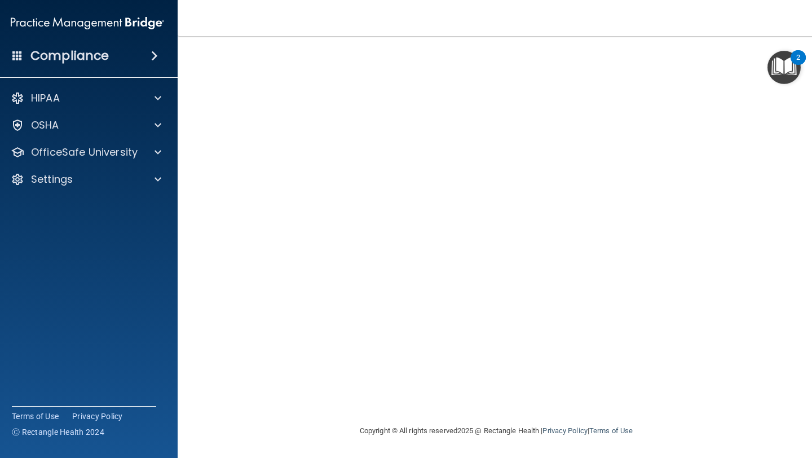
click at [784, 57] on img "Open Resource Center, 2 new notifications" at bounding box center [784, 67] width 33 height 33
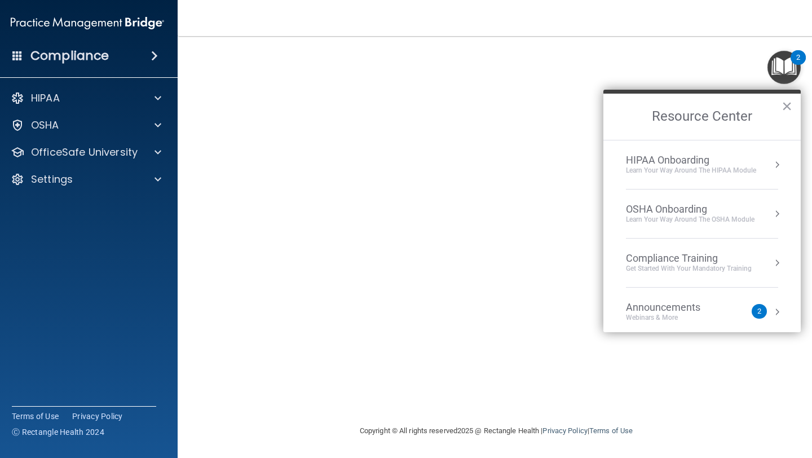
click at [783, 55] on img "Open Resource Center, 2 new notifications" at bounding box center [784, 67] width 33 height 33
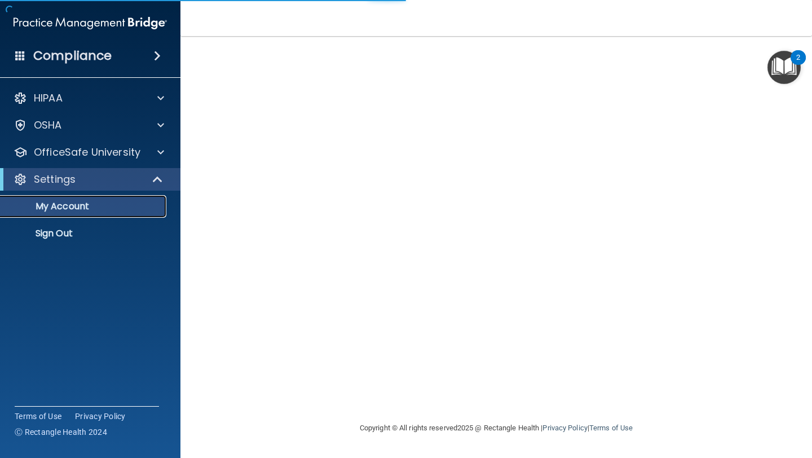
click at [65, 209] on p "My Account" at bounding box center [84, 206] width 154 height 11
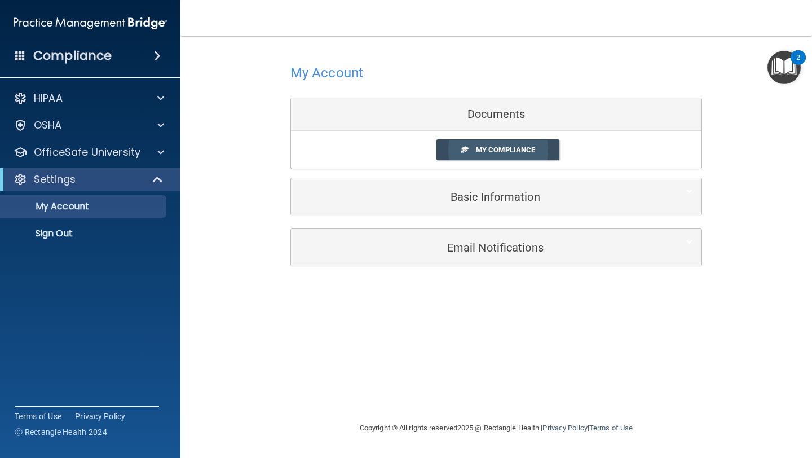
click at [483, 149] on span "My Compliance" at bounding box center [505, 150] width 59 height 8
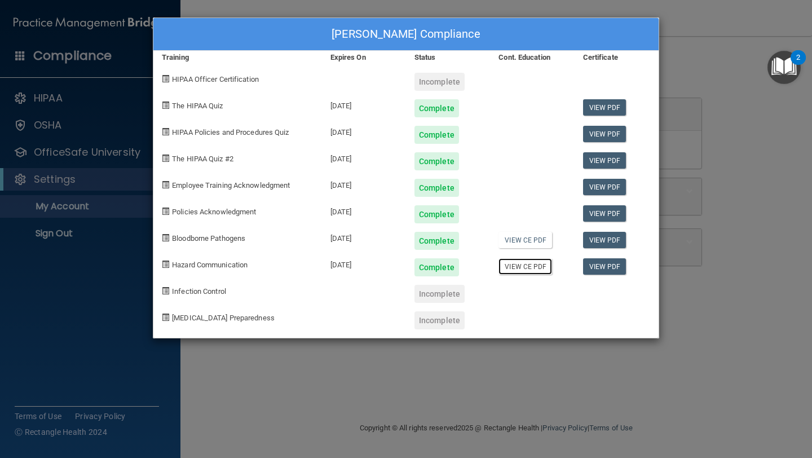
click at [518, 263] on link "View CE PDF" at bounding box center [526, 266] width 54 height 16
click at [606, 265] on link "View PDF" at bounding box center [604, 266] width 43 height 16
click at [610, 237] on link "View PDF" at bounding box center [604, 240] width 43 height 16
click at [497, 382] on div "Payton Peele's Compliance Training Expires On Status Cont. Education Certificat…" at bounding box center [406, 229] width 812 height 458
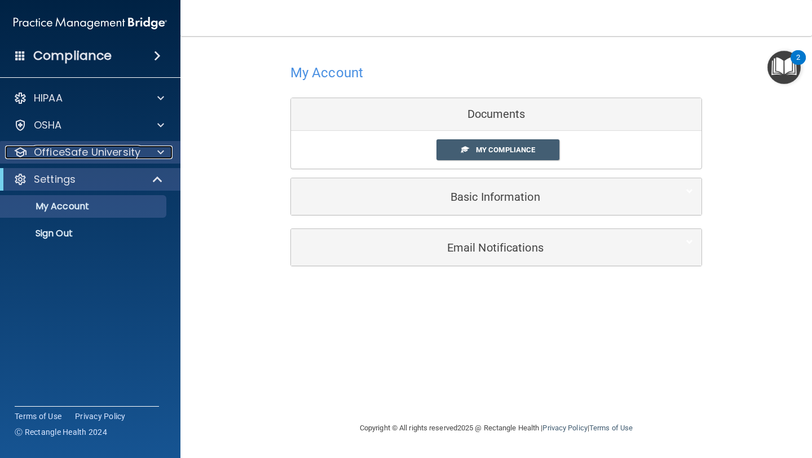
click at [44, 158] on p "OfficeSafe University" at bounding box center [87, 153] width 107 height 14
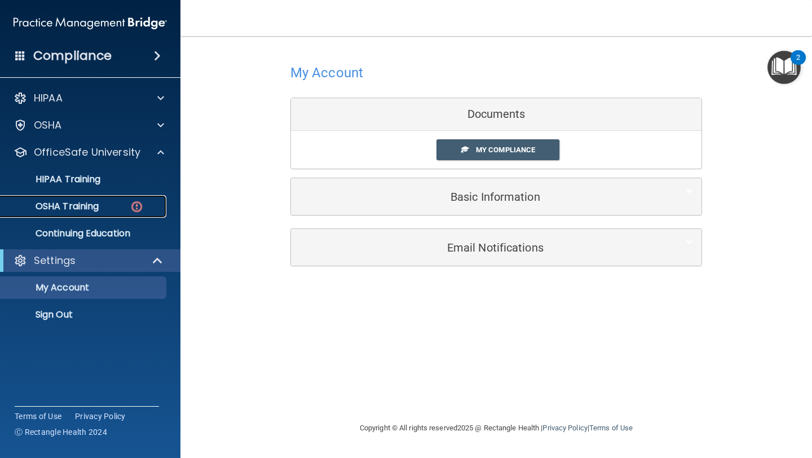
click at [72, 204] on p "OSHA Training" at bounding box center [52, 206] width 91 height 11
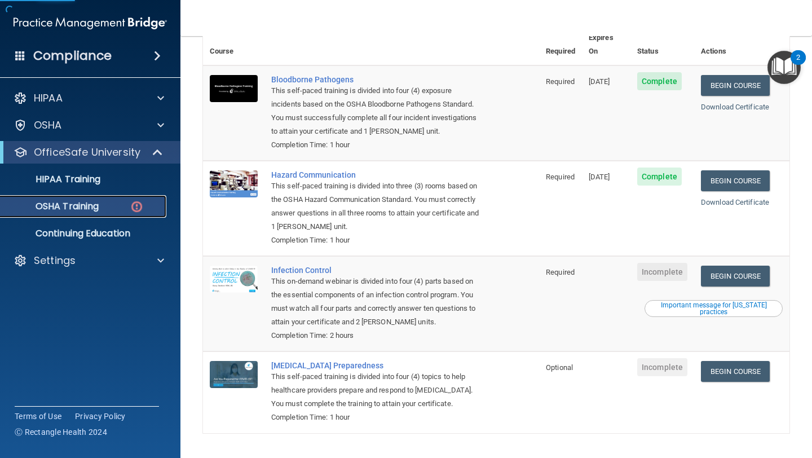
scroll to position [127, 0]
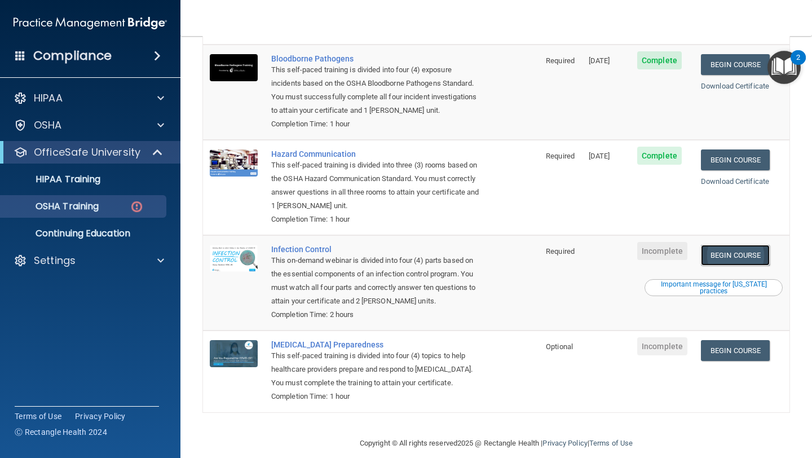
click at [730, 245] on link "Begin Course" at bounding box center [735, 255] width 69 height 21
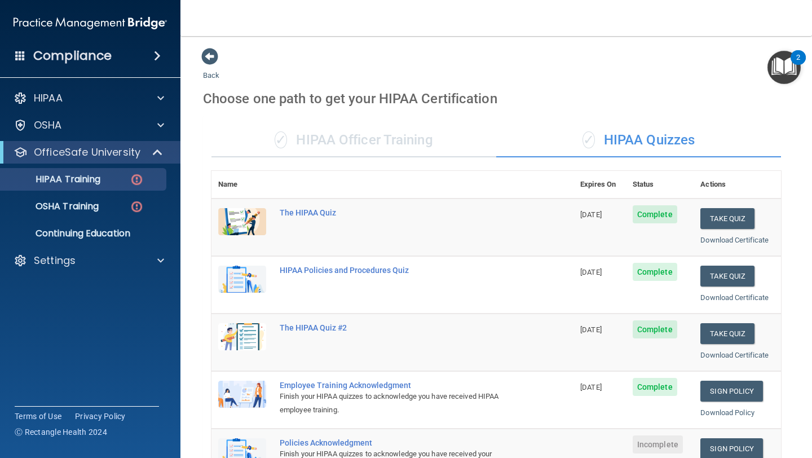
scroll to position [226, 0]
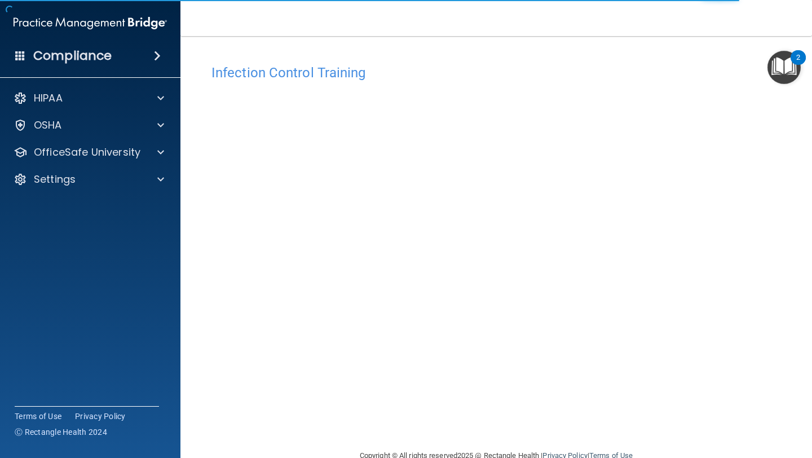
scroll to position [25, 0]
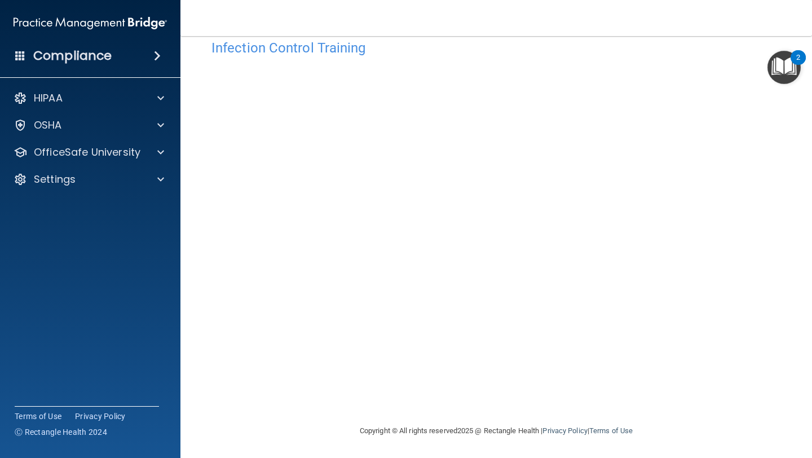
click at [60, 166] on div "HIPAA Documents and Policies Report an Incident Business Associates Emergency P…" at bounding box center [90, 140] width 181 height 117
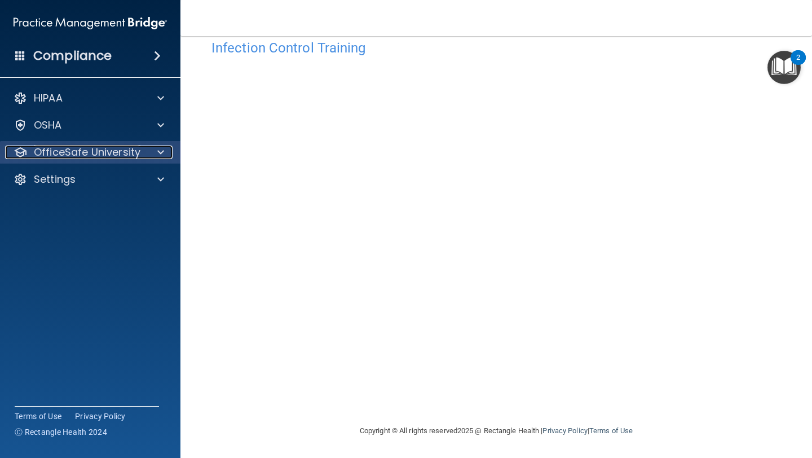
click at [57, 158] on p "OfficeSafe University" at bounding box center [87, 153] width 107 height 14
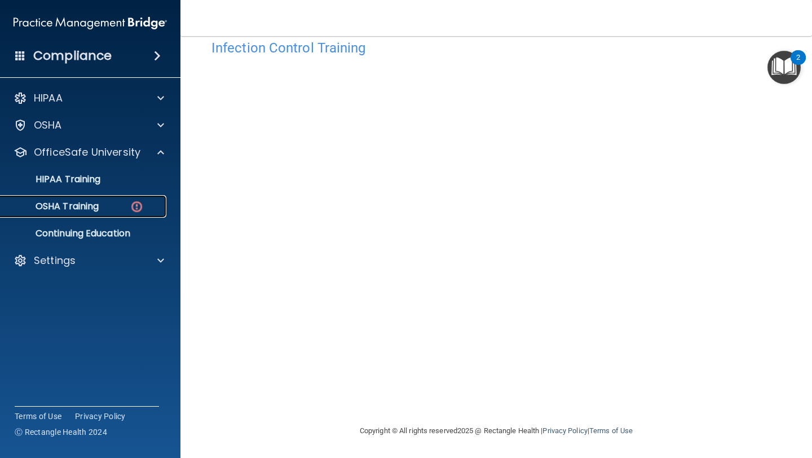
click at [60, 209] on p "OSHA Training" at bounding box center [52, 206] width 91 height 11
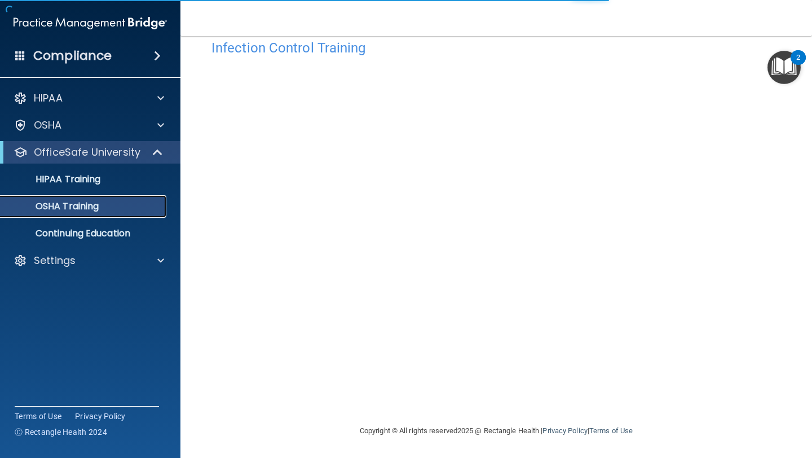
scroll to position [95, 0]
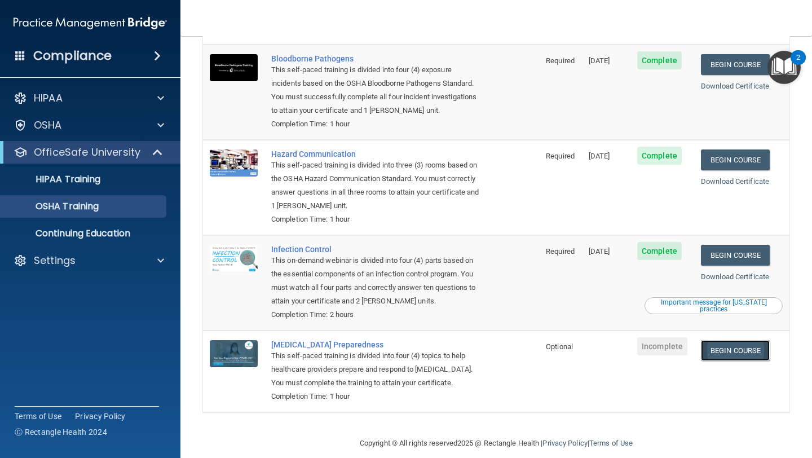
click at [729, 340] on link "Begin Course" at bounding box center [735, 350] width 69 height 21
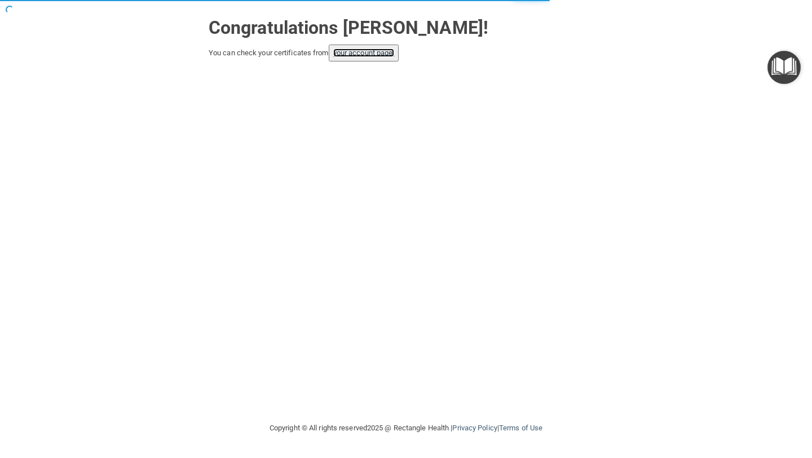
click at [365, 56] on link "your account page!" at bounding box center [363, 53] width 61 height 8
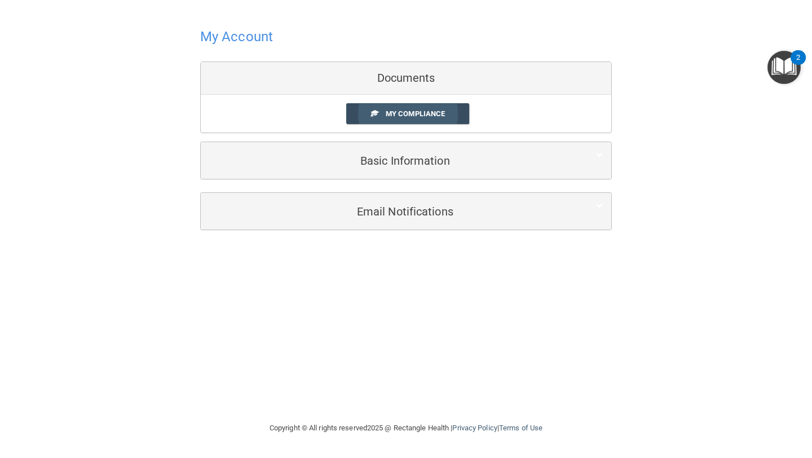
click at [389, 119] on link "My Compliance" at bounding box center [408, 113] width 124 height 21
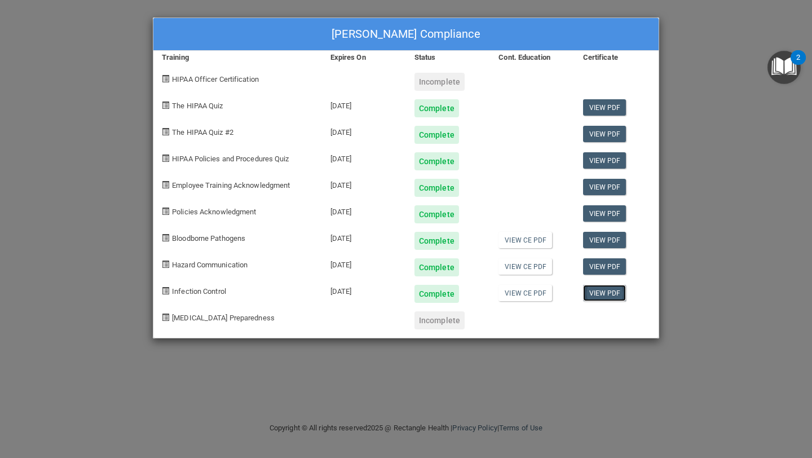
click at [599, 298] on link "View PDF" at bounding box center [604, 293] width 43 height 16
click at [594, 392] on div "[PERSON_NAME] Compliance Training Expires On Status Cont. Education Certificate…" at bounding box center [406, 229] width 812 height 458
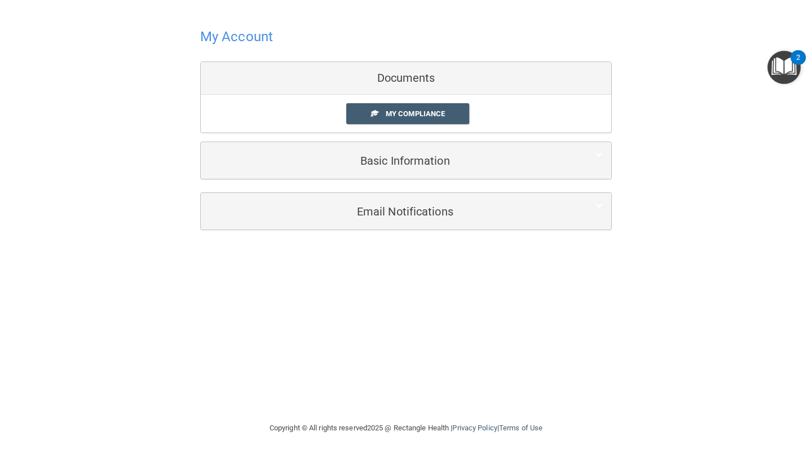
click at [242, 33] on h4 "My Account" at bounding box center [236, 36] width 73 height 15
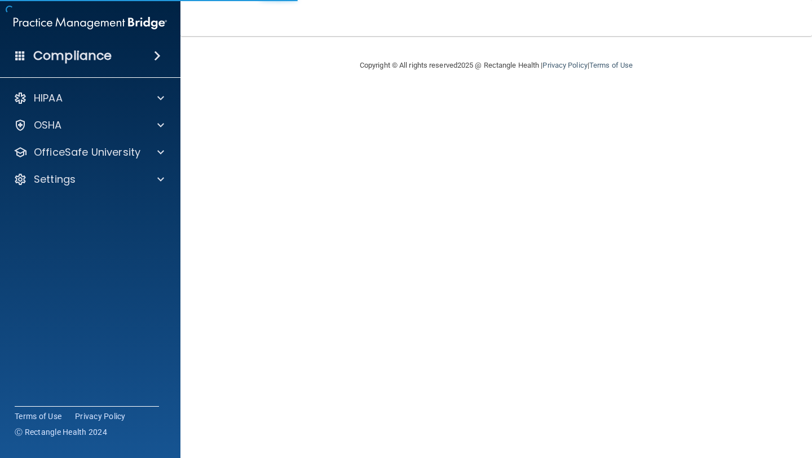
scroll to position [25, 0]
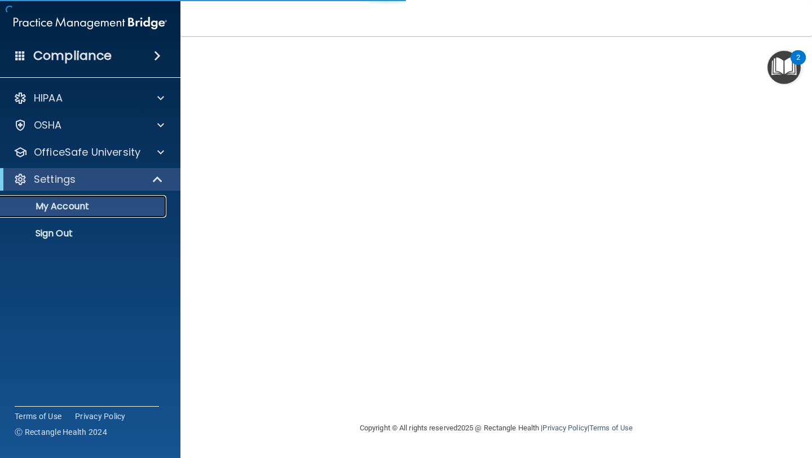
click at [73, 207] on p "My Account" at bounding box center [84, 206] width 154 height 11
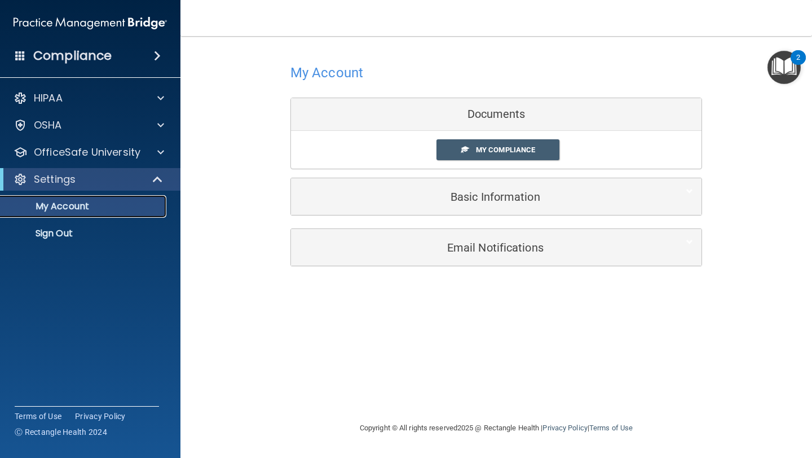
click at [73, 207] on p "My Account" at bounding box center [84, 206] width 154 height 11
click at [474, 143] on link "My Compliance" at bounding box center [499, 149] width 124 height 21
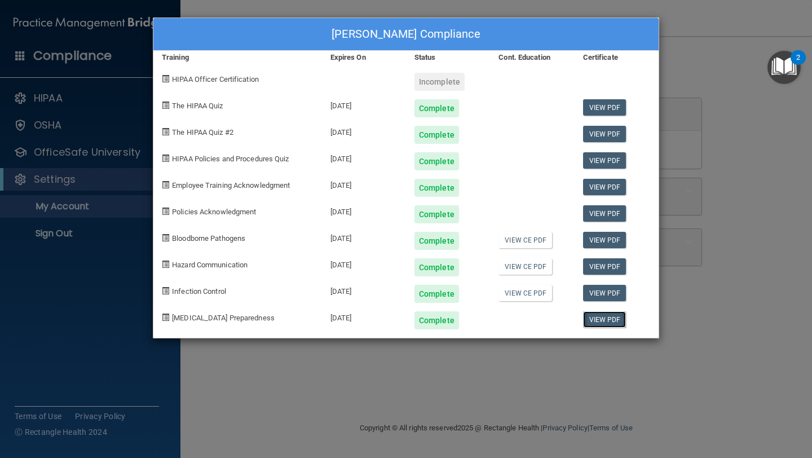
click at [596, 319] on link "View PDF" at bounding box center [604, 319] width 43 height 16
click at [563, 355] on div "[PERSON_NAME] Compliance Training Expires On Status Cont. Education Certificate…" at bounding box center [406, 229] width 812 height 458
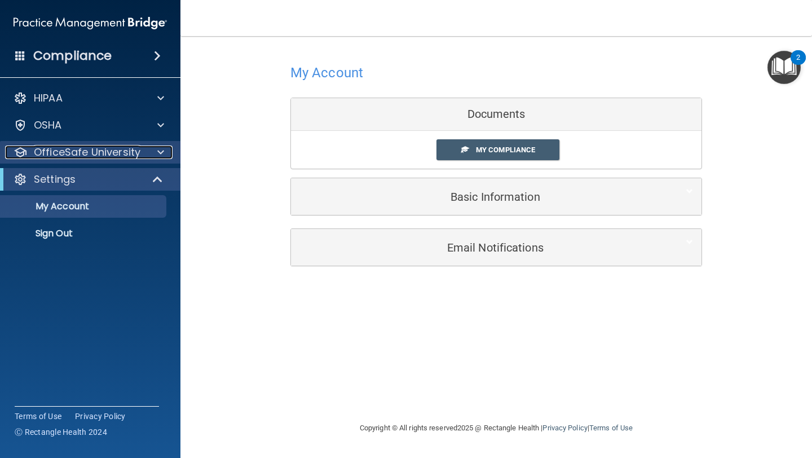
click at [96, 155] on p "OfficeSafe University" at bounding box center [87, 153] width 107 height 14
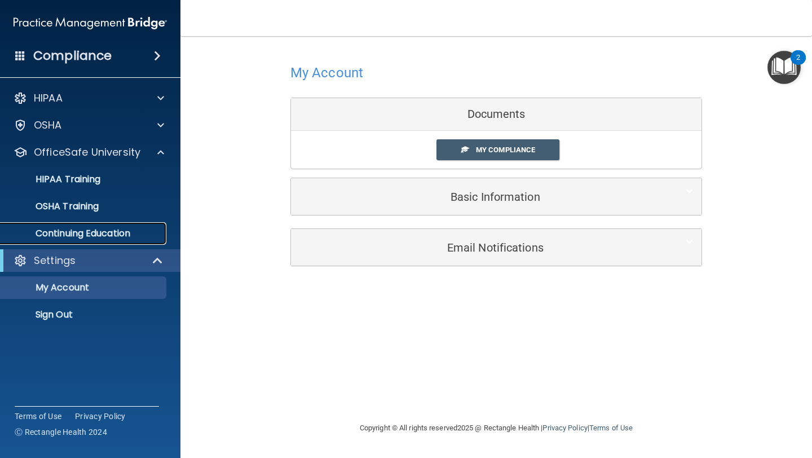
click at [102, 243] on link "Continuing Education" at bounding box center [78, 233] width 178 height 23
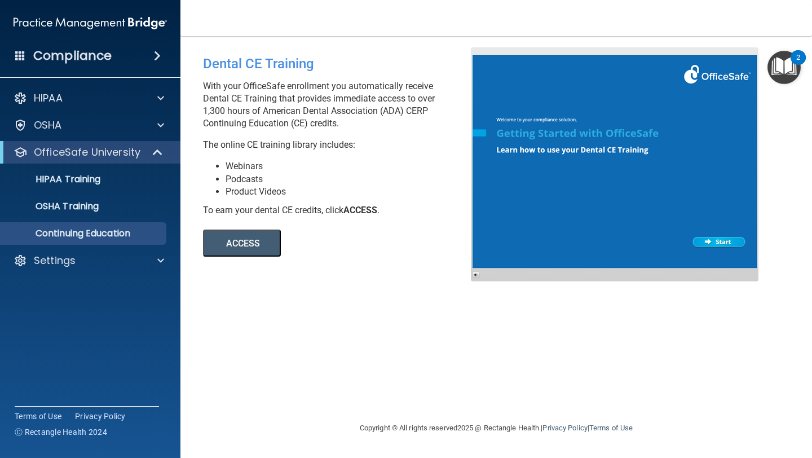
click at [259, 247] on button "ACCESS" at bounding box center [242, 243] width 78 height 27
